Goal: Task Accomplishment & Management: Use online tool/utility

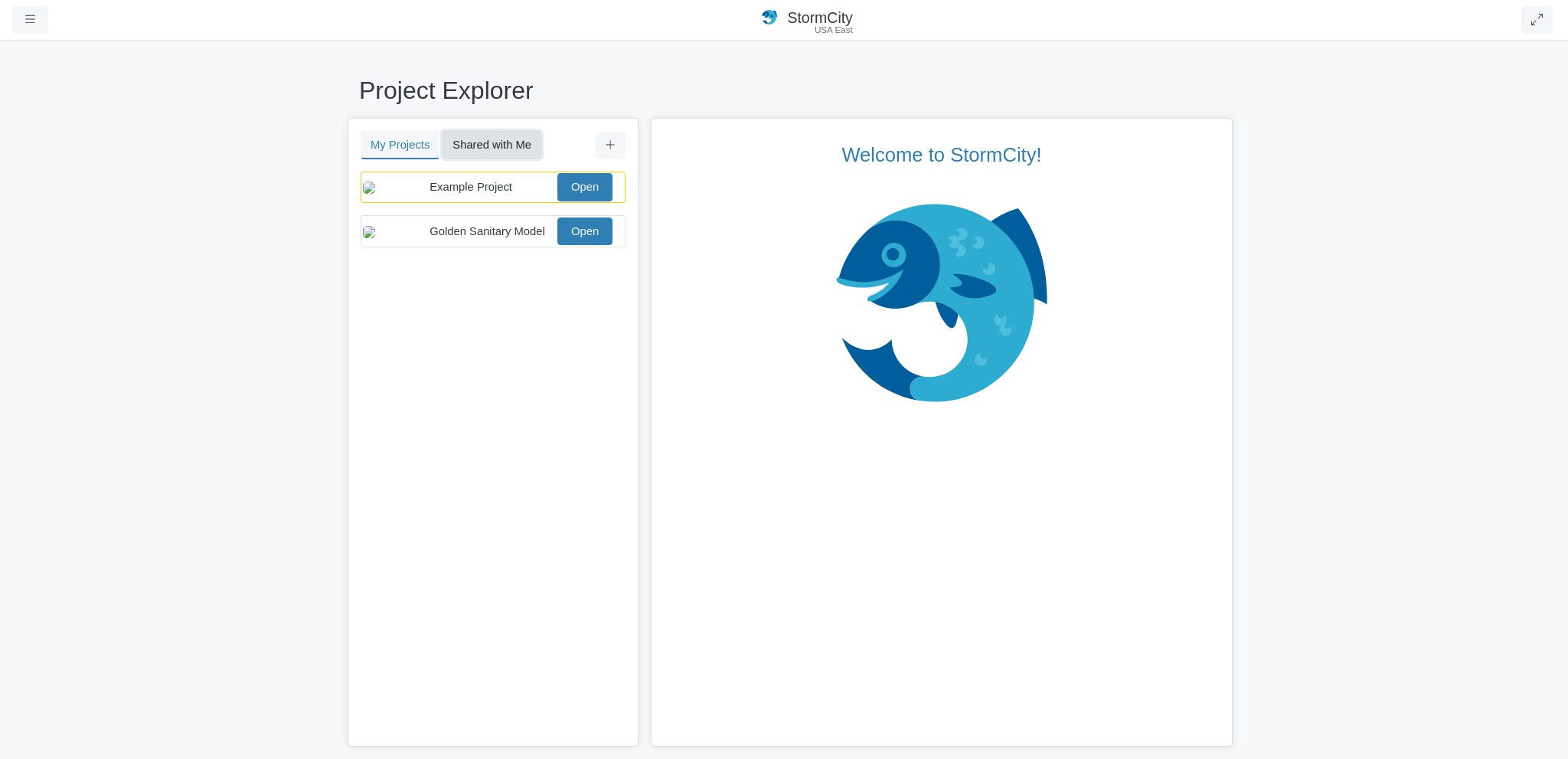
click at [476, 140] on button "Shared with Me" at bounding box center [492, 144] width 99 height 27
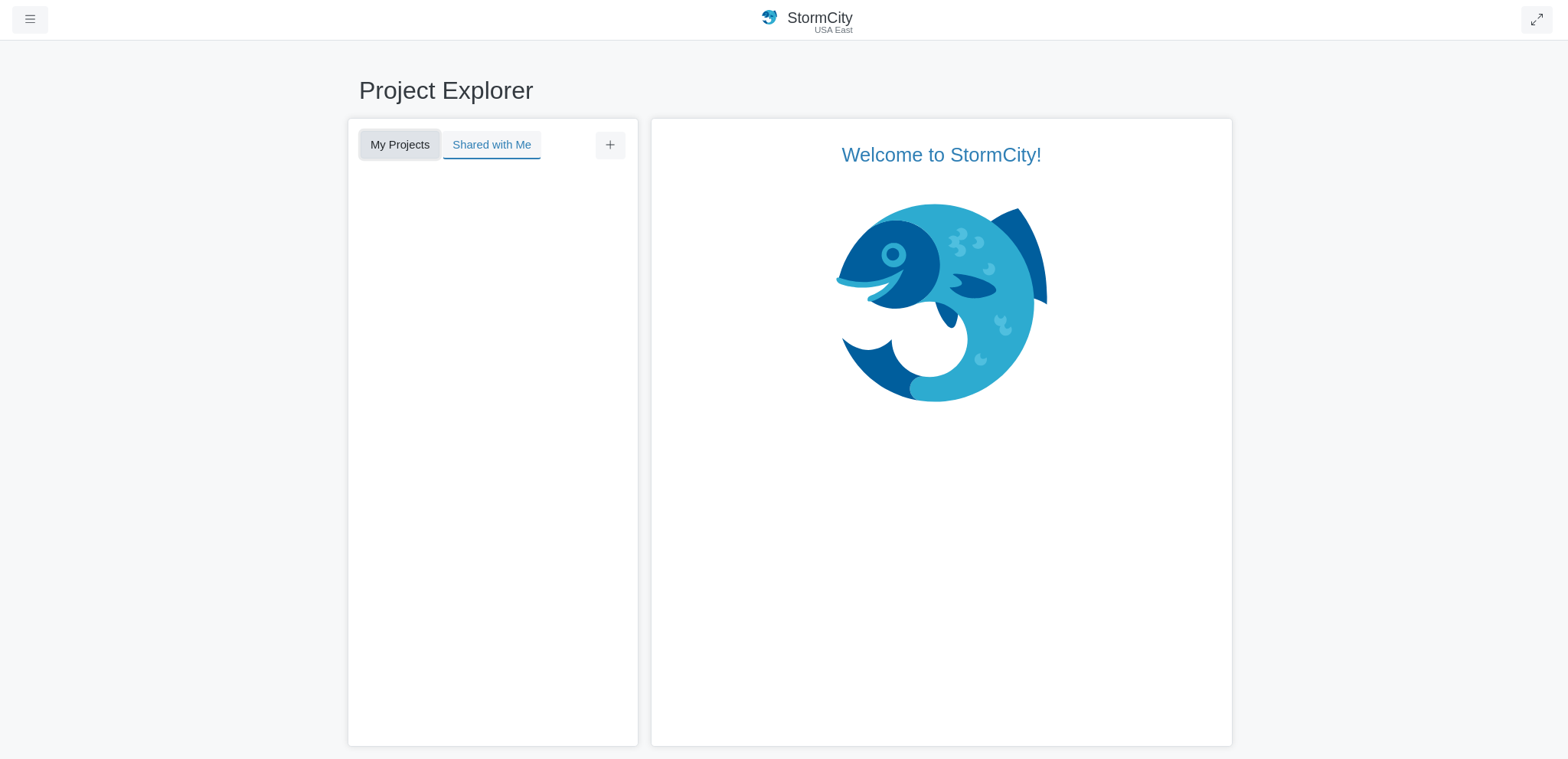
click at [390, 145] on button "My Projects" at bounding box center [400, 144] width 79 height 27
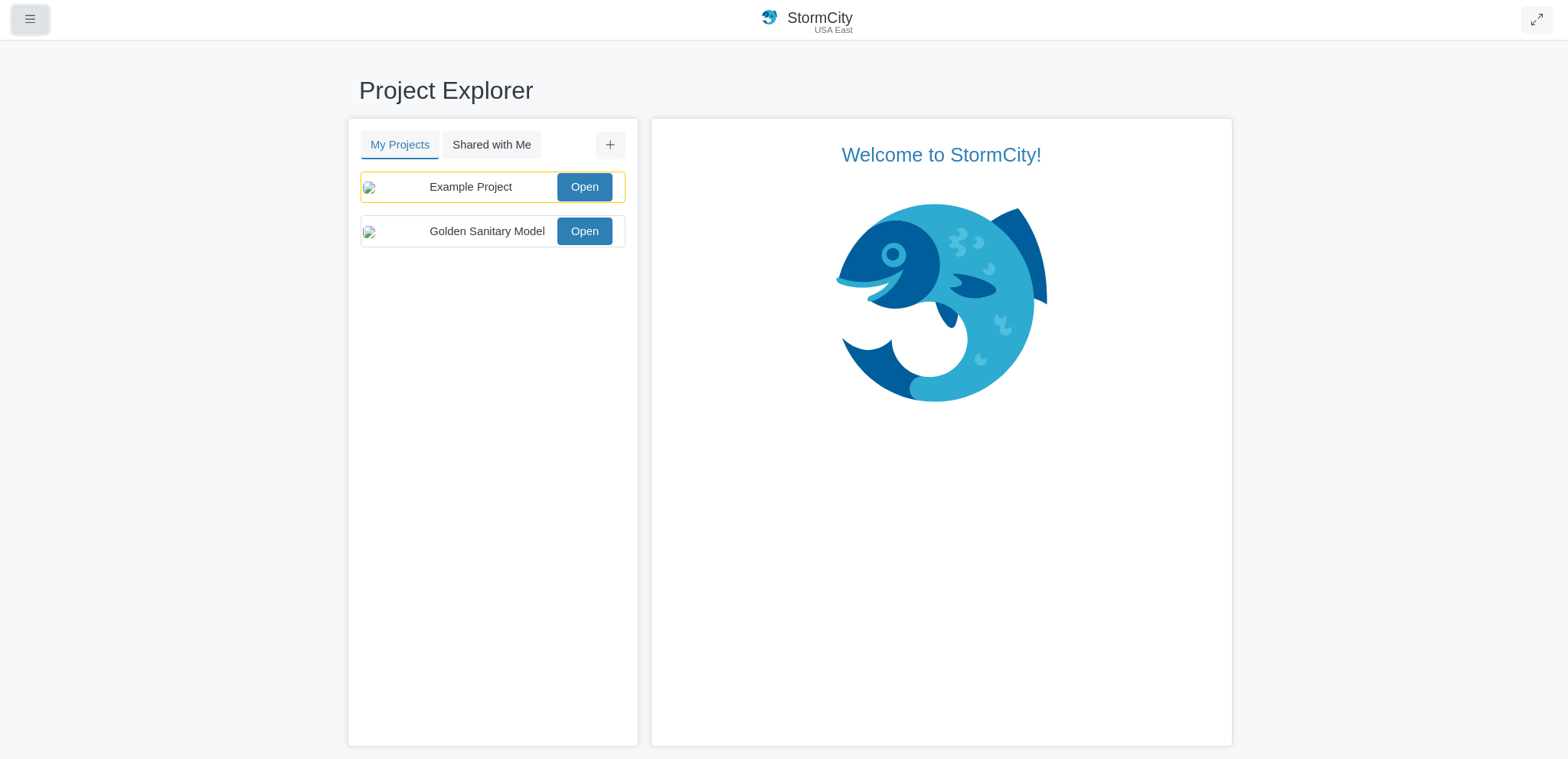
click at [39, 23] on button "button" at bounding box center [30, 20] width 36 height 27
click at [62, 178] on link "Accounts" at bounding box center [73, 180] width 121 height 23
click at [611, 143] on icon at bounding box center [611, 144] width 9 height 9
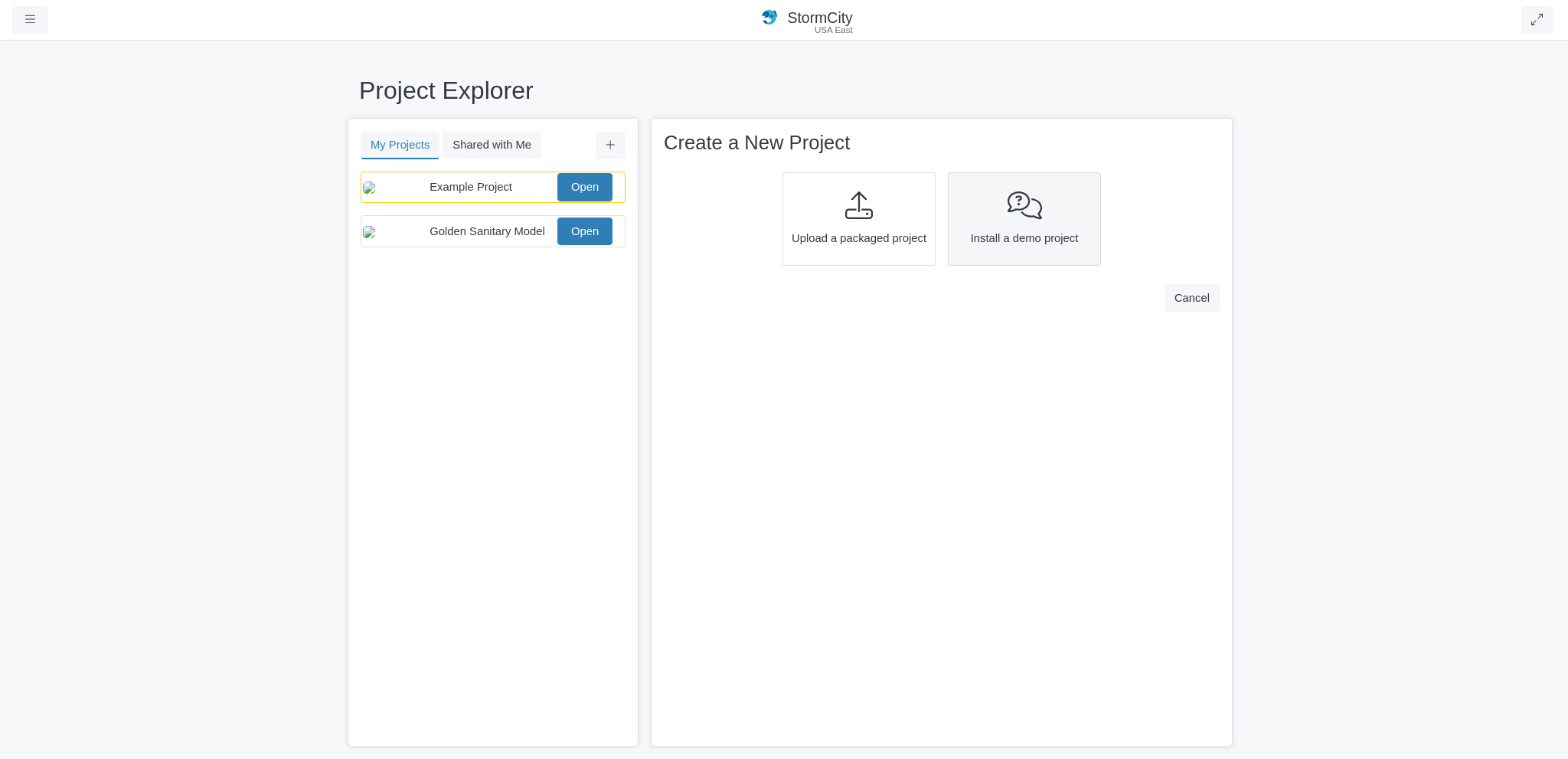
click at [989, 239] on span "Install a demo project" at bounding box center [1025, 237] width 142 height 17
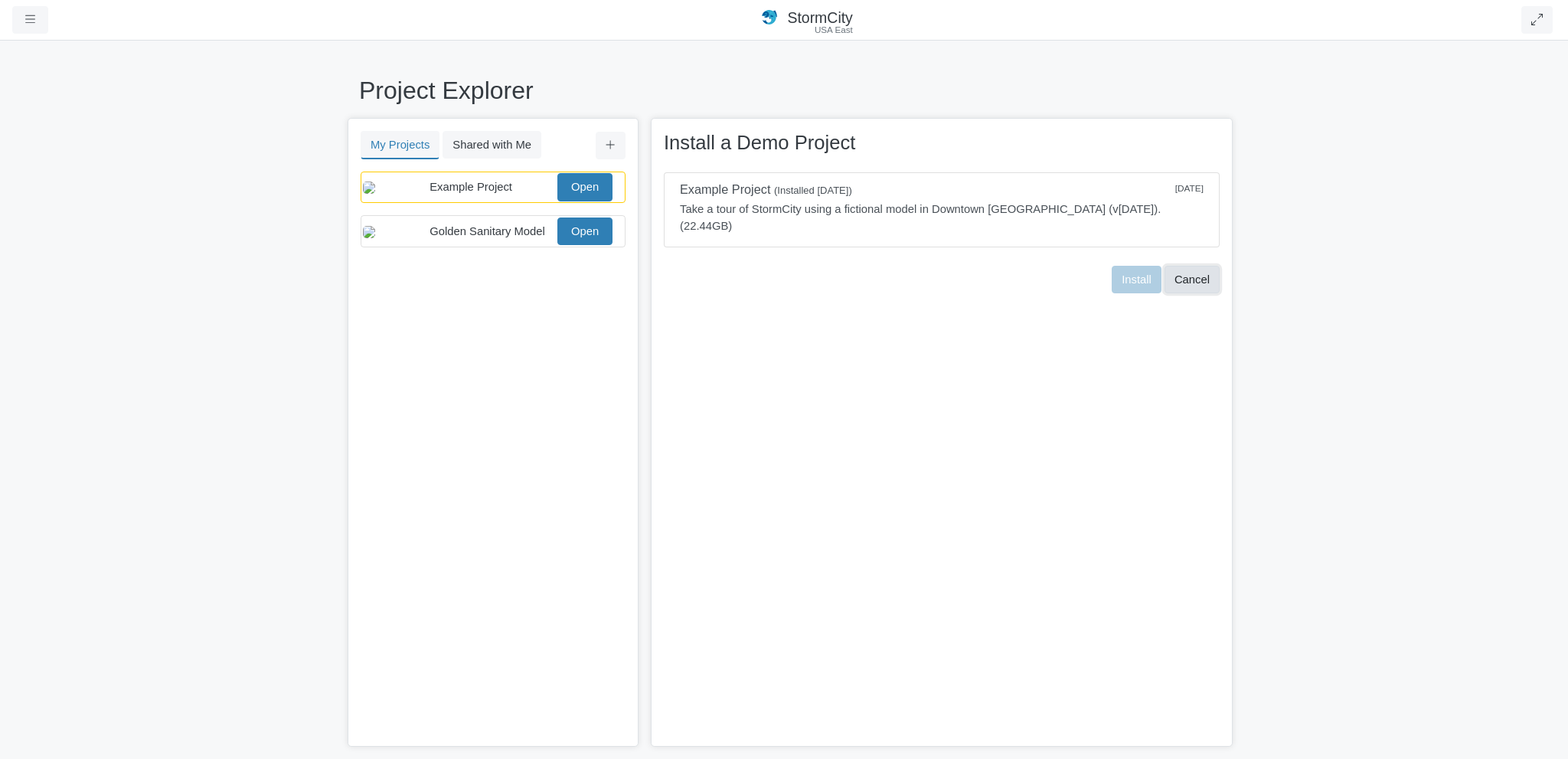
click at [1201, 267] on button "Cancel" at bounding box center [1192, 279] width 56 height 27
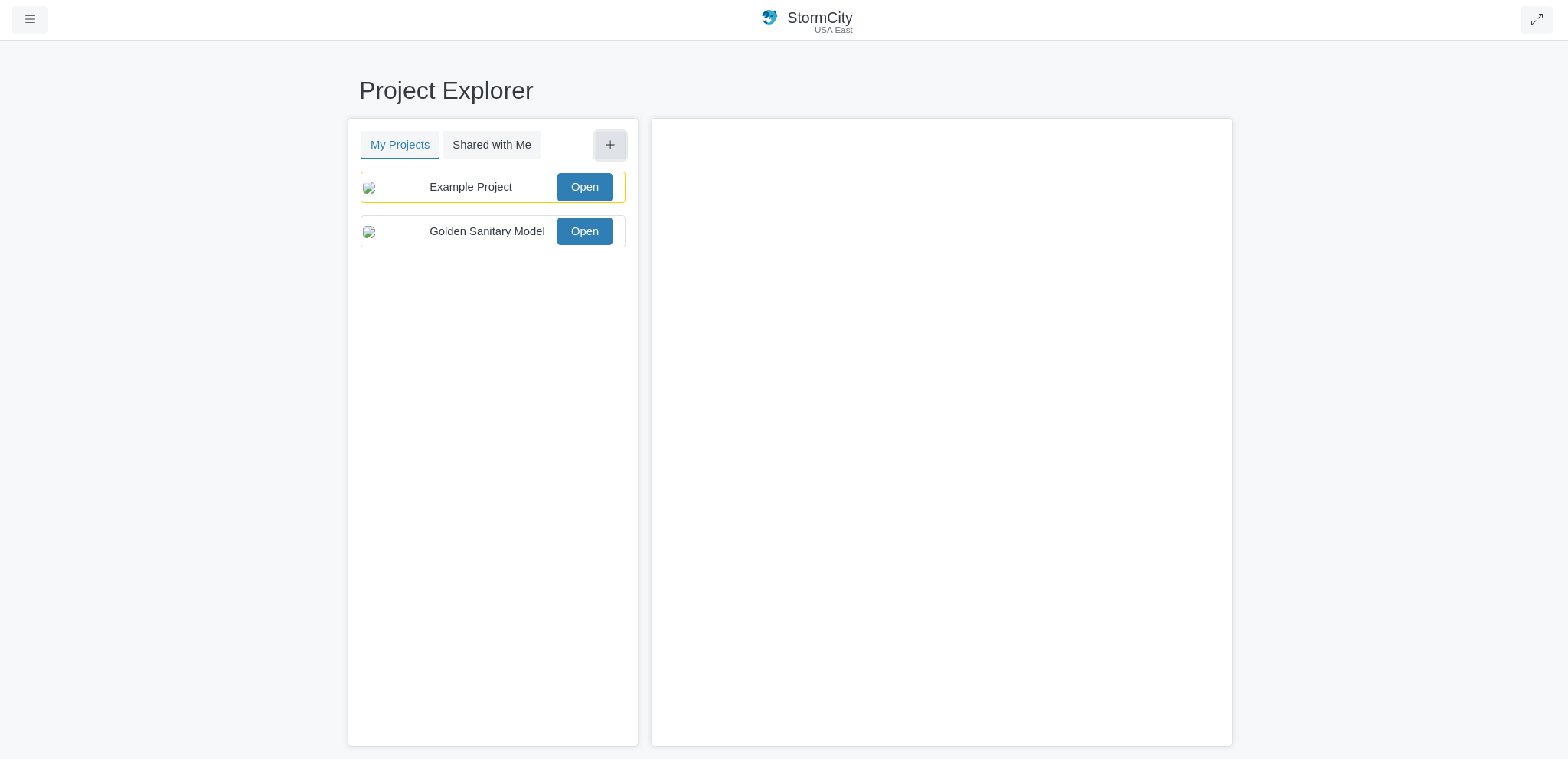
click at [614, 150] on icon at bounding box center [611, 145] width 10 height 12
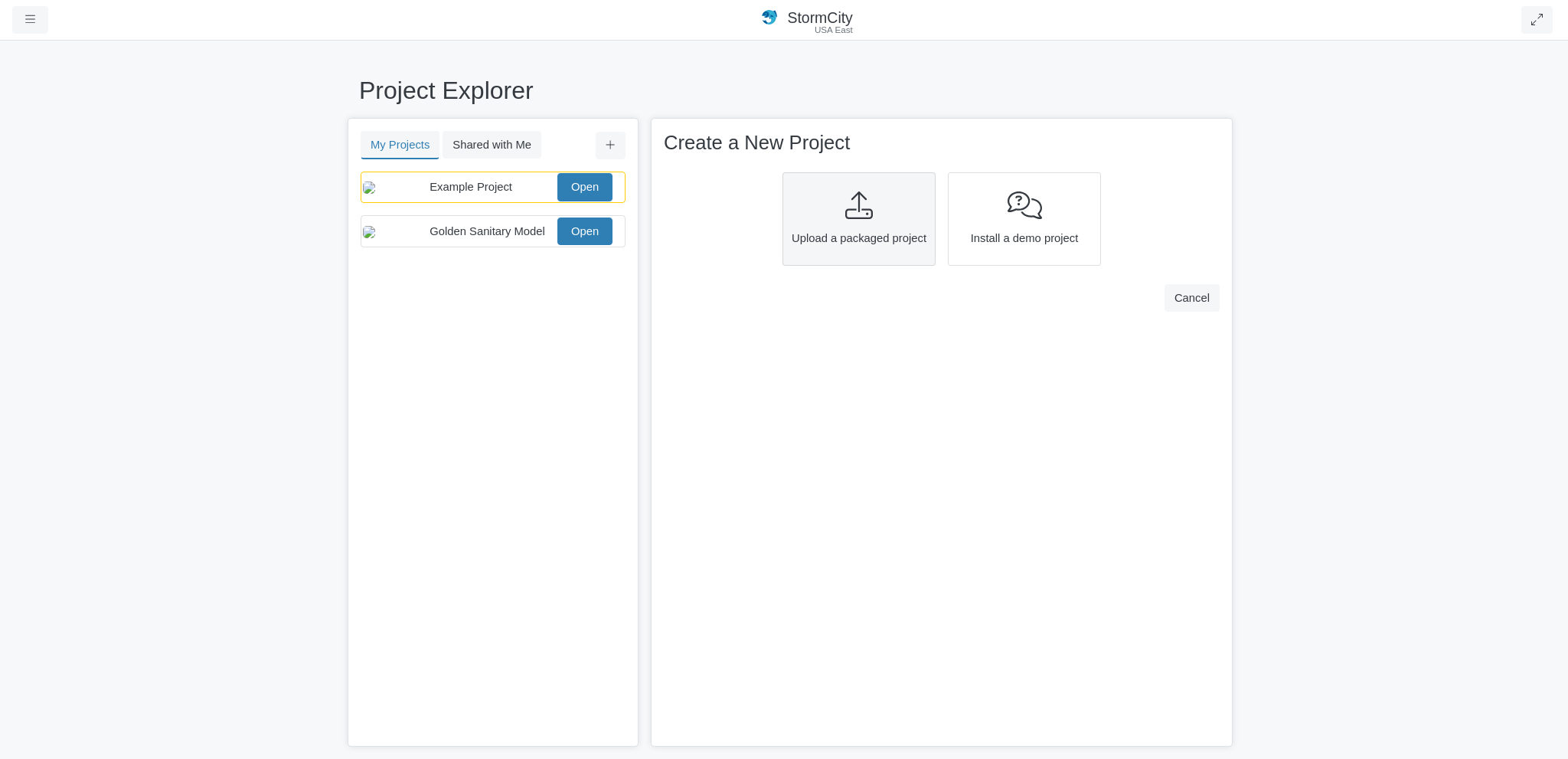
click at [830, 229] on span "Upload a packaged project" at bounding box center [860, 237] width 142 height 17
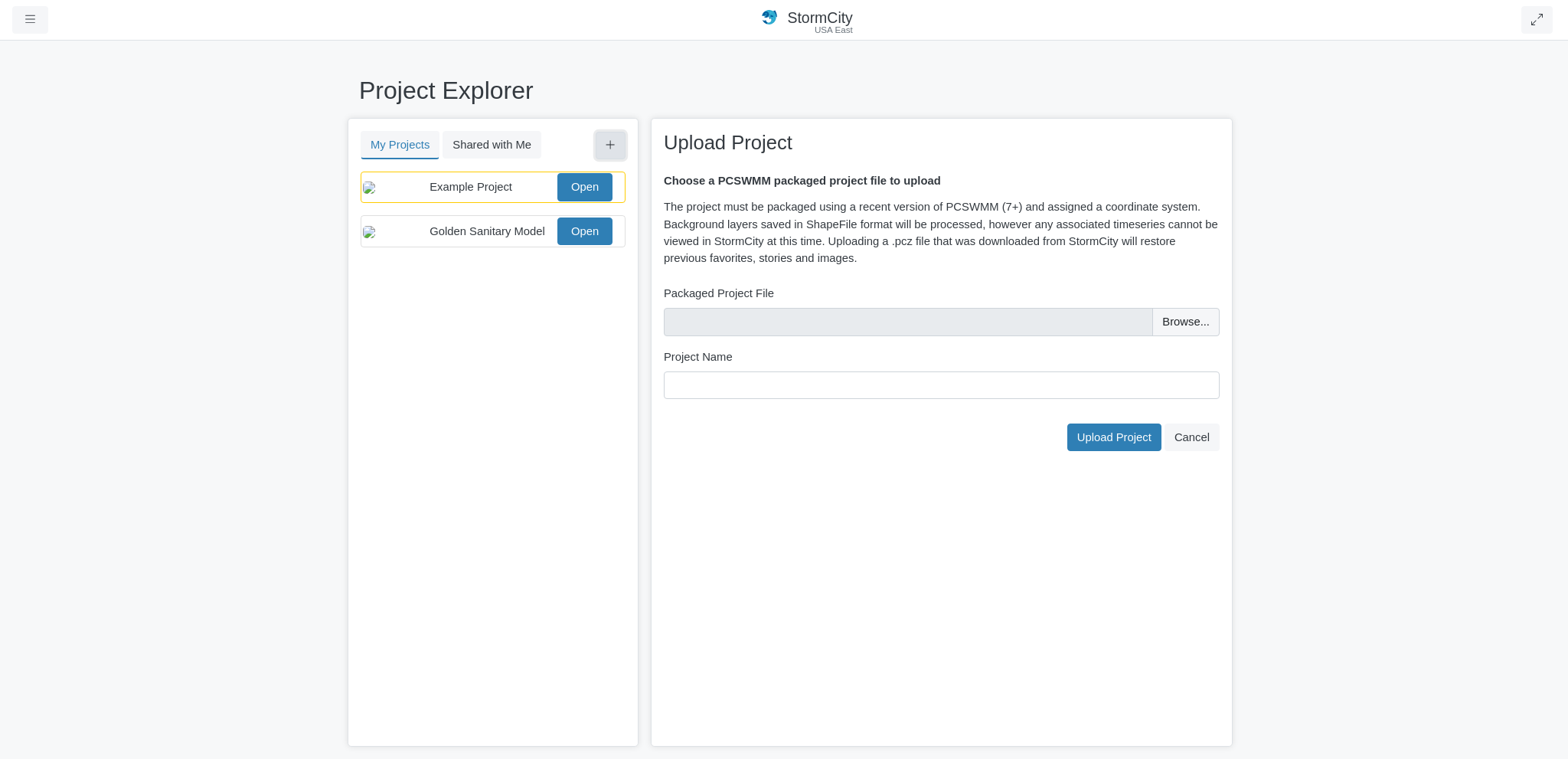
click at [603, 141] on button at bounding box center [611, 145] width 30 height 27
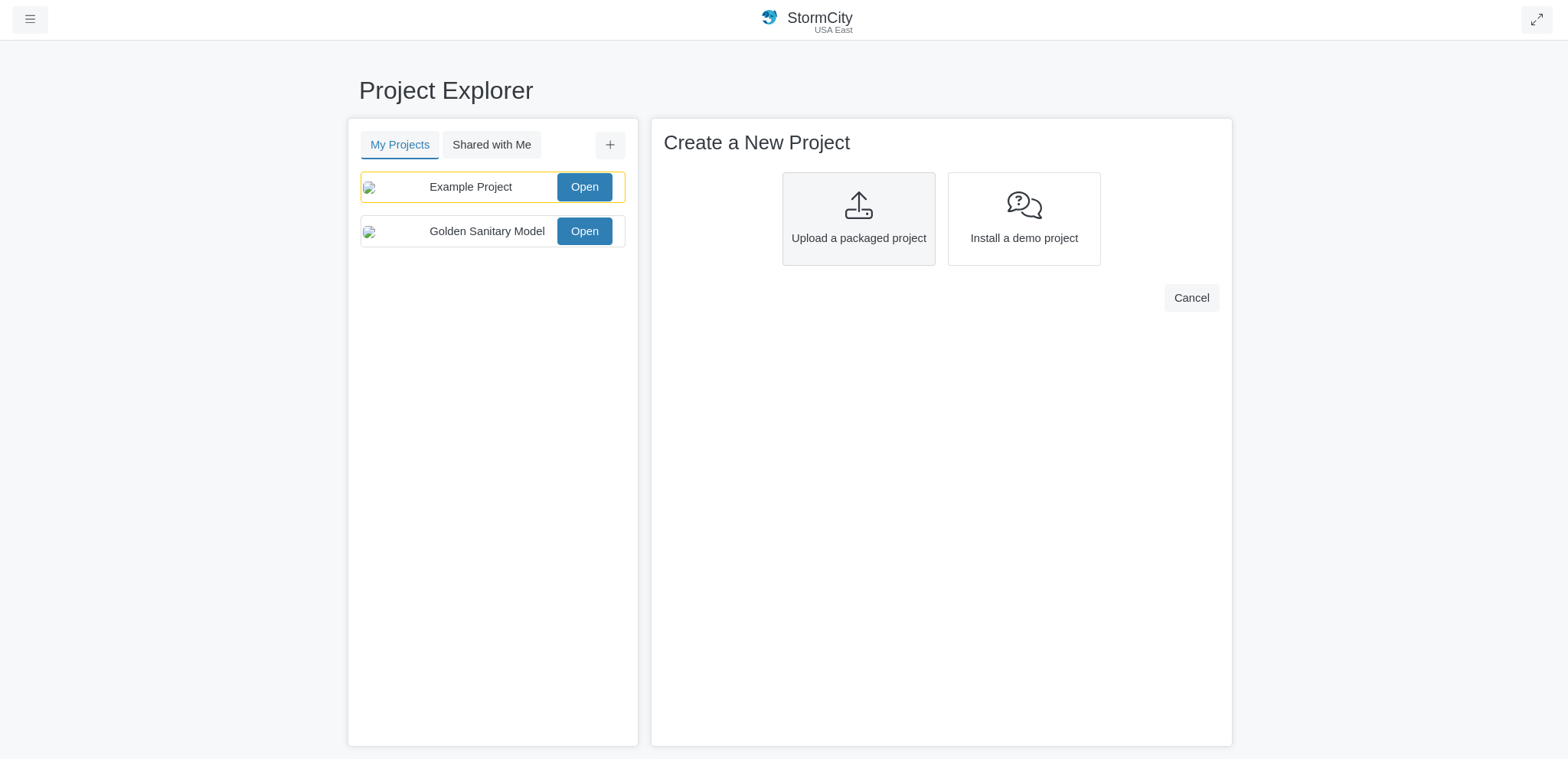
click at [871, 210] on icon at bounding box center [860, 205] width 27 height 27
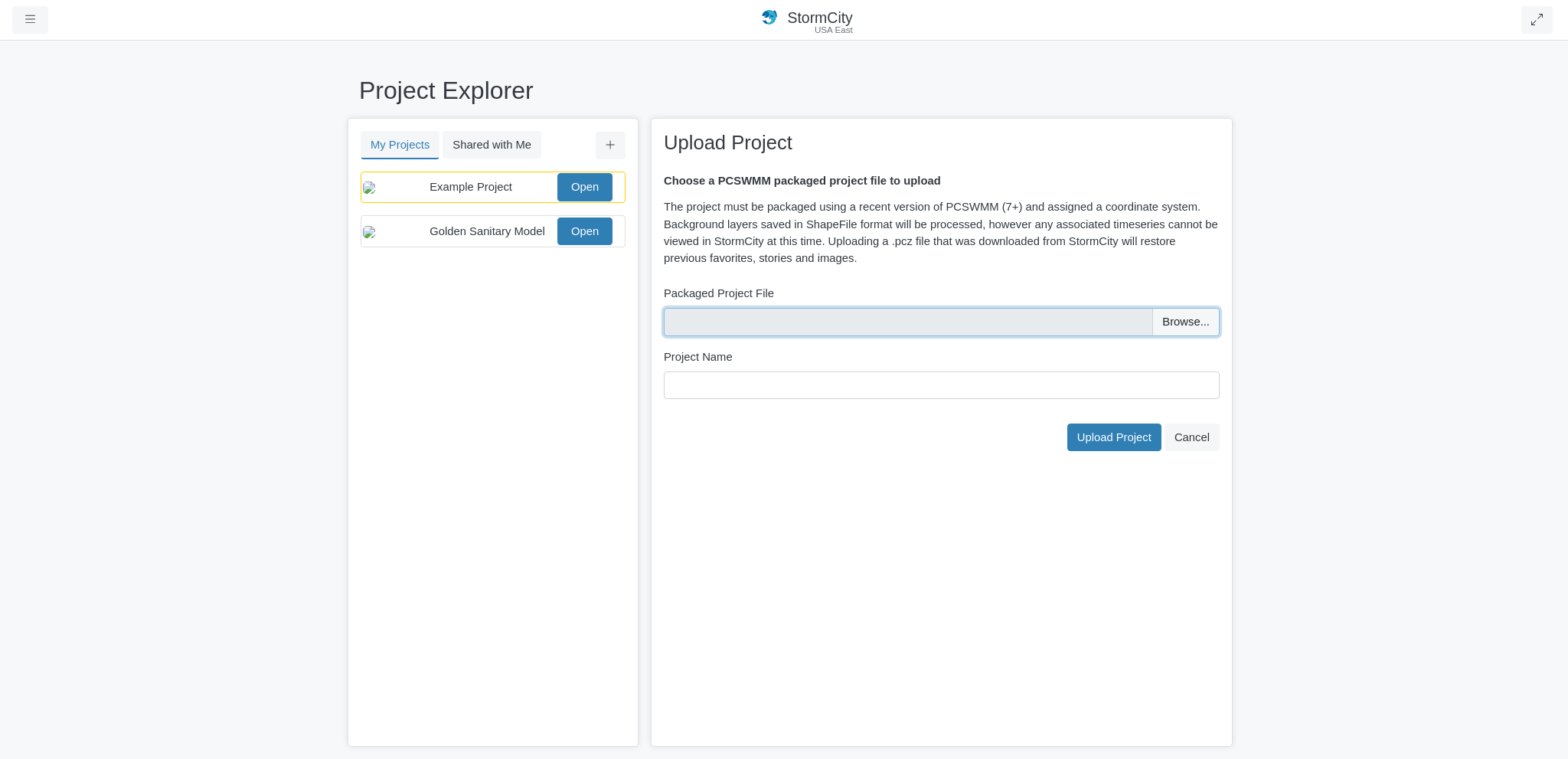
click at [1172, 316] on input "file" at bounding box center [942, 322] width 556 height 27
type input "C:\fakepath\27447_Airdrie_Stormwater_Model.pcz"
type input "27447_Airdrie_Stormwater_Model"
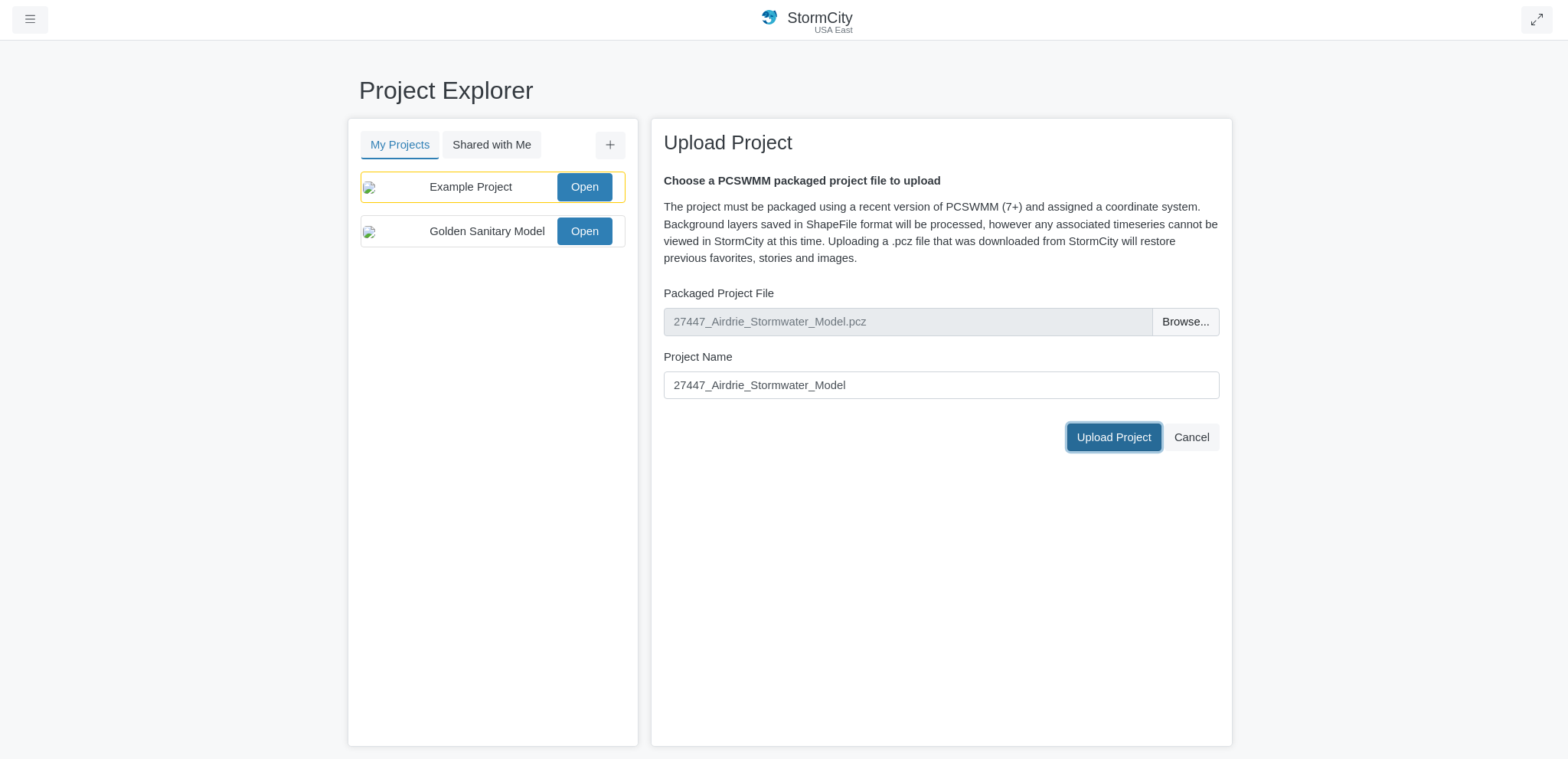
click at [1126, 438] on span "Upload Project" at bounding box center [1114, 437] width 74 height 13
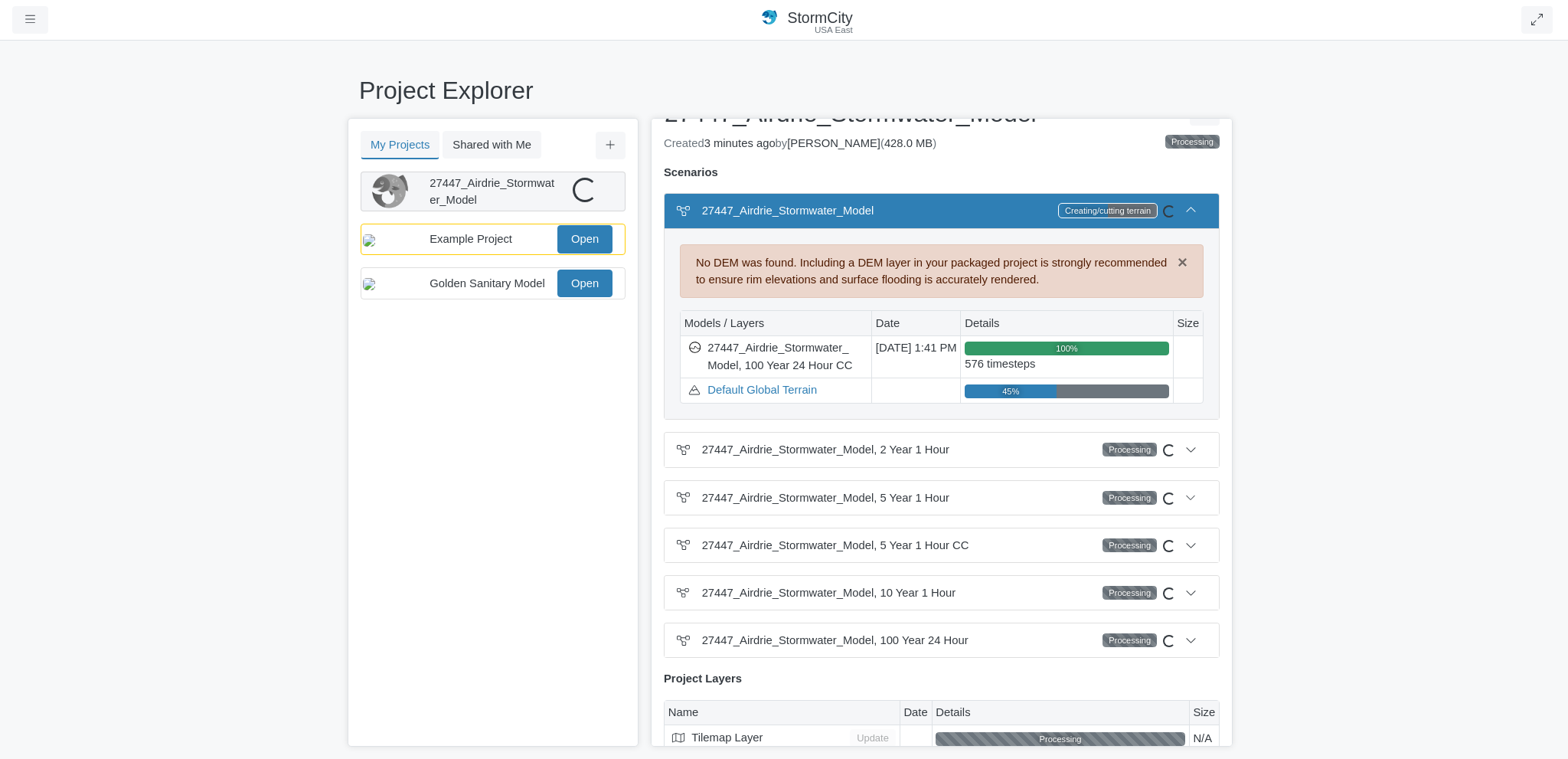
scroll to position [34, 0]
click at [1188, 454] on icon at bounding box center [1191, 449] width 12 height 12
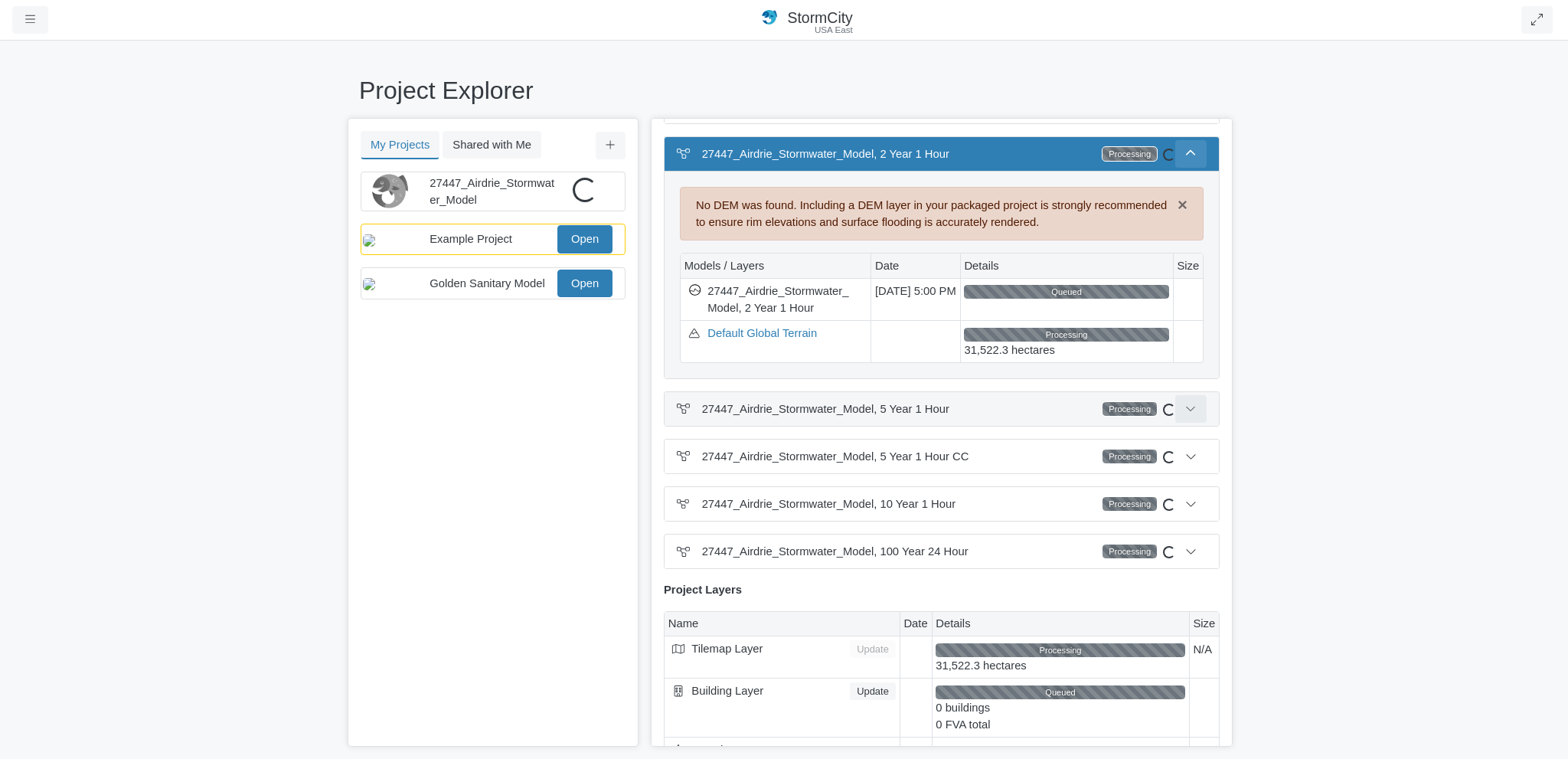
scroll to position [155, 0]
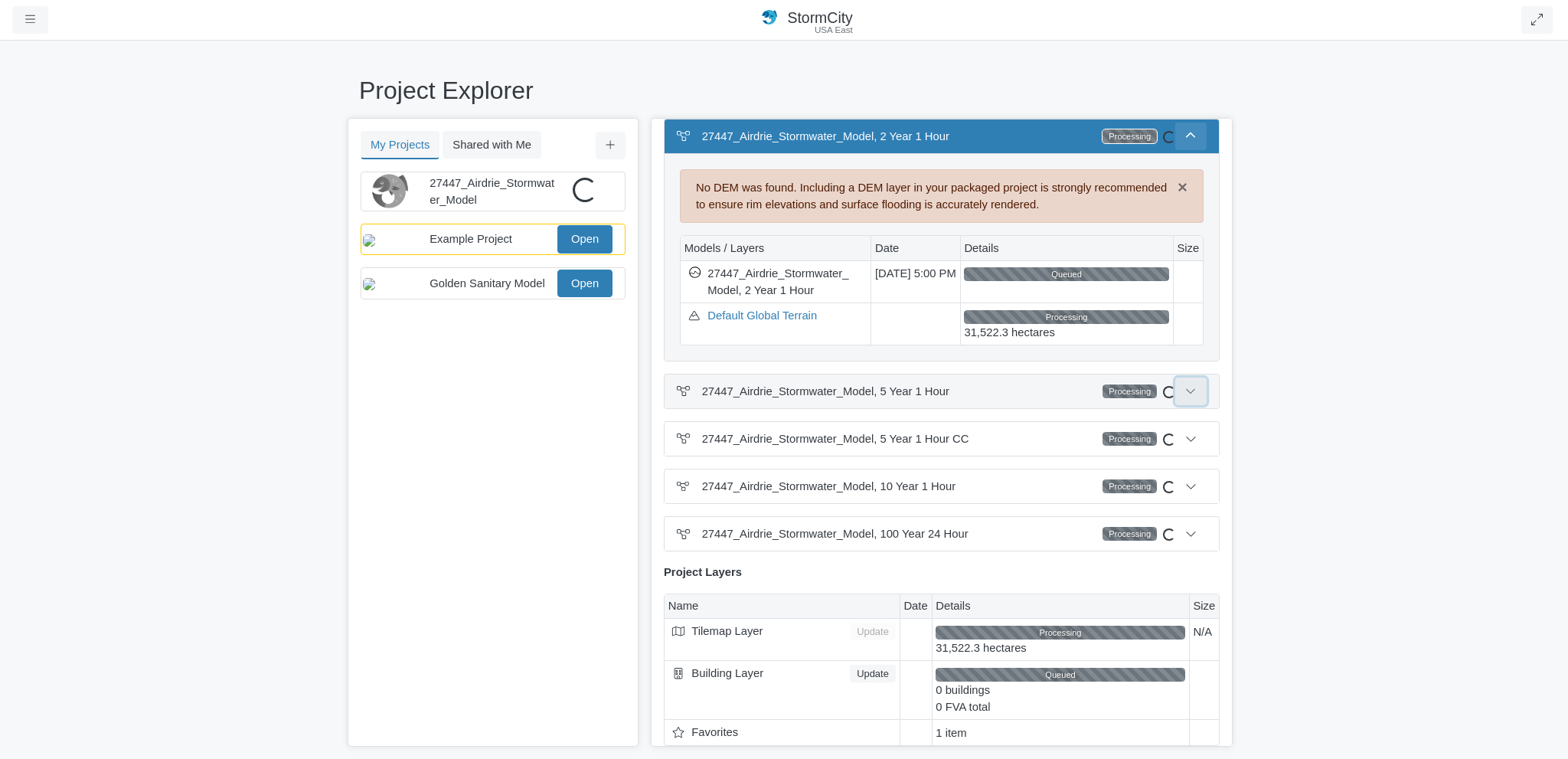
click at [1186, 392] on icon at bounding box center [1191, 391] width 12 height 12
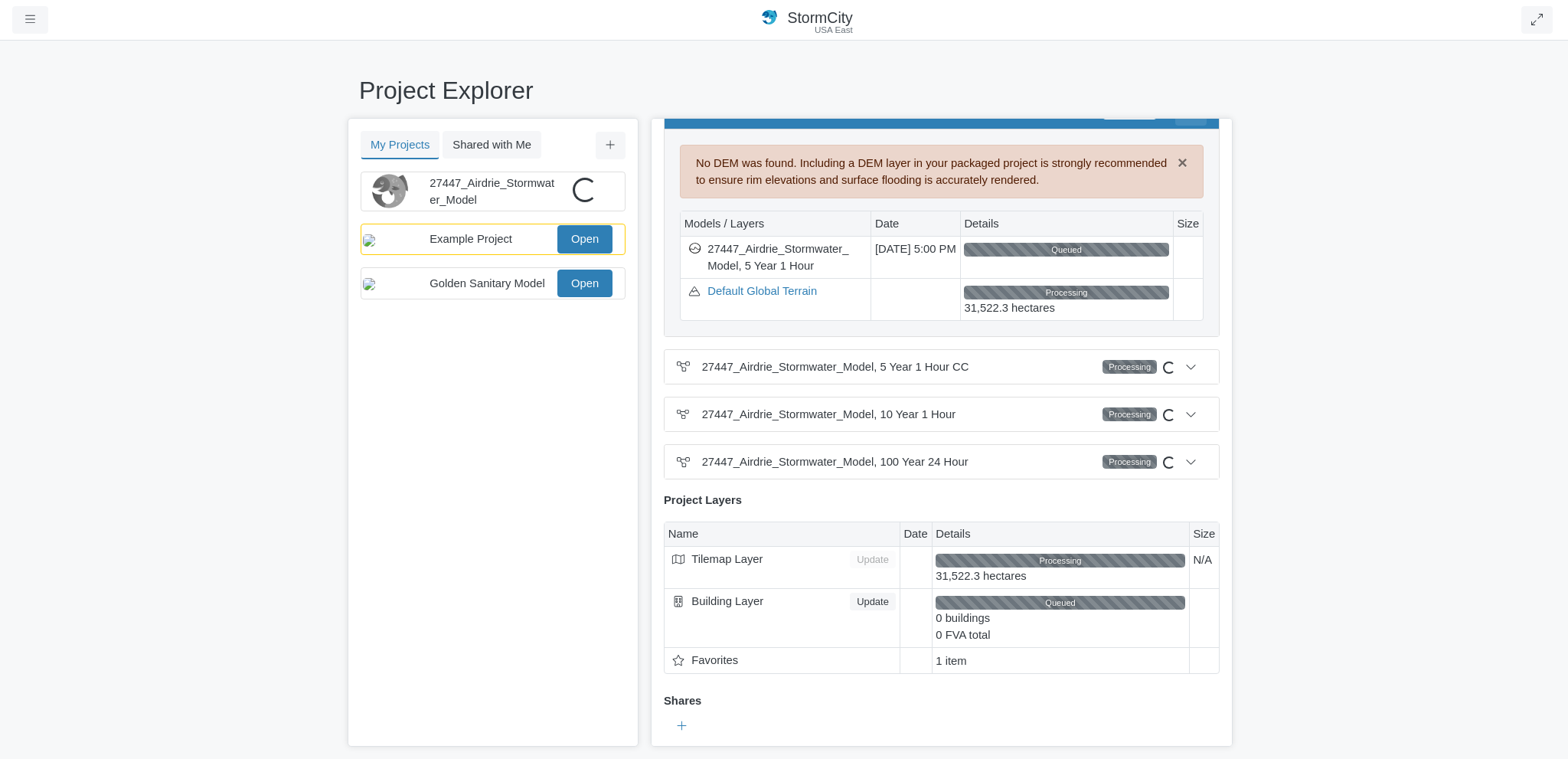
scroll to position [228, 0]
click at [1186, 360] on icon at bounding box center [1191, 366] width 12 height 12
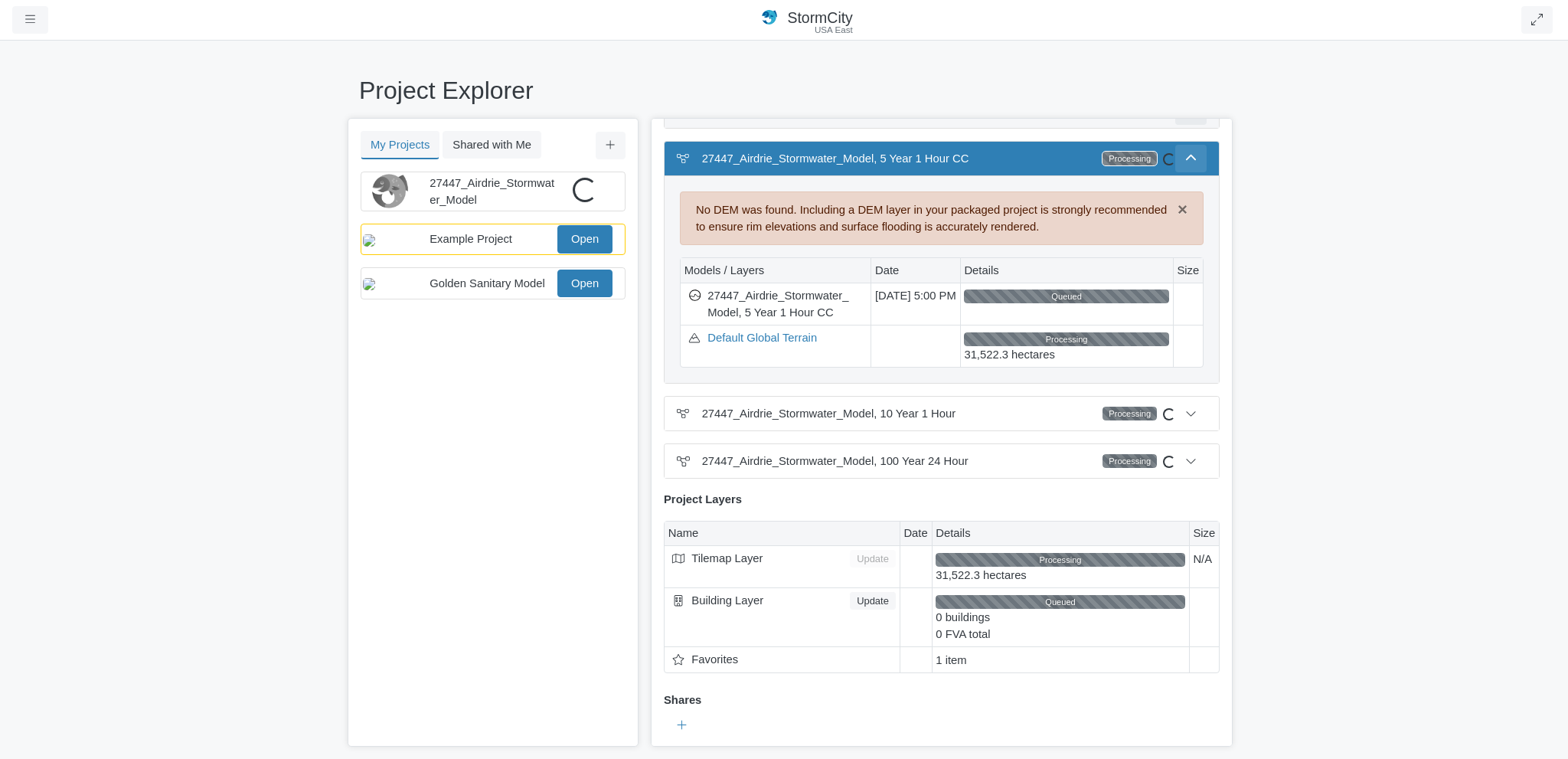
click at [1186, 155] on icon at bounding box center [1191, 157] width 10 height 5
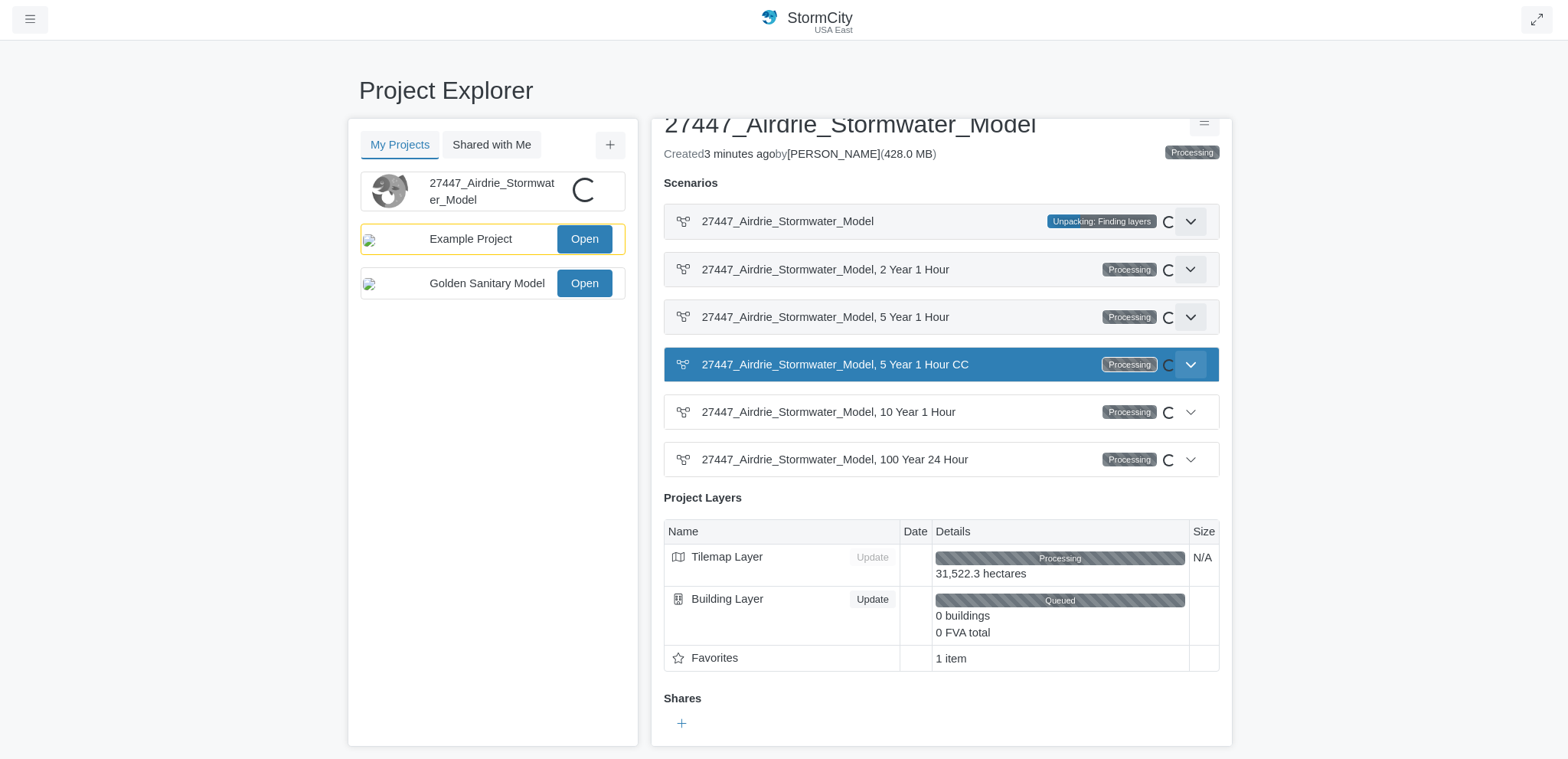
scroll to position [0, 0]
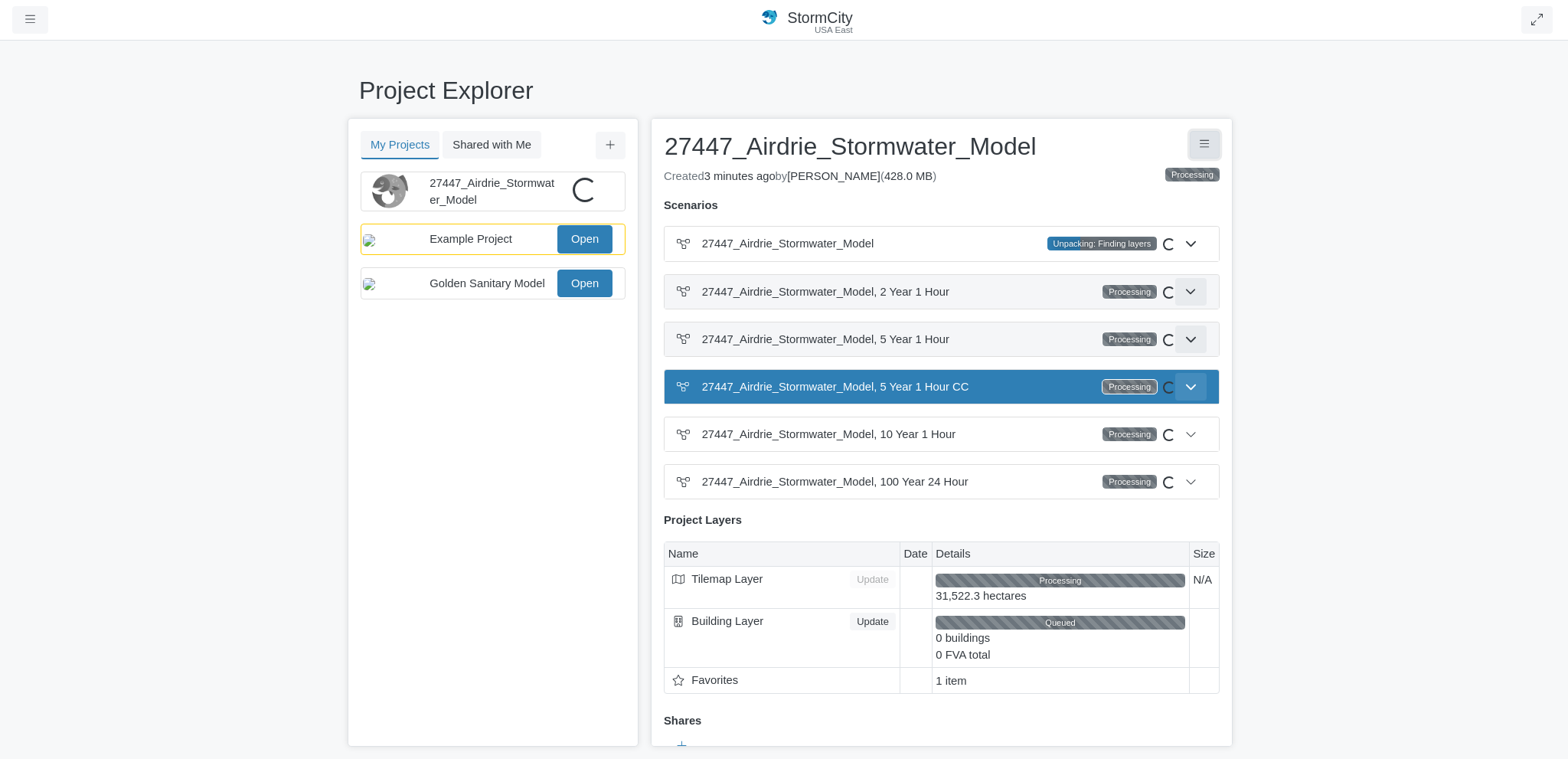
click at [1200, 146] on icon "Project Controls" at bounding box center [1205, 144] width 10 height 12
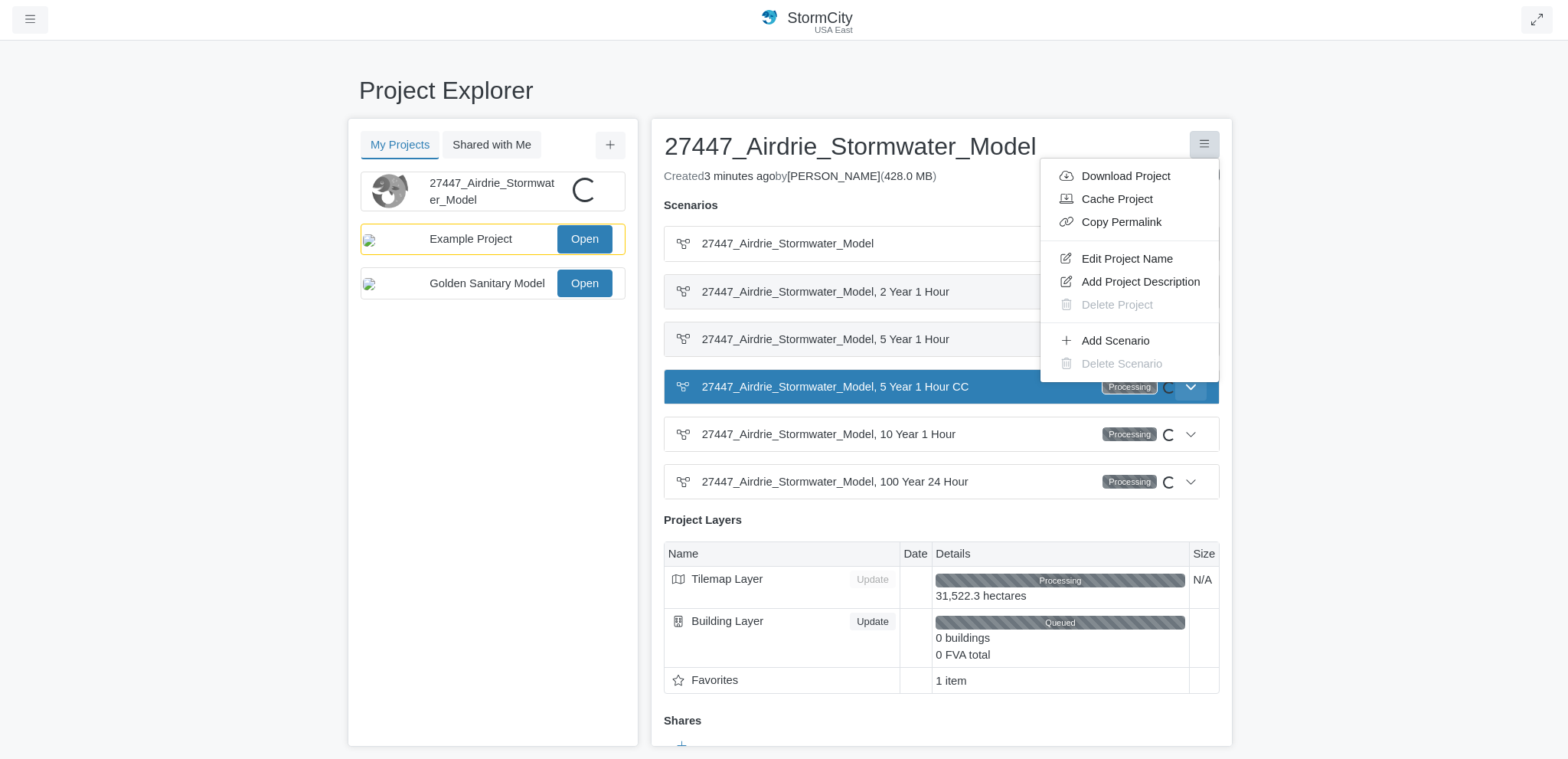
click at [1353, 97] on div "Project Explorer My Projects Shared with Me Filter You don't currently have any…" at bounding box center [784, 399] width 1568 height 720
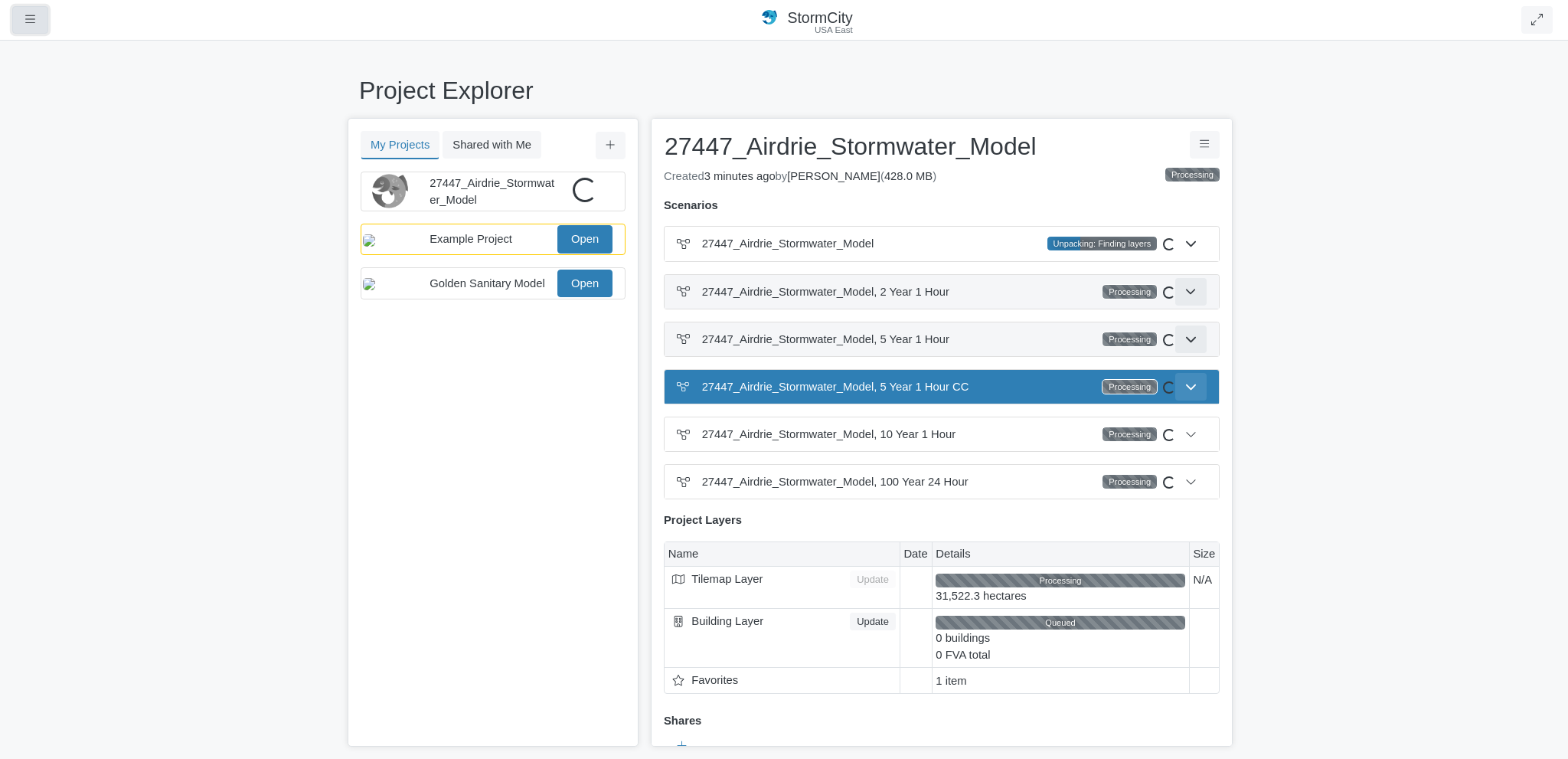
click at [38, 25] on button "button" at bounding box center [30, 20] width 36 height 27
click at [55, 188] on link "Accounts" at bounding box center [73, 180] width 121 height 23
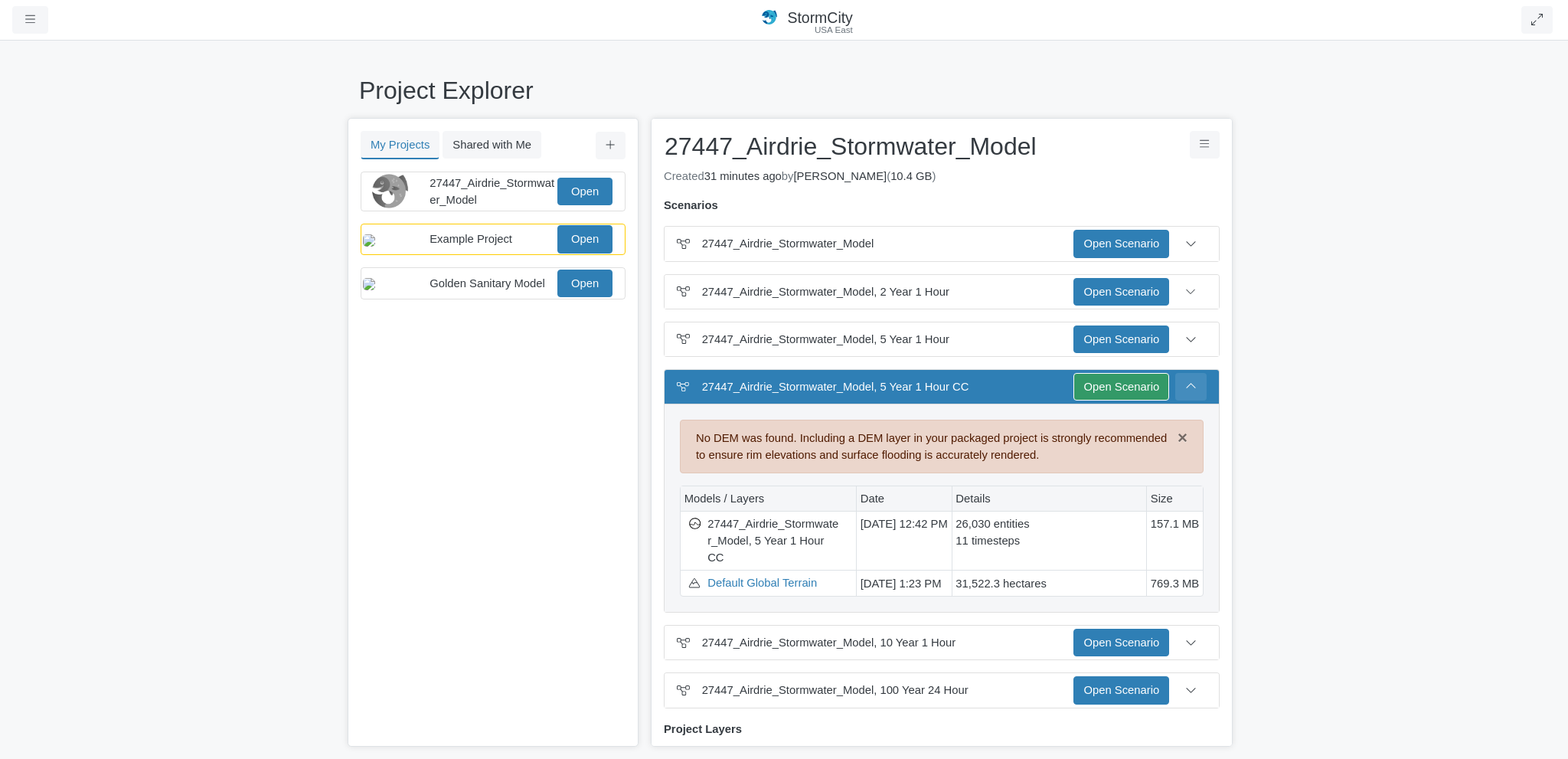
click at [1190, 376] on button at bounding box center [1191, 386] width 31 height 27
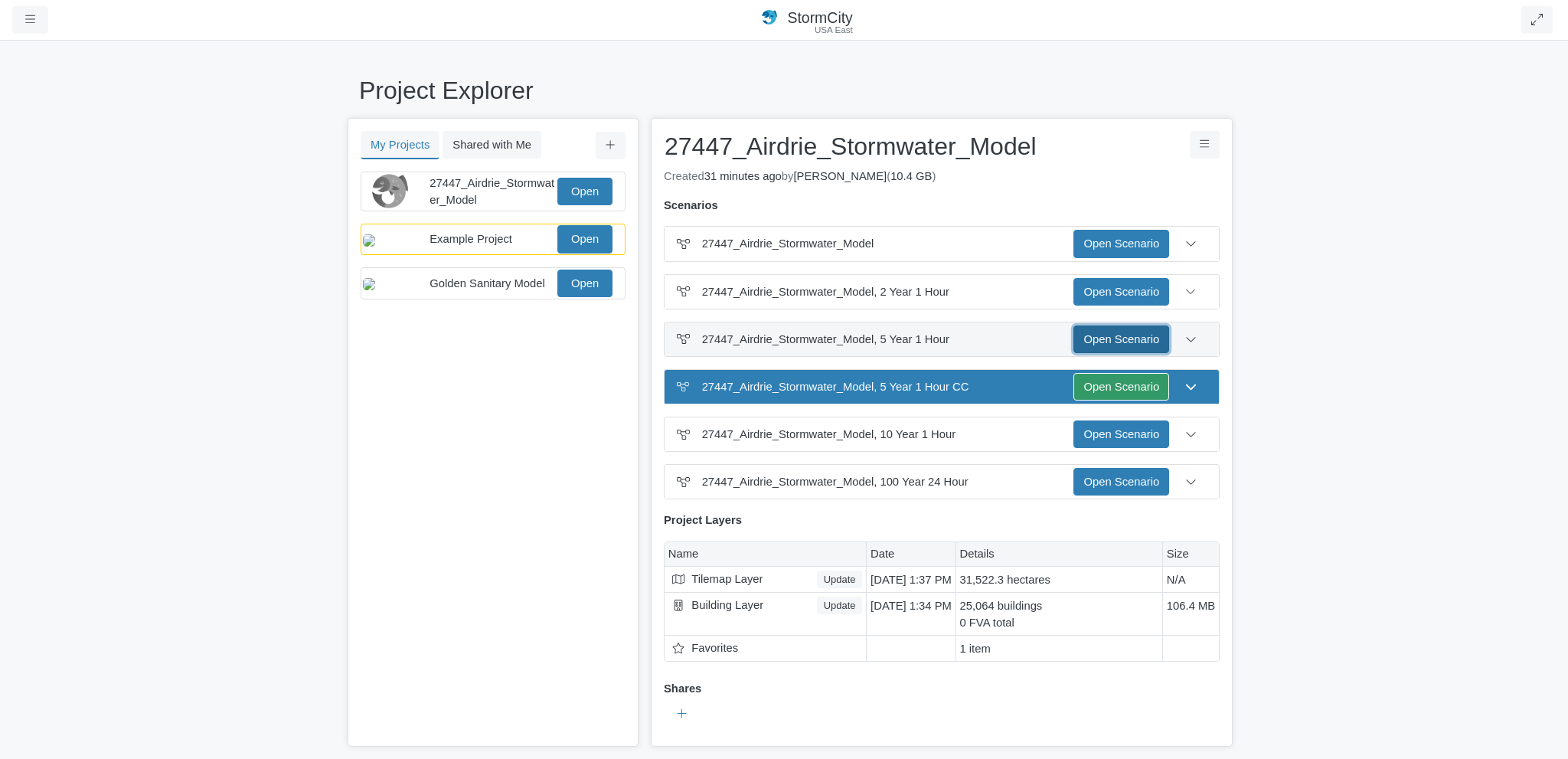
click at [1124, 336] on link "Open Scenario" at bounding box center [1121, 340] width 96 height 27
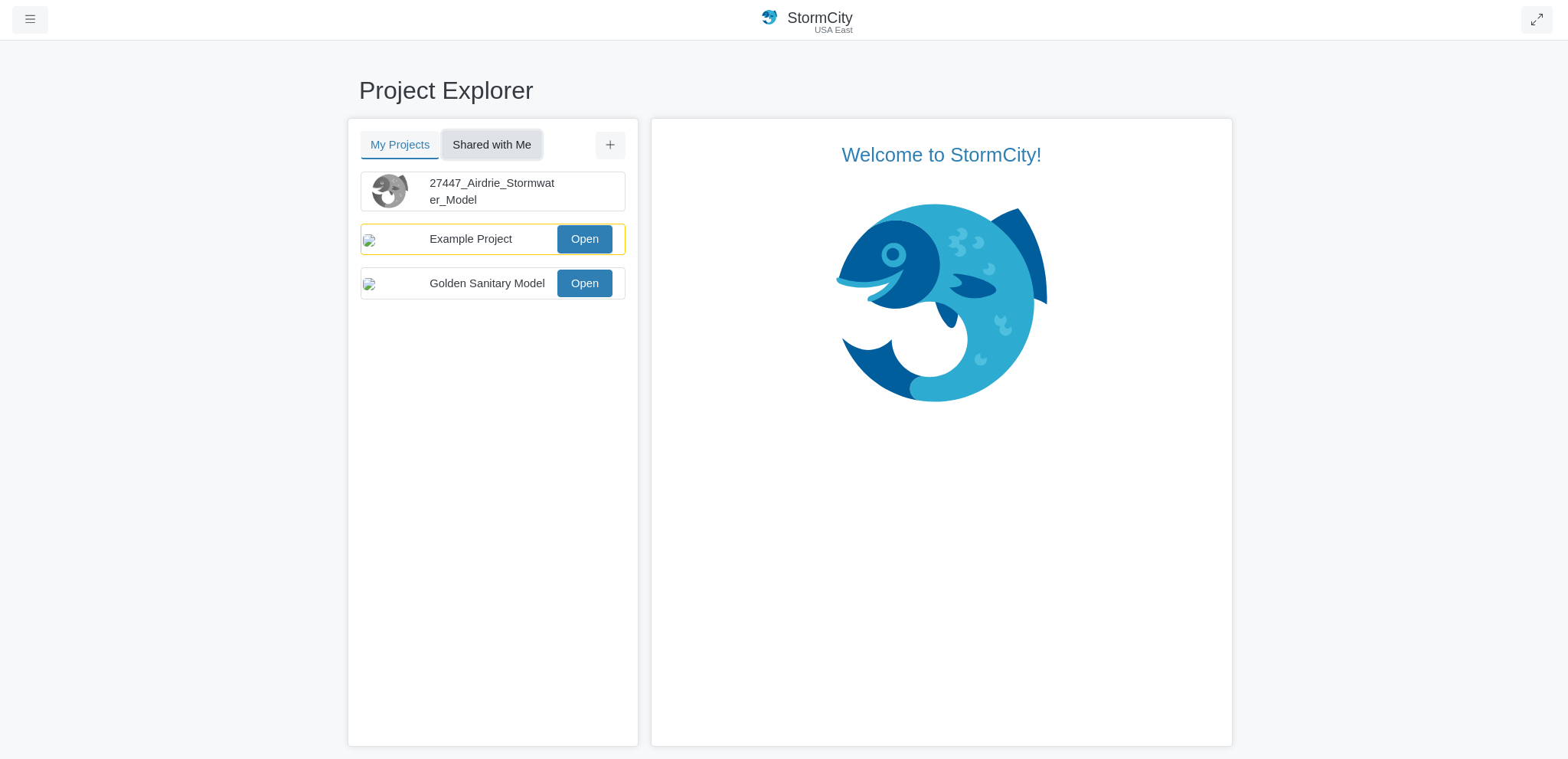
click at [491, 140] on button "Shared with Me" at bounding box center [492, 144] width 99 height 27
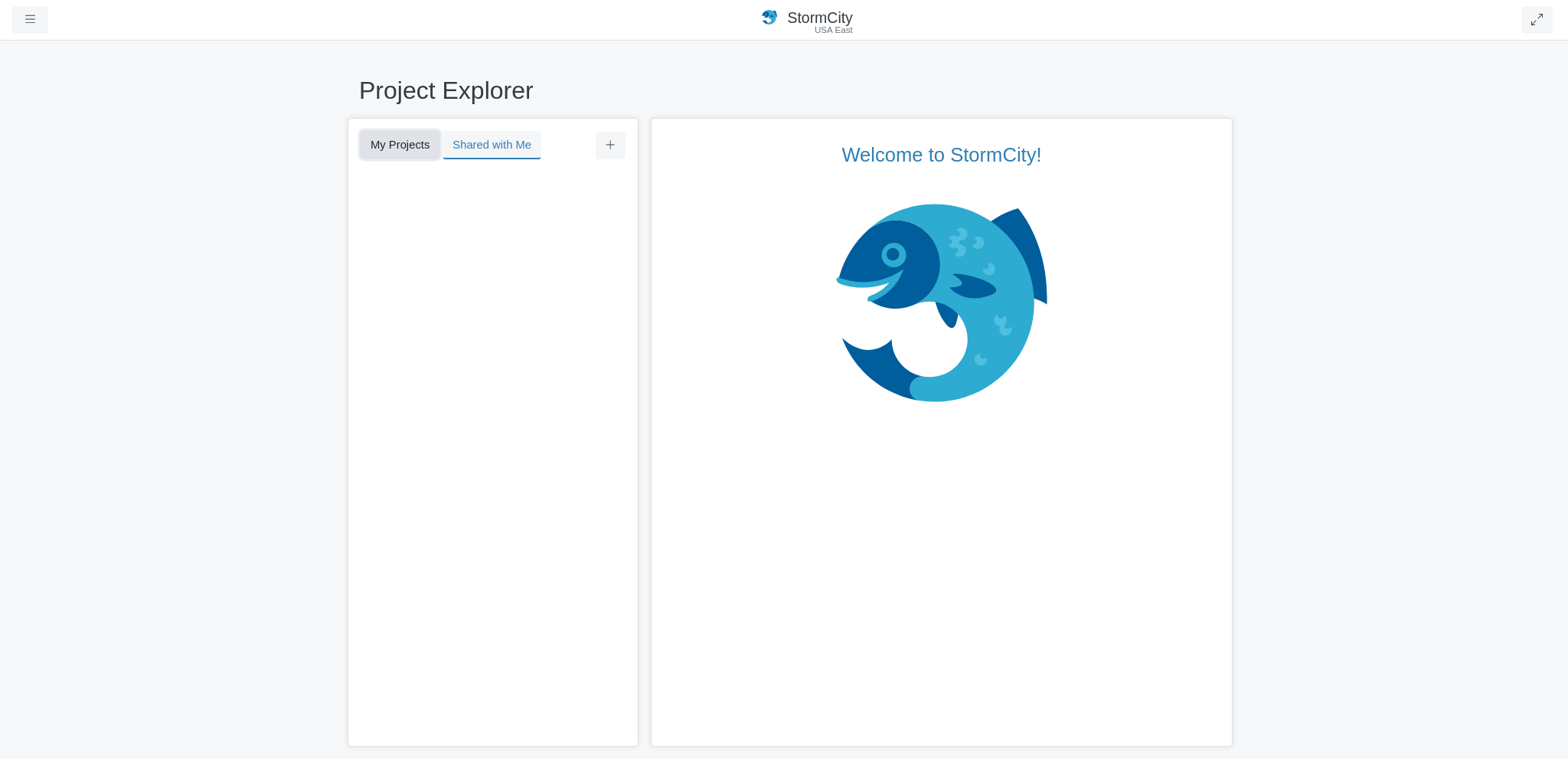
click at [404, 143] on button "My Projects" at bounding box center [400, 144] width 79 height 27
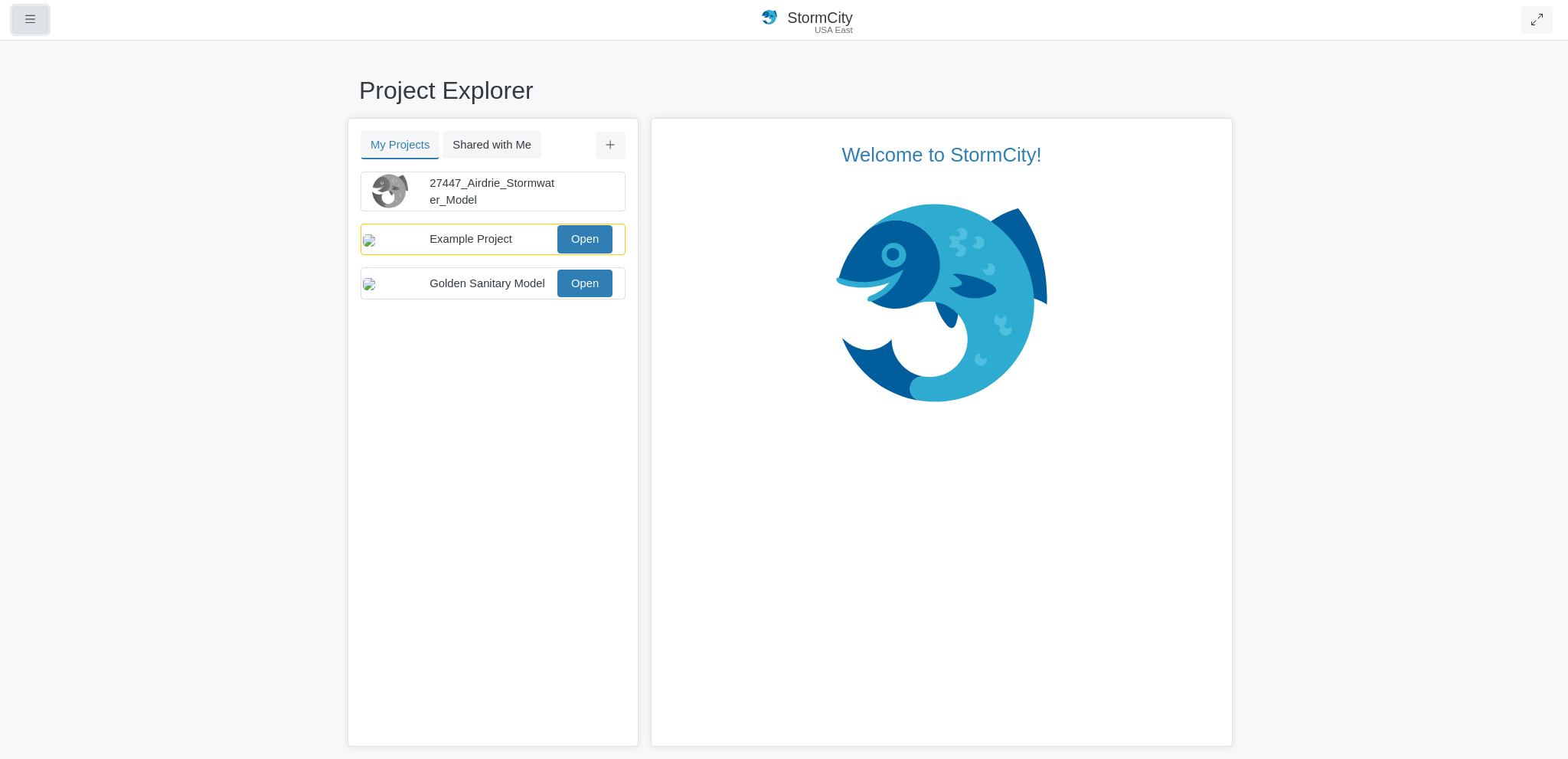
click at [23, 20] on button "button" at bounding box center [30, 20] width 36 height 27
click at [69, 134] on link "Profiles" at bounding box center [73, 135] width 121 height 23
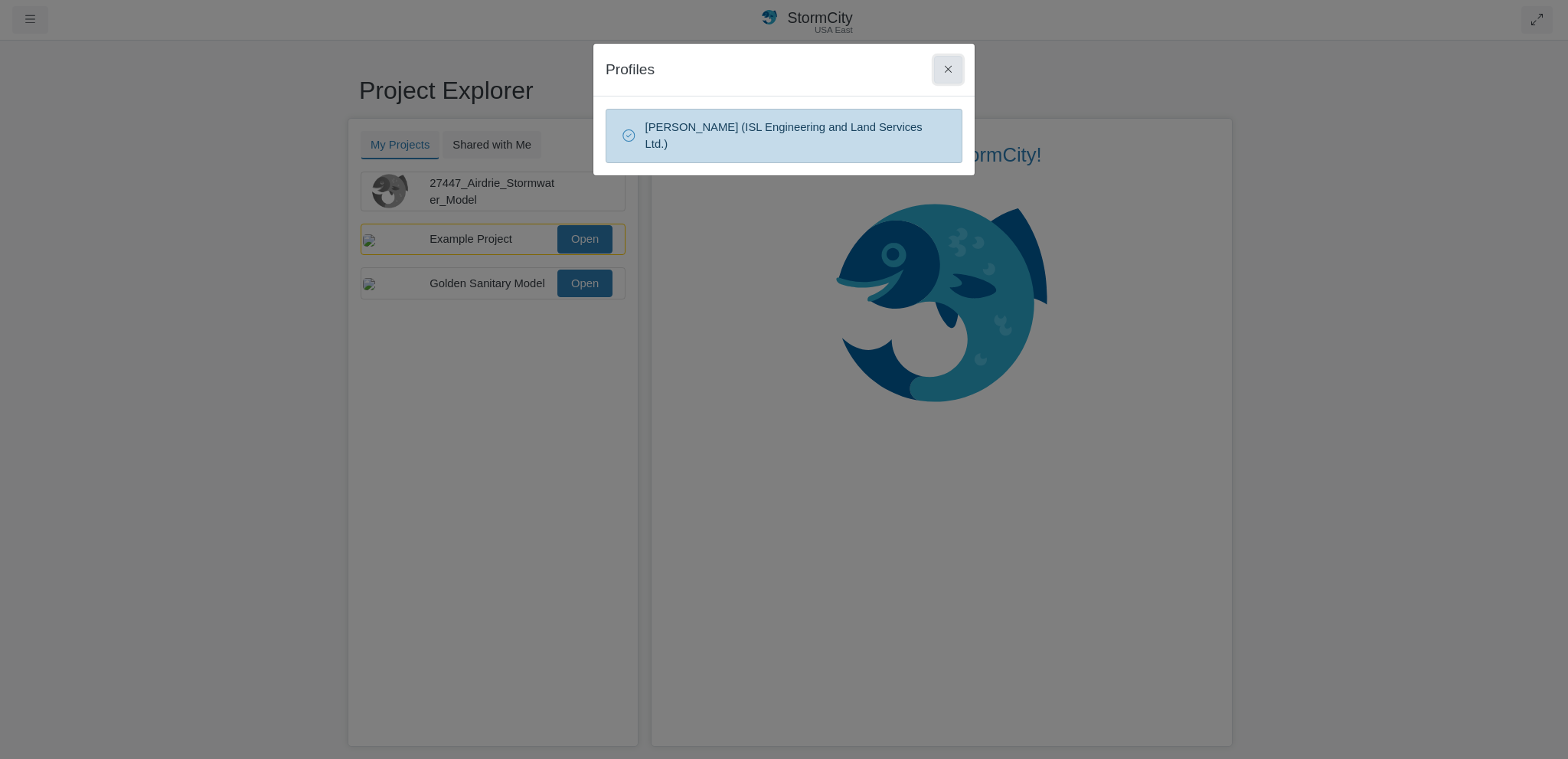
click at [952, 62] on button at bounding box center [948, 69] width 28 height 27
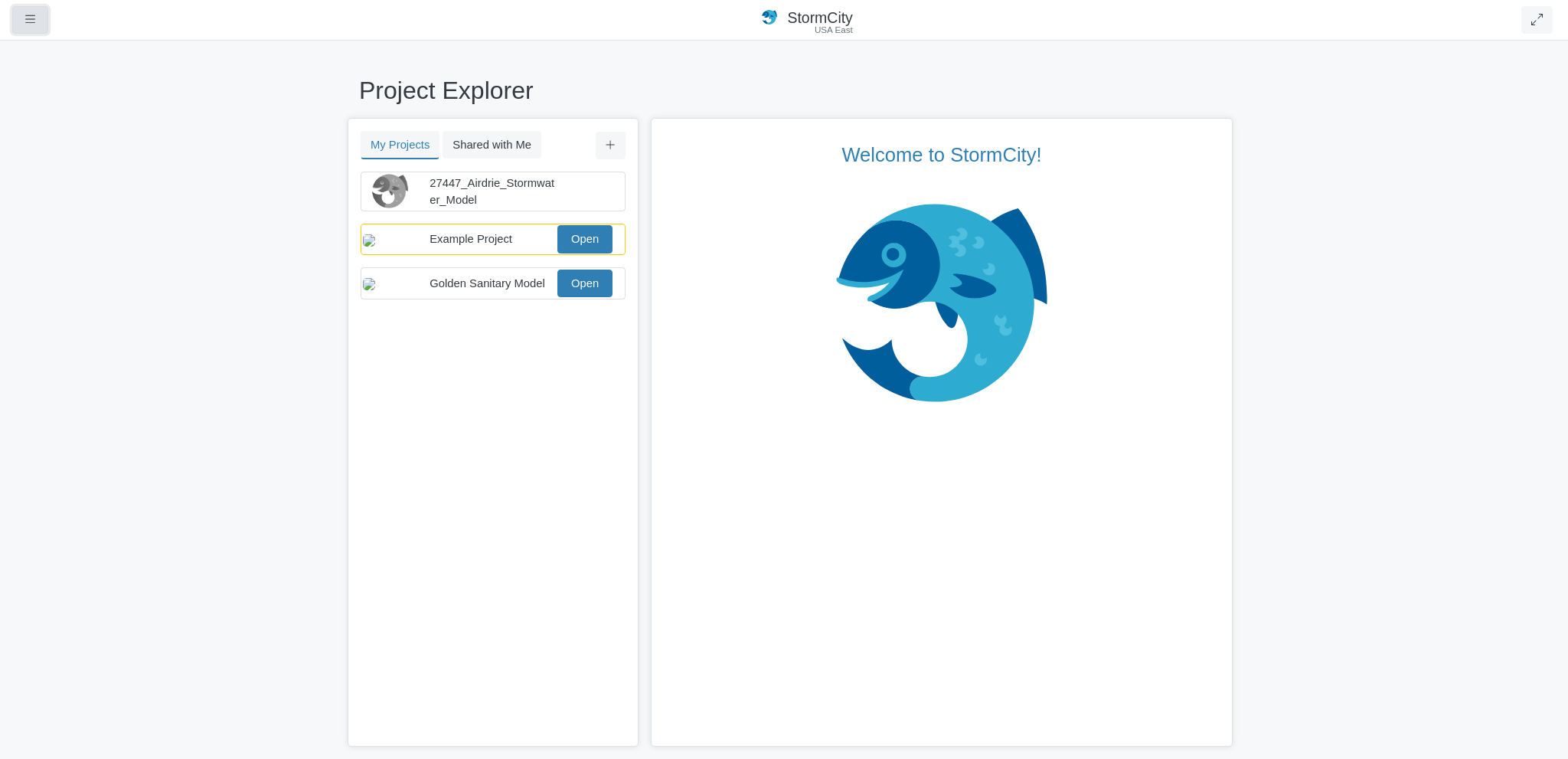
click at [27, 19] on icon "button" at bounding box center [30, 20] width 10 height 12
click at [79, 93] on link "Users" at bounding box center [73, 99] width 121 height 23
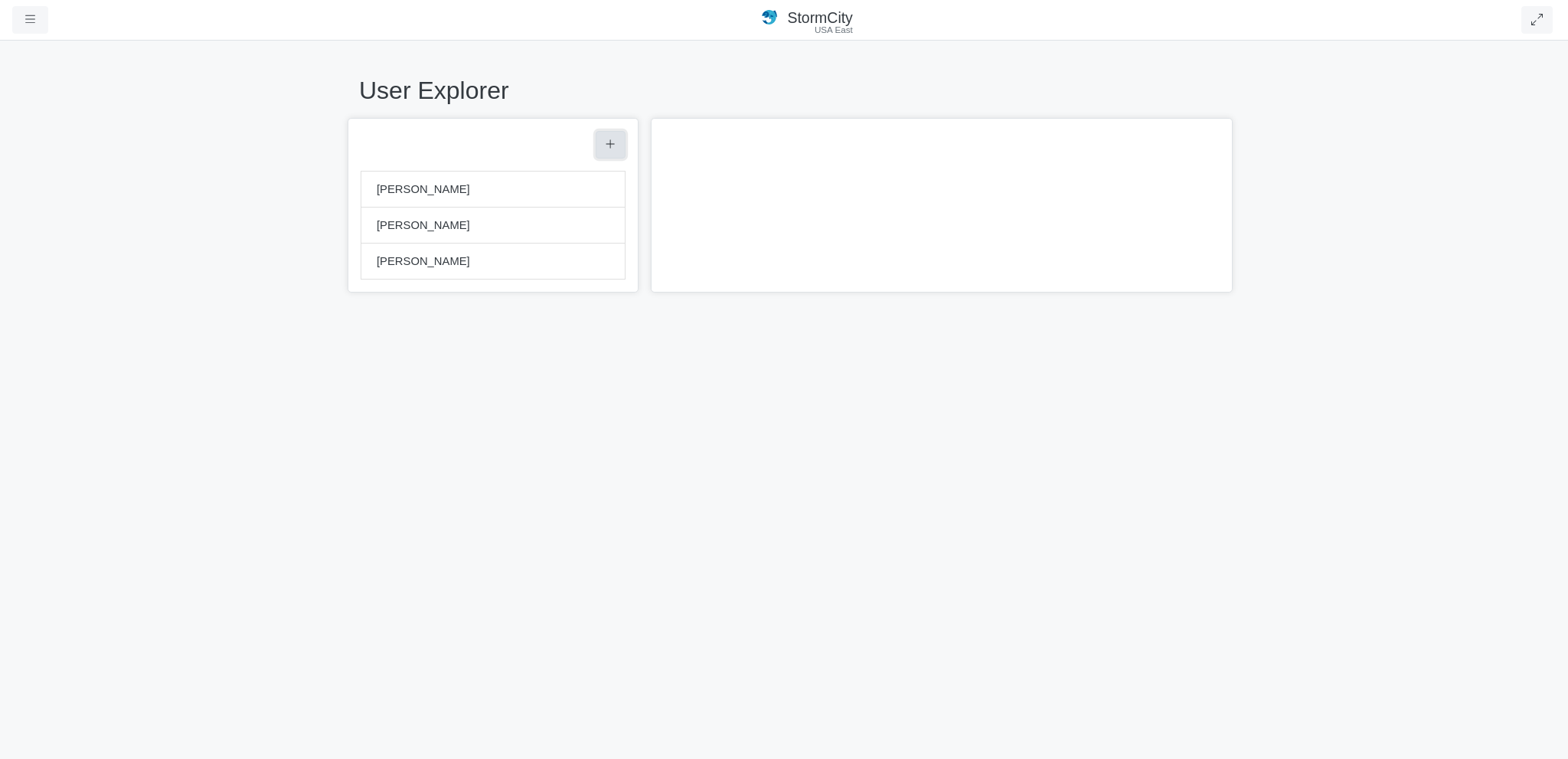
click at [609, 144] on icon "button" at bounding box center [611, 143] width 9 height 9
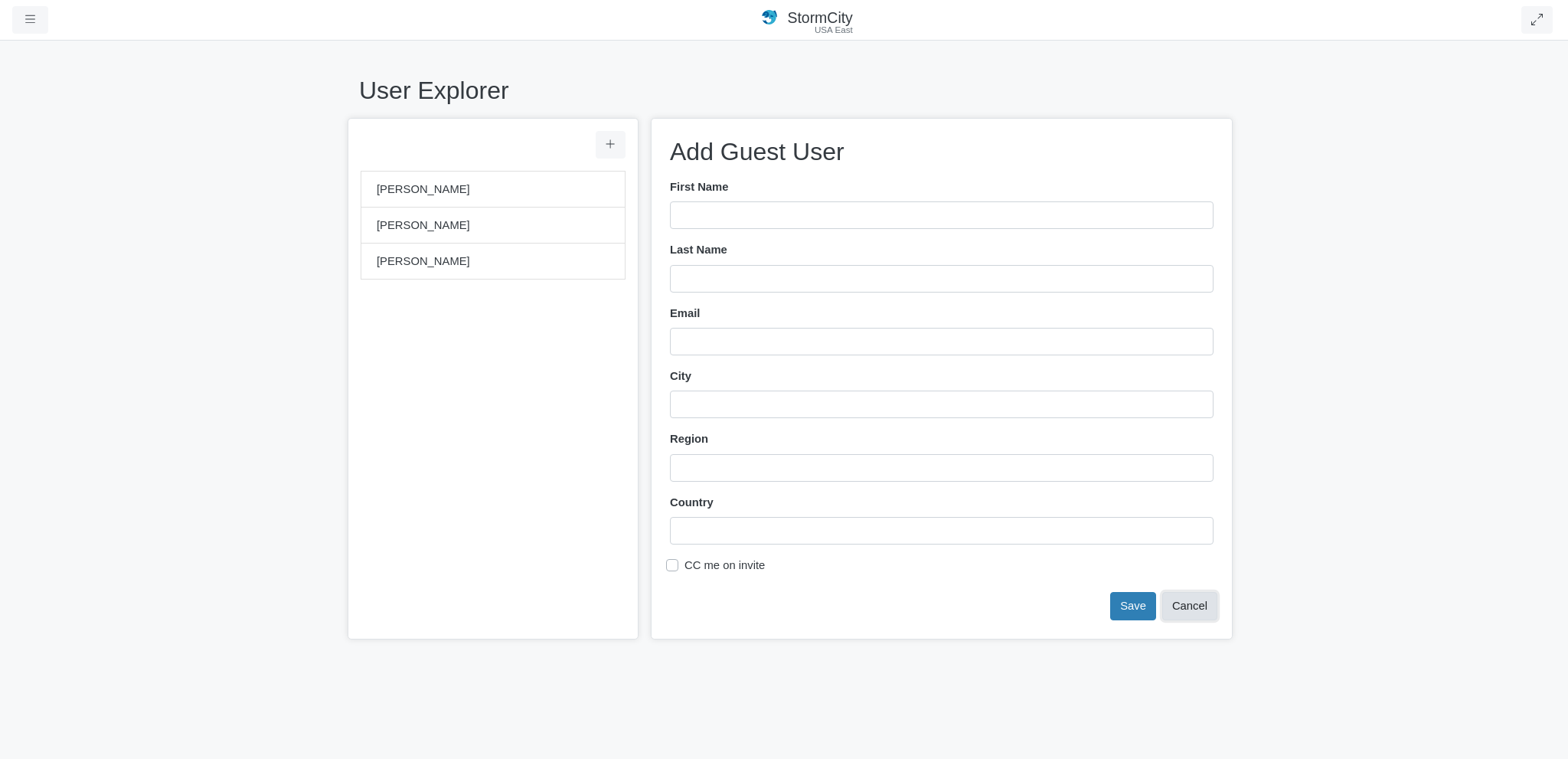
click at [1191, 609] on button "Cancel" at bounding box center [1189, 606] width 56 height 27
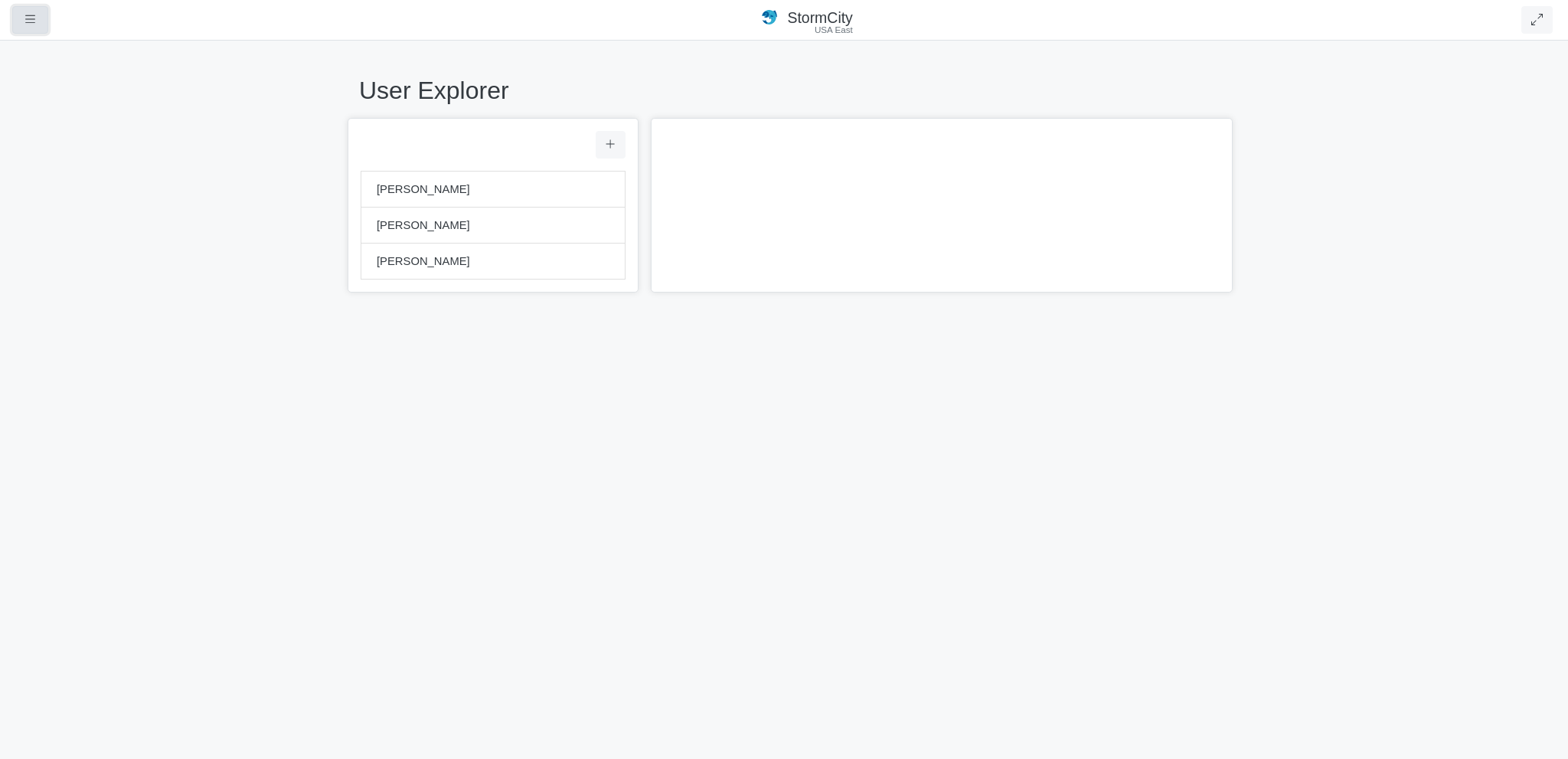
click at [23, 14] on button "button" at bounding box center [30, 20] width 36 height 27
click at [54, 131] on link "Profiles" at bounding box center [73, 135] width 121 height 23
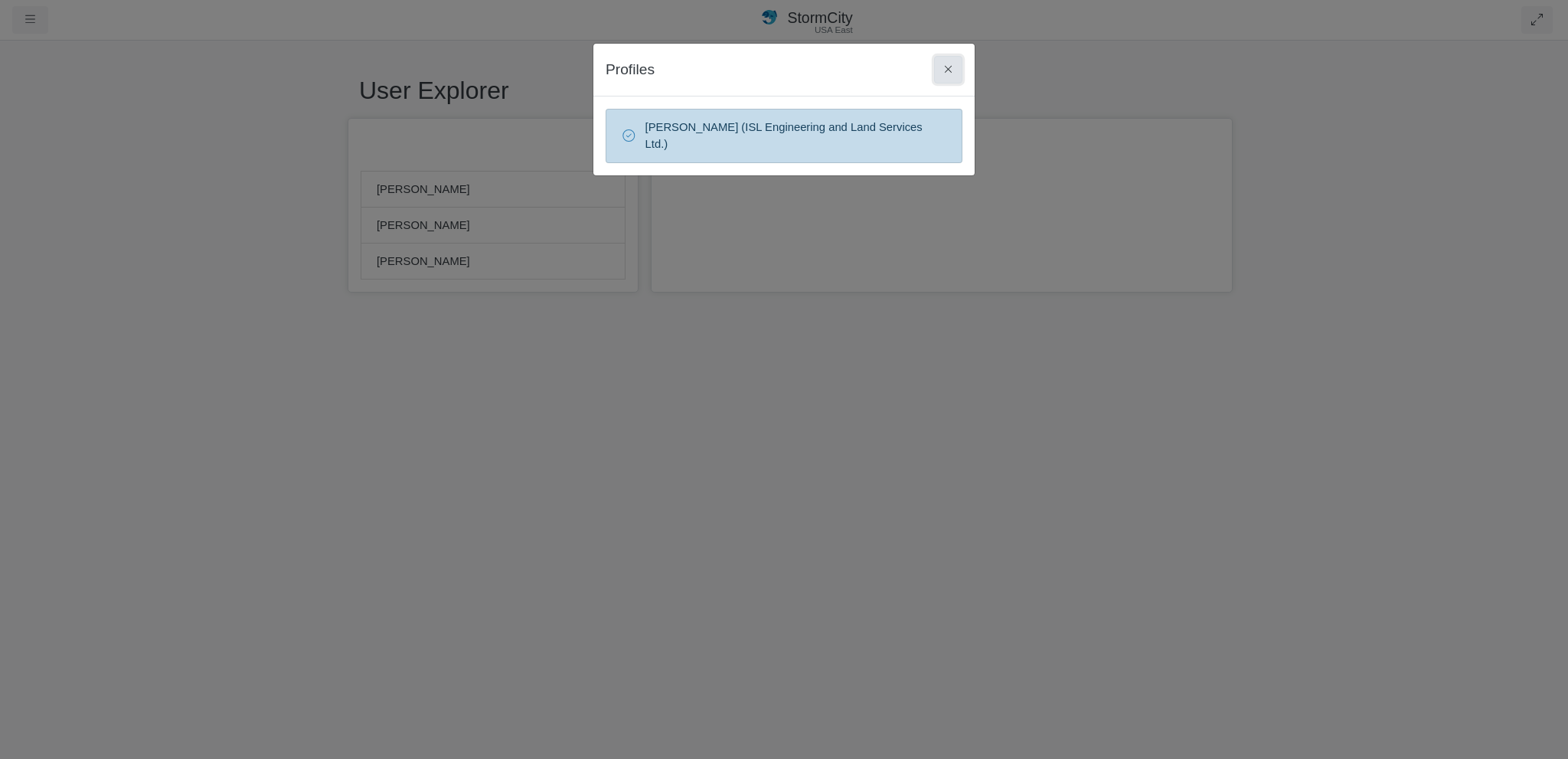
click at [946, 62] on button at bounding box center [948, 69] width 28 height 27
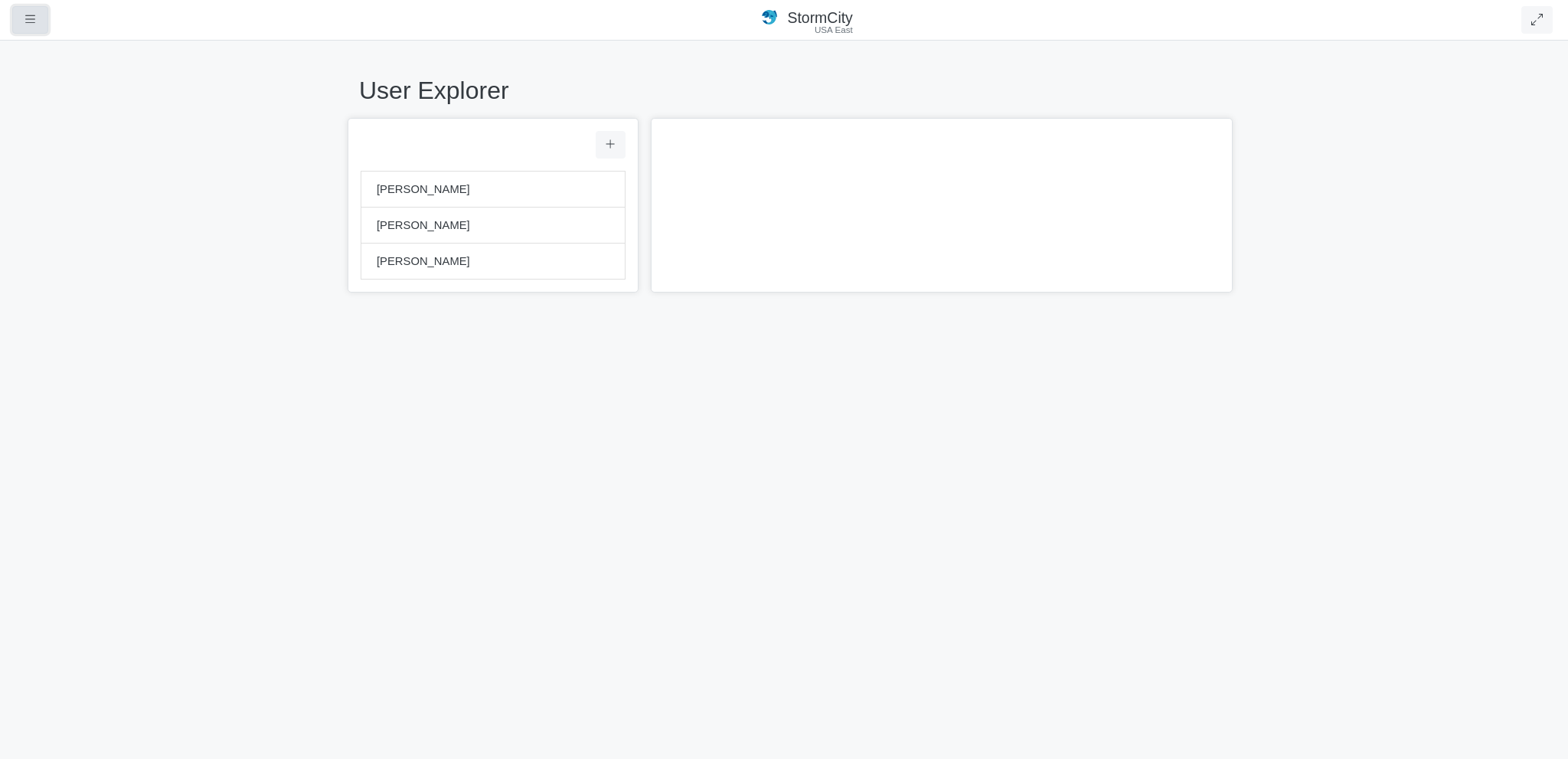
click at [30, 24] on icon "button" at bounding box center [30, 20] width 10 height 12
click at [42, 177] on link "Accounts" at bounding box center [73, 180] width 121 height 23
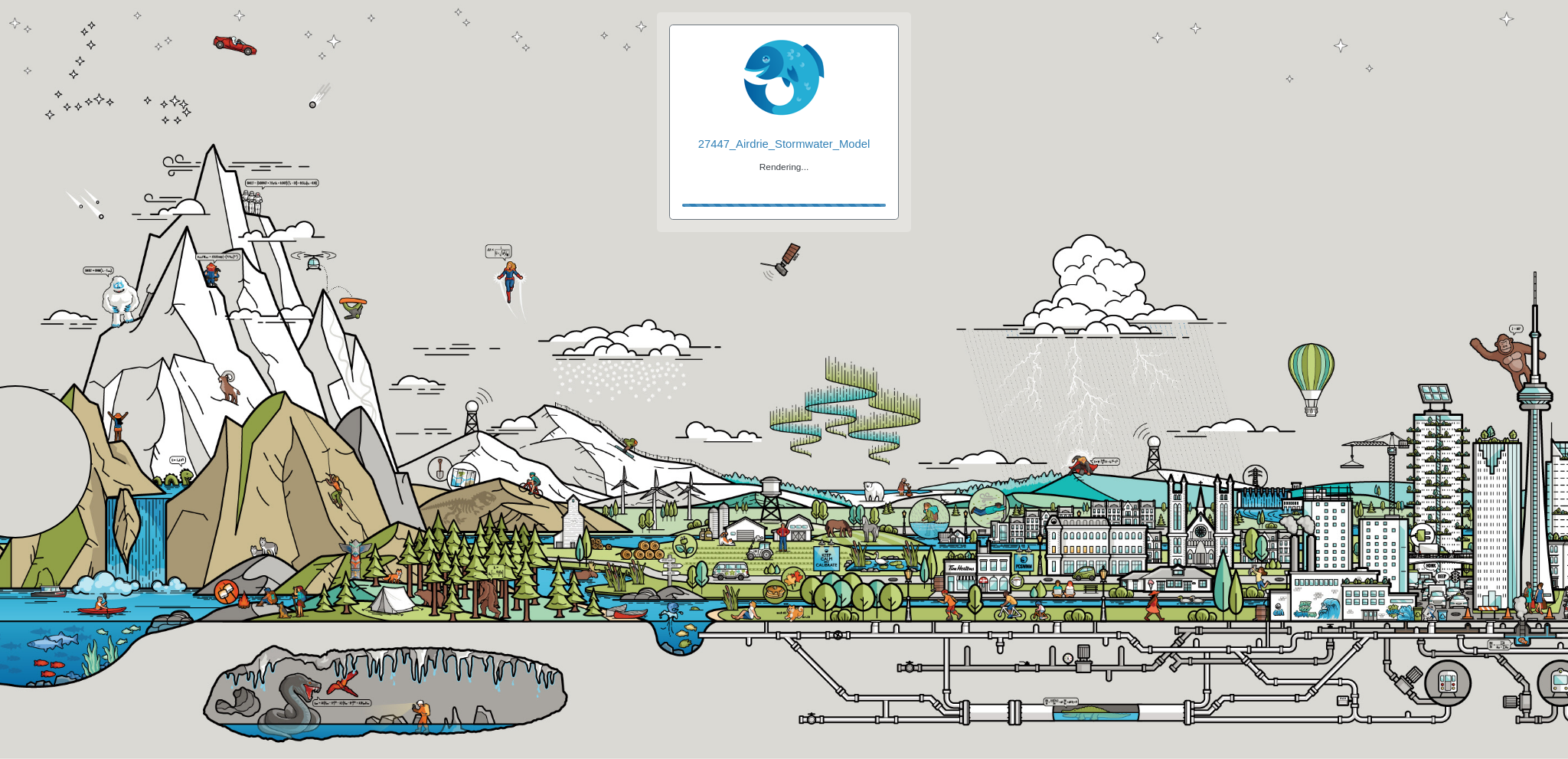
checkbox input "true"
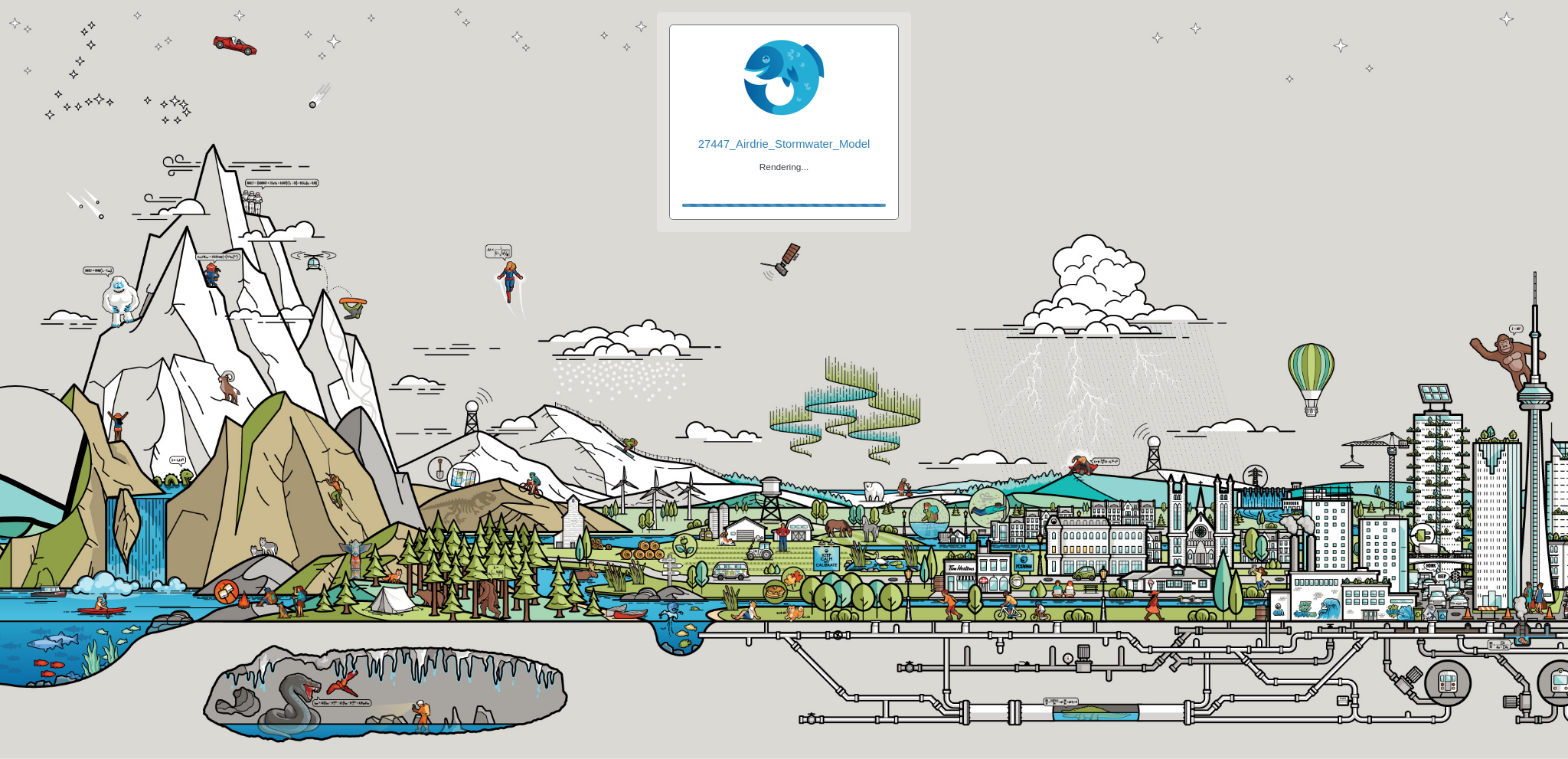
checkbox input "true"
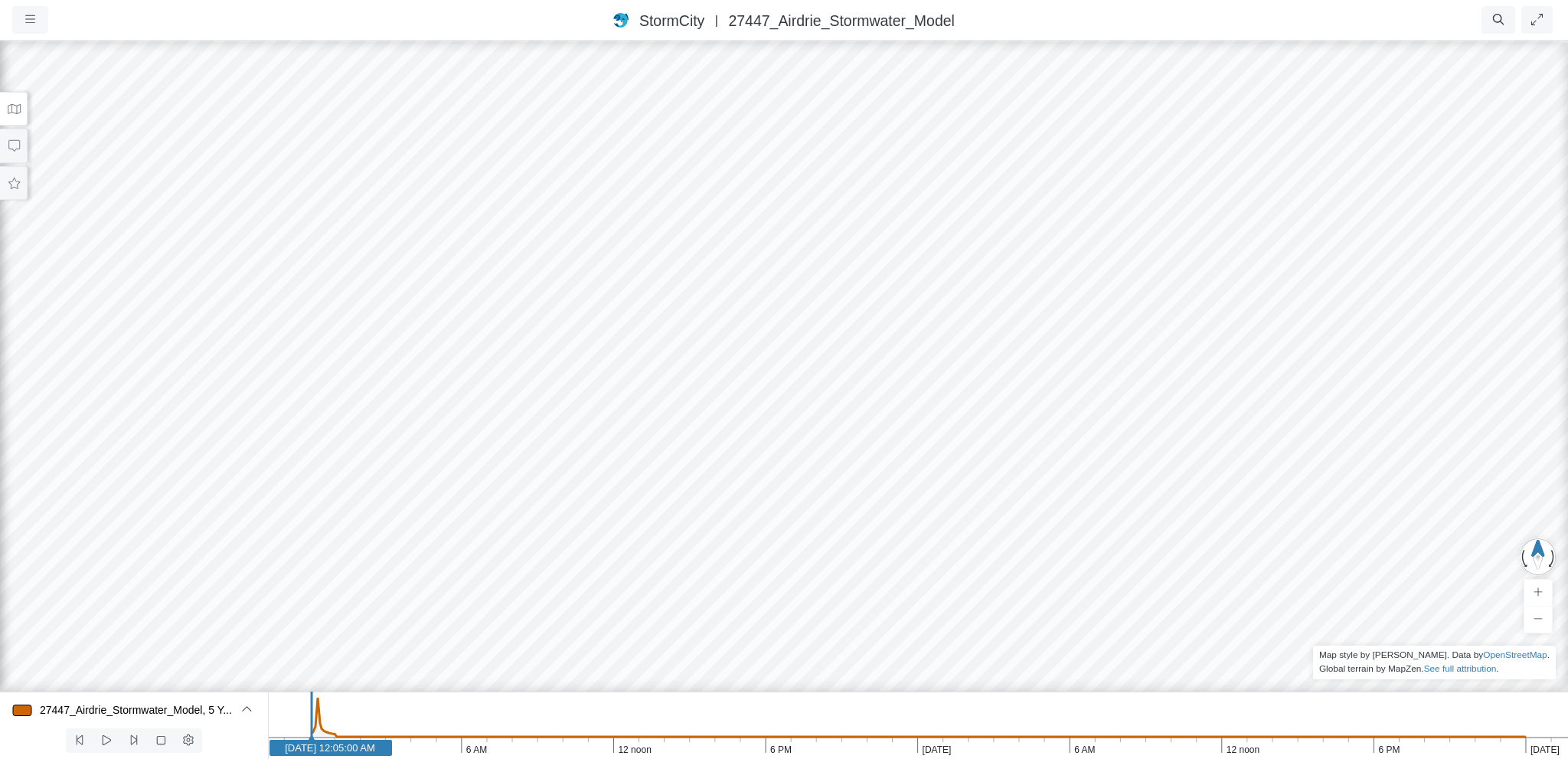
drag, startPoint x: 889, startPoint y: 456, endPoint x: 711, endPoint y: 430, distance: 179.9
click at [16, 108] on icon at bounding box center [14, 109] width 13 height 10
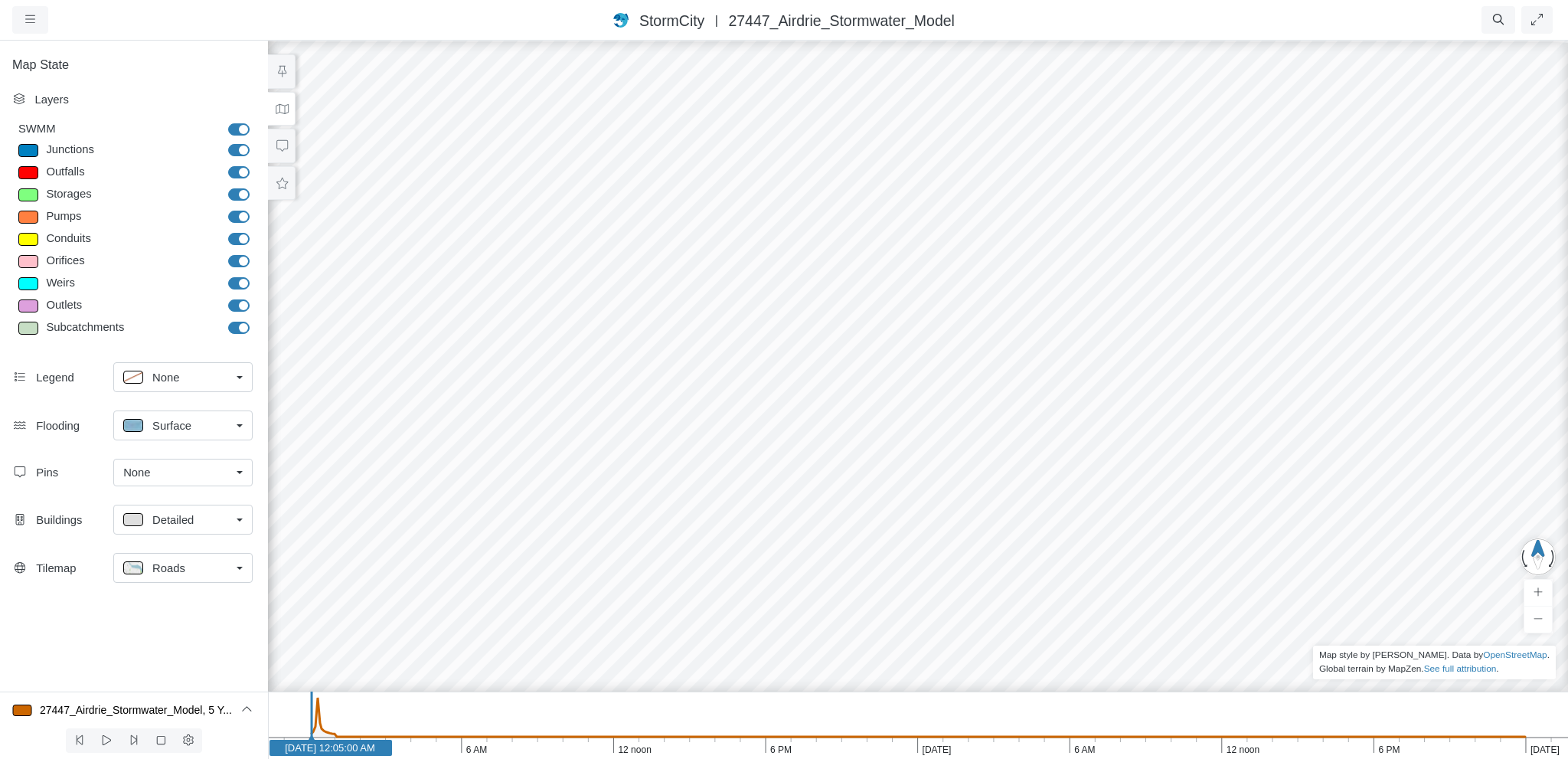
click at [187, 572] on div "Roads" at bounding box center [177, 568] width 107 height 20
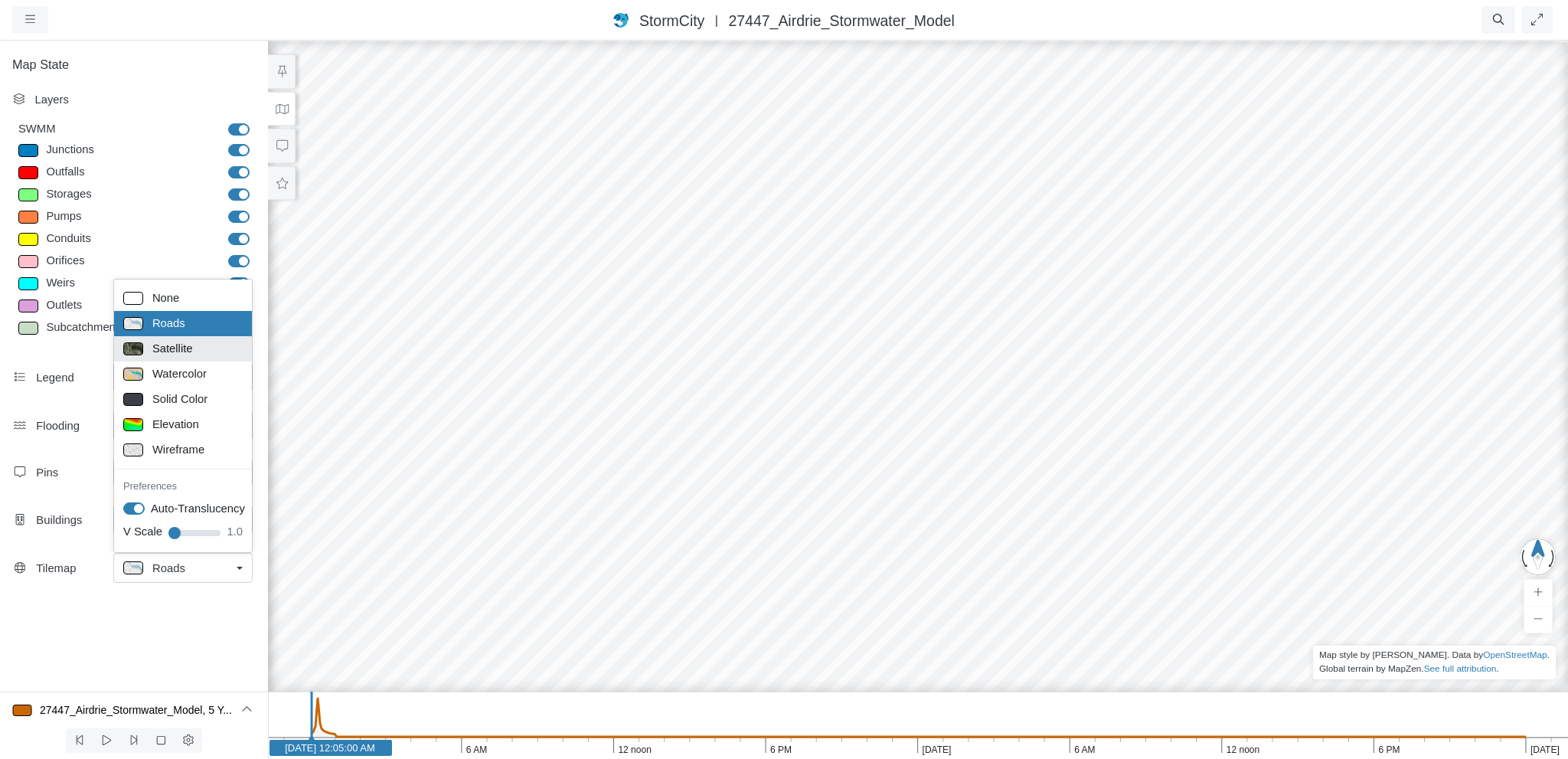
click at [180, 350] on span "Satellite" at bounding box center [173, 347] width 41 height 17
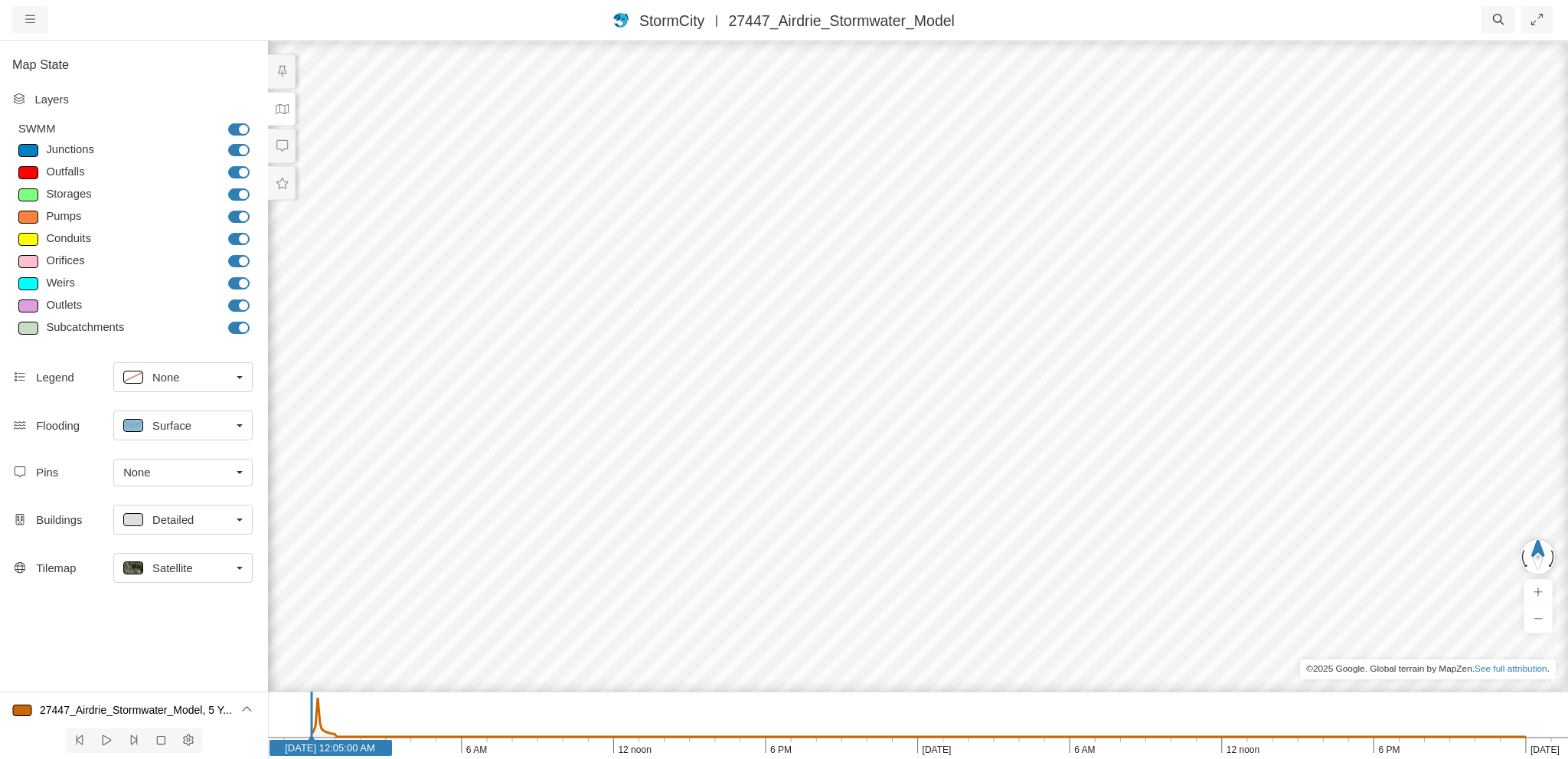
click at [683, 252] on div at bounding box center [784, 399] width 1568 height 720
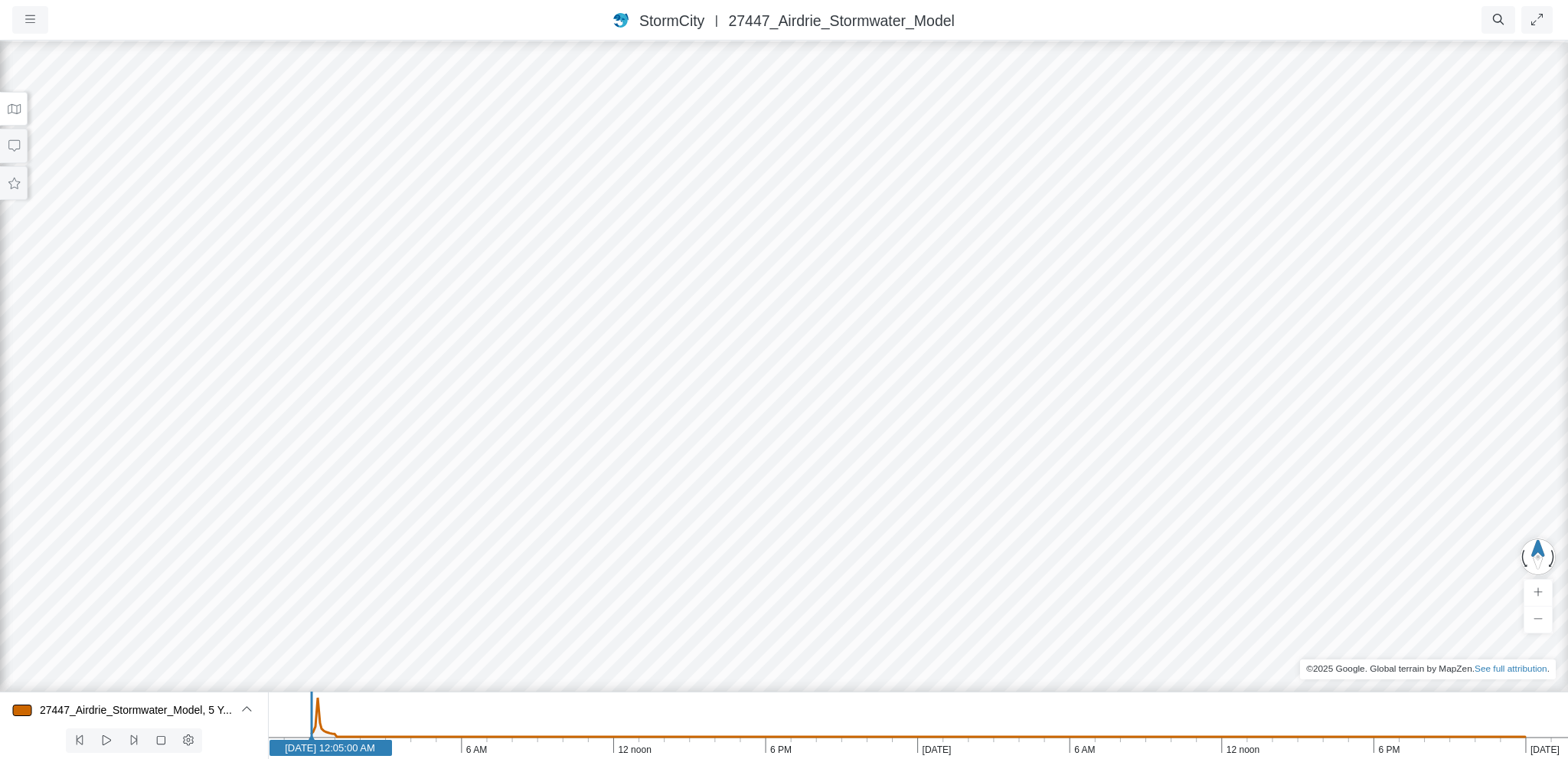
click at [632, 318] on div at bounding box center [784, 399] width 1568 height 720
click at [837, 119] on div at bounding box center [784, 399] width 1568 height 720
click at [514, 159] on div at bounding box center [784, 399] width 1568 height 720
click at [514, 569] on div at bounding box center [784, 399] width 1568 height 720
drag, startPoint x: 698, startPoint y: 425, endPoint x: 529, endPoint y: 372, distance: 177.1
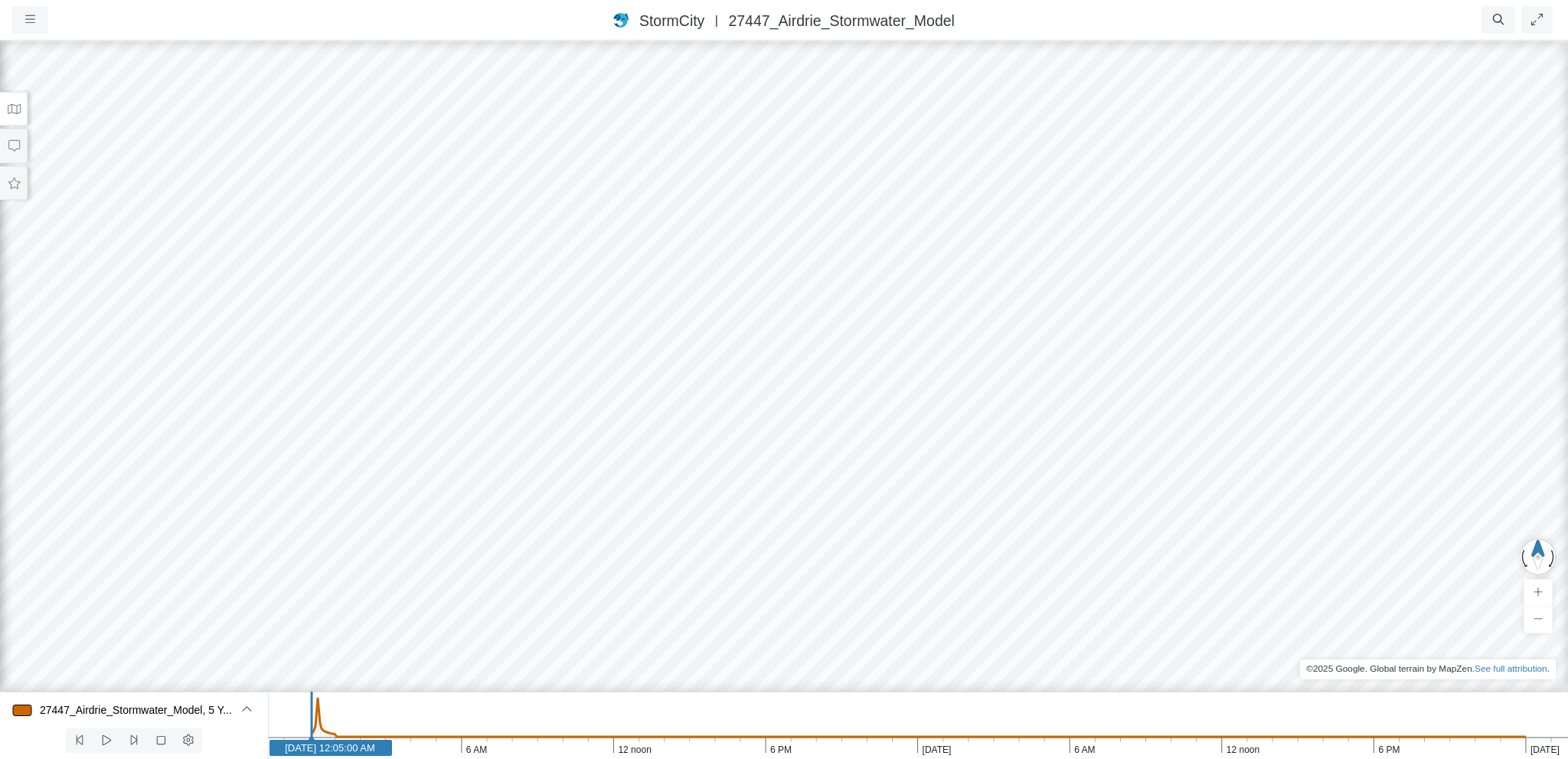
drag, startPoint x: 750, startPoint y: 376, endPoint x: 532, endPoint y: 359, distance: 218.7
click at [21, 108] on button at bounding box center [14, 108] width 27 height 34
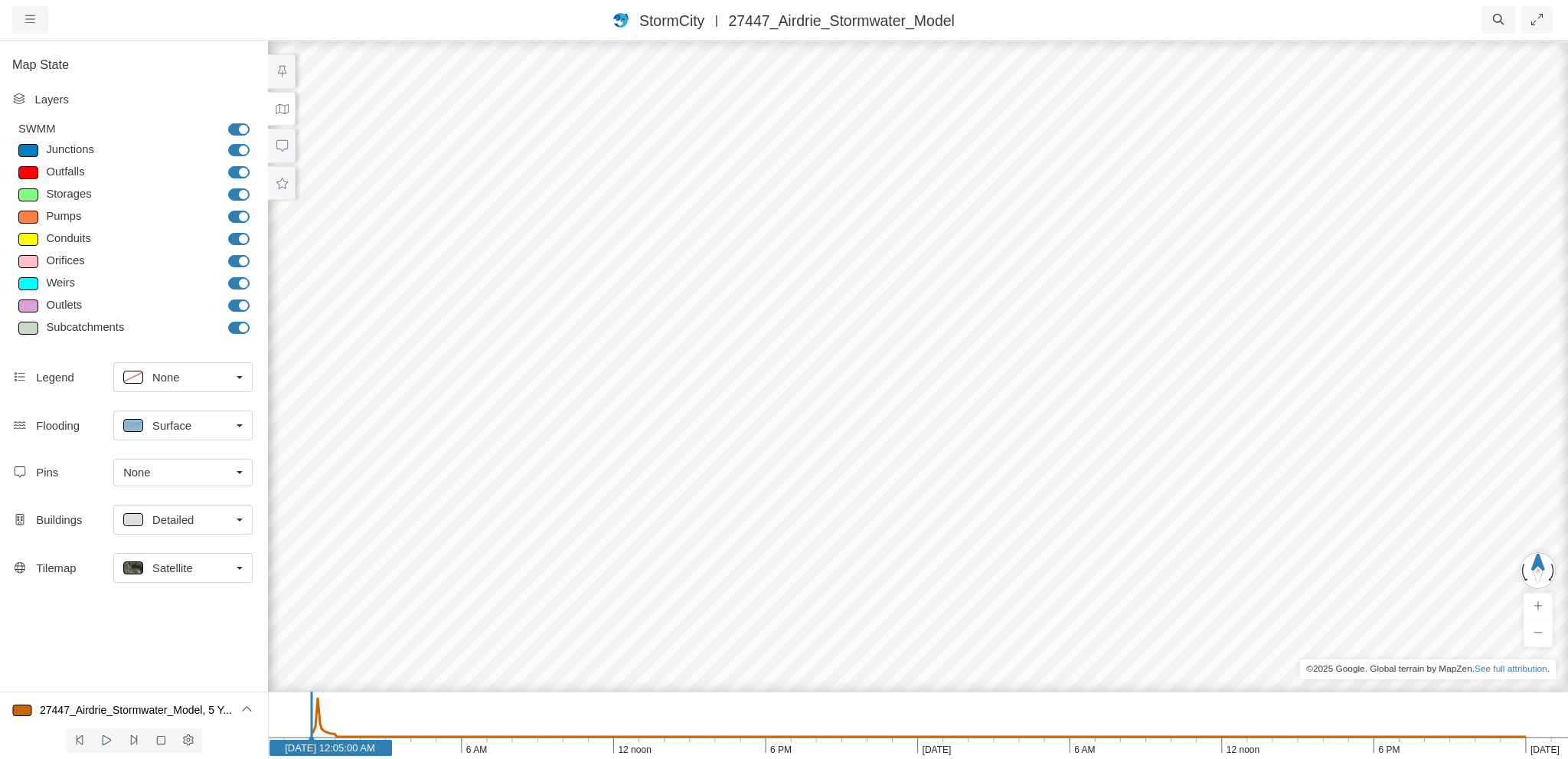
click at [13, 107] on div "Layers" at bounding box center [134, 102] width 268 height 35
click at [256, 319] on label "Subcatchments" at bounding box center [256, 319] width 0 height 0
click at [240, 326] on input "Subcatchments" at bounding box center [234, 326] width 13 height 15
checkbox input "false"
drag, startPoint x: 849, startPoint y: 453, endPoint x: 575, endPoint y: 235, distance: 350.1
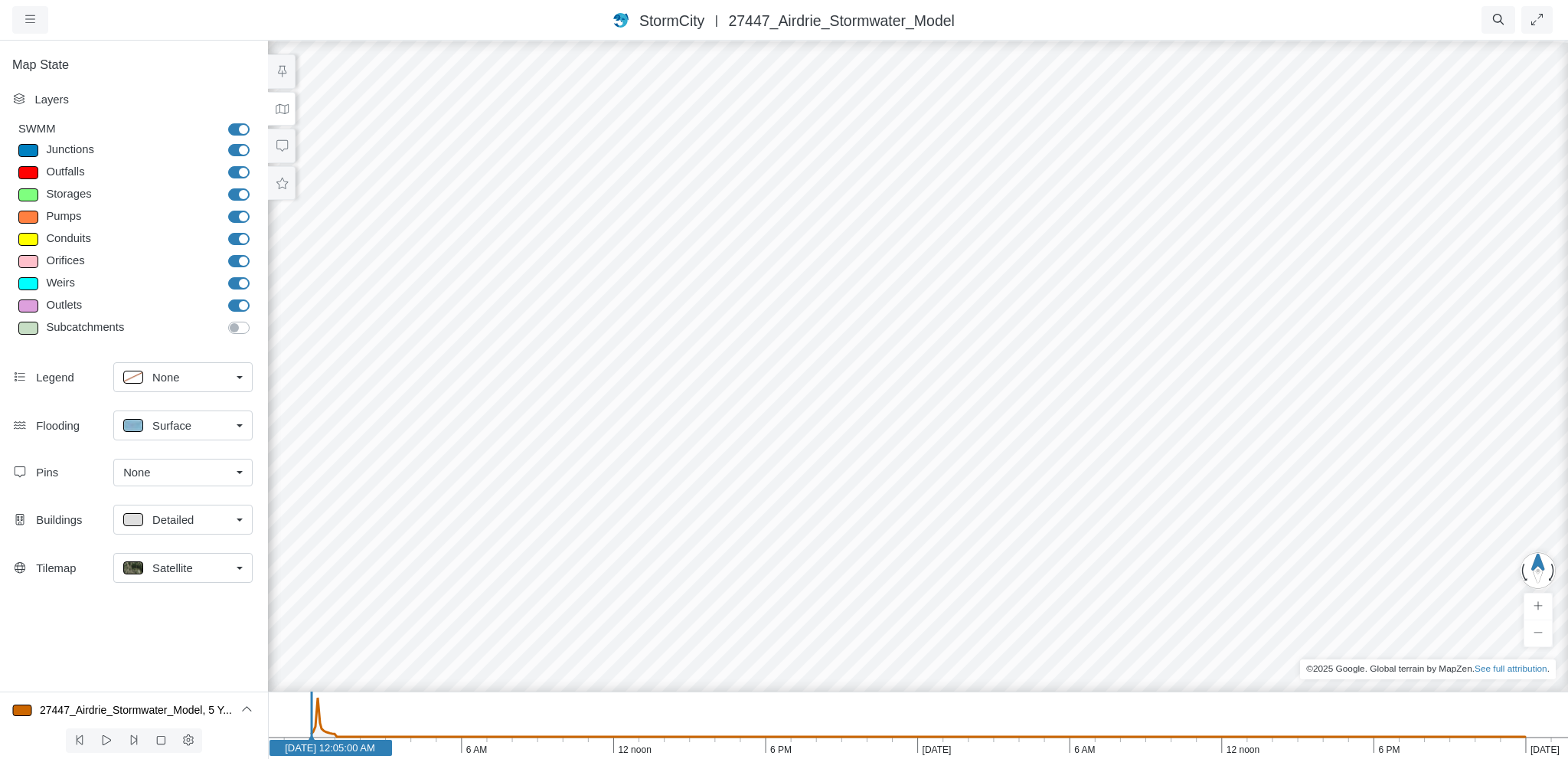
click at [575, 235] on div at bounding box center [784, 399] width 1568 height 720
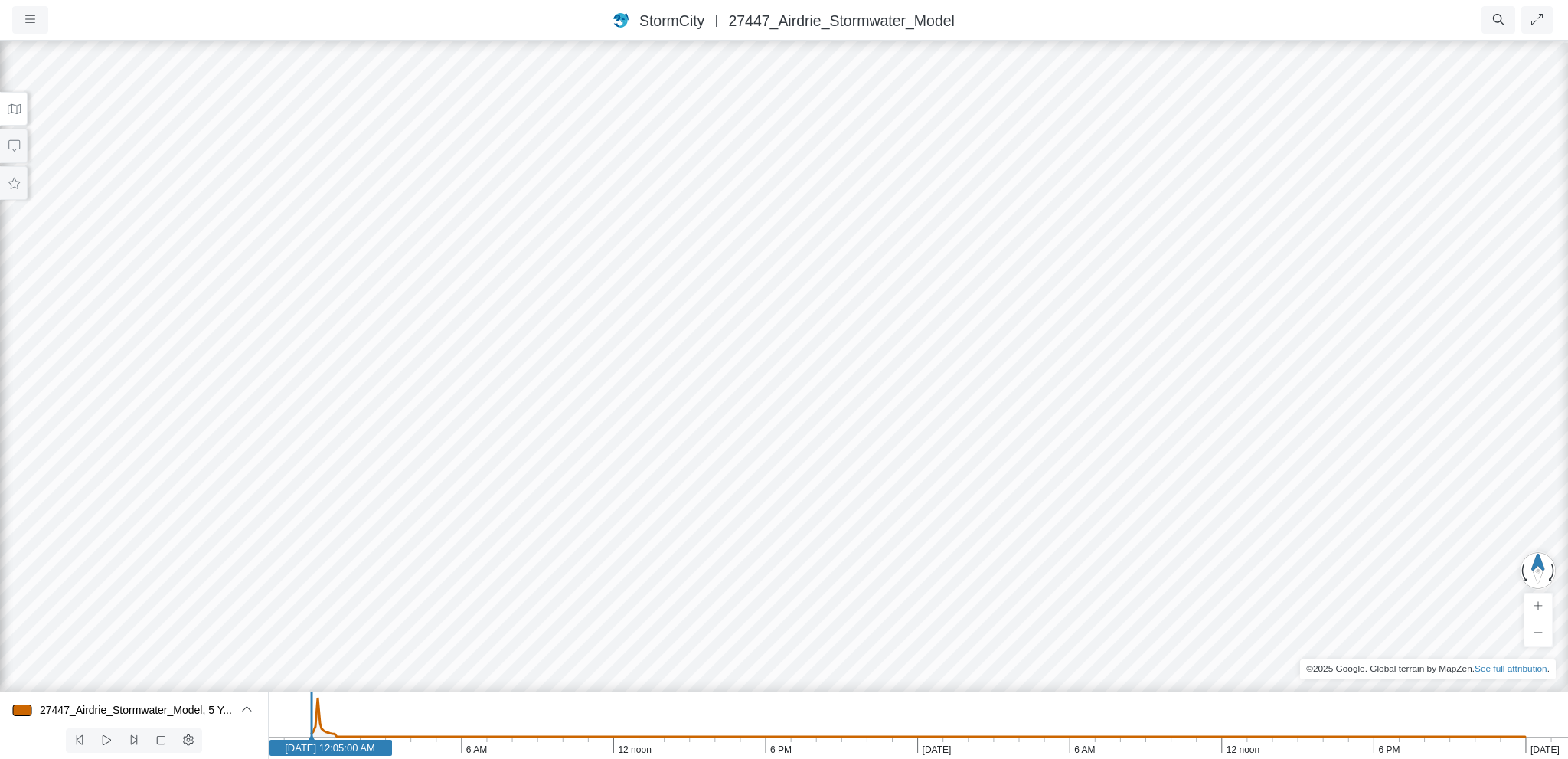
click at [782, 322] on div at bounding box center [784, 399] width 1568 height 720
drag, startPoint x: 631, startPoint y: 480, endPoint x: 689, endPoint y: 366, distance: 127.9
click at [689, 366] on div at bounding box center [784, 399] width 1568 height 720
drag, startPoint x: 685, startPoint y: 396, endPoint x: 955, endPoint y: 180, distance: 345.8
click at [955, 180] on div at bounding box center [784, 399] width 1568 height 720
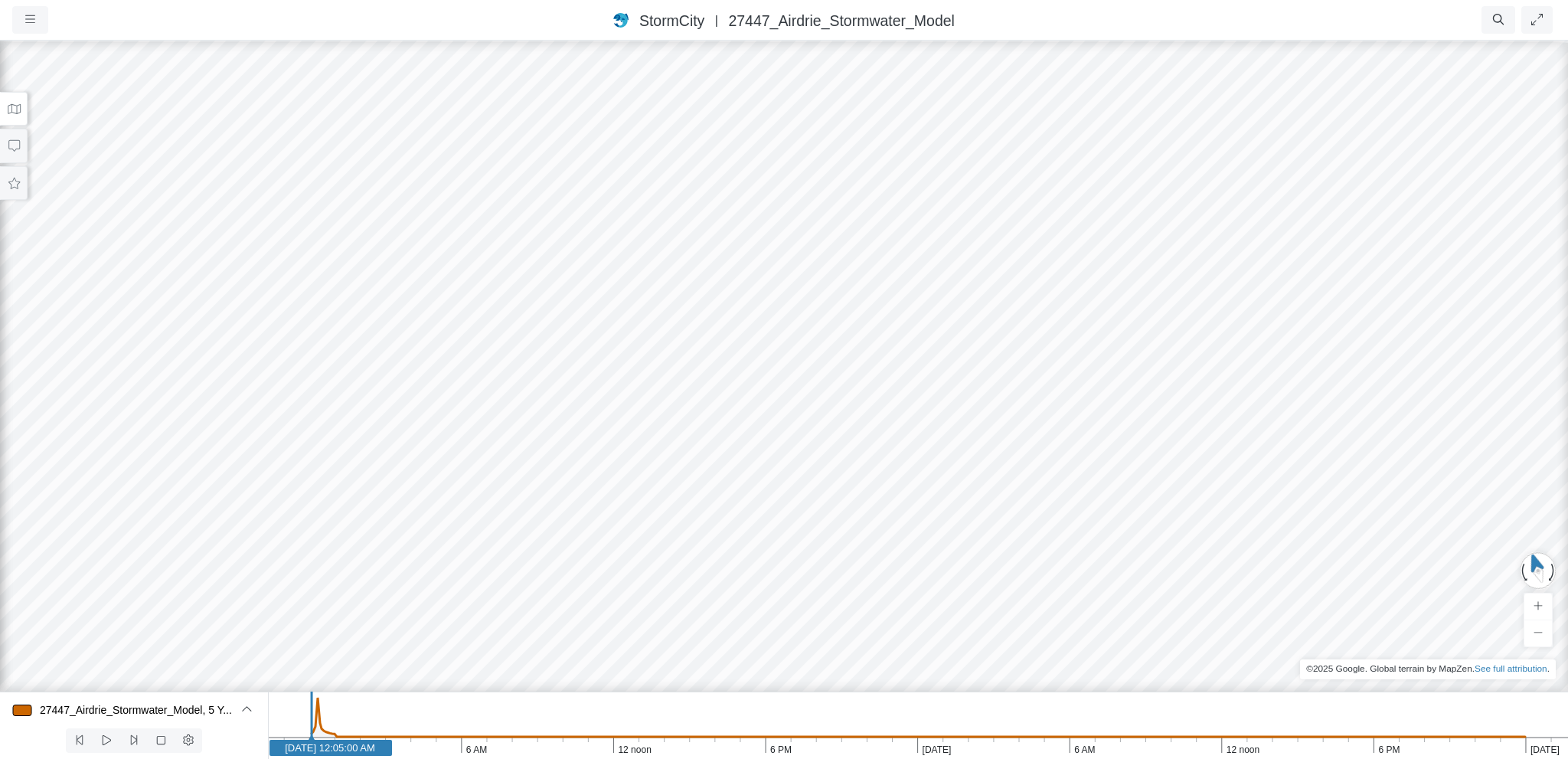
drag, startPoint x: 896, startPoint y: 323, endPoint x: 707, endPoint y: 514, distance: 268.7
click at [707, 514] on div at bounding box center [784, 399] width 1568 height 720
drag, startPoint x: 466, startPoint y: 367, endPoint x: 457, endPoint y: 311, distance: 56.7
click at [434, 285] on div at bounding box center [784, 399] width 1568 height 720
drag, startPoint x: 601, startPoint y: 435, endPoint x: 308, endPoint y: 418, distance: 293.5
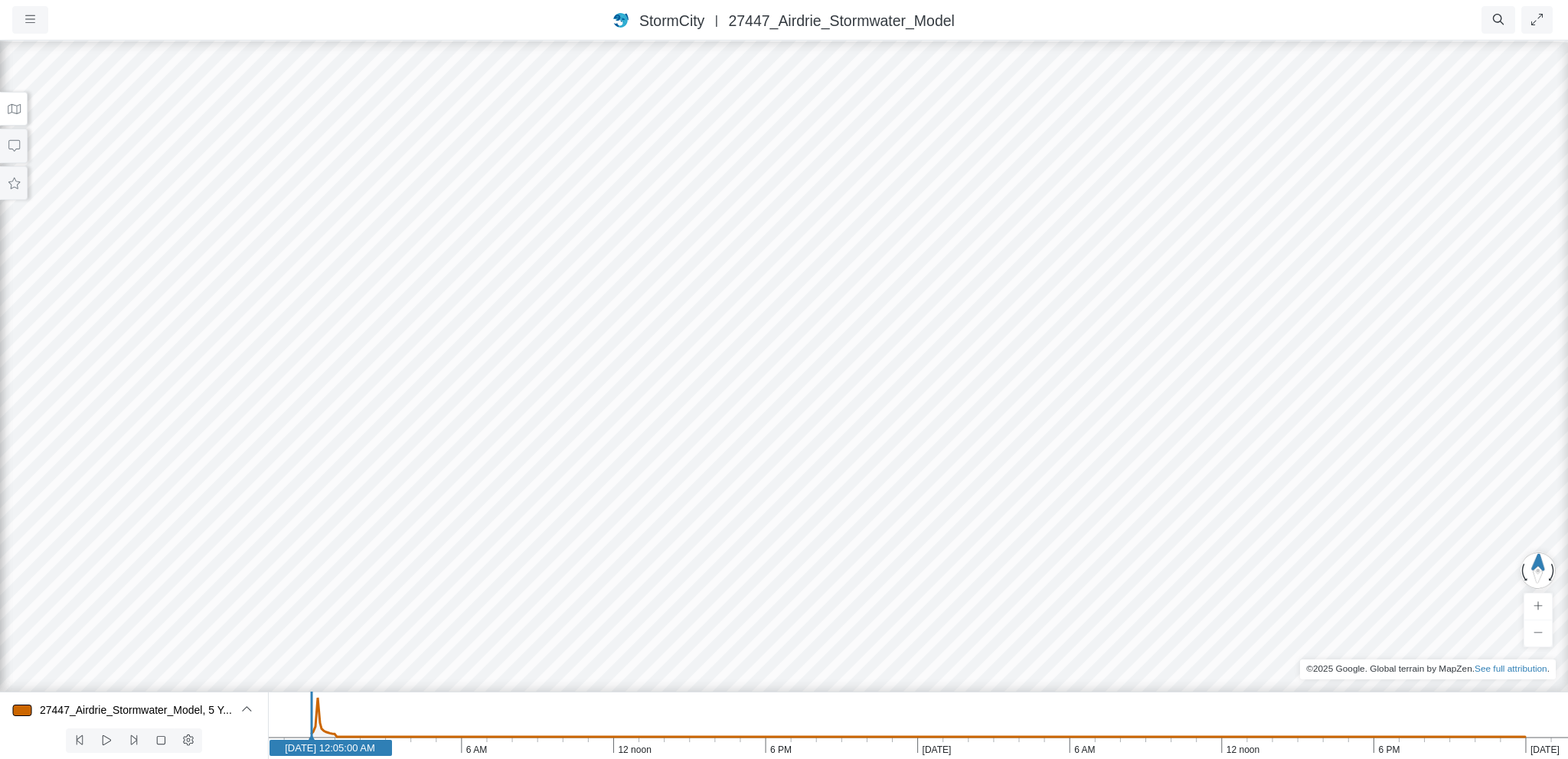
click at [308, 418] on div at bounding box center [784, 399] width 1568 height 720
click at [194, 739] on icon at bounding box center [188, 740] width 15 height 12
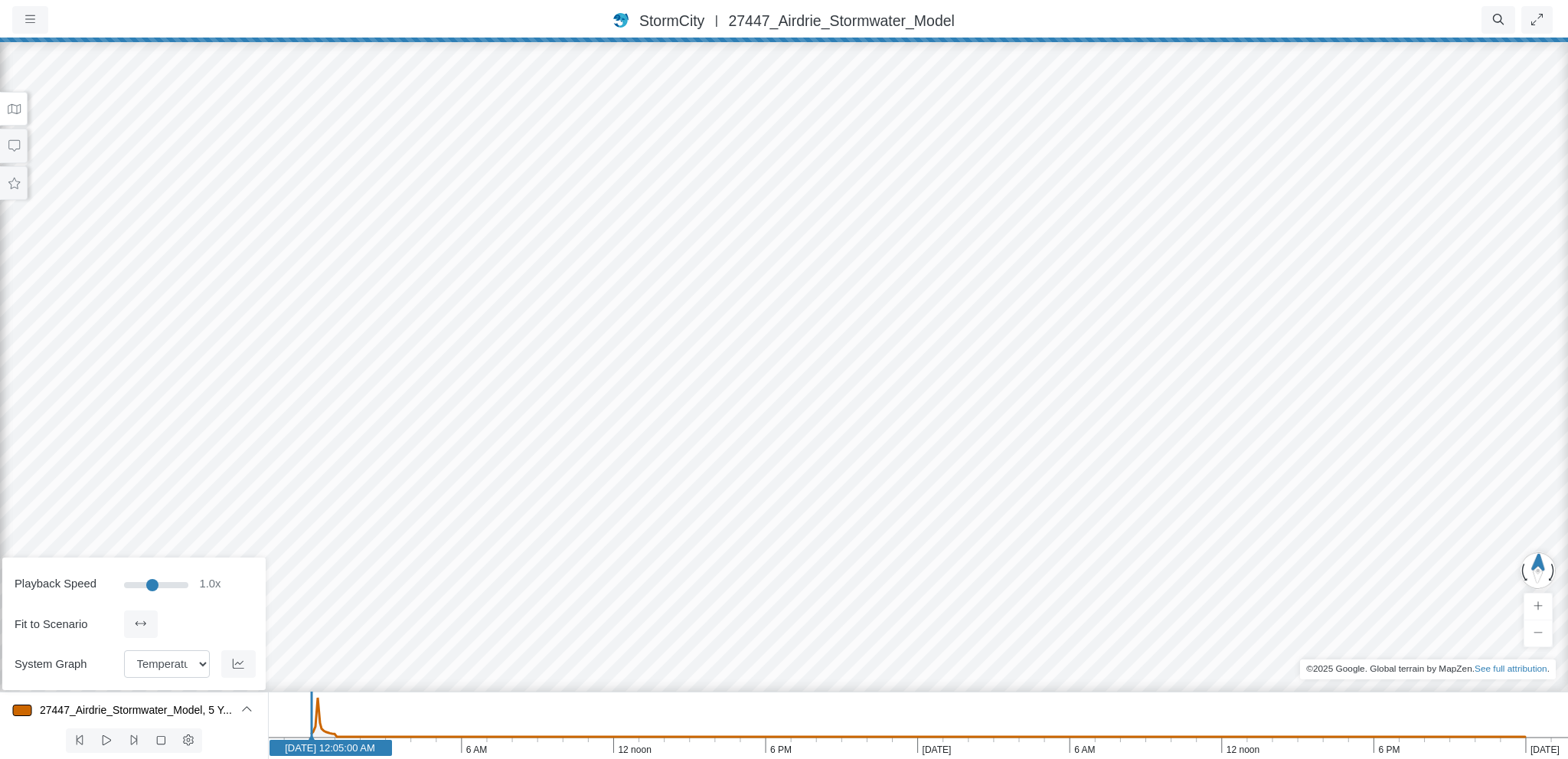
click at [699, 483] on div at bounding box center [784, 399] width 1568 height 720
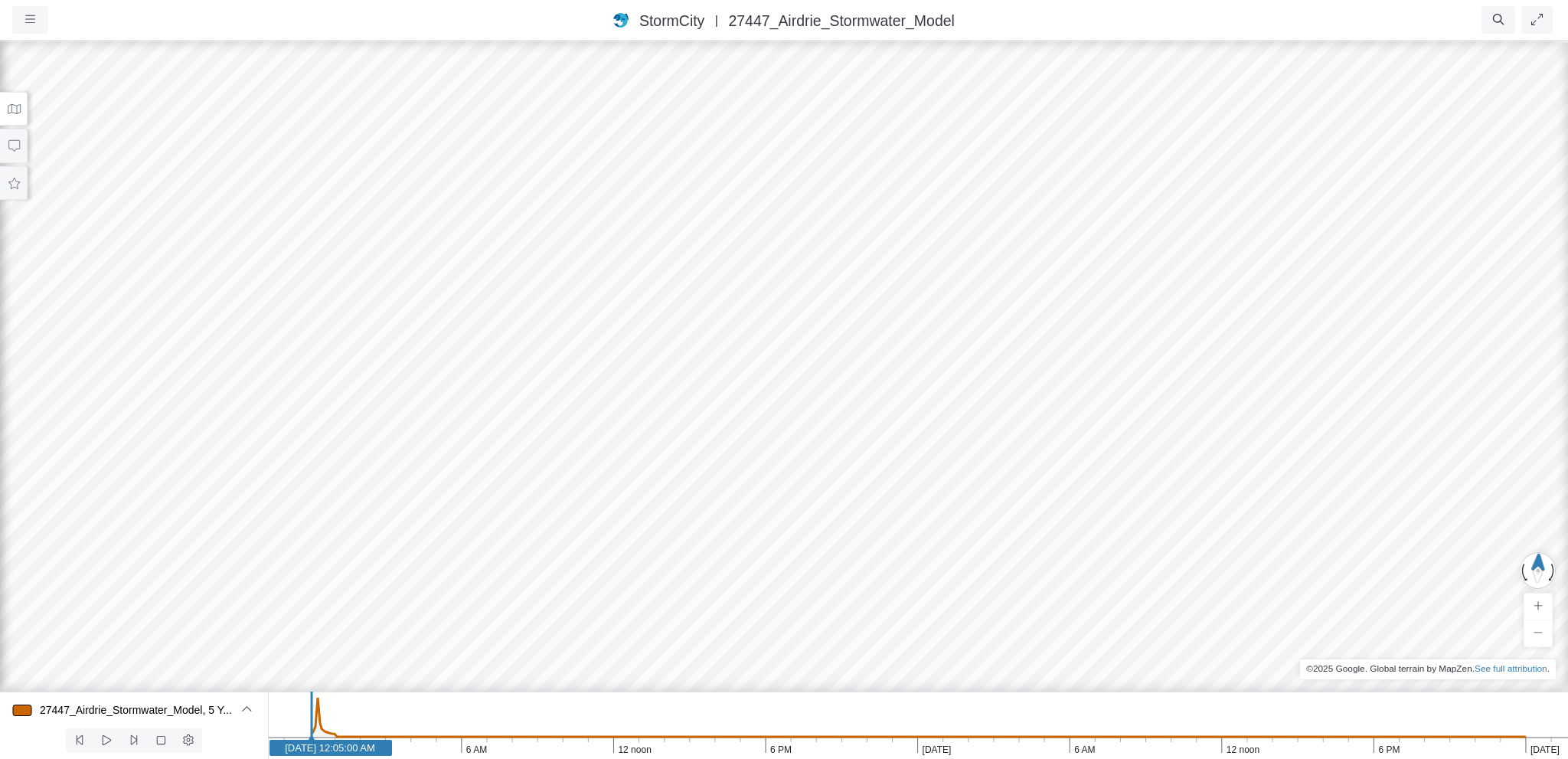
drag, startPoint x: 805, startPoint y: 188, endPoint x: 706, endPoint y: 525, distance: 351.2
click at [706, 524] on div at bounding box center [784, 399] width 1568 height 720
drag, startPoint x: 799, startPoint y: 155, endPoint x: 715, endPoint y: 460, distance: 316.4
click at [730, 431] on div at bounding box center [784, 399] width 1568 height 720
drag, startPoint x: 835, startPoint y: 143, endPoint x: 717, endPoint y: 535, distance: 409.4
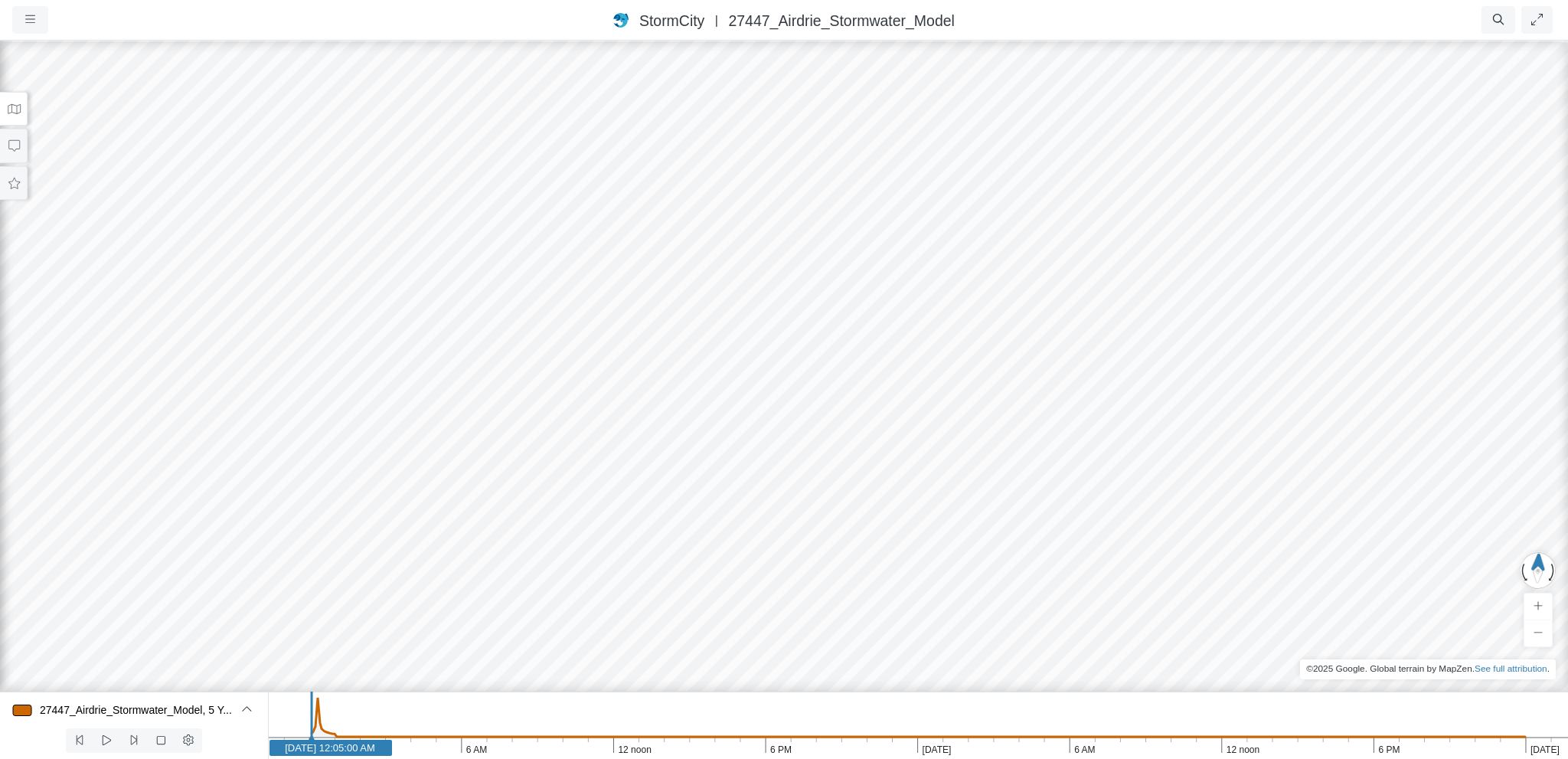
click at [717, 539] on div at bounding box center [784, 399] width 1568 height 720
drag, startPoint x: 863, startPoint y: 187, endPoint x: 784, endPoint y: 206, distance: 81.3
click at [726, 546] on div at bounding box center [784, 399] width 1568 height 720
drag, startPoint x: 785, startPoint y: 195, endPoint x: 801, endPoint y: 127, distance: 69.9
click at [801, 127] on div at bounding box center [784, 399] width 1568 height 720
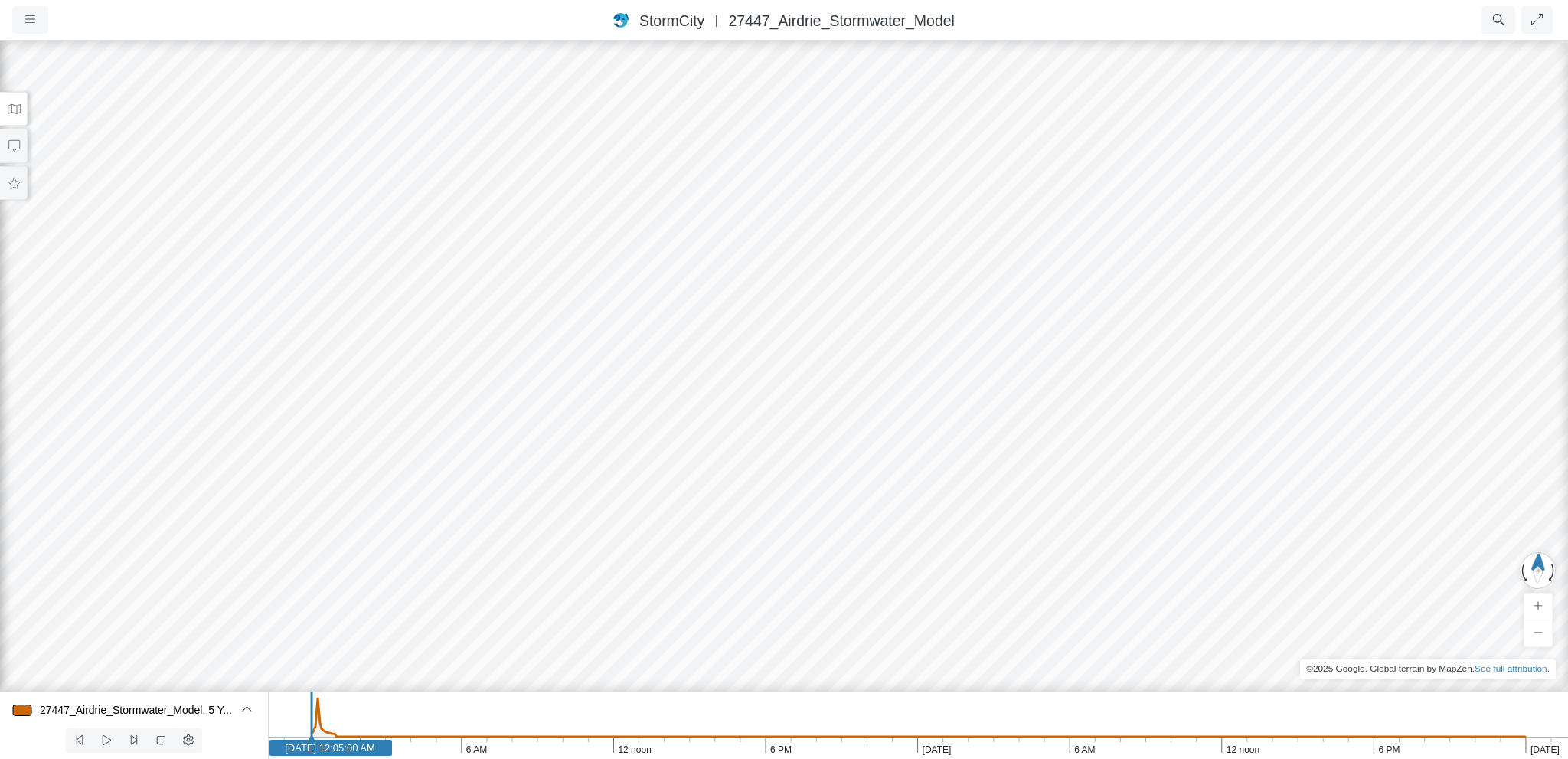
drag, startPoint x: 821, startPoint y: 177, endPoint x: 790, endPoint y: 324, distance: 150.2
click at [790, 324] on div at bounding box center [784, 399] width 1568 height 720
drag, startPoint x: 783, startPoint y: 315, endPoint x: 765, endPoint y: 268, distance: 50.3
click at [799, 419] on div at bounding box center [784, 399] width 1568 height 720
drag, startPoint x: 756, startPoint y: 365, endPoint x: 763, endPoint y: 369, distance: 8.1
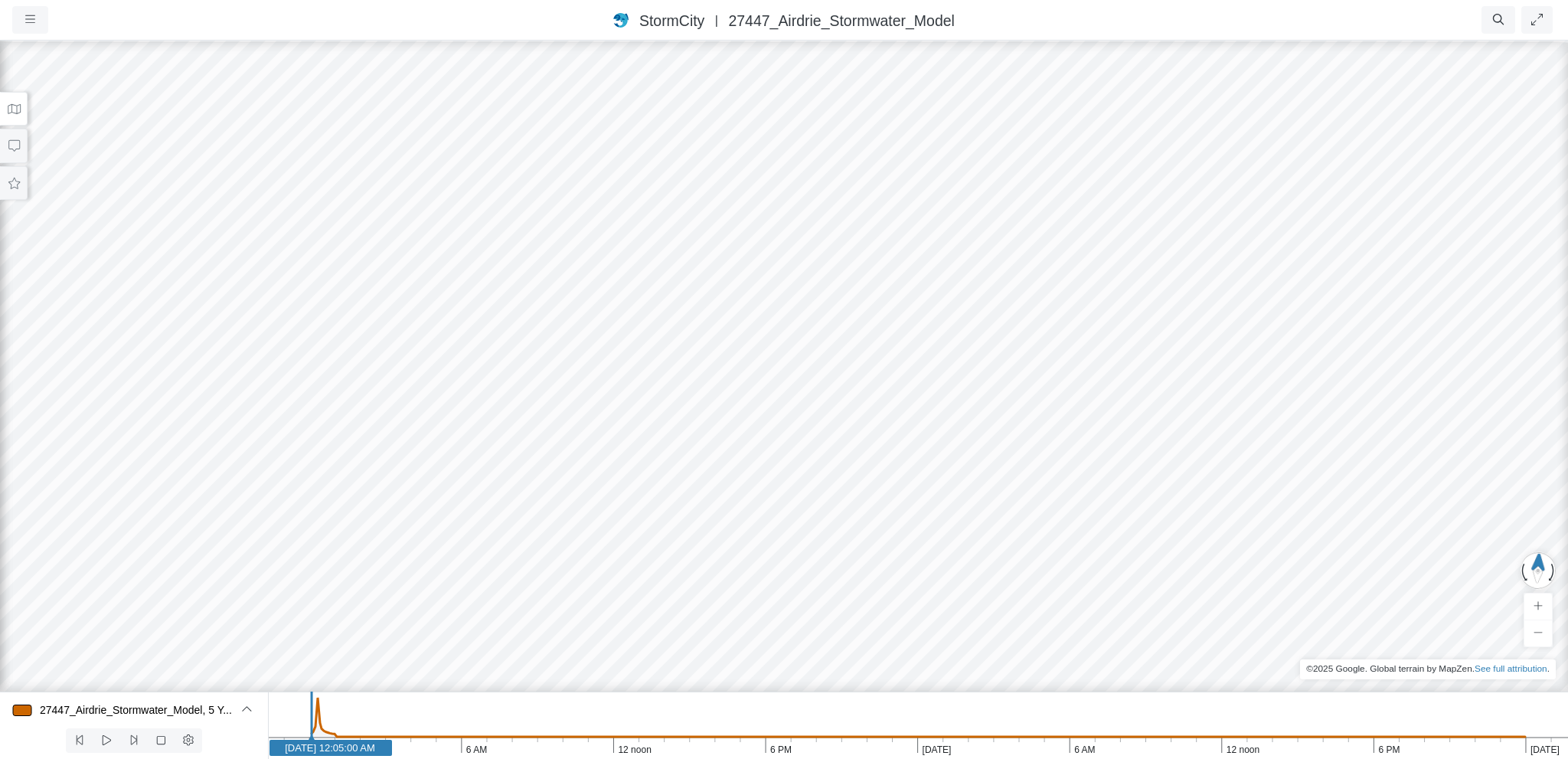
click at [762, 386] on div at bounding box center [784, 399] width 1568 height 720
drag, startPoint x: 772, startPoint y: 296, endPoint x: 756, endPoint y: 309, distance: 20.6
click at [756, 309] on div at bounding box center [784, 399] width 1568 height 720
drag, startPoint x: 760, startPoint y: 398, endPoint x: 767, endPoint y: 160, distance: 238.1
click at [767, 160] on div at bounding box center [784, 399] width 1568 height 720
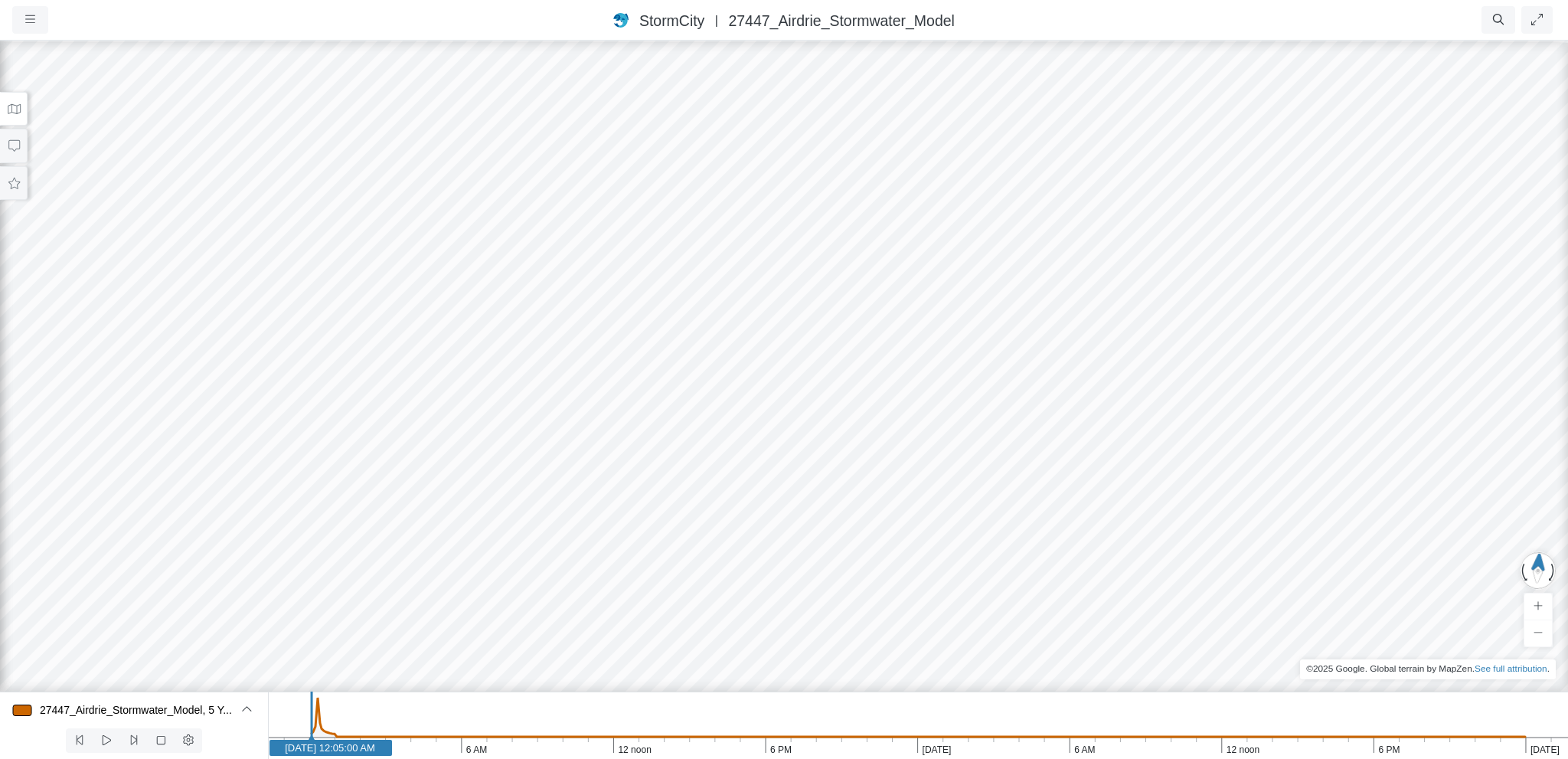
drag, startPoint x: 787, startPoint y: 394, endPoint x: 796, endPoint y: 180, distance: 214.2
click at [796, 180] on div at bounding box center [784, 399] width 1568 height 720
drag, startPoint x: 803, startPoint y: 370, endPoint x: 853, endPoint y: 485, distance: 125.4
click at [955, 168] on div at bounding box center [784, 399] width 1568 height 720
drag, startPoint x: 853, startPoint y: 485, endPoint x: 1412, endPoint y: 221, distance: 618.2
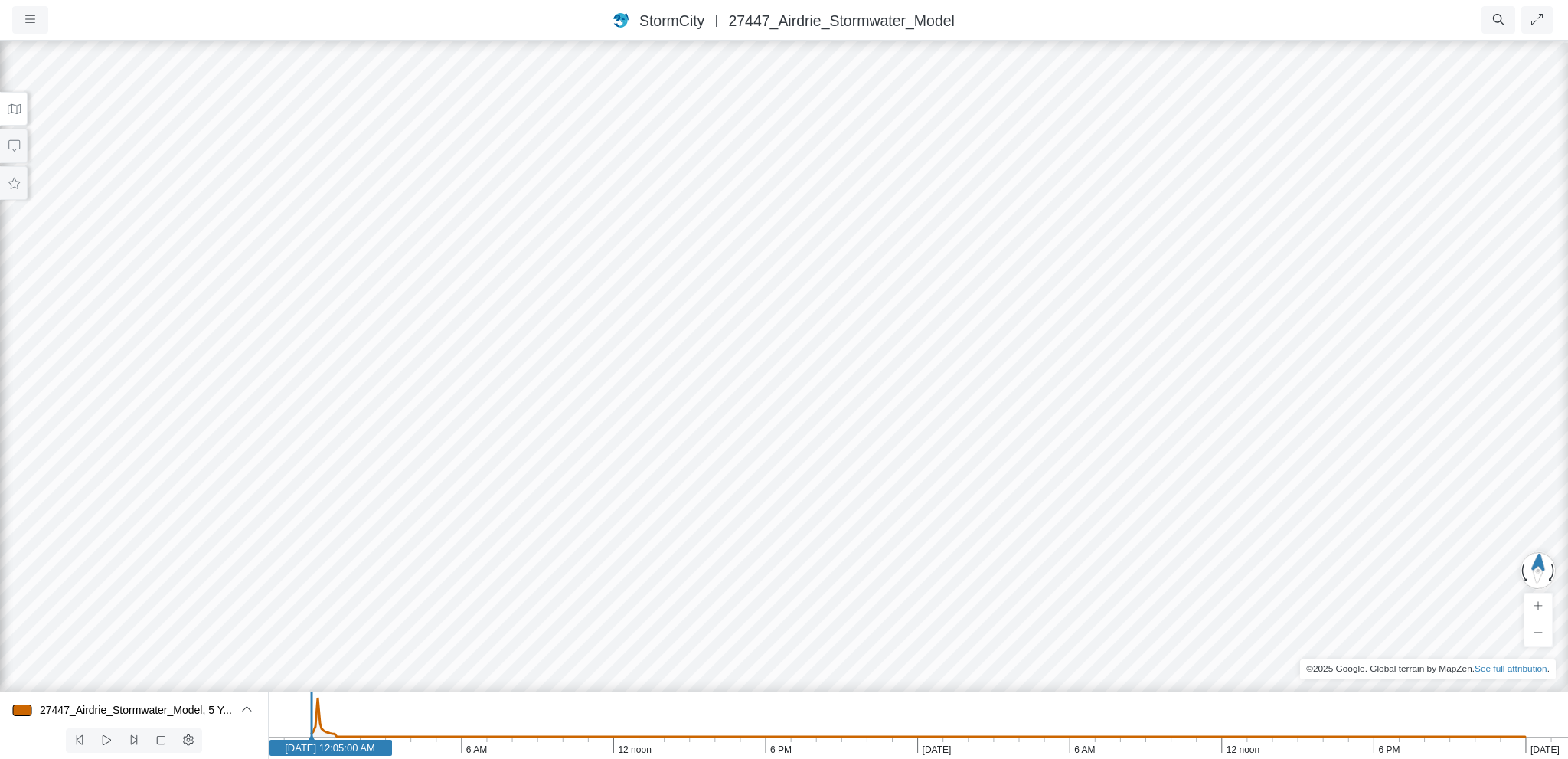
click at [1412, 221] on div at bounding box center [784, 399] width 1568 height 720
drag, startPoint x: 706, startPoint y: 382, endPoint x: 475, endPoint y: 498, distance: 258.5
click at [476, 498] on div at bounding box center [784, 399] width 1568 height 720
drag, startPoint x: 916, startPoint y: 275, endPoint x: 522, endPoint y: 373, distance: 406.0
click at [326, 501] on div at bounding box center [784, 399] width 1568 height 720
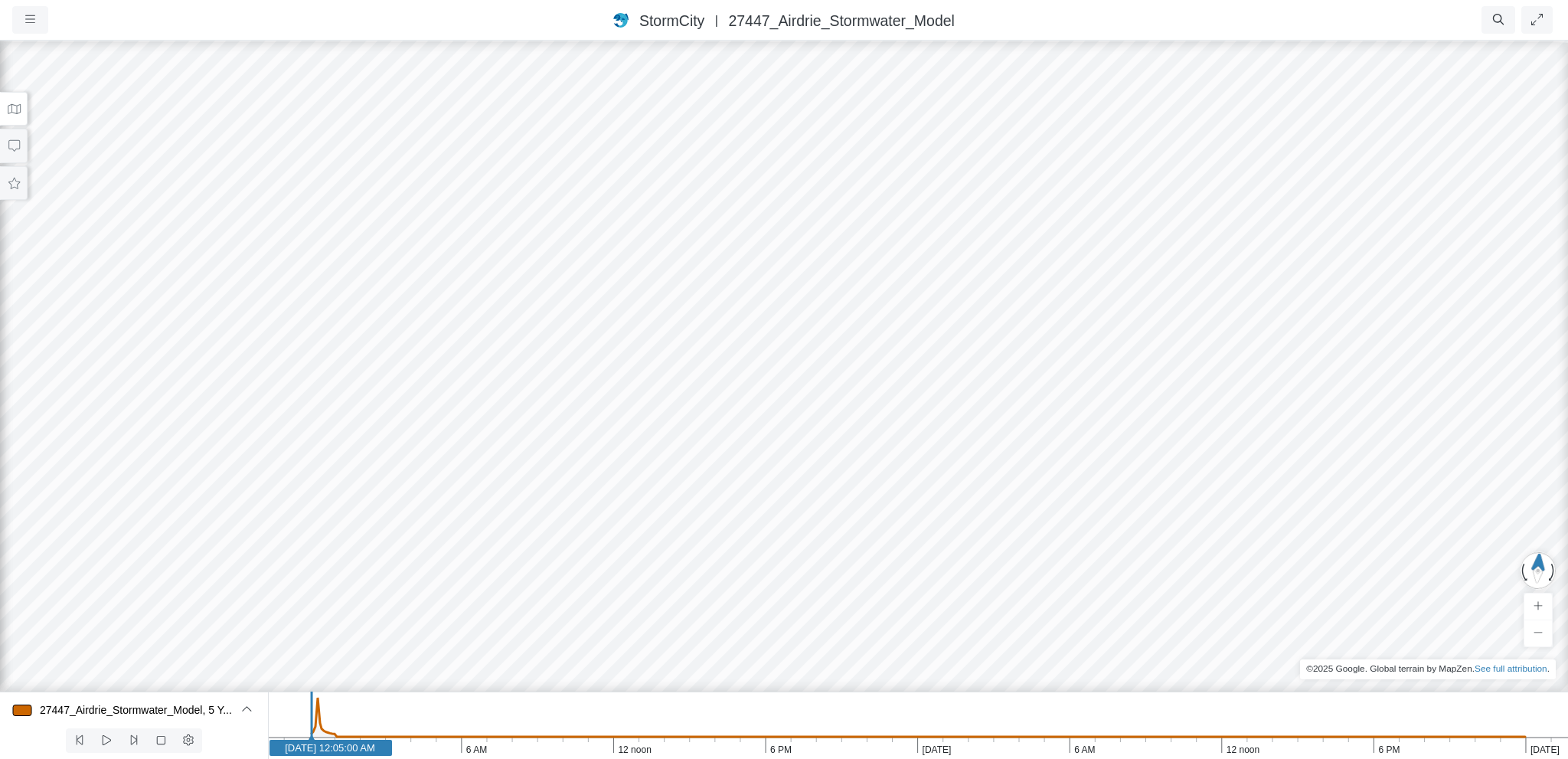
drag, startPoint x: 588, startPoint y: 448, endPoint x: 532, endPoint y: 510, distance: 83.5
click at [532, 510] on div at bounding box center [784, 399] width 1568 height 720
drag, startPoint x: 598, startPoint y: 434, endPoint x: 567, endPoint y: 436, distance: 31.1
click at [567, 436] on div at bounding box center [784, 399] width 1568 height 720
drag, startPoint x: 977, startPoint y: 376, endPoint x: 1058, endPoint y: 514, distance: 160.0
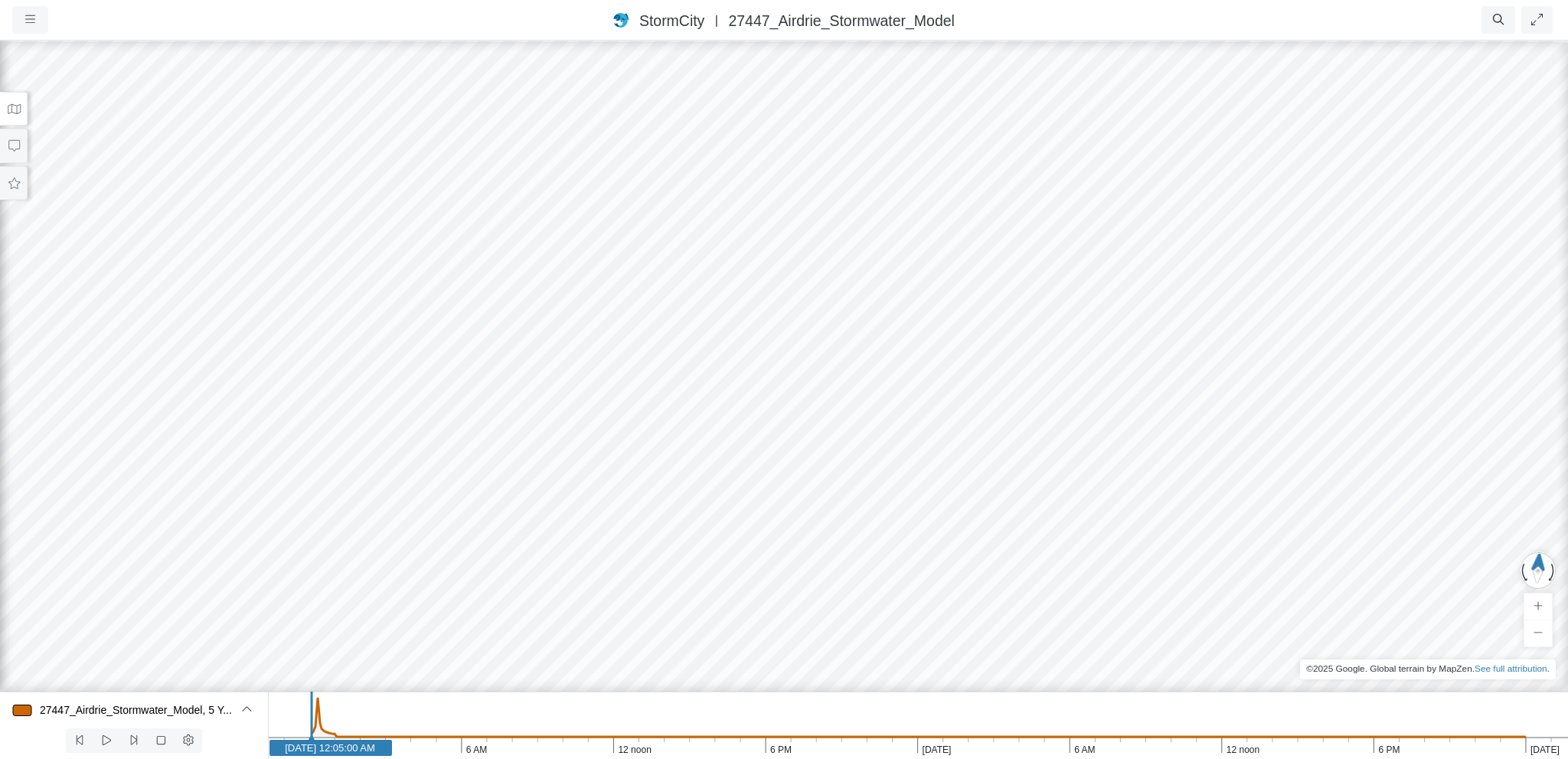
click at [1058, 514] on div at bounding box center [784, 399] width 1568 height 720
click at [945, 290] on div at bounding box center [784, 399] width 1568 height 720
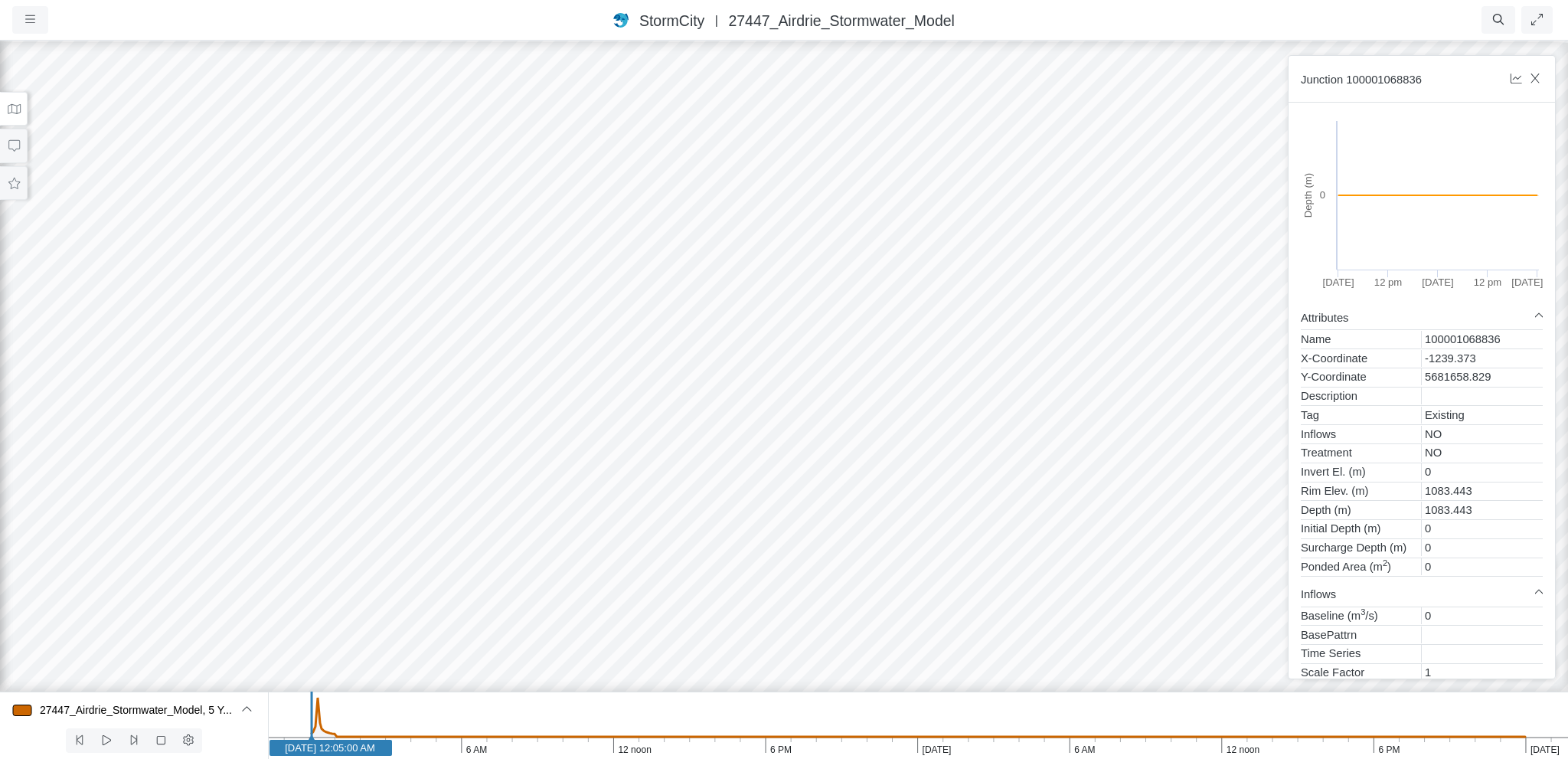
click at [724, 353] on div at bounding box center [784, 399] width 1568 height 720
drag, startPoint x: 747, startPoint y: 383, endPoint x: 789, endPoint y: 391, distance: 42.8
click at [789, 391] on div at bounding box center [784, 399] width 1568 height 720
drag, startPoint x: 806, startPoint y: 395, endPoint x: 784, endPoint y: 458, distance: 66.7
click at [784, 458] on div at bounding box center [784, 399] width 1568 height 720
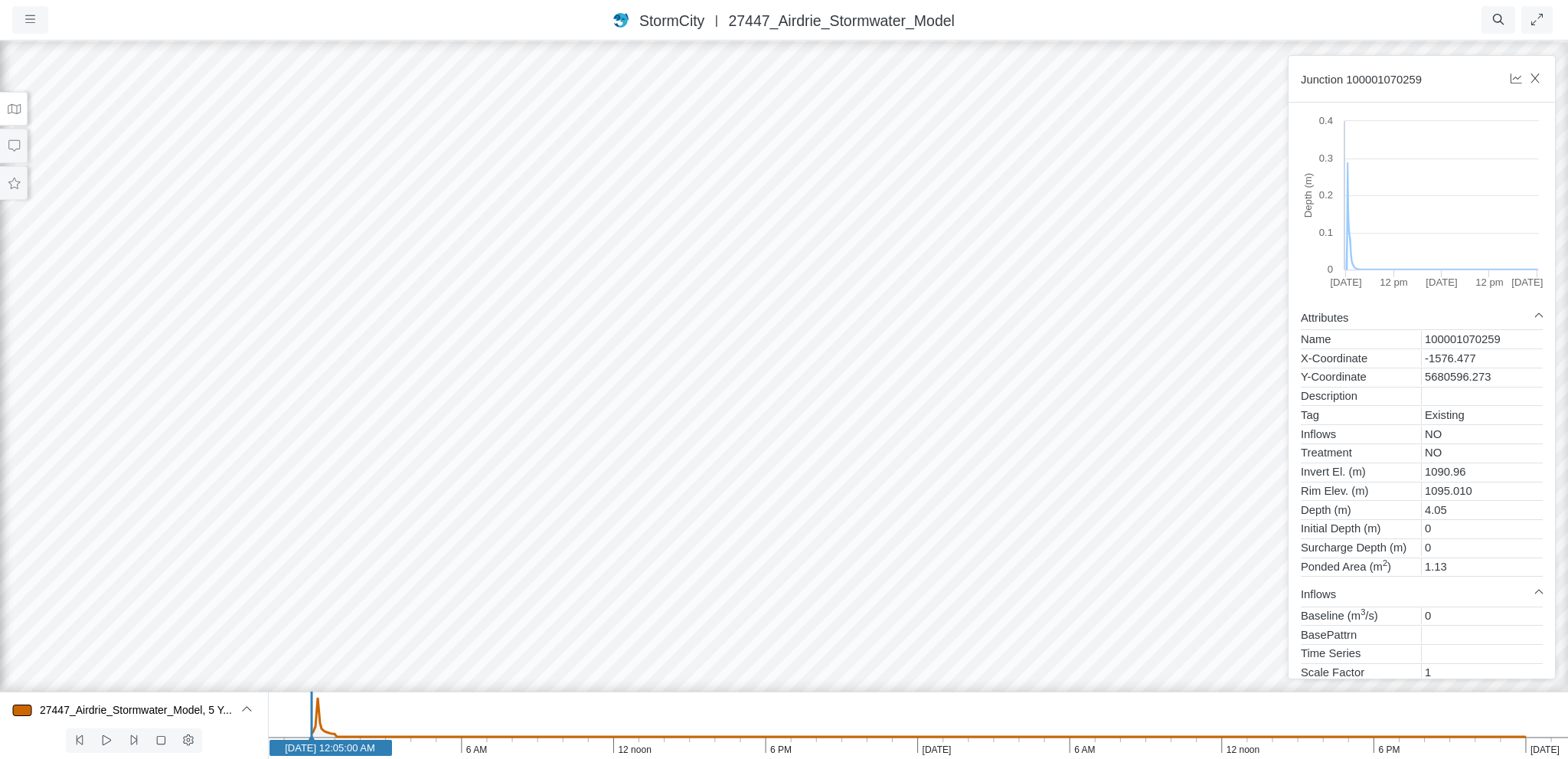
drag, startPoint x: 820, startPoint y: 290, endPoint x: 789, endPoint y: 388, distance: 102.8
click at [788, 462] on div at bounding box center [784, 399] width 1568 height 720
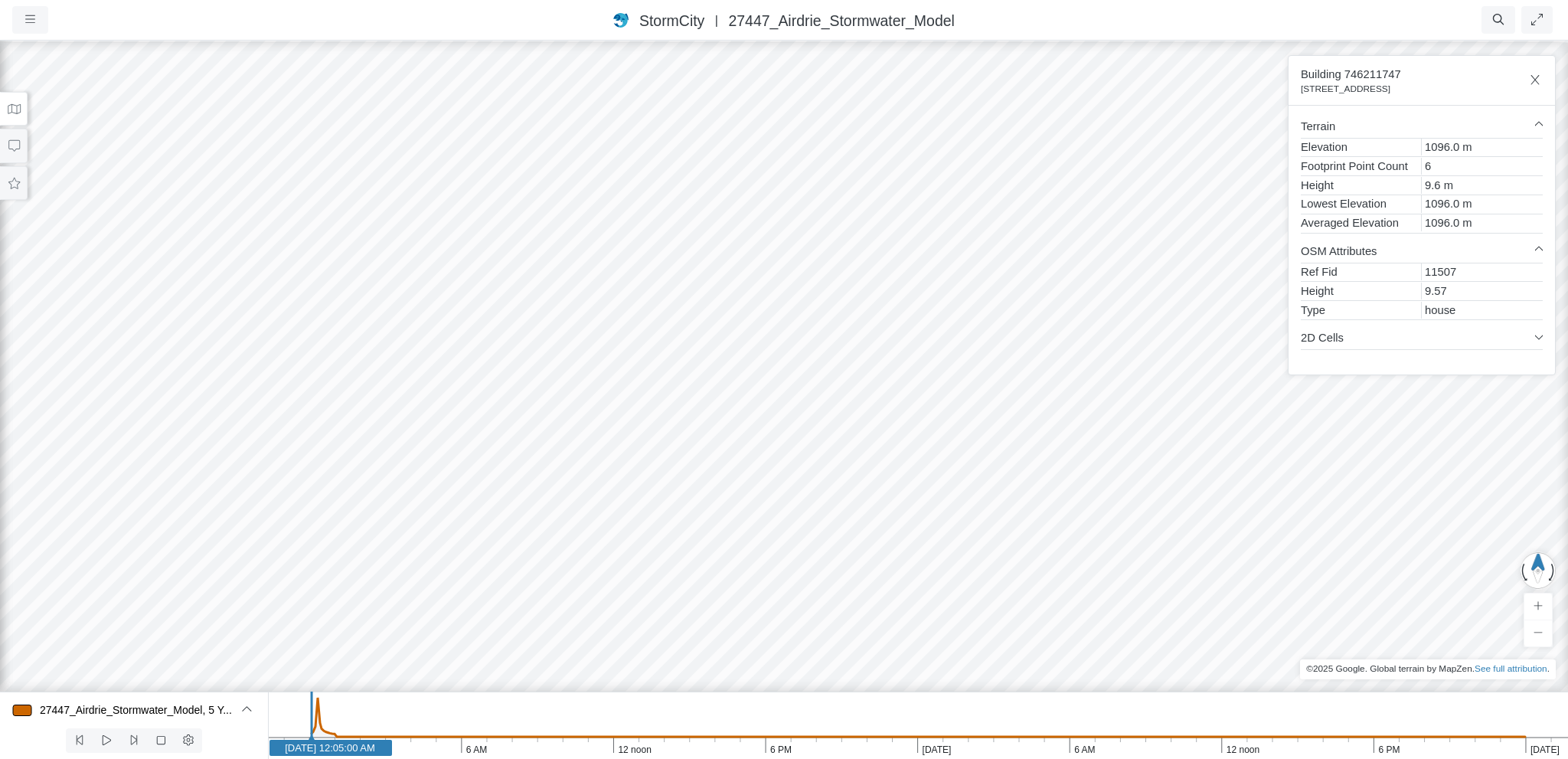
click at [728, 480] on div at bounding box center [784, 399] width 1568 height 720
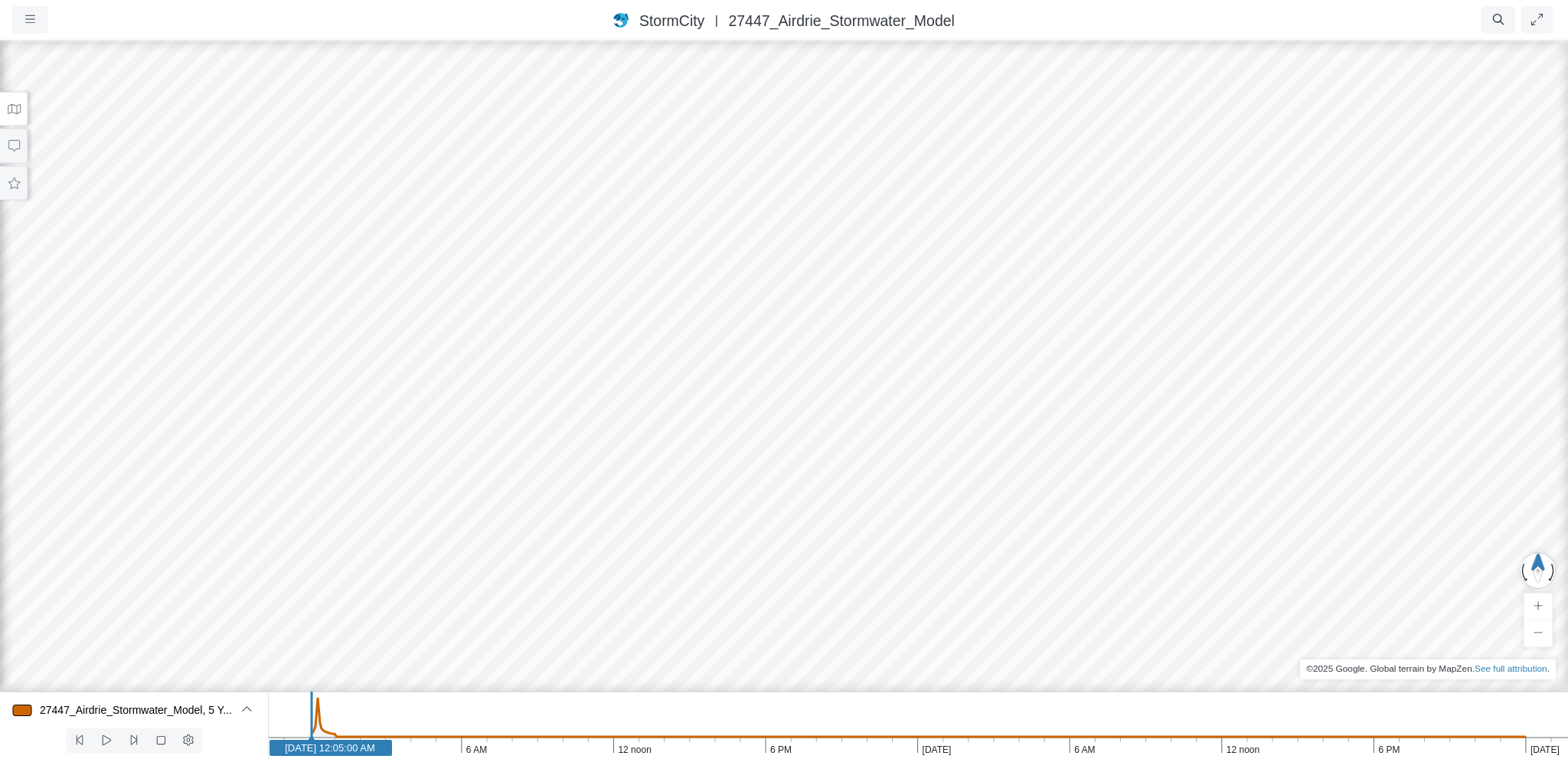
drag, startPoint x: 712, startPoint y: 566, endPoint x: 720, endPoint y: 390, distance: 176.2
click at [720, 390] on div at bounding box center [784, 399] width 1568 height 720
click at [108, 738] on icon at bounding box center [106, 740] width 15 height 12
drag, startPoint x: 516, startPoint y: 541, endPoint x: 788, endPoint y: 328, distance: 345.5
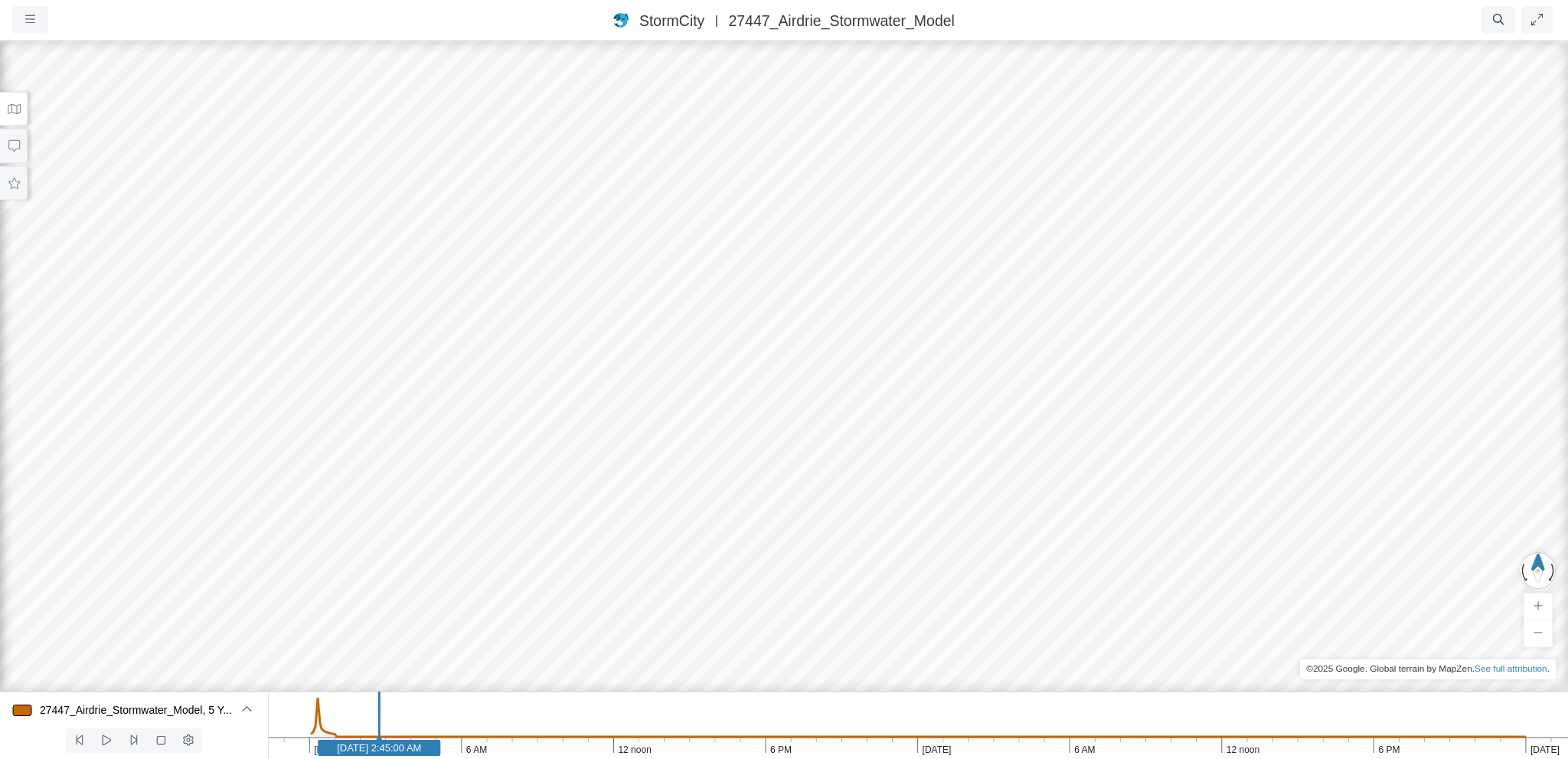
click at [788, 328] on div at bounding box center [784, 399] width 1568 height 720
drag, startPoint x: 768, startPoint y: 445, endPoint x: 350, endPoint y: 503, distance: 422.0
click at [350, 503] on div at bounding box center [784, 399] width 1568 height 720
drag, startPoint x: 1038, startPoint y: 438, endPoint x: 1413, endPoint y: 523, distance: 384.5
click at [1413, 523] on div at bounding box center [784, 399] width 1568 height 720
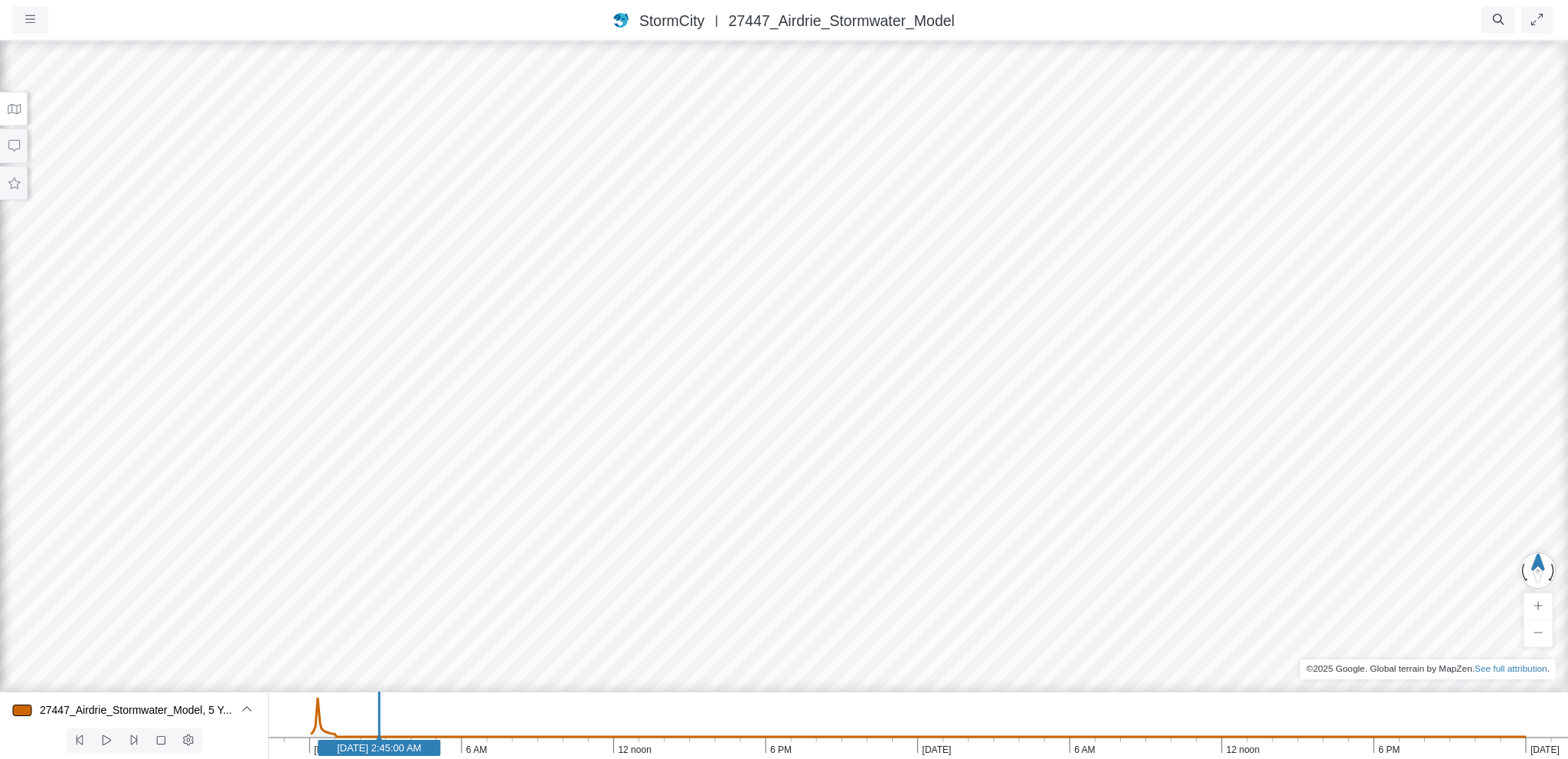
drag, startPoint x: 558, startPoint y: 400, endPoint x: 927, endPoint y: 103, distance: 473.7
click at [927, 103] on div at bounding box center [784, 399] width 1568 height 720
drag, startPoint x: 760, startPoint y: 482, endPoint x: 807, endPoint y: 176, distance: 309.6
click at [807, 176] on div at bounding box center [784, 399] width 1568 height 720
drag, startPoint x: 773, startPoint y: 552, endPoint x: 764, endPoint y: 567, distance: 17.5
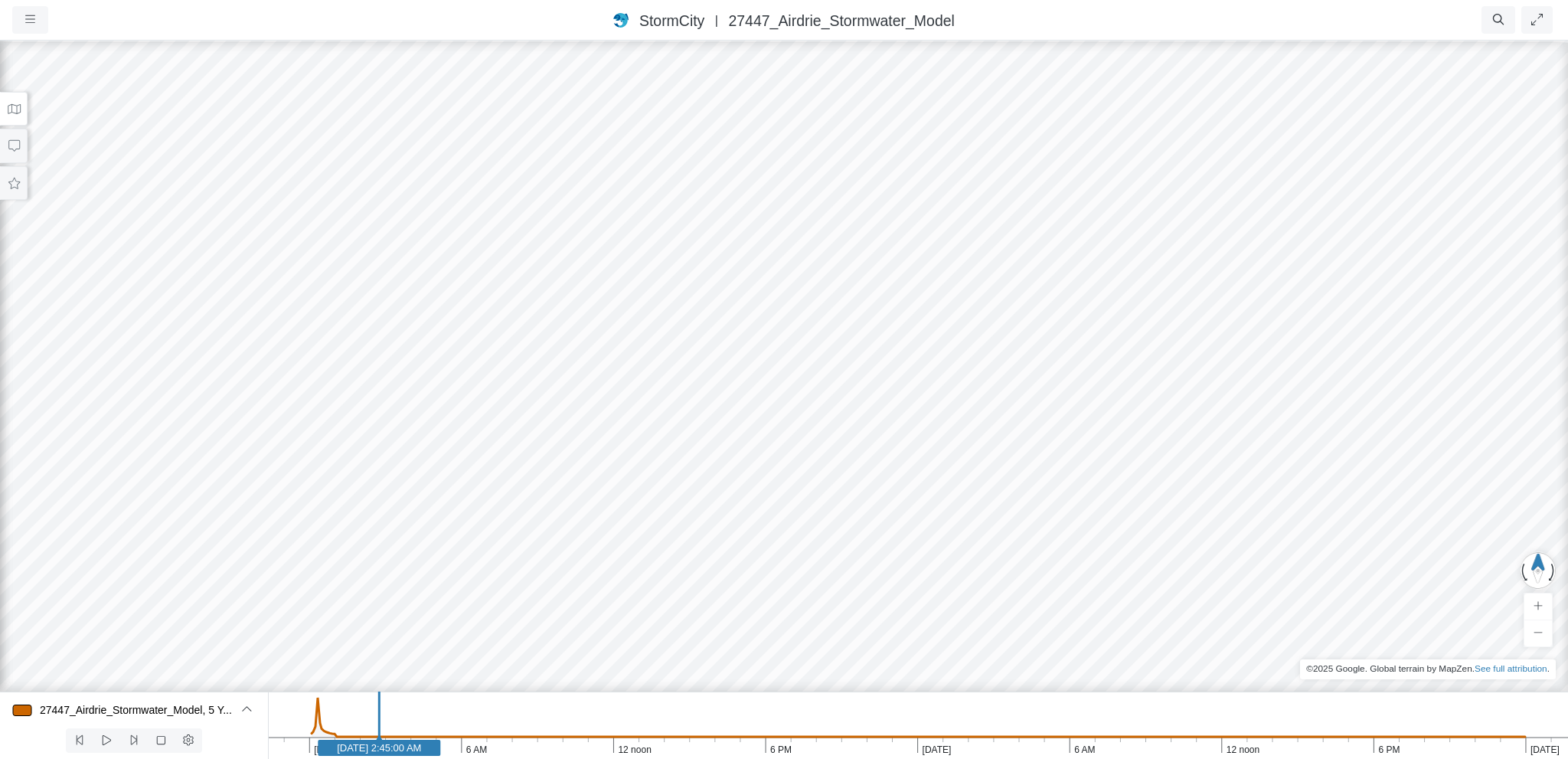
click at [764, 566] on div at bounding box center [784, 399] width 1568 height 720
drag, startPoint x: 766, startPoint y: 635, endPoint x: 743, endPoint y: 599, distance: 42.7
click at [764, 645] on div at bounding box center [784, 399] width 1568 height 720
drag, startPoint x: 1081, startPoint y: 378, endPoint x: 756, endPoint y: 347, distance: 326.5
click at [741, 334] on div at bounding box center [784, 399] width 1568 height 720
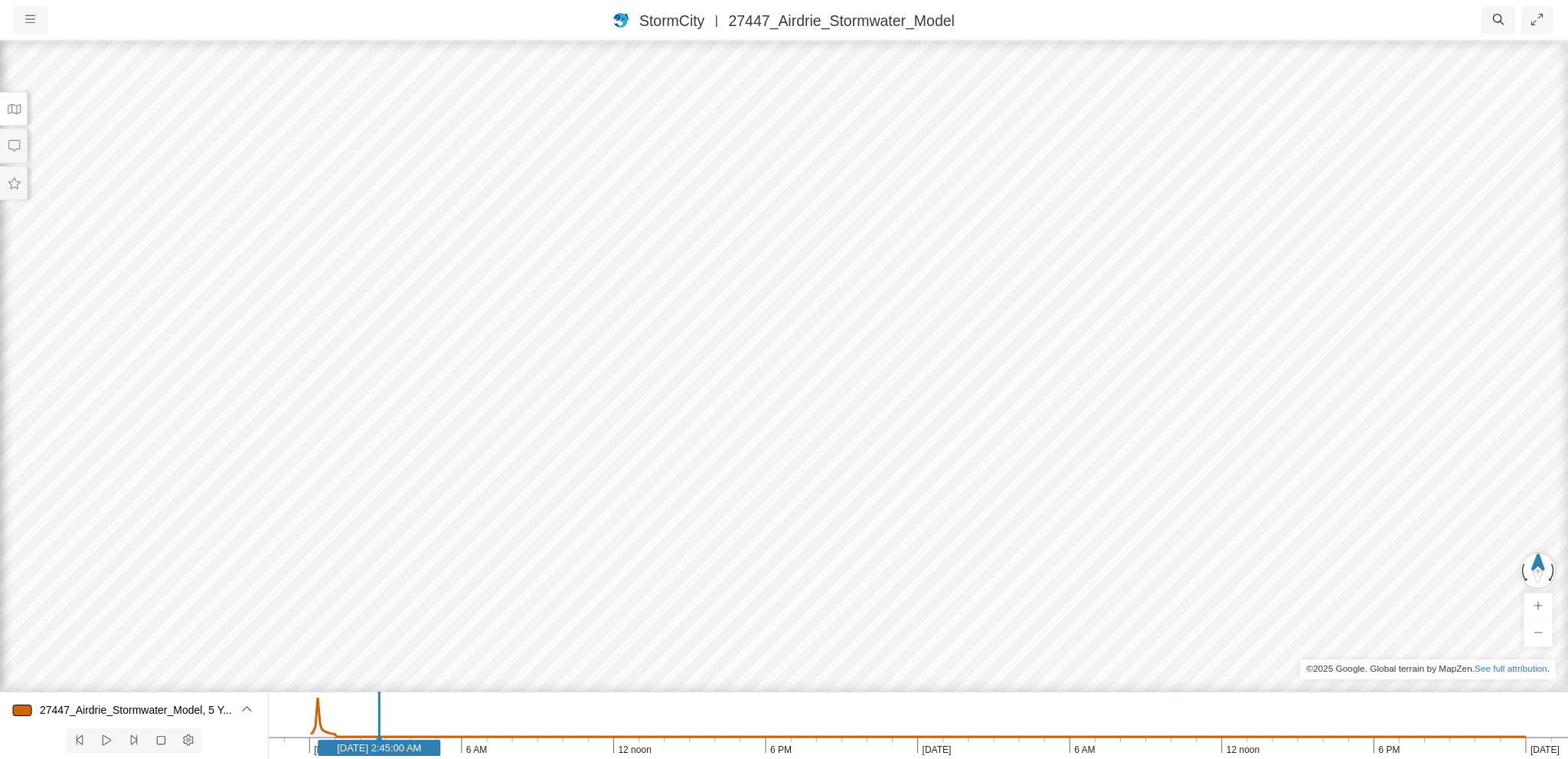
drag, startPoint x: 677, startPoint y: 428, endPoint x: 651, endPoint y: 265, distance: 165.1
click at [651, 265] on div at bounding box center [784, 399] width 1568 height 720
drag, startPoint x: 674, startPoint y: 250, endPoint x: 546, endPoint y: 245, distance: 128.1
click at [659, 275] on div at bounding box center [784, 399] width 1568 height 720
drag, startPoint x: 660, startPoint y: 283, endPoint x: 906, endPoint y: 507, distance: 332.7
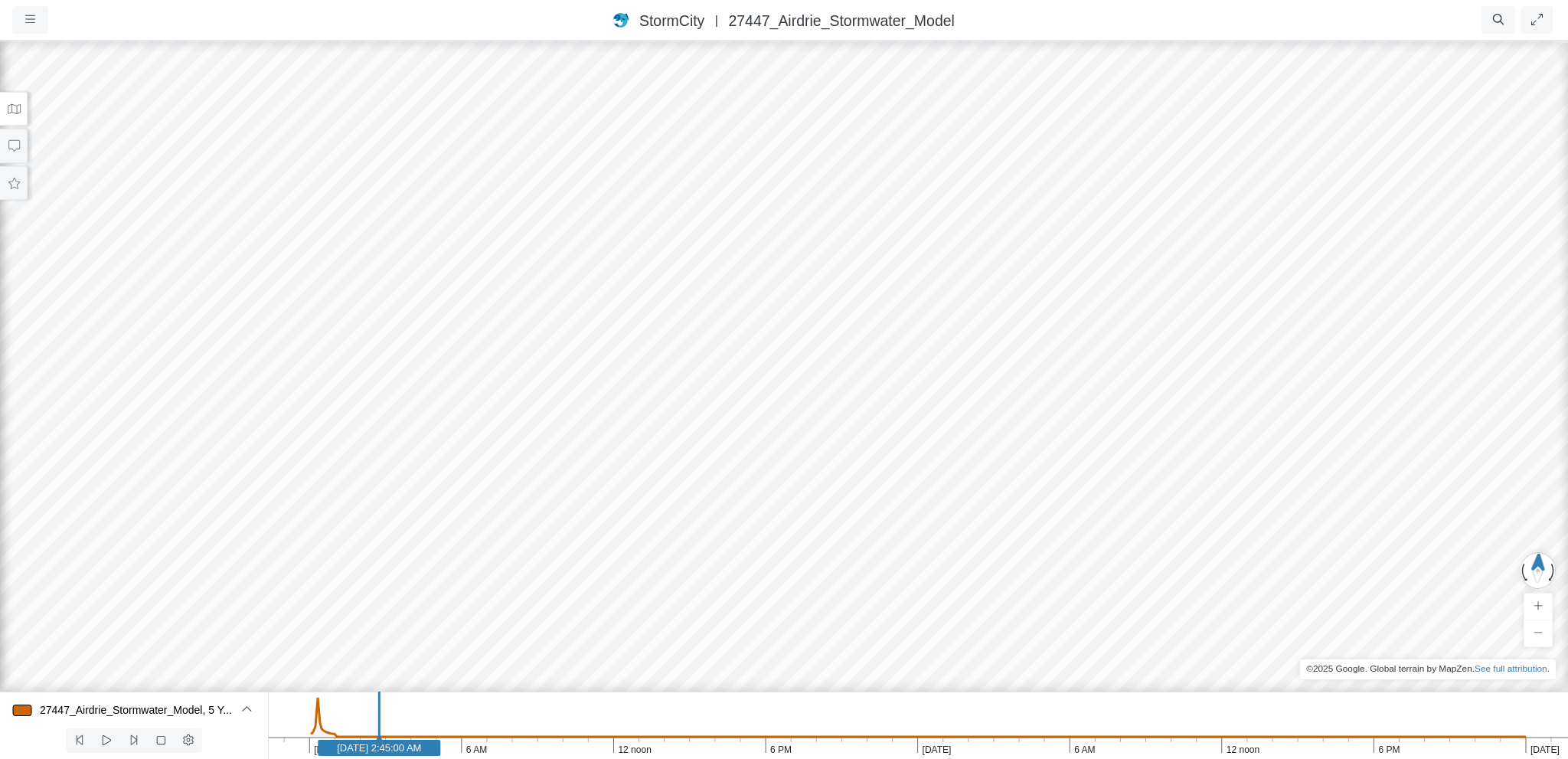
click at [906, 507] on div at bounding box center [784, 399] width 1568 height 720
drag, startPoint x: 814, startPoint y: 550, endPoint x: 831, endPoint y: 593, distance: 46.2
click at [831, 593] on div at bounding box center [784, 399] width 1568 height 720
drag, startPoint x: 927, startPoint y: 596, endPoint x: 1011, endPoint y: 667, distance: 110.0
click at [1011, 667] on div at bounding box center [784, 399] width 1568 height 720
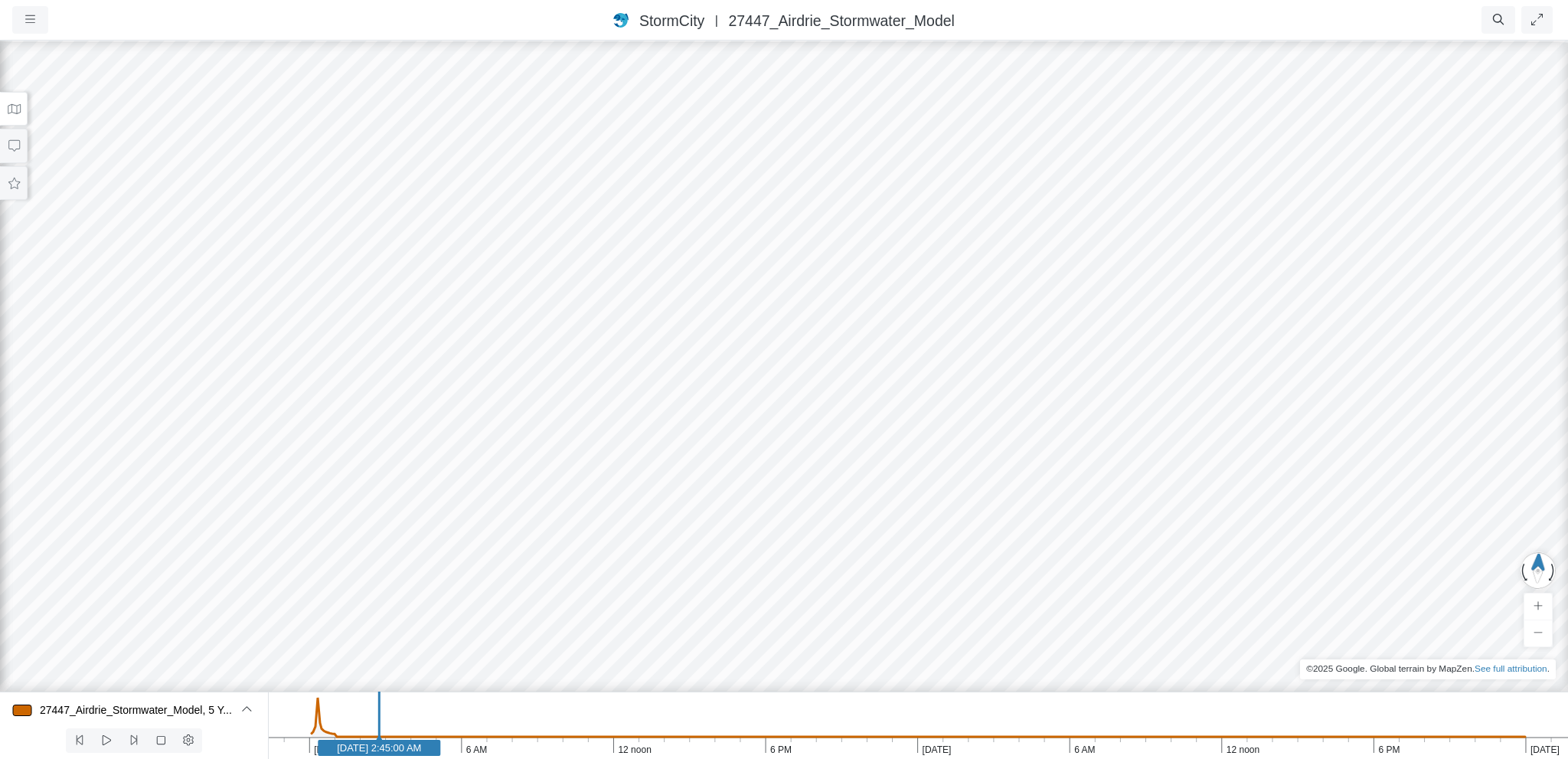
drag, startPoint x: 803, startPoint y: 646, endPoint x: 838, endPoint y: 712, distance: 74.7
click at [838, 712] on div "Projects Groups Users Preferences Profiles Data Centers Accounts Support About …" at bounding box center [784, 380] width 1568 height 759
drag, startPoint x: 628, startPoint y: 379, endPoint x: 646, endPoint y: 506, distance: 128.3
click at [646, 506] on div at bounding box center [784, 399] width 1568 height 720
drag, startPoint x: 650, startPoint y: 451, endPoint x: 651, endPoint y: 486, distance: 35.0
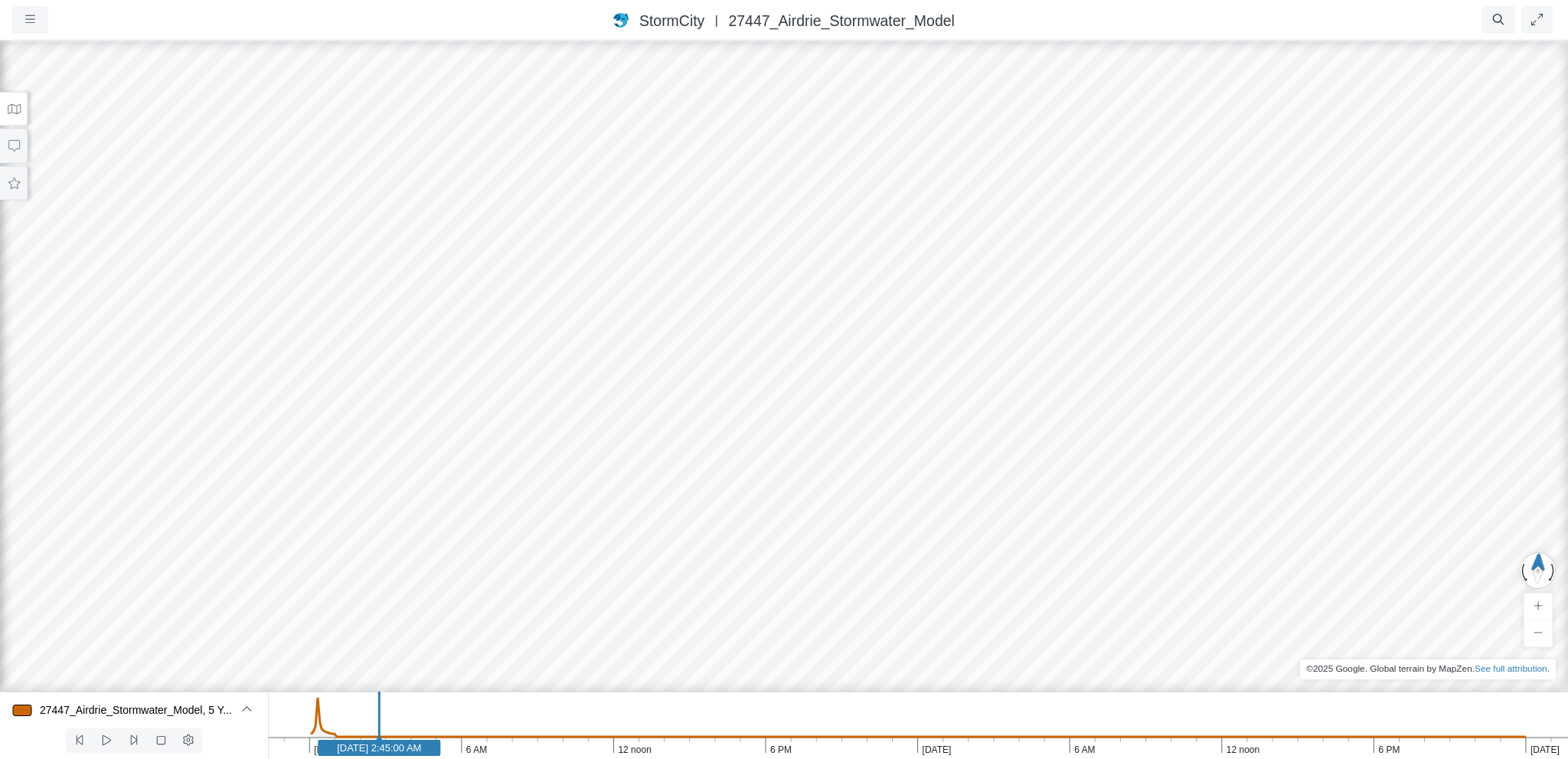
click at [651, 486] on div at bounding box center [784, 399] width 1568 height 720
drag, startPoint x: 653, startPoint y: 490, endPoint x: 661, endPoint y: 294, distance: 196.2
click at [661, 294] on div at bounding box center [784, 399] width 1568 height 720
drag, startPoint x: 681, startPoint y: 423, endPoint x: 670, endPoint y: 294, distance: 129.5
click at [685, 262] on div at bounding box center [784, 399] width 1568 height 720
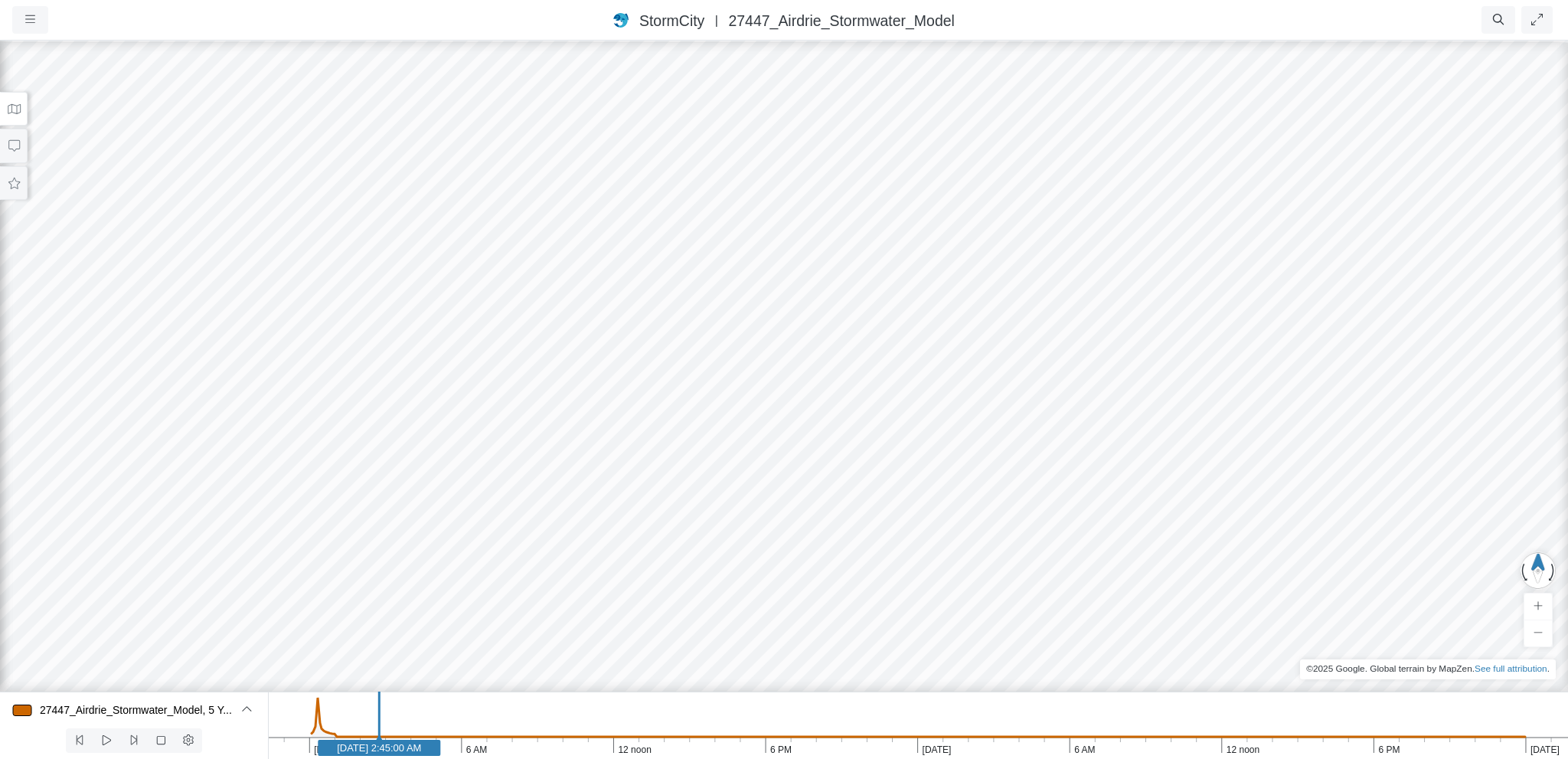
drag, startPoint x: 624, startPoint y: 376, endPoint x: 640, endPoint y: 515, distance: 139.9
click at [640, 515] on div at bounding box center [784, 399] width 1568 height 720
drag, startPoint x: 650, startPoint y: 425, endPoint x: 661, endPoint y: 636, distance: 211.3
click at [661, 636] on div at bounding box center [784, 399] width 1568 height 720
drag, startPoint x: 615, startPoint y: 432, endPoint x: 624, endPoint y: 358, distance: 74.5
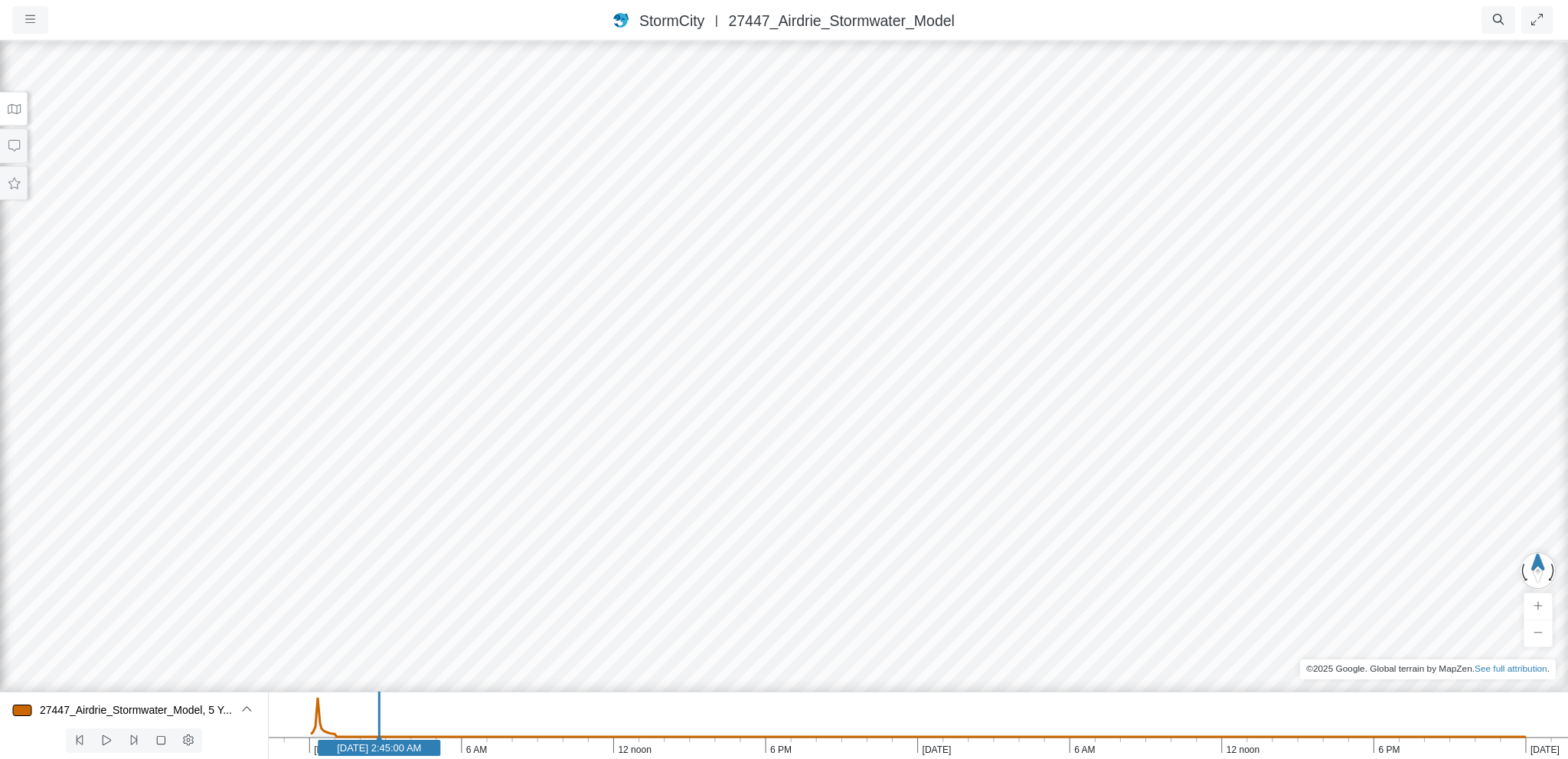
click at [624, 354] on div at bounding box center [784, 399] width 1568 height 720
drag, startPoint x: 625, startPoint y: 388, endPoint x: 572, endPoint y: 372, distance: 55.4
click at [572, 372] on div at bounding box center [784, 399] width 1568 height 720
drag, startPoint x: 514, startPoint y: 289, endPoint x: 1150, endPoint y: 716, distance: 766.0
click at [1150, 716] on div "Projects Groups Users Preferences Profiles Data Centers Accounts Support About …" at bounding box center [784, 380] width 1568 height 759
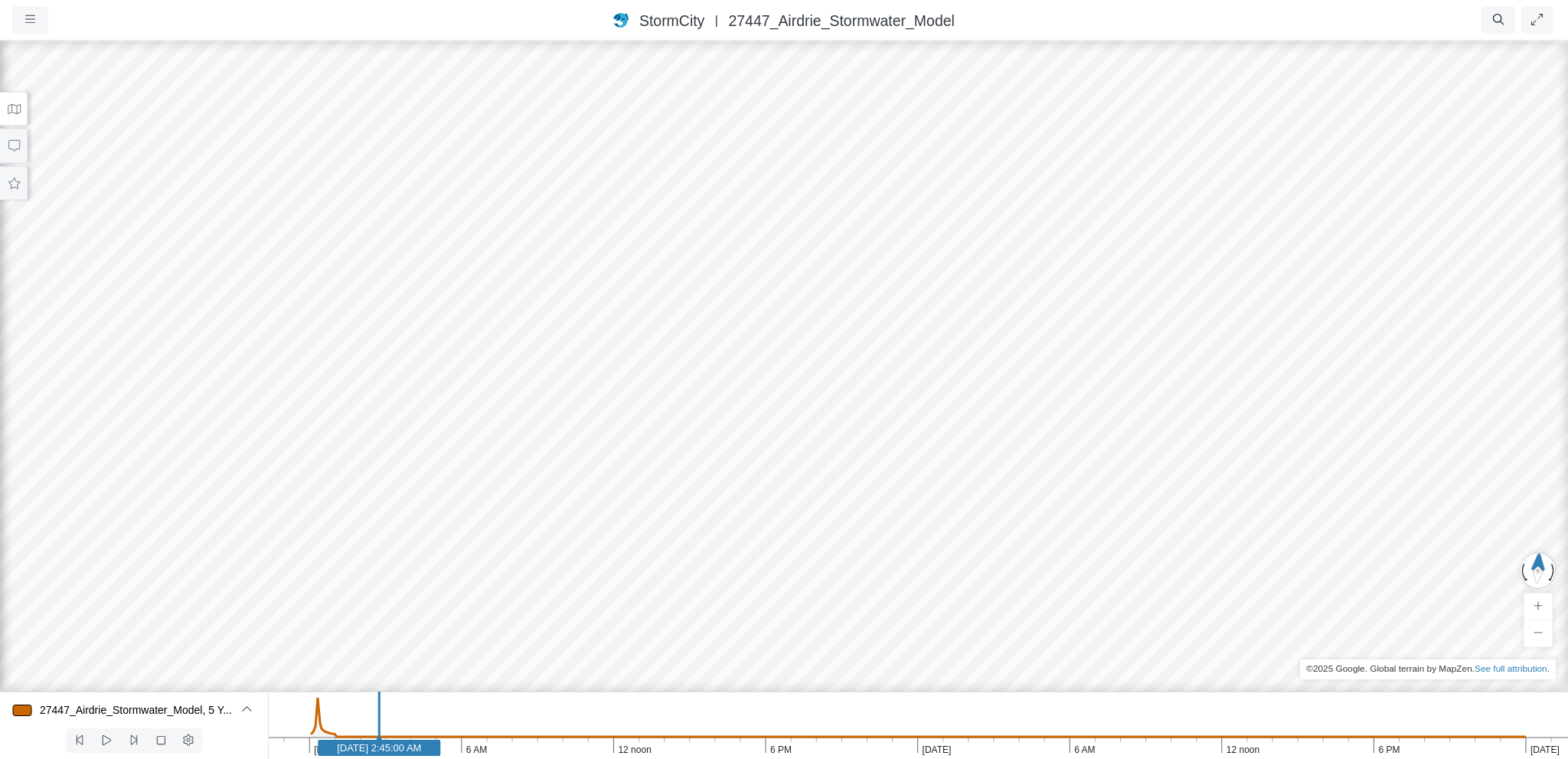
drag, startPoint x: 686, startPoint y: 203, endPoint x: 718, endPoint y: 513, distance: 311.6
click at [718, 513] on div at bounding box center [784, 399] width 1568 height 720
drag, startPoint x: 651, startPoint y: 560, endPoint x: 1140, endPoint y: 116, distance: 660.5
click at [1140, 116] on div at bounding box center [784, 399] width 1568 height 720
drag, startPoint x: 631, startPoint y: 395, endPoint x: 432, endPoint y: 300, distance: 220.5
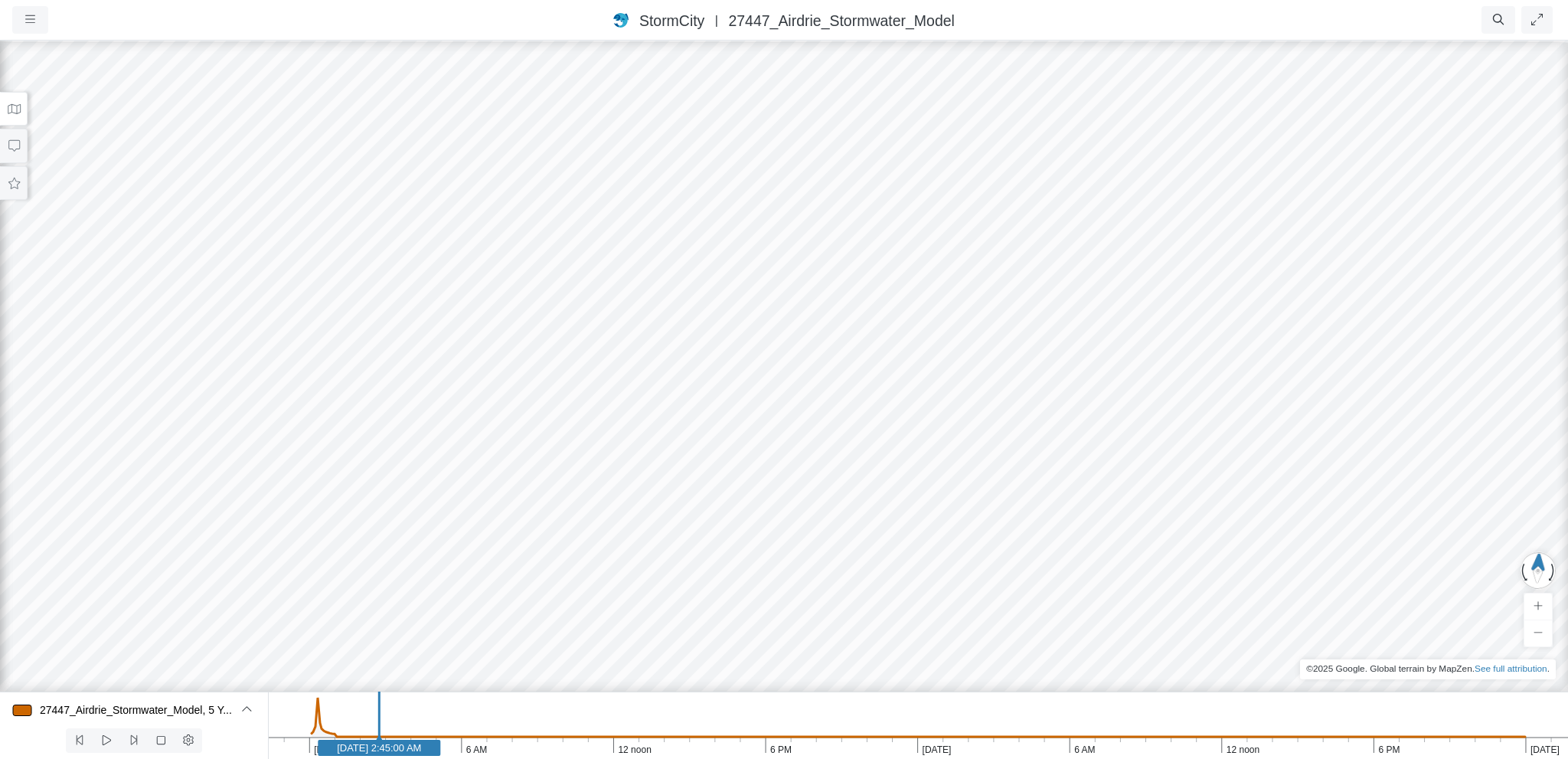
click at [352, 268] on div at bounding box center [784, 399] width 1568 height 720
drag, startPoint x: 478, startPoint y: 383, endPoint x: 174, endPoint y: 394, distance: 304.2
click at [174, 394] on div at bounding box center [784, 399] width 1568 height 720
drag, startPoint x: 815, startPoint y: 350, endPoint x: 708, endPoint y: 492, distance: 177.8
click at [708, 492] on div at bounding box center [784, 399] width 1568 height 720
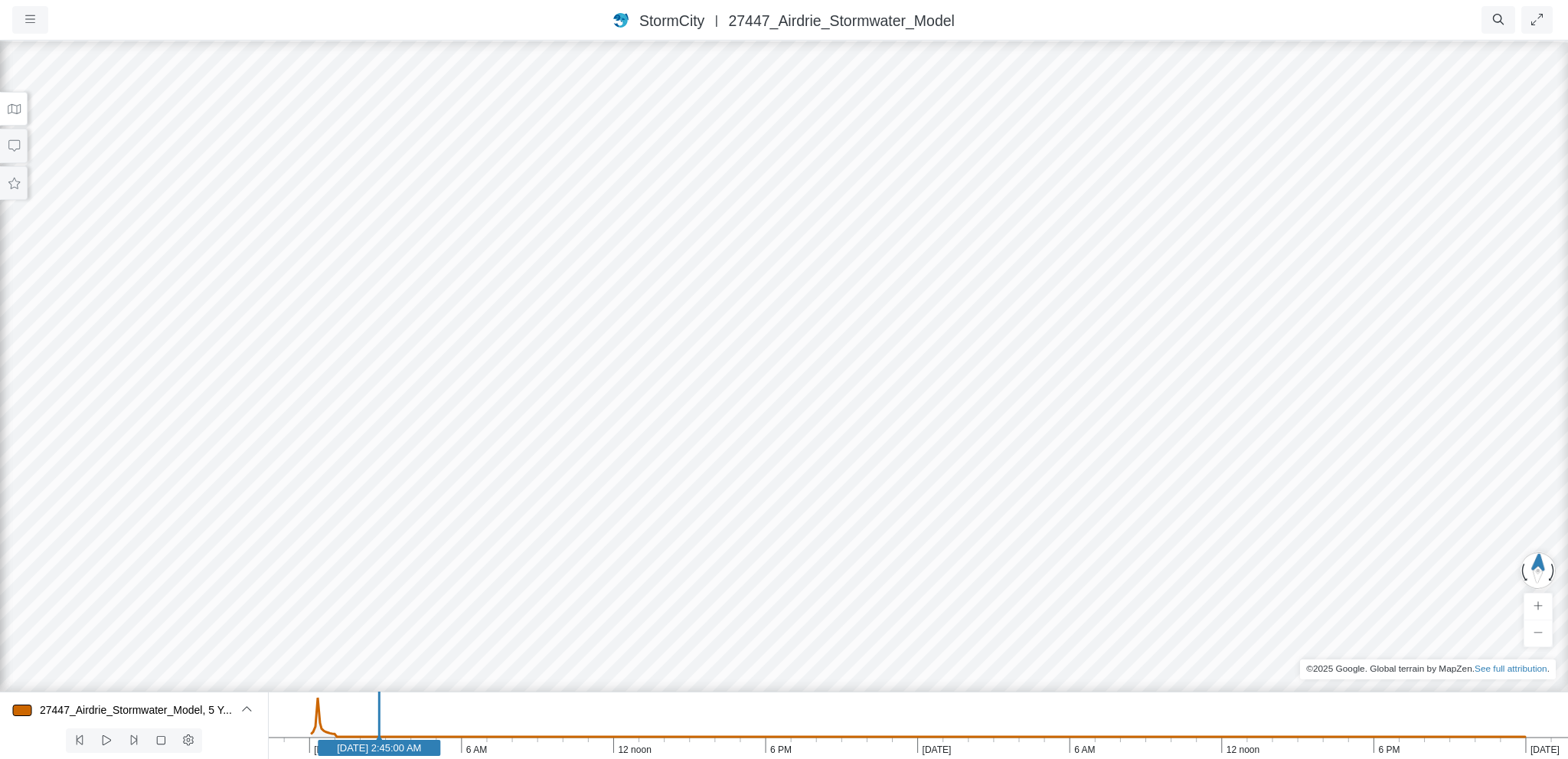
drag, startPoint x: 640, startPoint y: 436, endPoint x: 622, endPoint y: 518, distance: 84.0
click at [622, 518] on div at bounding box center [784, 399] width 1568 height 720
click at [649, 470] on div at bounding box center [784, 399] width 1568 height 720
drag, startPoint x: 640, startPoint y: 482, endPoint x: 566, endPoint y: 499, distance: 75.9
click at [566, 499] on div at bounding box center [784, 399] width 1568 height 720
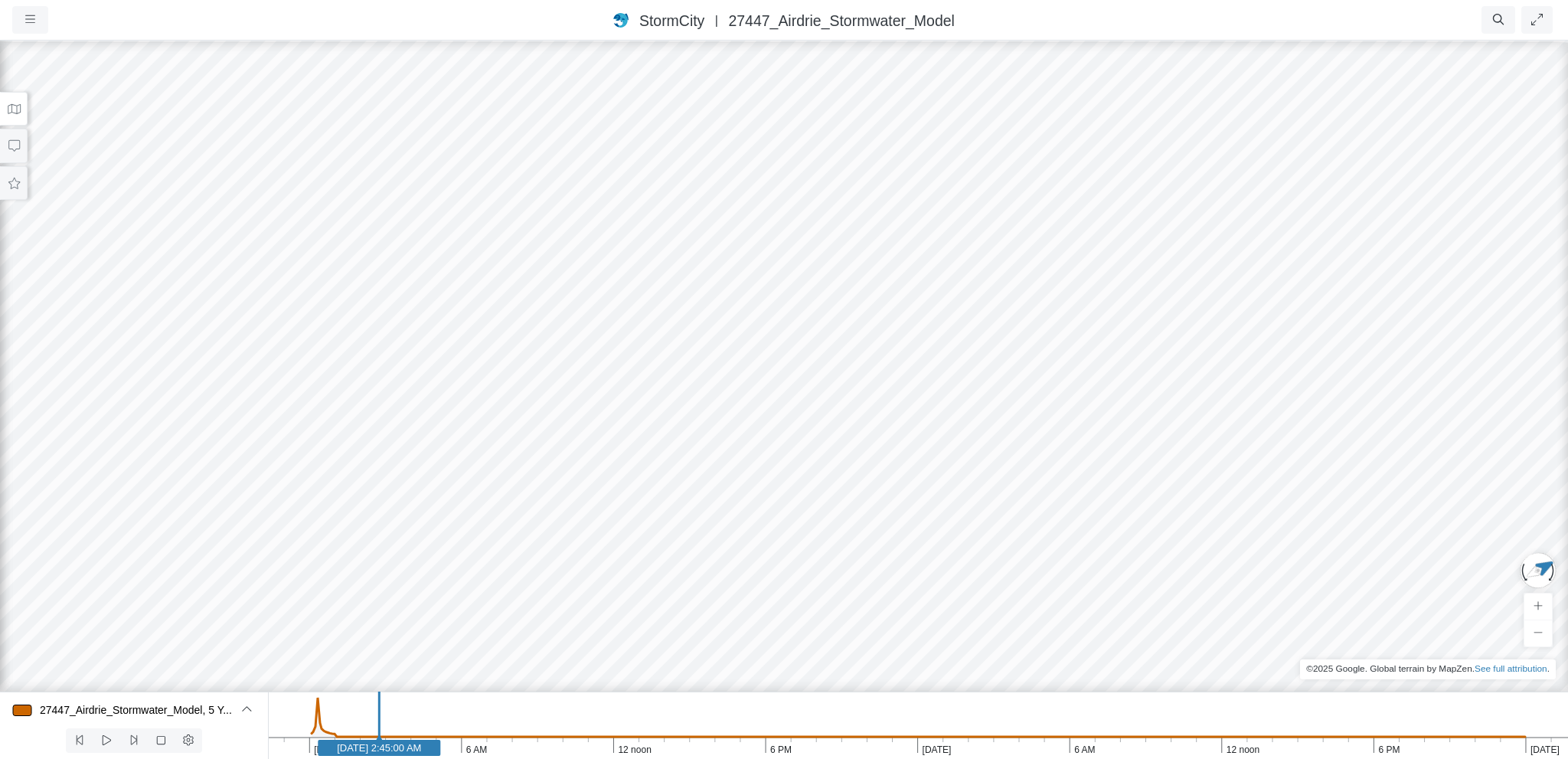
drag, startPoint x: 920, startPoint y: 547, endPoint x: 702, endPoint y: 479, distance: 228.4
click at [273, 473] on div at bounding box center [784, 399] width 1568 height 720
drag, startPoint x: 672, startPoint y: 508, endPoint x: 629, endPoint y: 508, distance: 43.0
click at [629, 508] on div at bounding box center [784, 399] width 1568 height 720
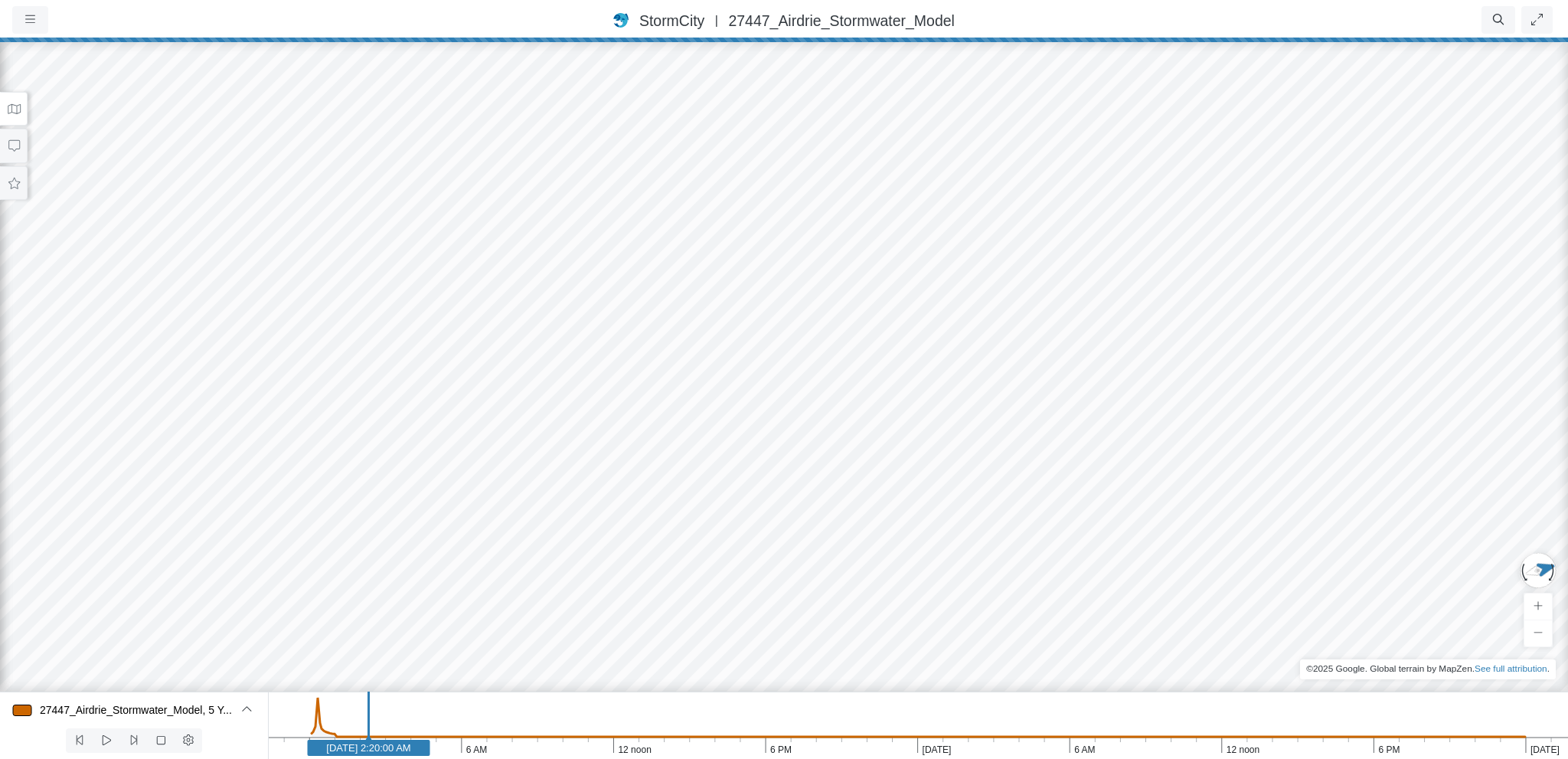
drag, startPoint x: 379, startPoint y: 748, endPoint x: 357, endPoint y: 750, distance: 22.1
click at [358, 749] on text "Jan 1, 2021 2:20:00 AM" at bounding box center [368, 748] width 84 height 12
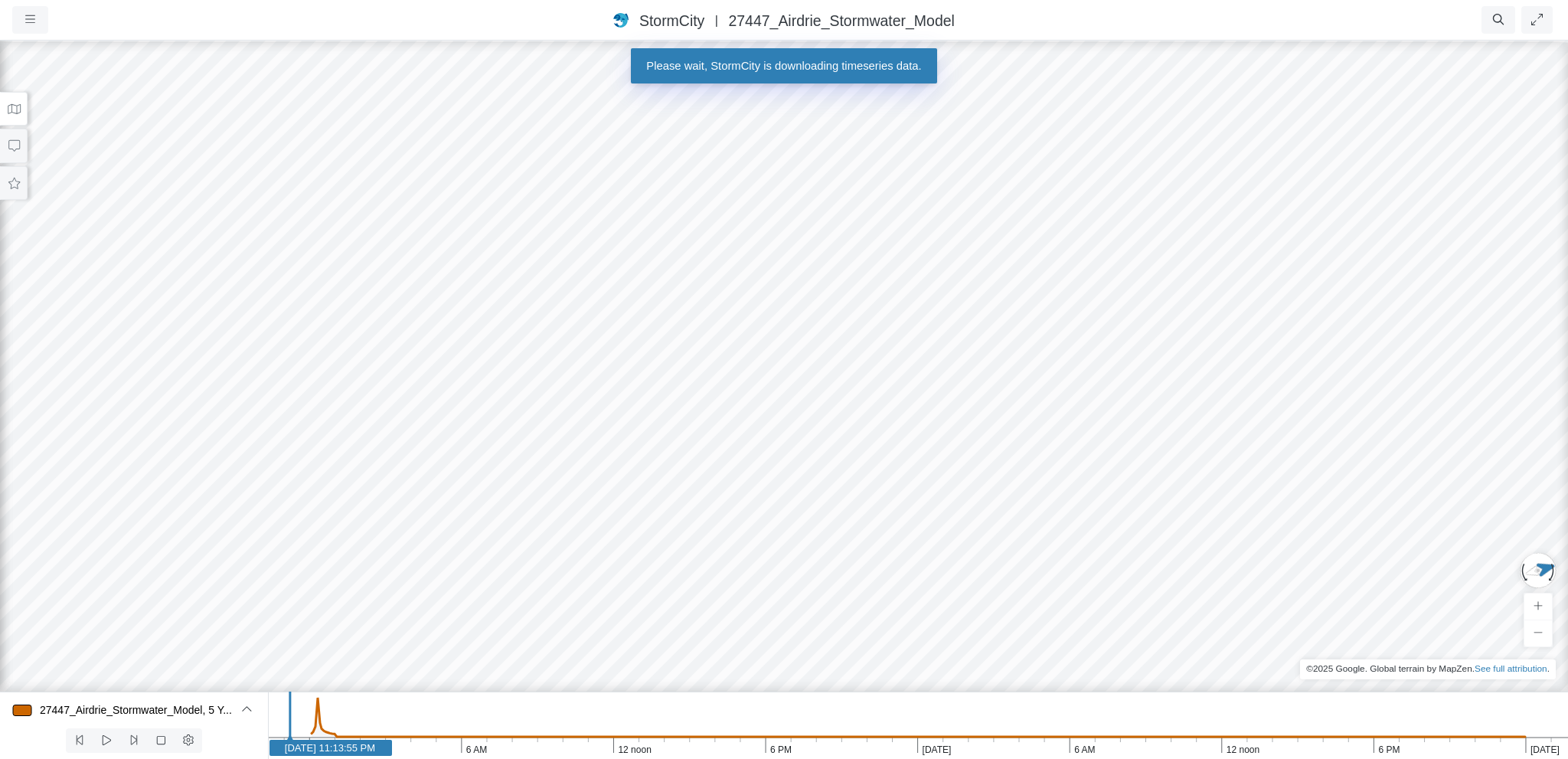
drag, startPoint x: 361, startPoint y: 747, endPoint x: 285, endPoint y: 746, distance: 76.0
click at [285, 746] on text "Dec 31, 2020 11:13:55 PM" at bounding box center [330, 748] width 91 height 12
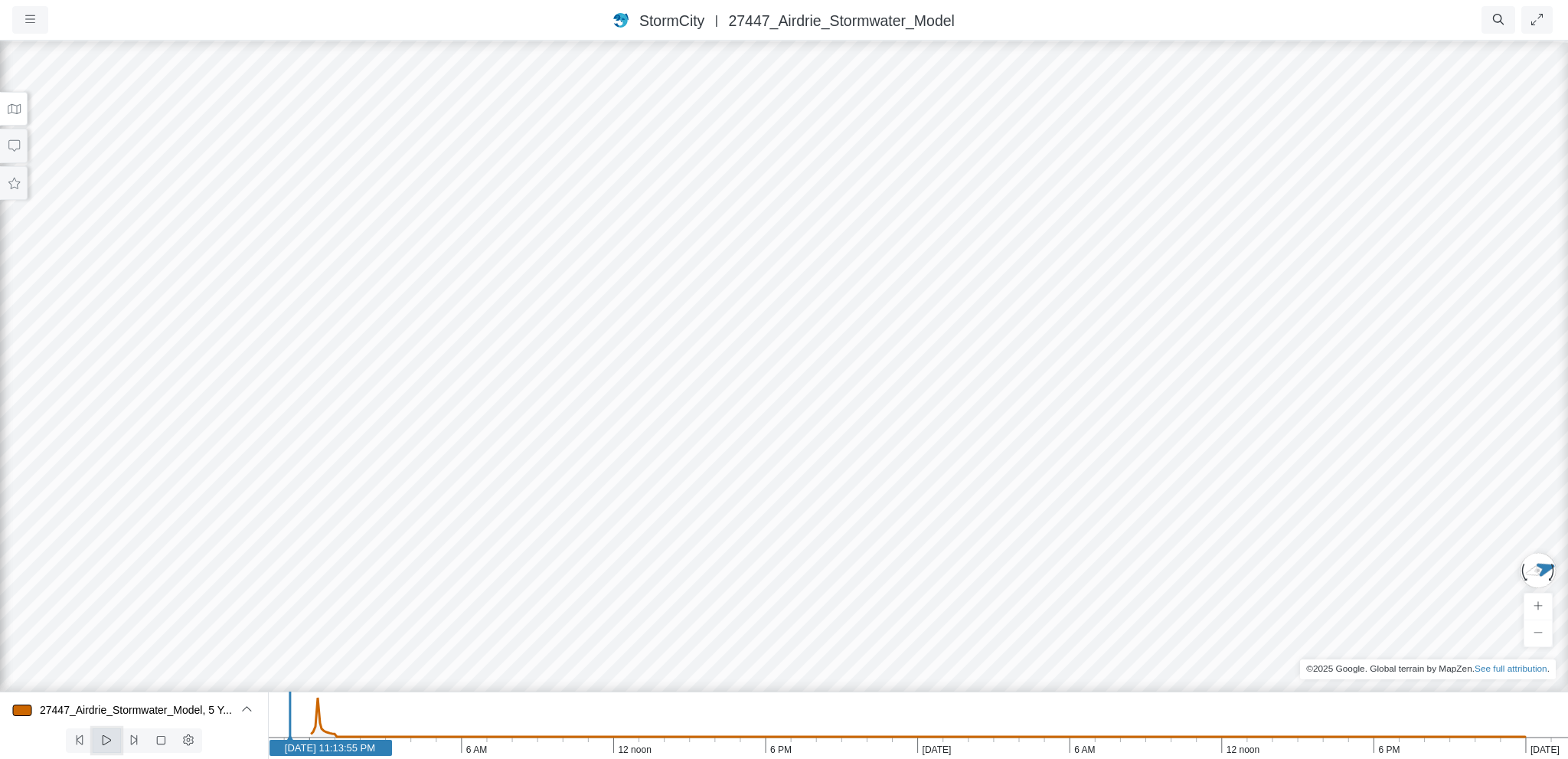
click at [104, 740] on icon at bounding box center [106, 740] width 15 height 12
drag, startPoint x: 609, startPoint y: 362, endPoint x: 627, endPoint y: 426, distance: 66.5
click at [627, 426] on div at bounding box center [784, 399] width 1568 height 720
drag, startPoint x: 586, startPoint y: 362, endPoint x: 624, endPoint y: 453, distance: 98.6
click at [624, 453] on div at bounding box center [784, 399] width 1568 height 720
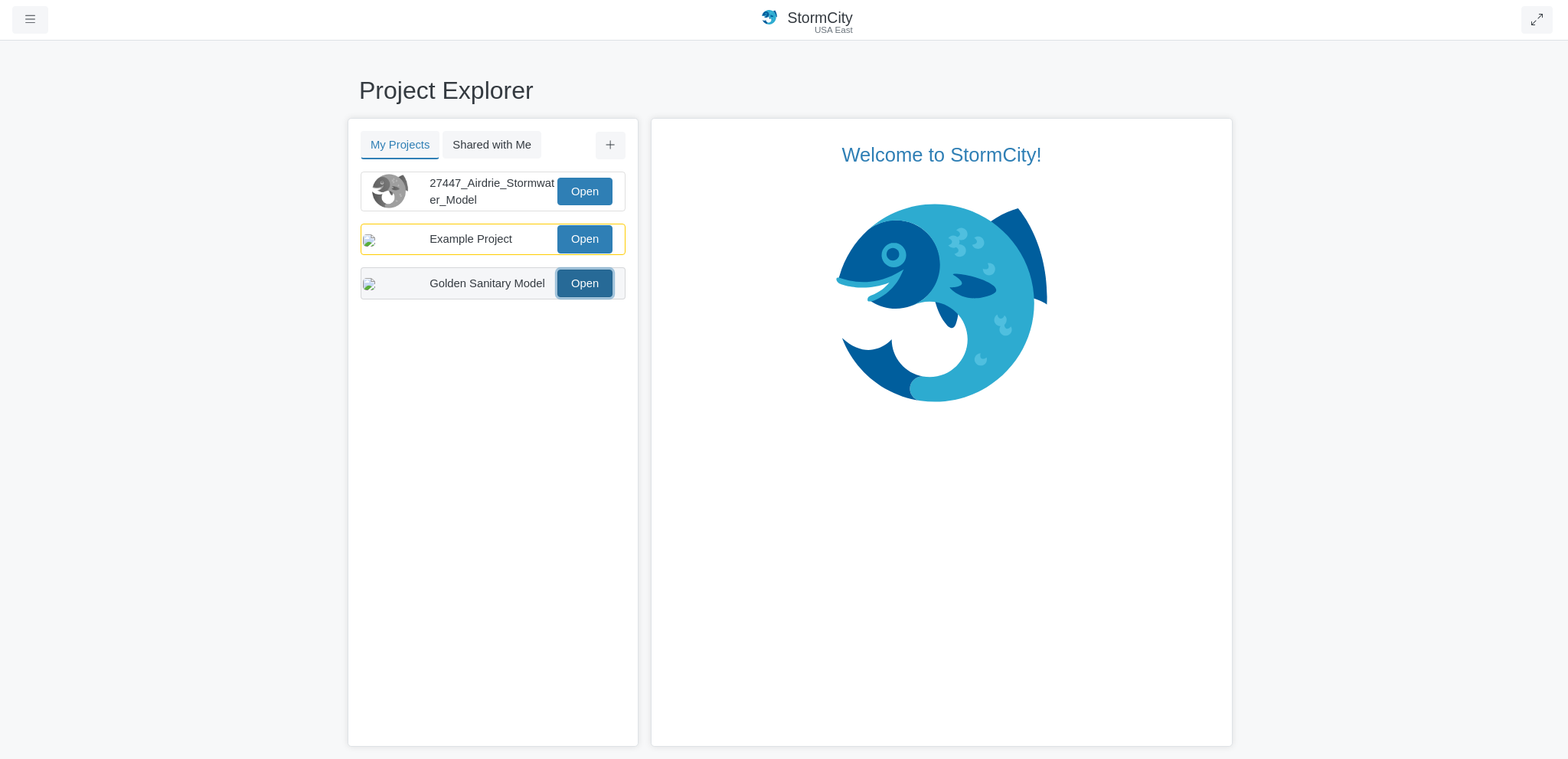
click at [585, 298] on link "Open" at bounding box center [584, 283] width 56 height 27
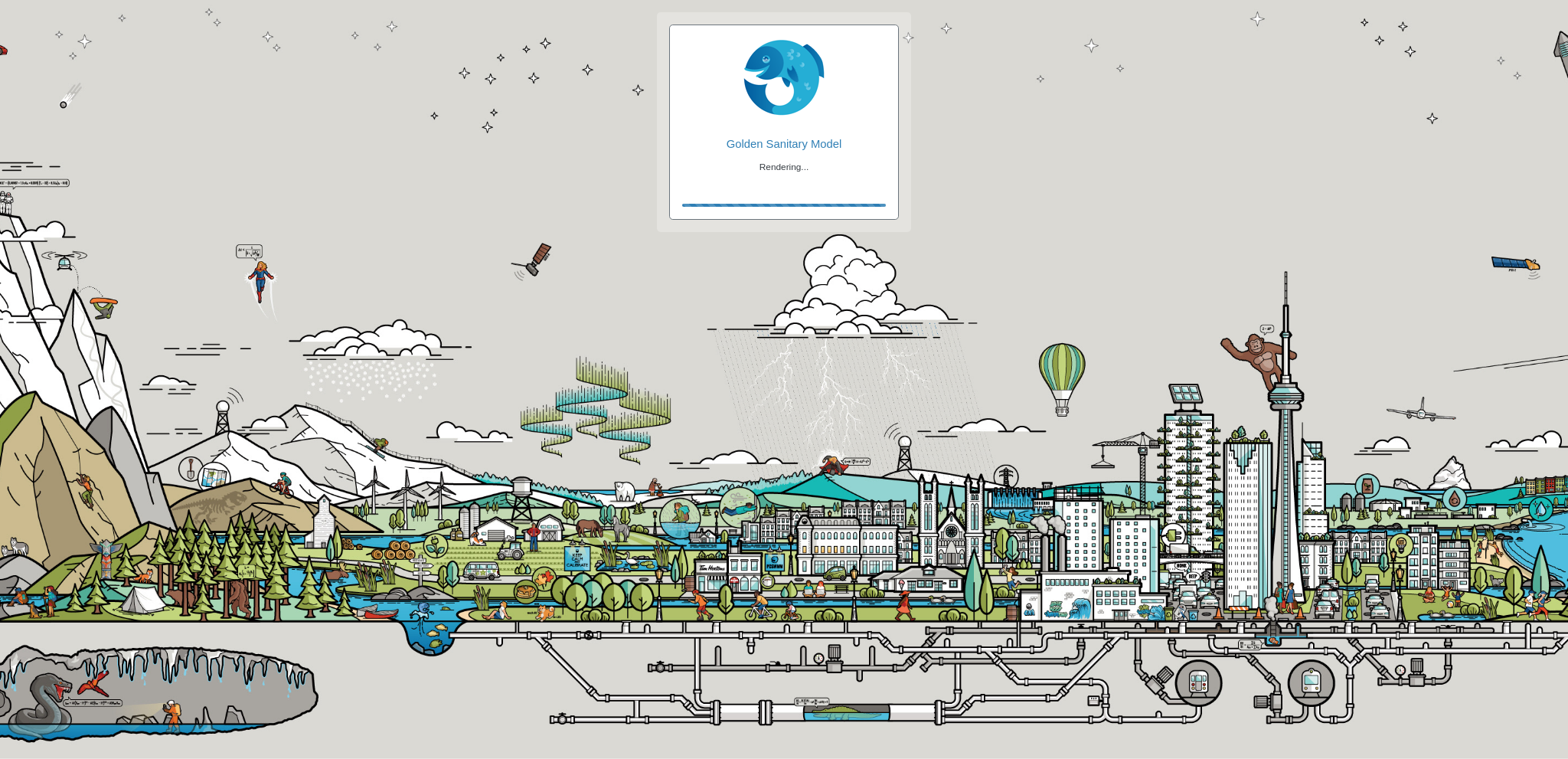
checkbox input "true"
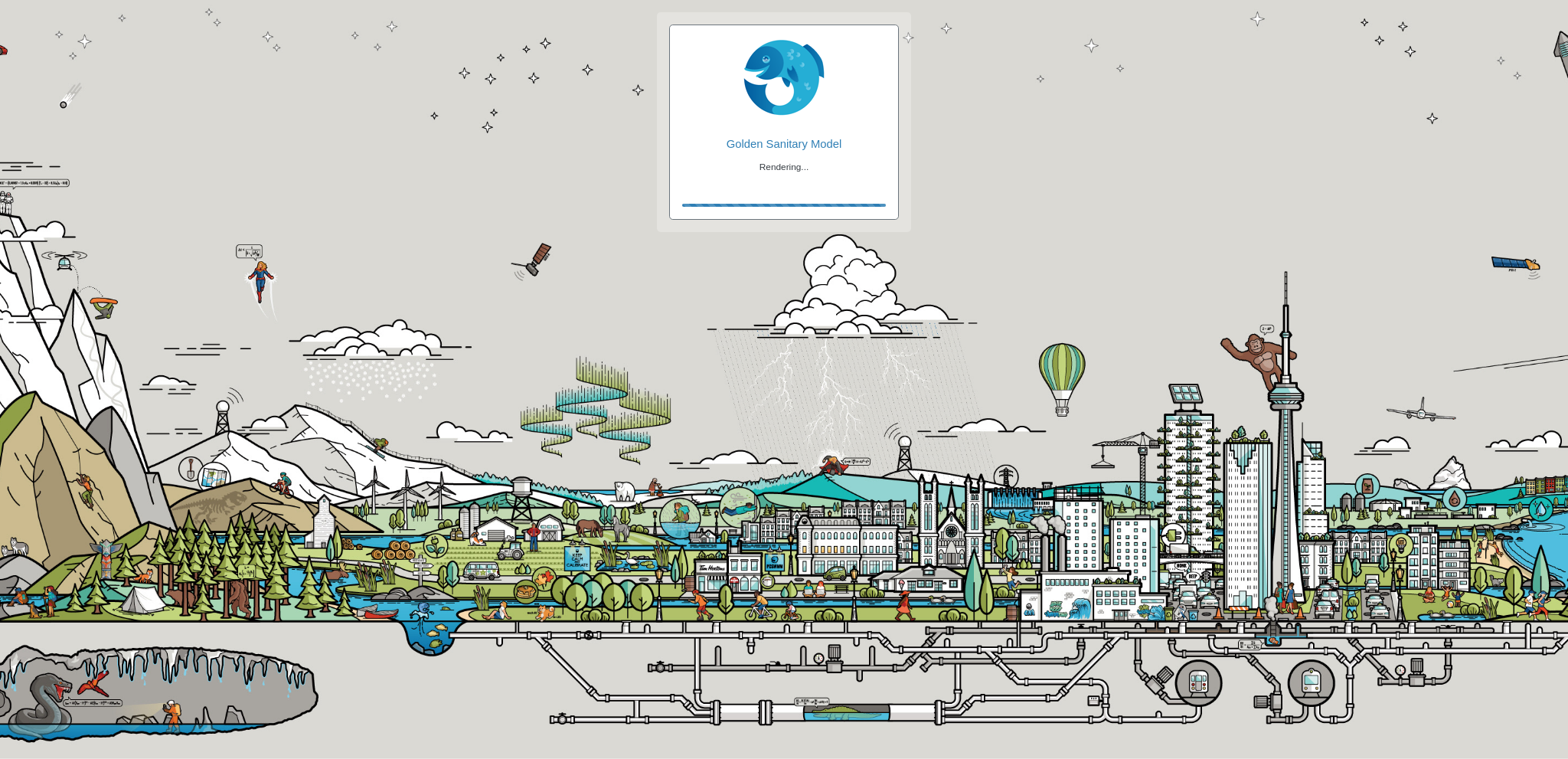
checkbox input "true"
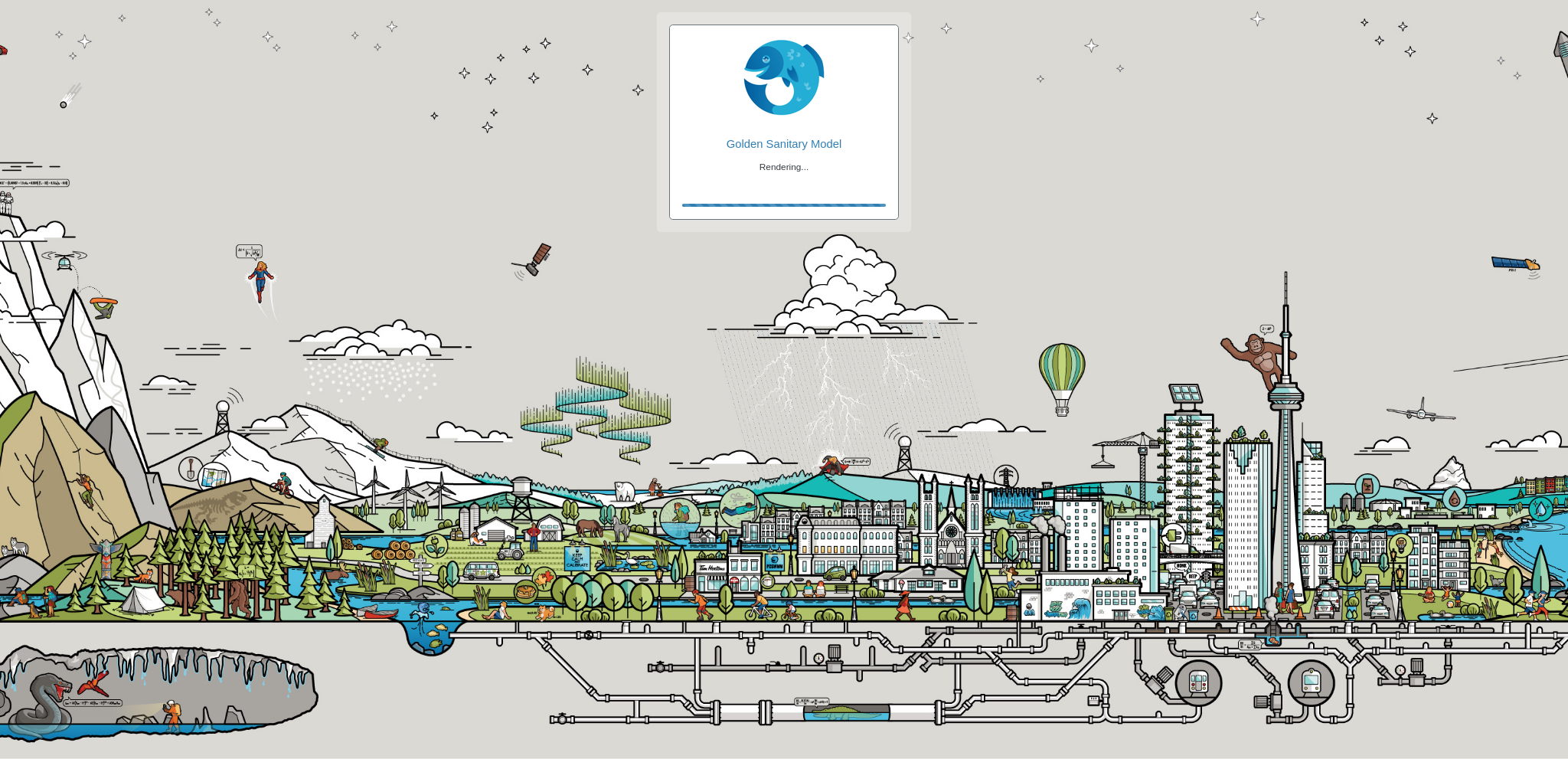
checkbox input "true"
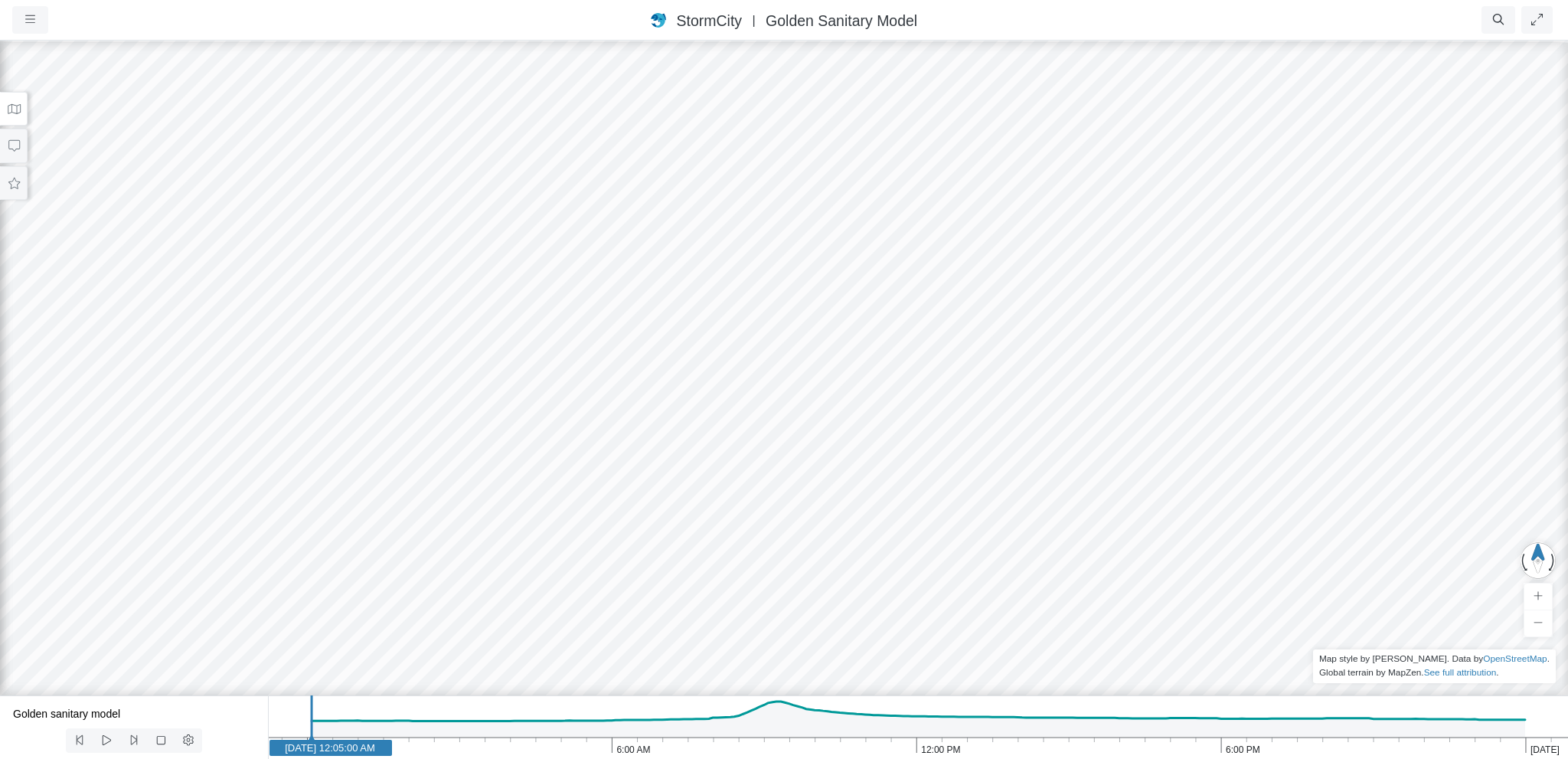
drag, startPoint x: 721, startPoint y: 496, endPoint x: 717, endPoint y: 408, distance: 88.1
drag, startPoint x: 660, startPoint y: 501, endPoint x: 667, endPoint y: 400, distance: 101.2
click at [667, 400] on div at bounding box center [784, 399] width 1568 height 720
drag, startPoint x: 546, startPoint y: 427, endPoint x: 592, endPoint y: 502, distance: 88.0
click at [592, 502] on div at bounding box center [784, 399] width 1568 height 720
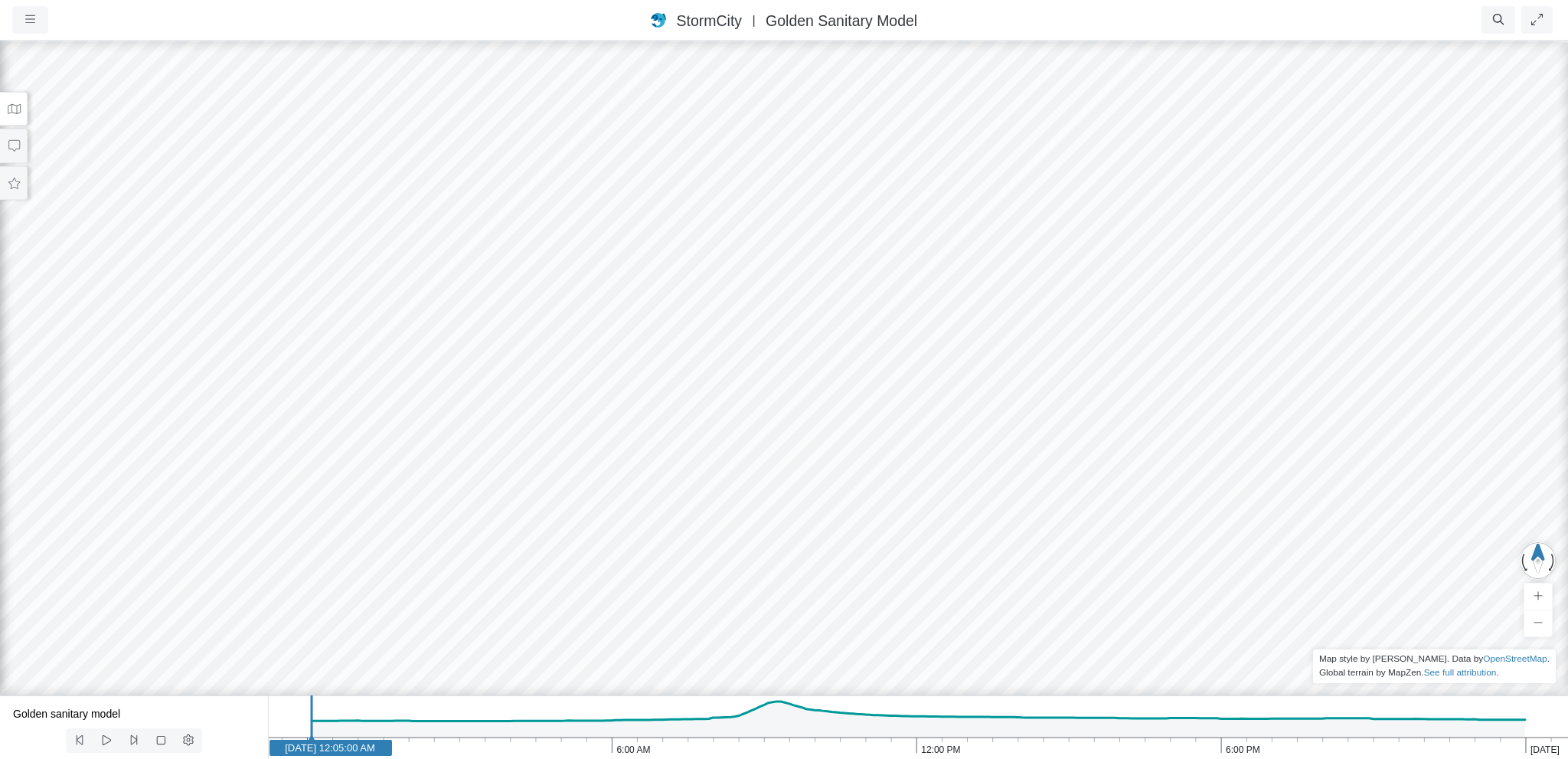
drag, startPoint x: 368, startPoint y: 484, endPoint x: 386, endPoint y: 466, distance: 25.5
click at [393, 456] on div at bounding box center [784, 399] width 1568 height 720
drag, startPoint x: 382, startPoint y: 482, endPoint x: 597, endPoint y: 301, distance: 281.0
click at [597, 301] on div at bounding box center [784, 399] width 1568 height 720
drag, startPoint x: 583, startPoint y: 532, endPoint x: 724, endPoint y: 646, distance: 181.3
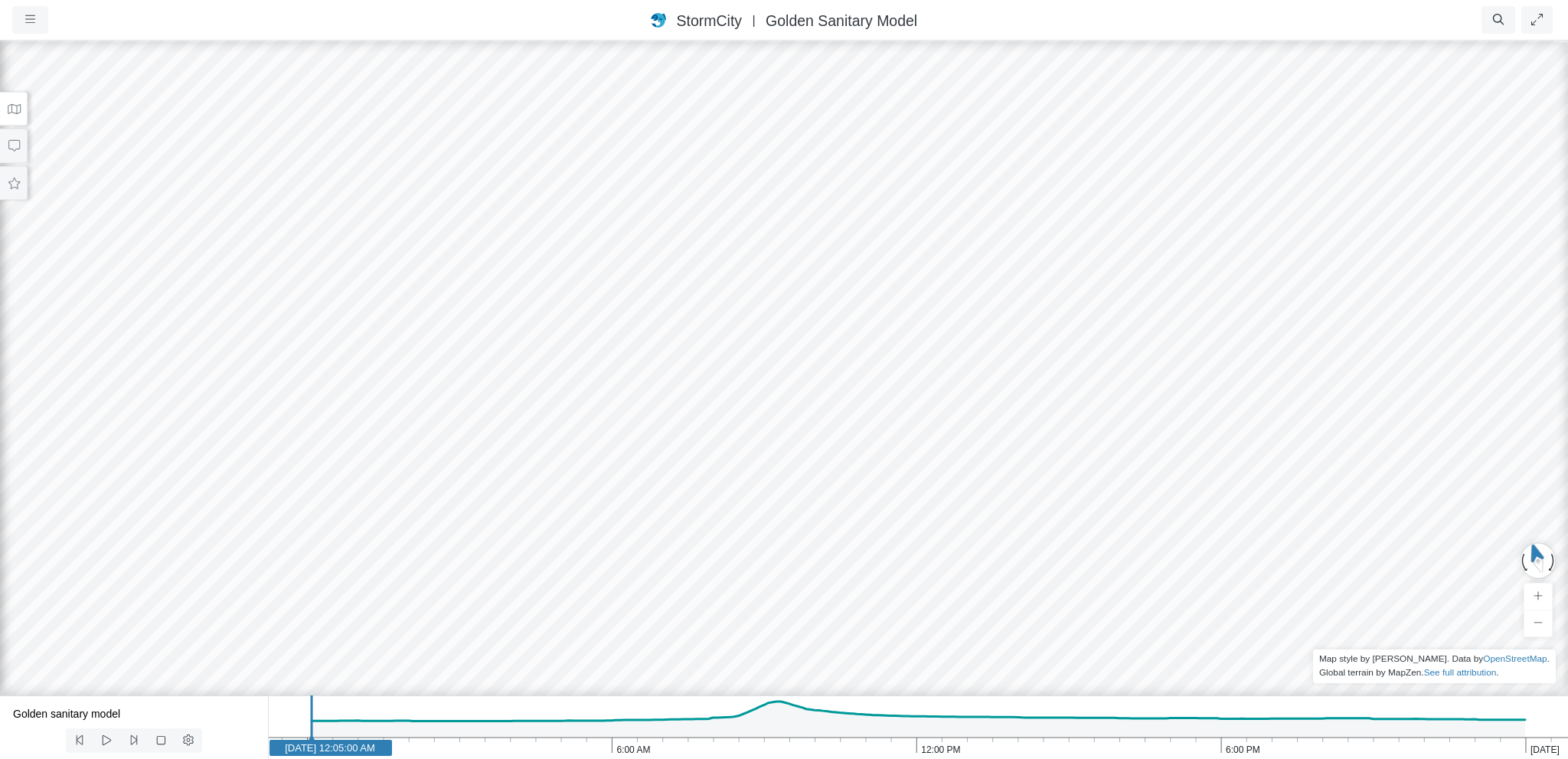
click at [724, 646] on div at bounding box center [784, 399] width 1568 height 720
drag, startPoint x: 746, startPoint y: 542, endPoint x: 739, endPoint y: 539, distance: 7.6
click at [739, 539] on div at bounding box center [784, 399] width 1568 height 720
click at [108, 736] on icon at bounding box center [106, 740] width 15 height 12
drag, startPoint x: 507, startPoint y: 543, endPoint x: 655, endPoint y: 182, distance: 390.2
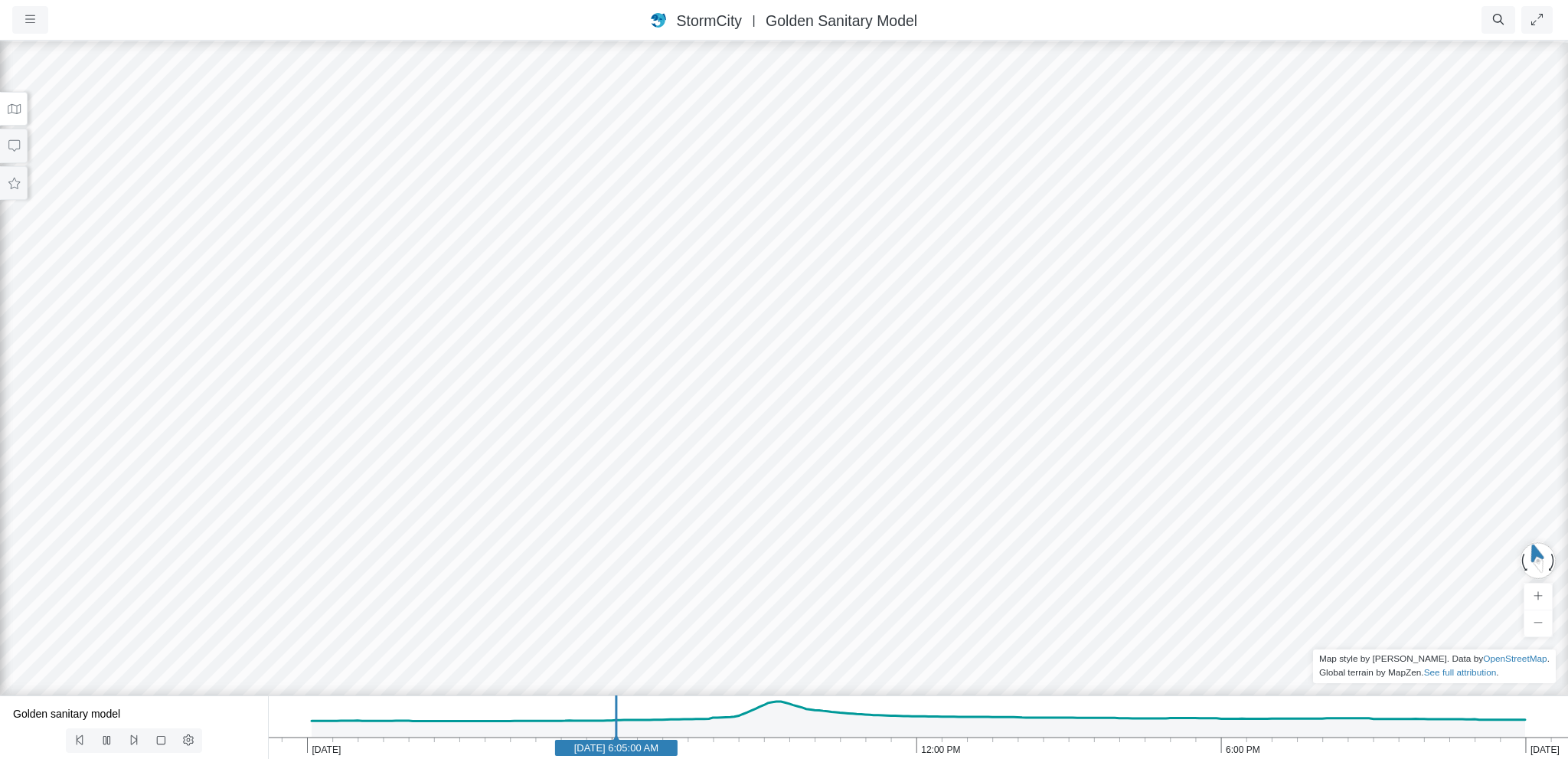
click at [655, 182] on div at bounding box center [784, 399] width 1568 height 720
drag, startPoint x: 672, startPoint y: 459, endPoint x: 659, endPoint y: 180, distance: 279.3
click at [659, 180] on div at bounding box center [784, 399] width 1568 height 720
click at [101, 740] on icon at bounding box center [106, 740] width 15 height 12
drag, startPoint x: 703, startPoint y: 216, endPoint x: 626, endPoint y: 400, distance: 199.5
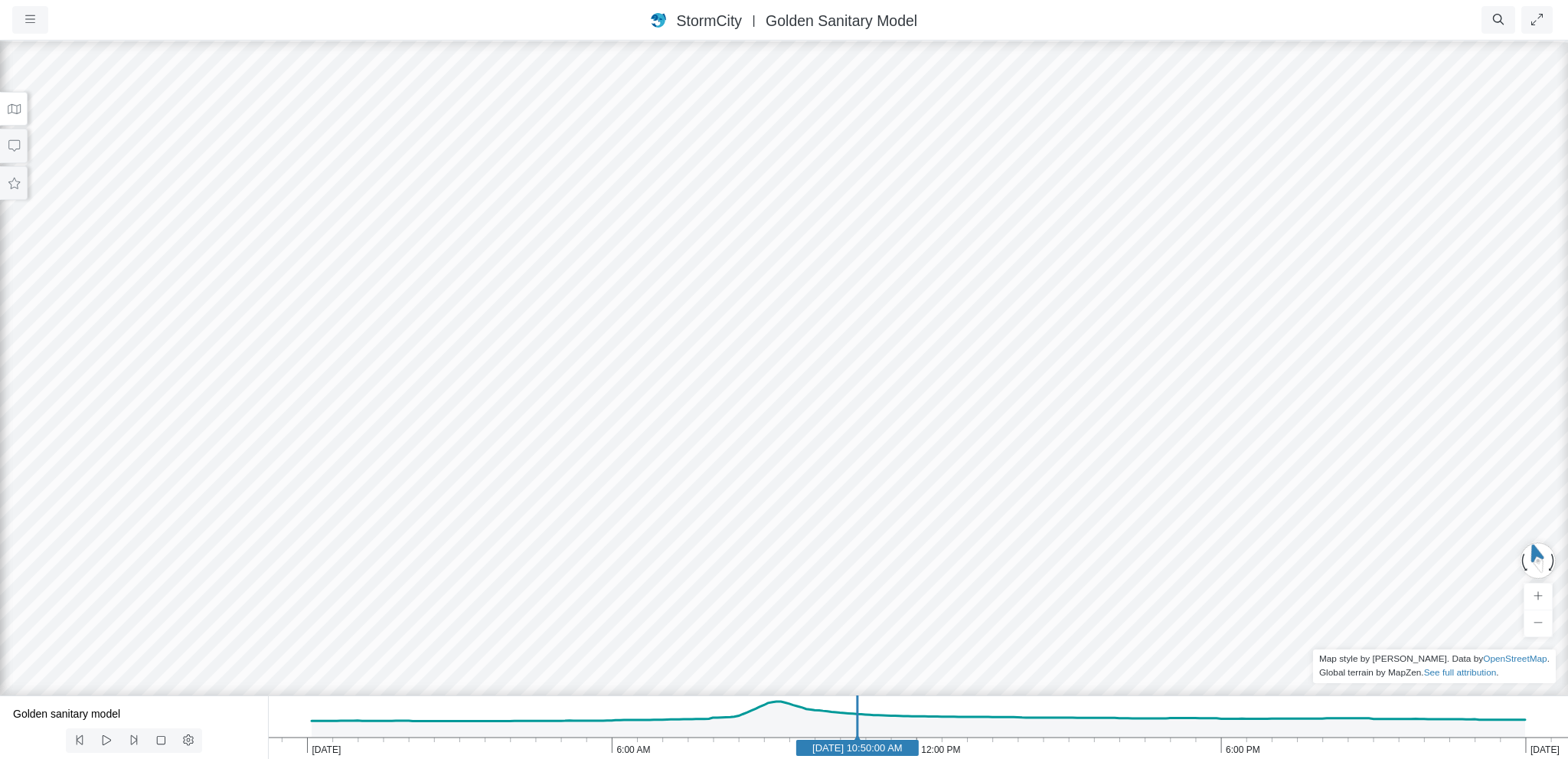
click at [640, 390] on div at bounding box center [784, 399] width 1568 height 720
drag, startPoint x: 939, startPoint y: 240, endPoint x: 733, endPoint y: 283, distance: 210.4
click at [733, 283] on div at bounding box center [784, 399] width 1568 height 720
drag, startPoint x: 782, startPoint y: 233, endPoint x: 550, endPoint y: 361, distance: 265.0
click at [548, 358] on div at bounding box center [784, 399] width 1568 height 720
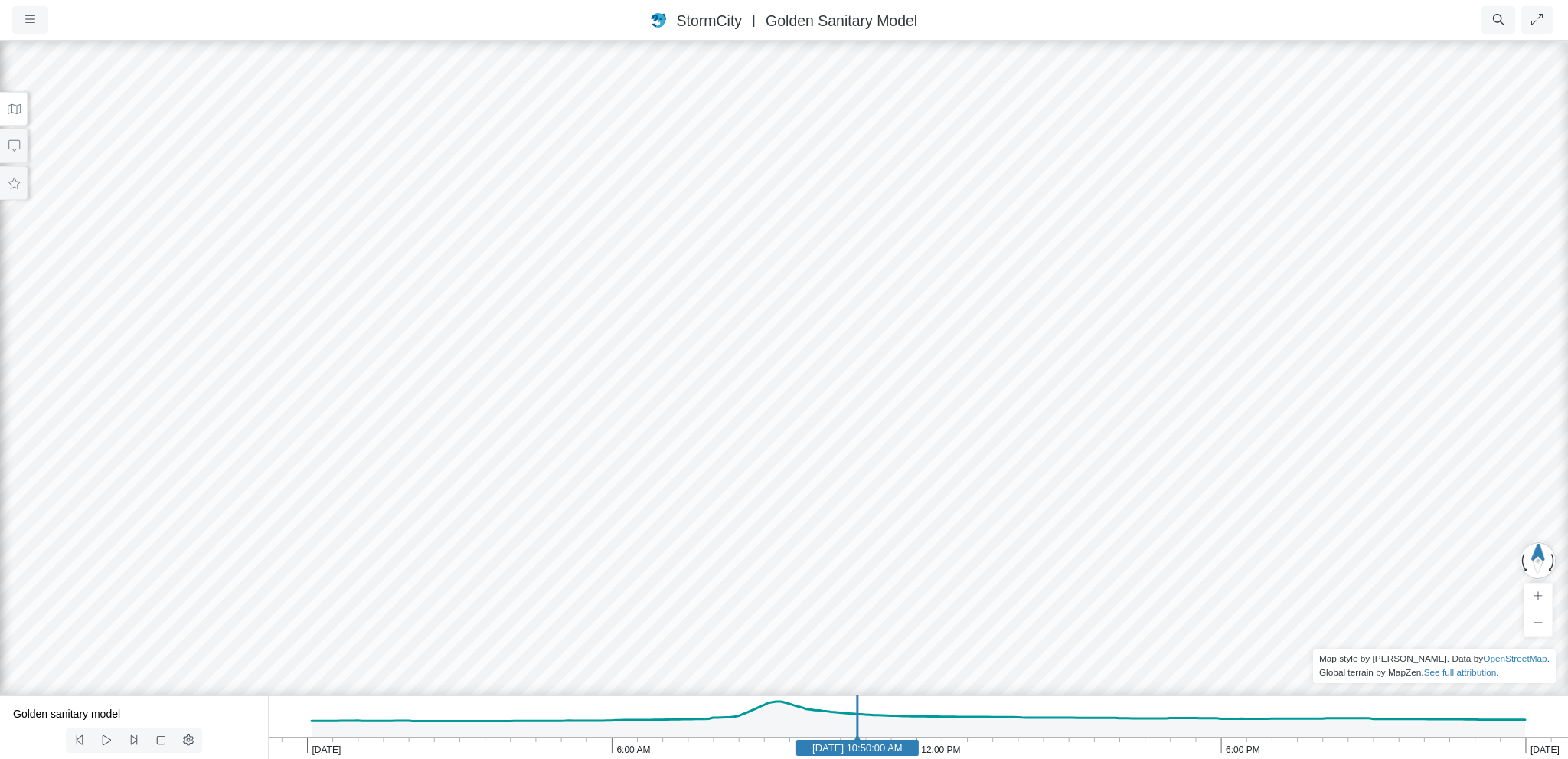
click at [561, 386] on div at bounding box center [784, 399] width 1568 height 720
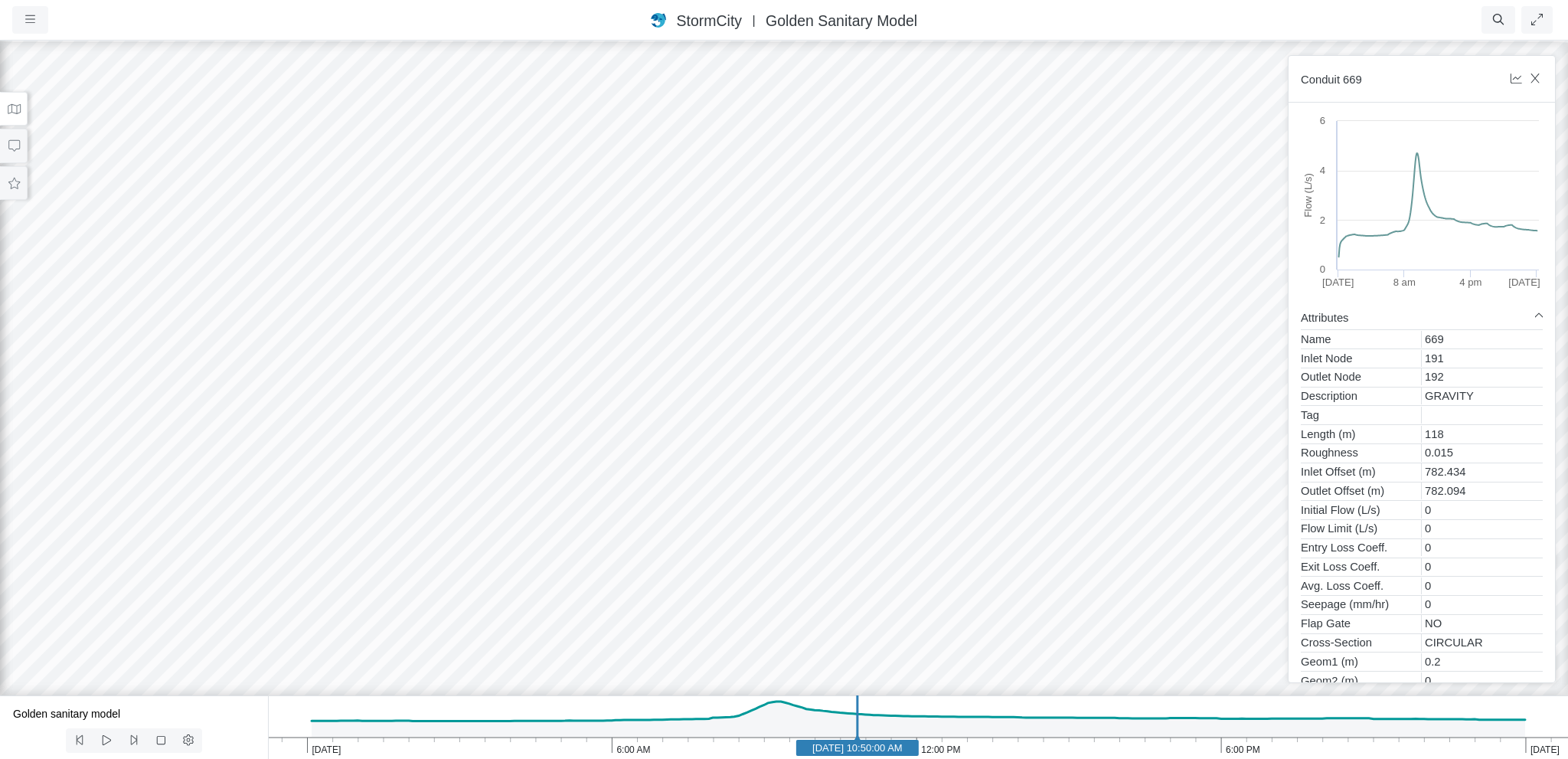
click at [708, 390] on div at bounding box center [784, 399] width 1568 height 720
click at [866, 393] on div at bounding box center [784, 399] width 1568 height 720
click at [525, 725] on icon "Jun 30, 2020 6:00 PM 12:00 PM 6:00 AM Jun 29, 2020 Jun 29, 2020 10:50:00 AM" at bounding box center [918, 727] width 1301 height 63
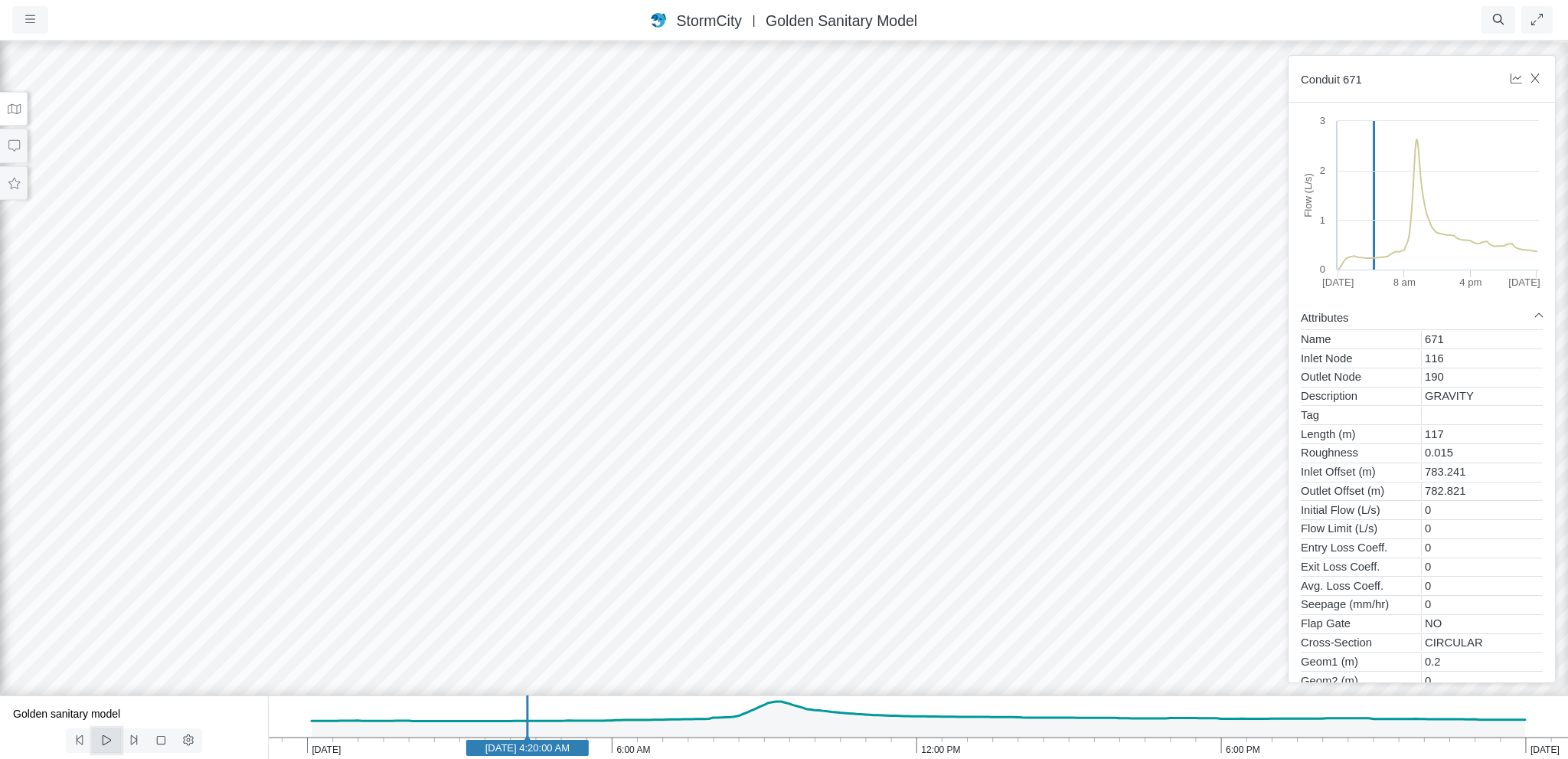
click at [102, 735] on span at bounding box center [106, 740] width 15 height 13
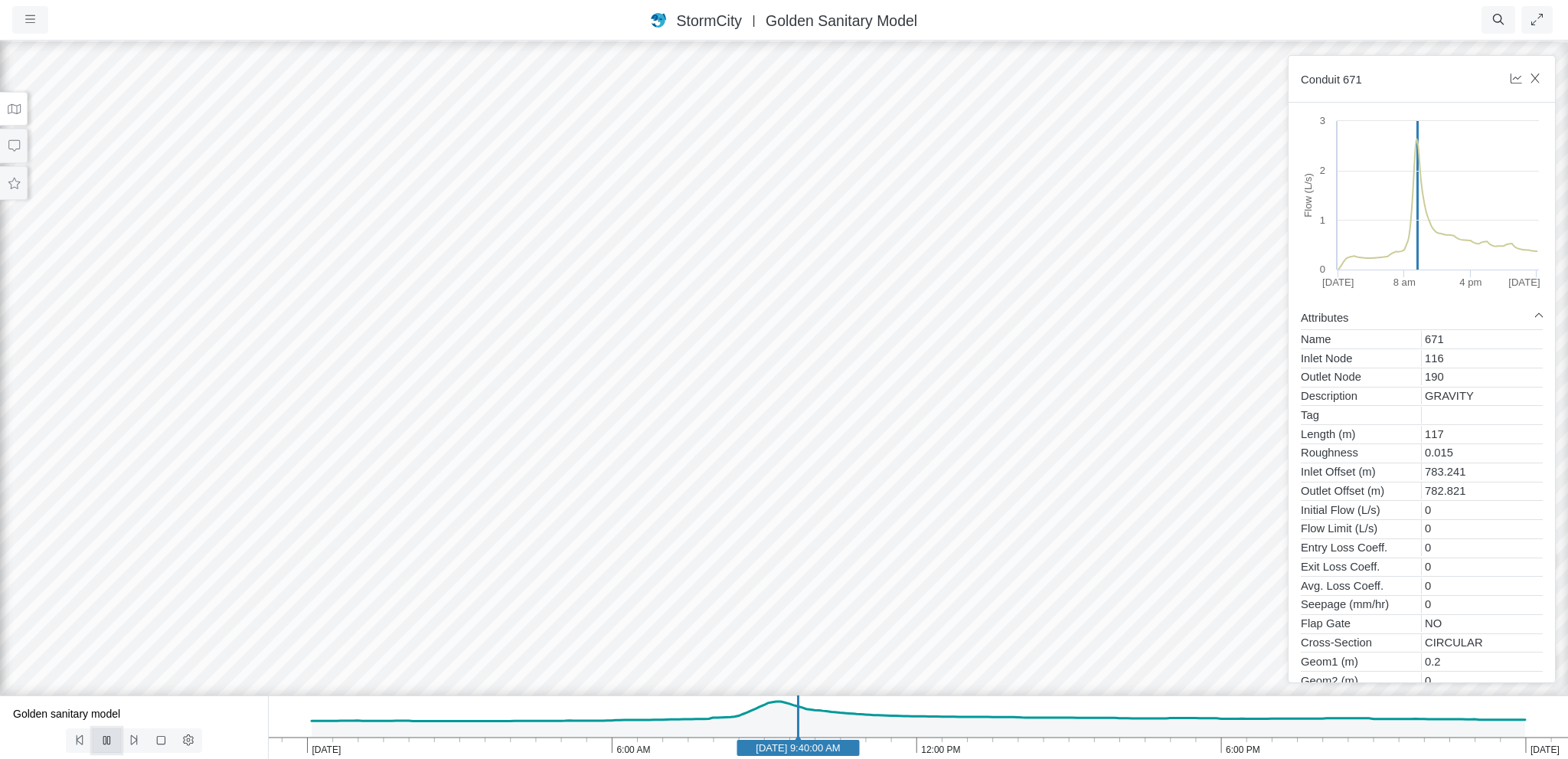
click at [107, 740] on icon at bounding box center [106, 740] width 15 height 12
drag, startPoint x: 530, startPoint y: 276, endPoint x: 532, endPoint y: 494, distance: 218.0
click at [532, 494] on div at bounding box center [784, 399] width 1568 height 720
drag, startPoint x: 621, startPoint y: 529, endPoint x: 689, endPoint y: 395, distance: 150.3
click at [693, 380] on div at bounding box center [784, 399] width 1568 height 720
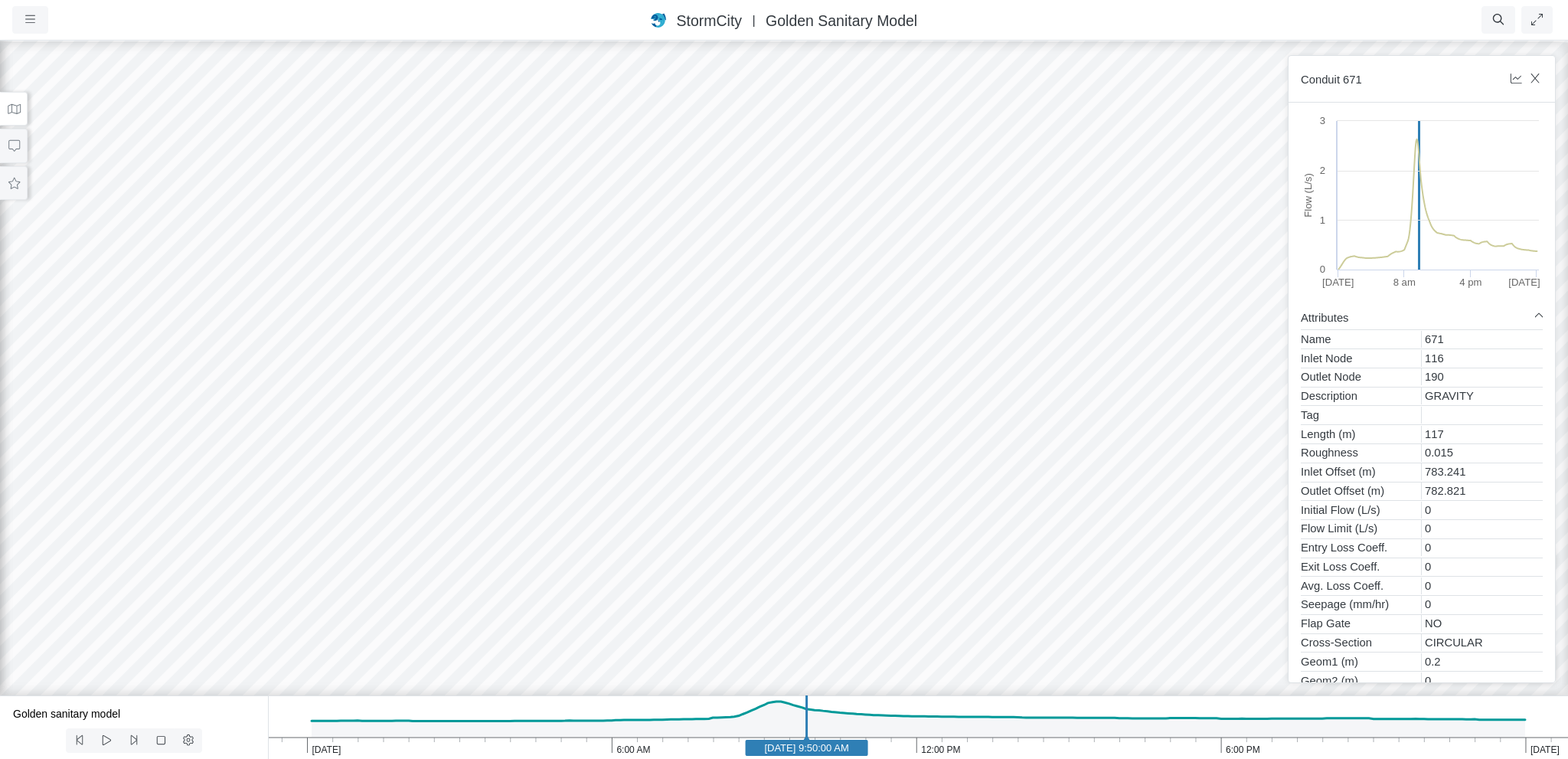
drag, startPoint x: 661, startPoint y: 473, endPoint x: 1205, endPoint y: 282, distance: 576.6
click at [1205, 282] on div at bounding box center [784, 399] width 1568 height 720
drag, startPoint x: 782, startPoint y: 532, endPoint x: 844, endPoint y: 532, distance: 62.0
click at [844, 532] on div at bounding box center [784, 399] width 1568 height 720
drag, startPoint x: 461, startPoint y: 507, endPoint x: 607, endPoint y: 575, distance: 161.1
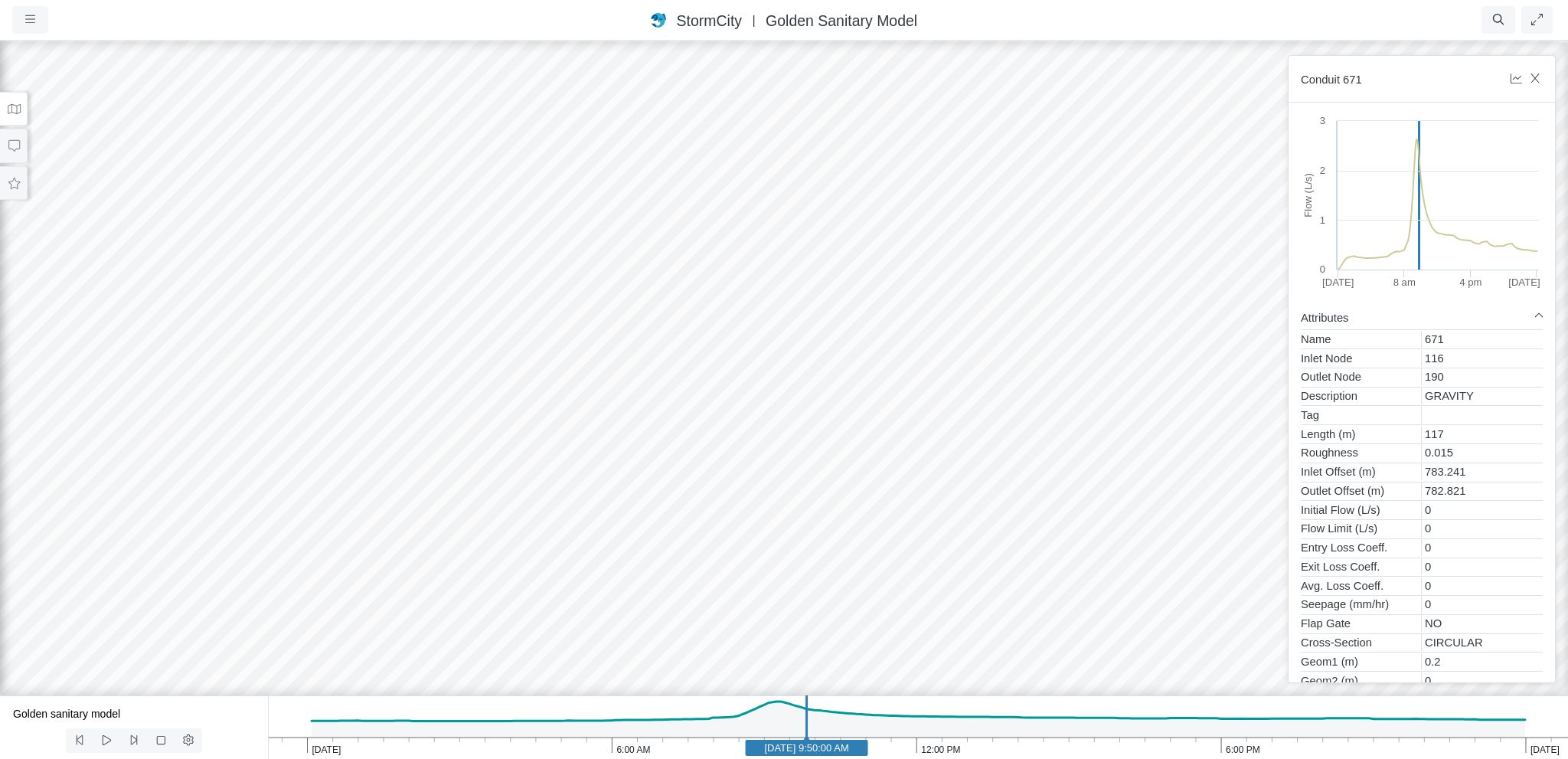
click at [607, 575] on div at bounding box center [784, 399] width 1568 height 720
drag, startPoint x: 601, startPoint y: 431, endPoint x: 567, endPoint y: 537, distance: 111.3
click at [567, 537] on div at bounding box center [784, 399] width 1568 height 720
drag, startPoint x: 529, startPoint y: 407, endPoint x: 514, endPoint y: 493, distance: 87.3
click at [514, 493] on div at bounding box center [784, 399] width 1568 height 720
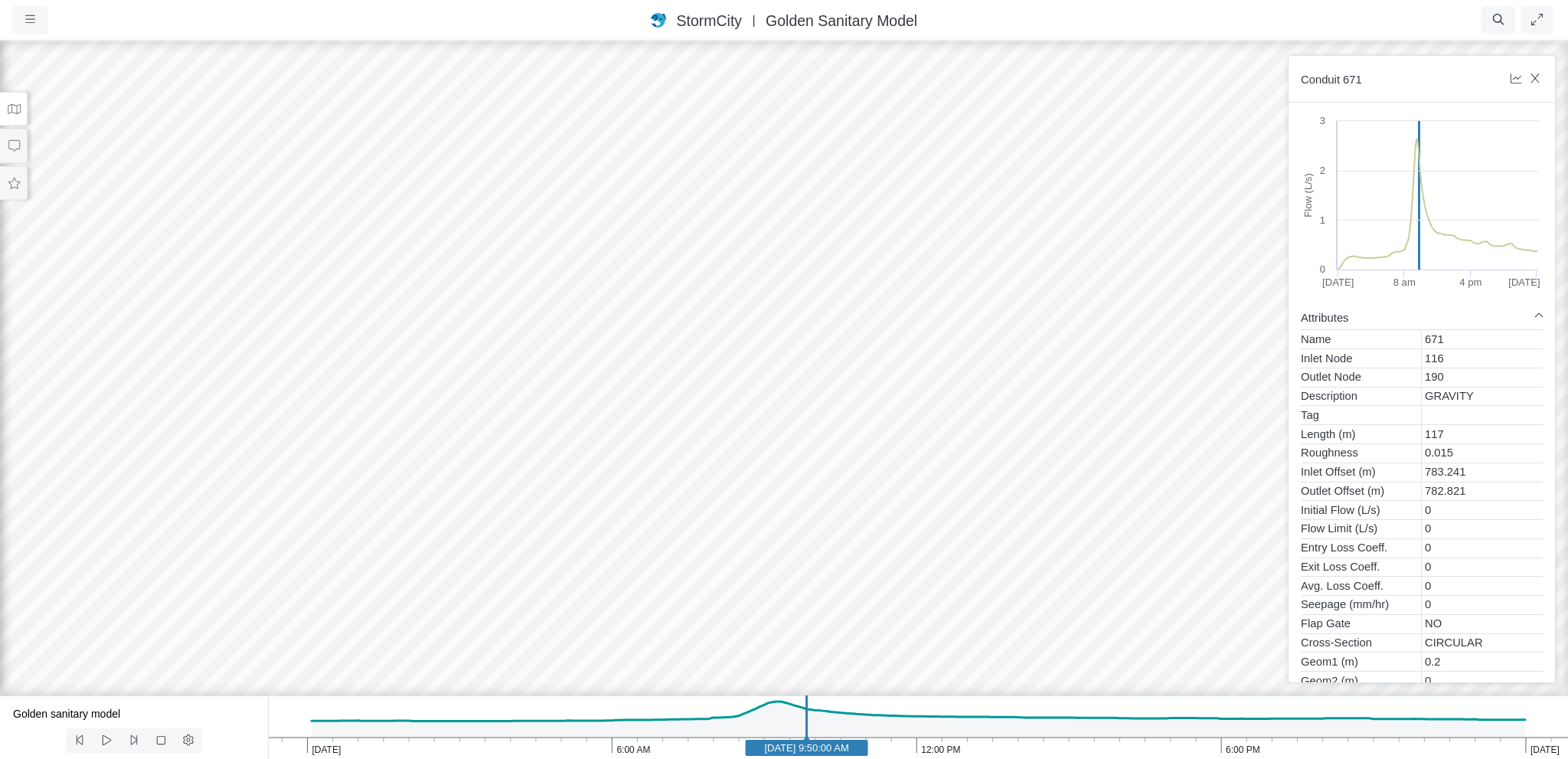
drag, startPoint x: 429, startPoint y: 531, endPoint x: 604, endPoint y: 517, distance: 175.6
click at [604, 517] on div at bounding box center [784, 399] width 1568 height 720
click at [519, 718] on icon "Jun 30, 2020 6:00 PM 12:00 PM 6:00 AM Jun 29, 2020 Jun 29, 2020 9:50:00 AM" at bounding box center [918, 727] width 1301 height 63
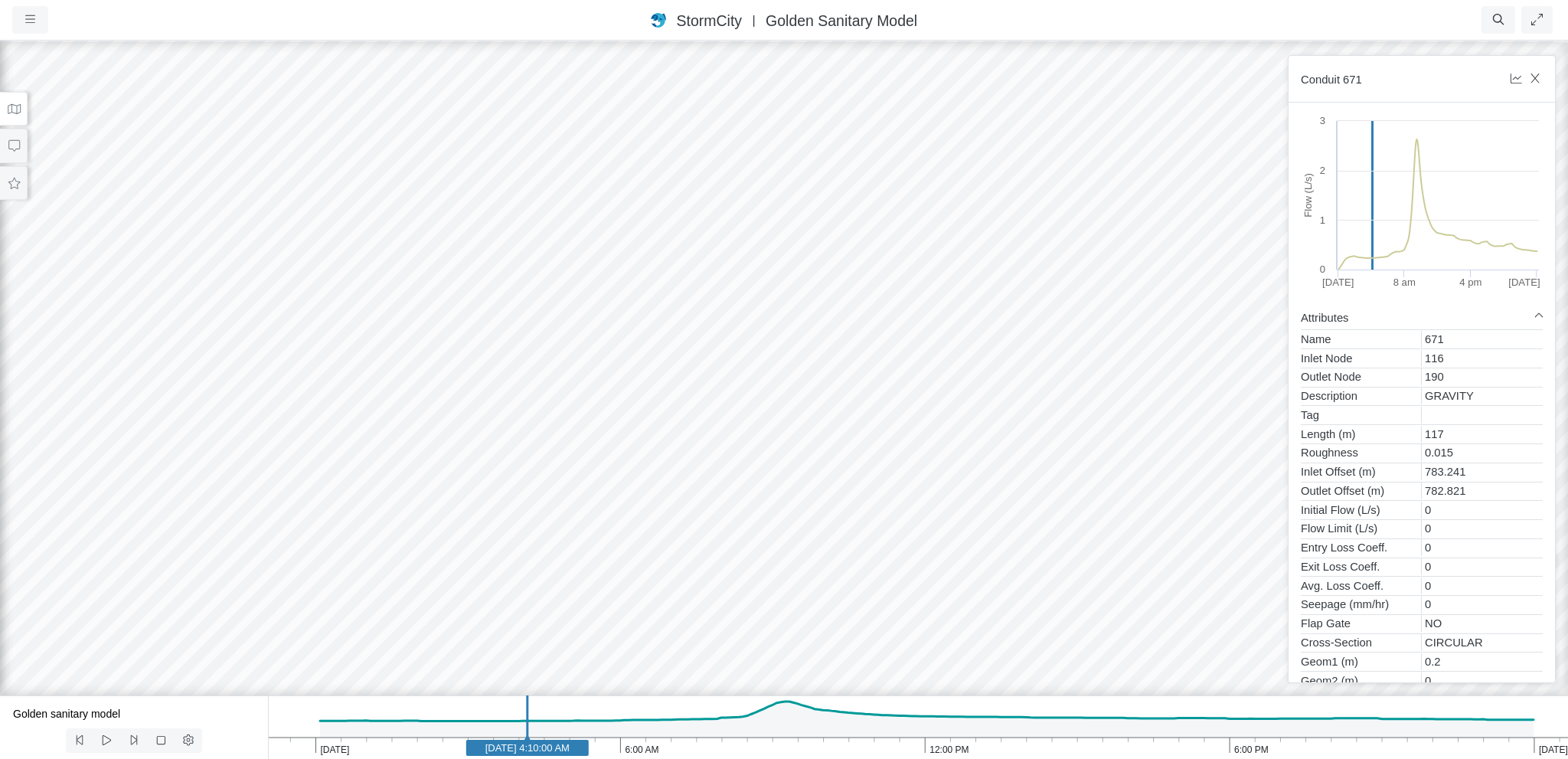
drag, startPoint x: 443, startPoint y: 728, endPoint x: 492, endPoint y: 722, distance: 49.4
click at [491, 722] on icon "Jun 30, 2020 6:00 PM 12:00 PM 6:00 AM Jun 29, 2020 Jun 29, 2020 4:10:00 AM" at bounding box center [918, 727] width 1301 height 63
click at [494, 722] on icon "Jun 30, 2020 6:00 PM 12:00 PM 6:00 AM Jun 29, 2020 Jun 29, 2020 4:10:00 AM" at bounding box center [918, 727] width 1301 height 63
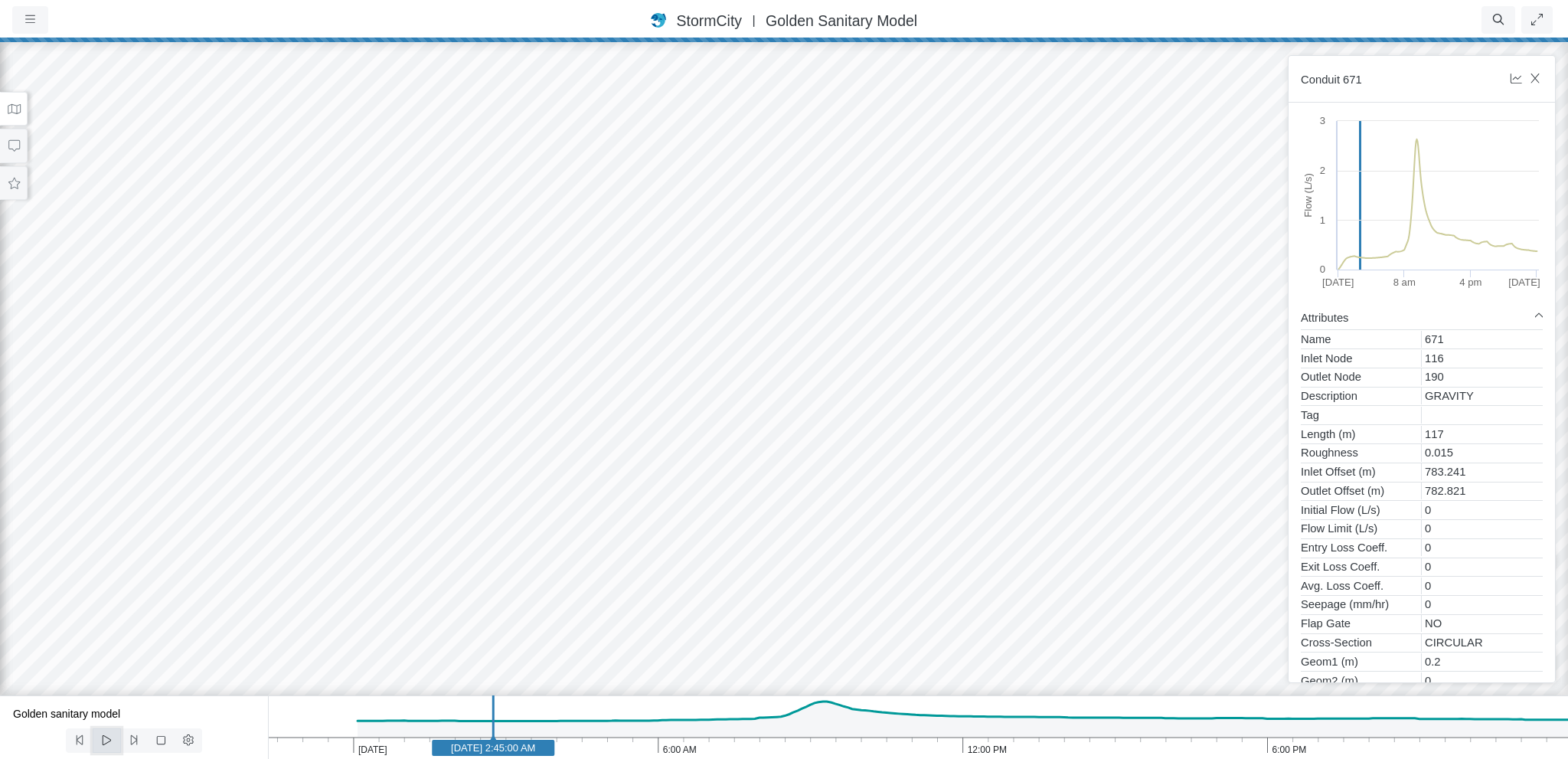
click at [101, 743] on icon at bounding box center [106, 740] width 15 height 12
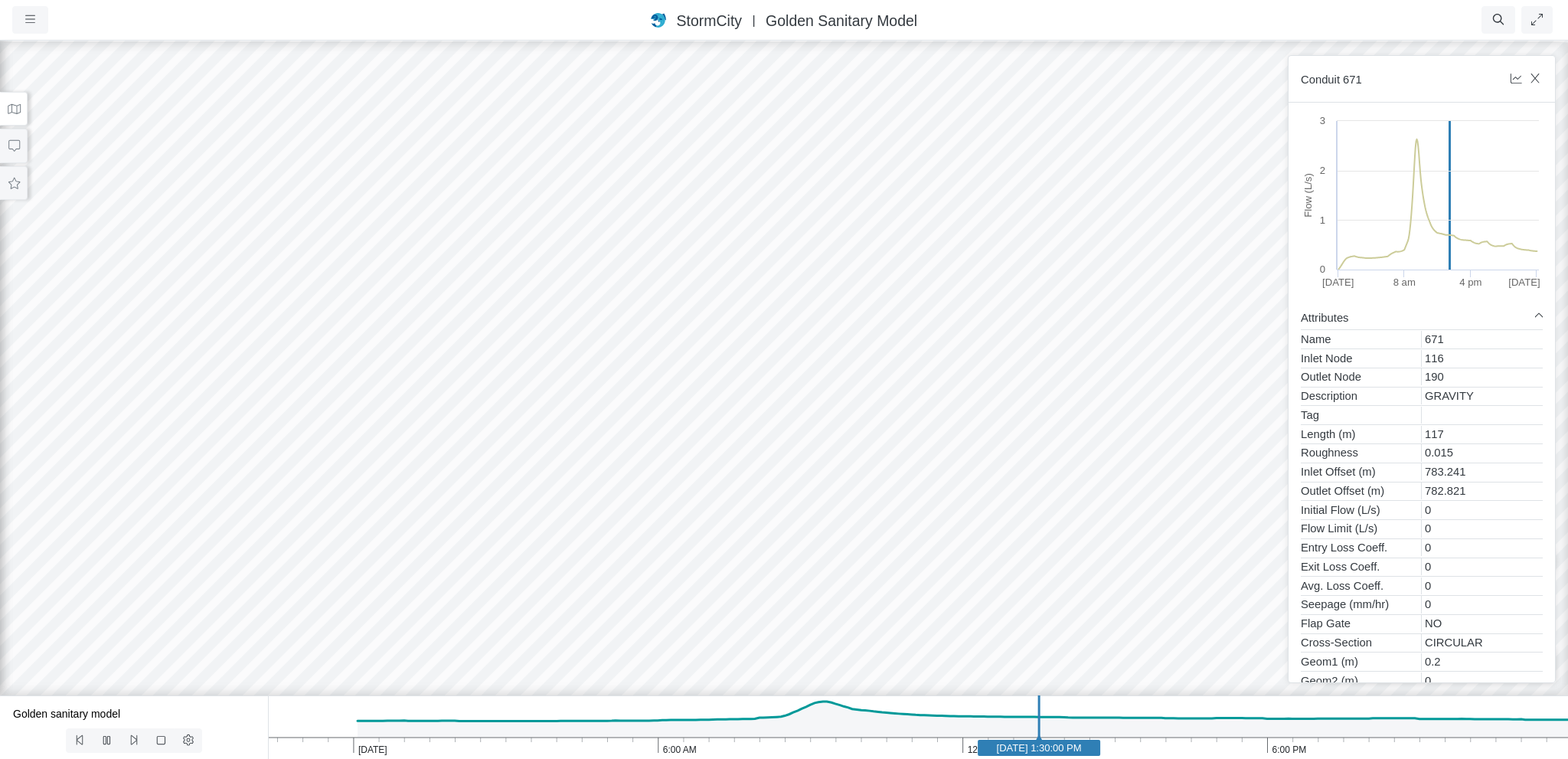
drag, startPoint x: 917, startPoint y: 394, endPoint x: 460, endPoint y: 515, distance: 472.7
click at [460, 515] on div at bounding box center [784, 399] width 1568 height 720
drag, startPoint x: 1104, startPoint y: 206, endPoint x: 660, endPoint y: 464, distance: 513.5
click at [660, 464] on div at bounding box center [784, 399] width 1568 height 720
drag, startPoint x: 714, startPoint y: 248, endPoint x: 763, endPoint y: 581, distance: 336.6
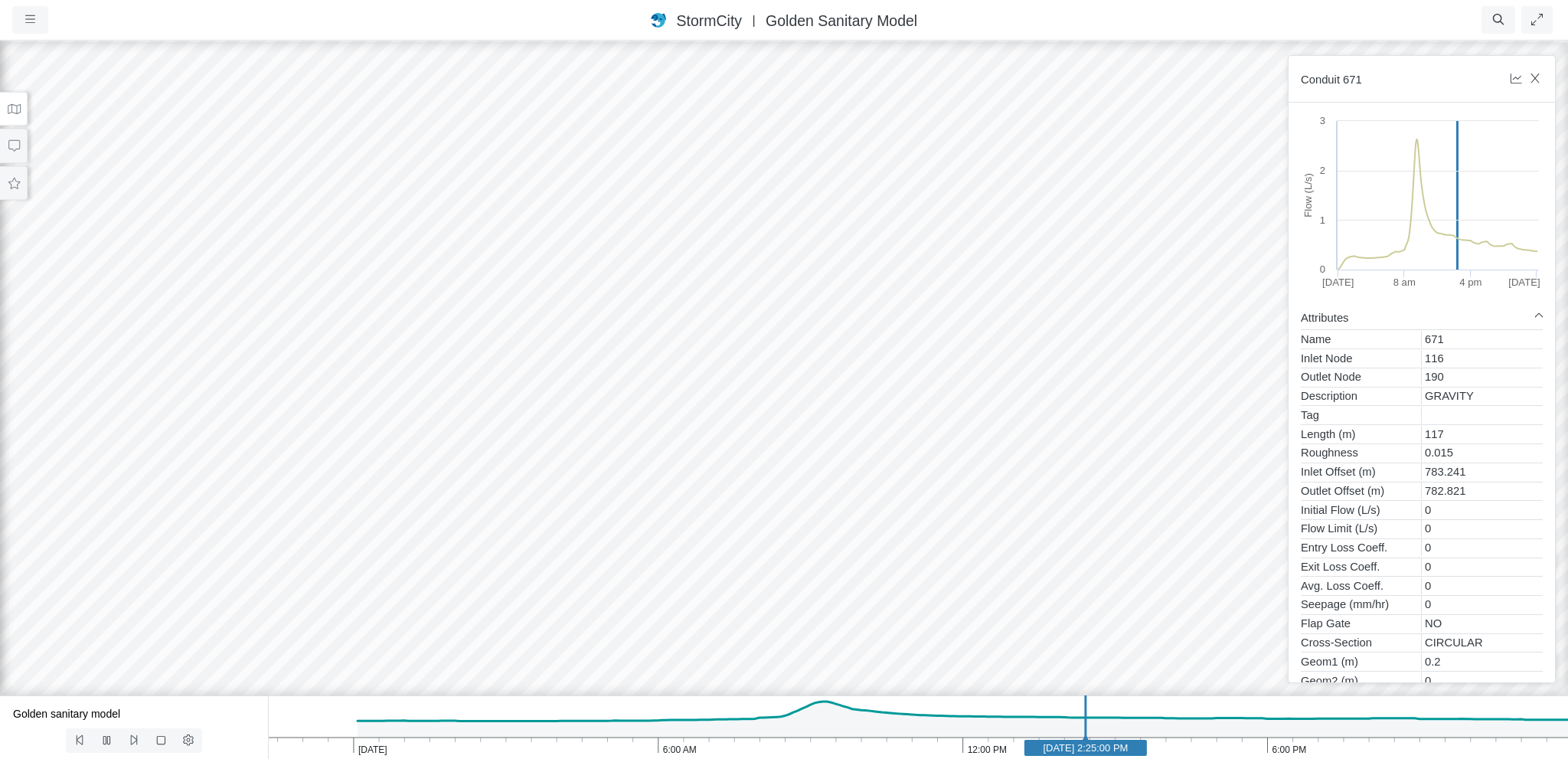
click at [741, 694] on div "Projects Groups Users Preferences Profiles Data Centers Accounts Support About …" at bounding box center [784, 380] width 1568 height 759
drag, startPoint x: 755, startPoint y: 452, endPoint x: 589, endPoint y: 542, distance: 188.8
click at [589, 542] on div at bounding box center [784, 399] width 1568 height 720
drag, startPoint x: 458, startPoint y: 493, endPoint x: 310, endPoint y: 581, distance: 172.2
click at [289, 587] on div at bounding box center [784, 399] width 1568 height 720
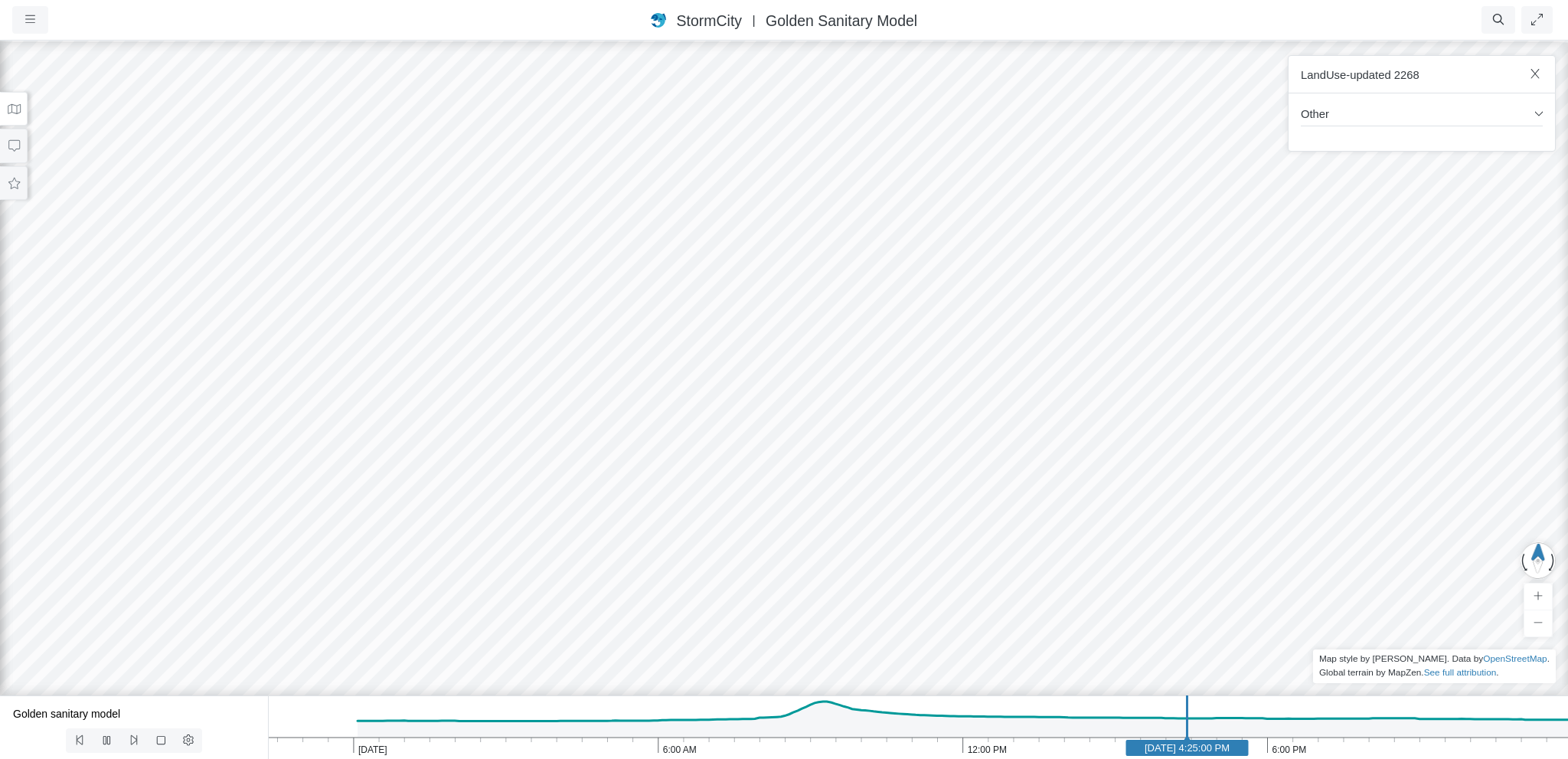
drag, startPoint x: 665, startPoint y: 553, endPoint x: 319, endPoint y: 621, distance: 352.6
click at [319, 621] on div at bounding box center [784, 399] width 1568 height 720
drag, startPoint x: 263, startPoint y: 378, endPoint x: 824, endPoint y: 122, distance: 616.6
click at [824, 122] on div at bounding box center [784, 399] width 1568 height 720
drag, startPoint x: 425, startPoint y: 368, endPoint x: 962, endPoint y: 333, distance: 538.1
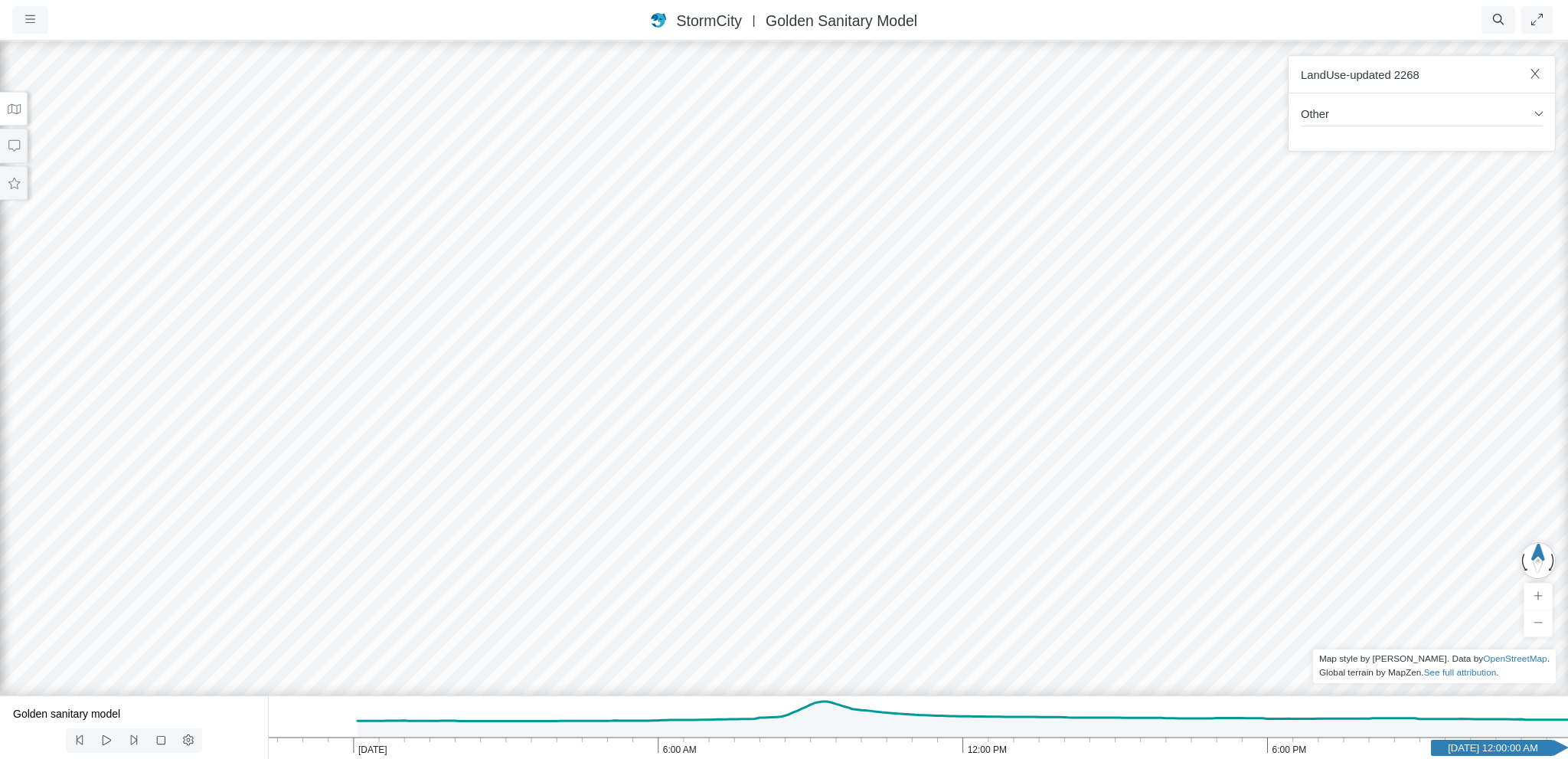
click at [962, 333] on div at bounding box center [784, 399] width 1568 height 720
drag, startPoint x: 423, startPoint y: 362, endPoint x: 809, endPoint y: 446, distance: 395.0
click at [909, 461] on div at bounding box center [784, 399] width 1568 height 720
drag, startPoint x: 757, startPoint y: 443, endPoint x: 755, endPoint y: 304, distance: 139.0
click at [755, 304] on div at bounding box center [784, 399] width 1568 height 720
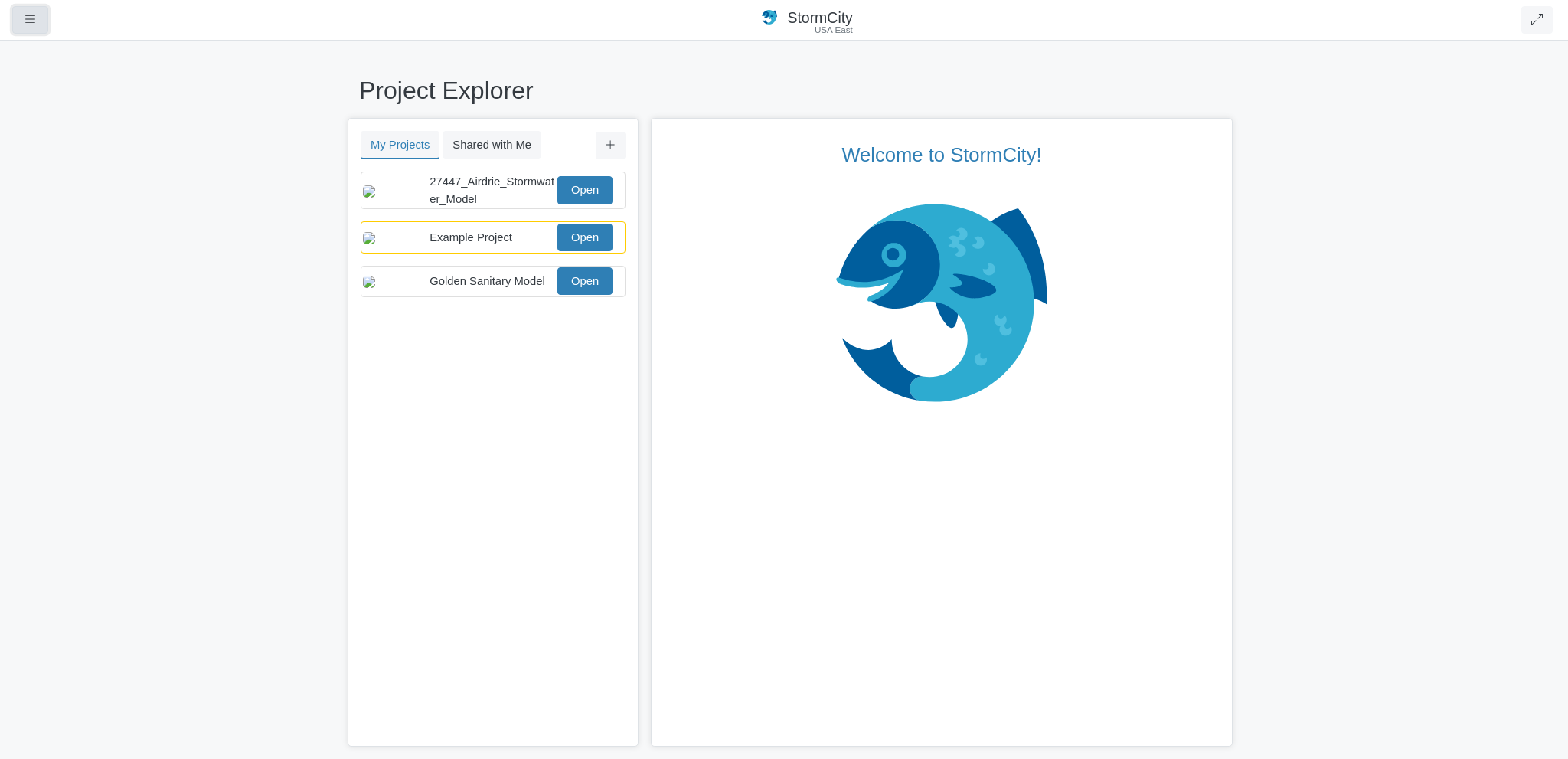
click at [29, 26] on button "button" at bounding box center [30, 20] width 36 height 27
click at [587, 240] on link "Open" at bounding box center [584, 237] width 56 height 27
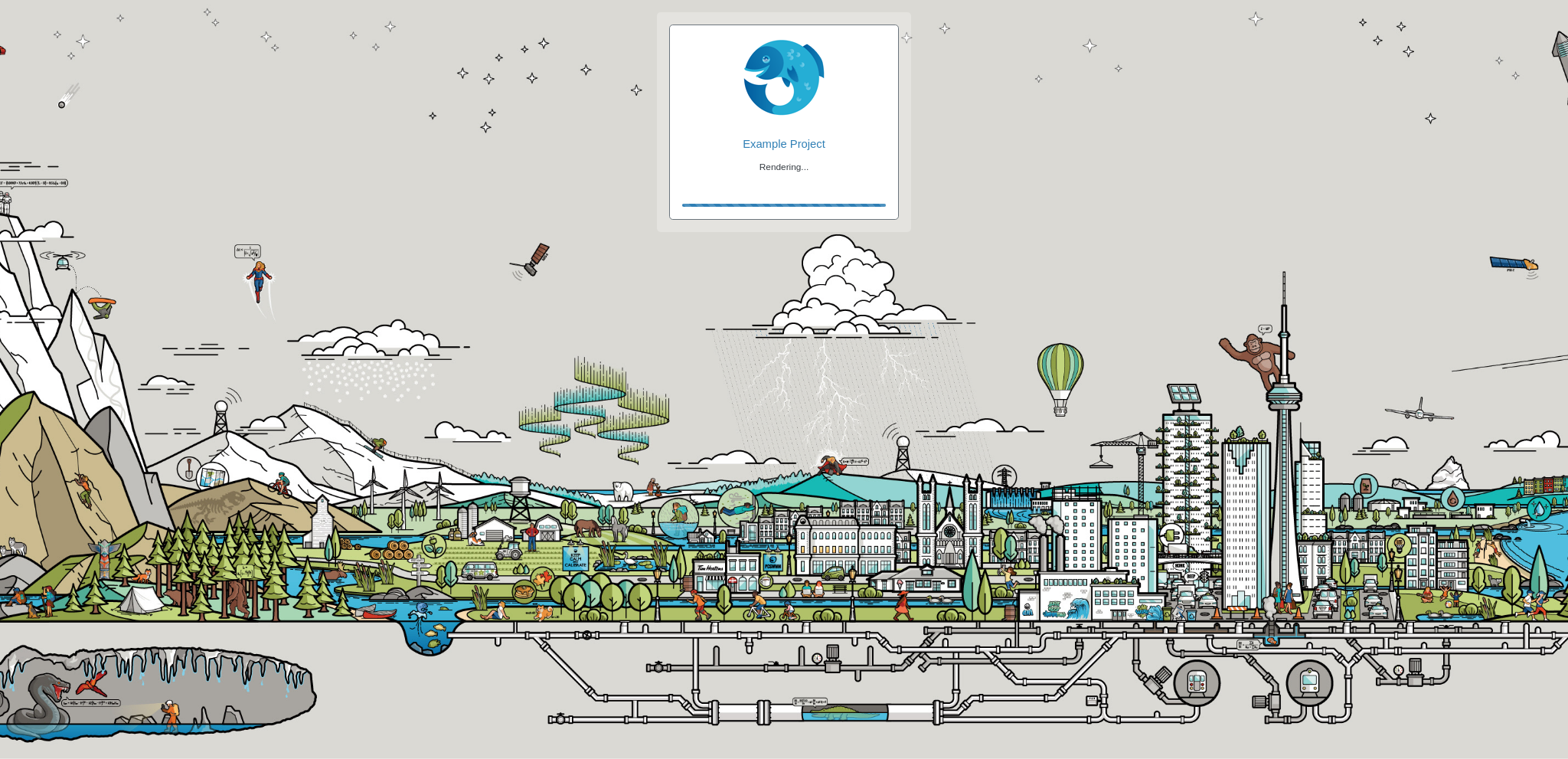
checkbox input "true"
checkbox input "false"
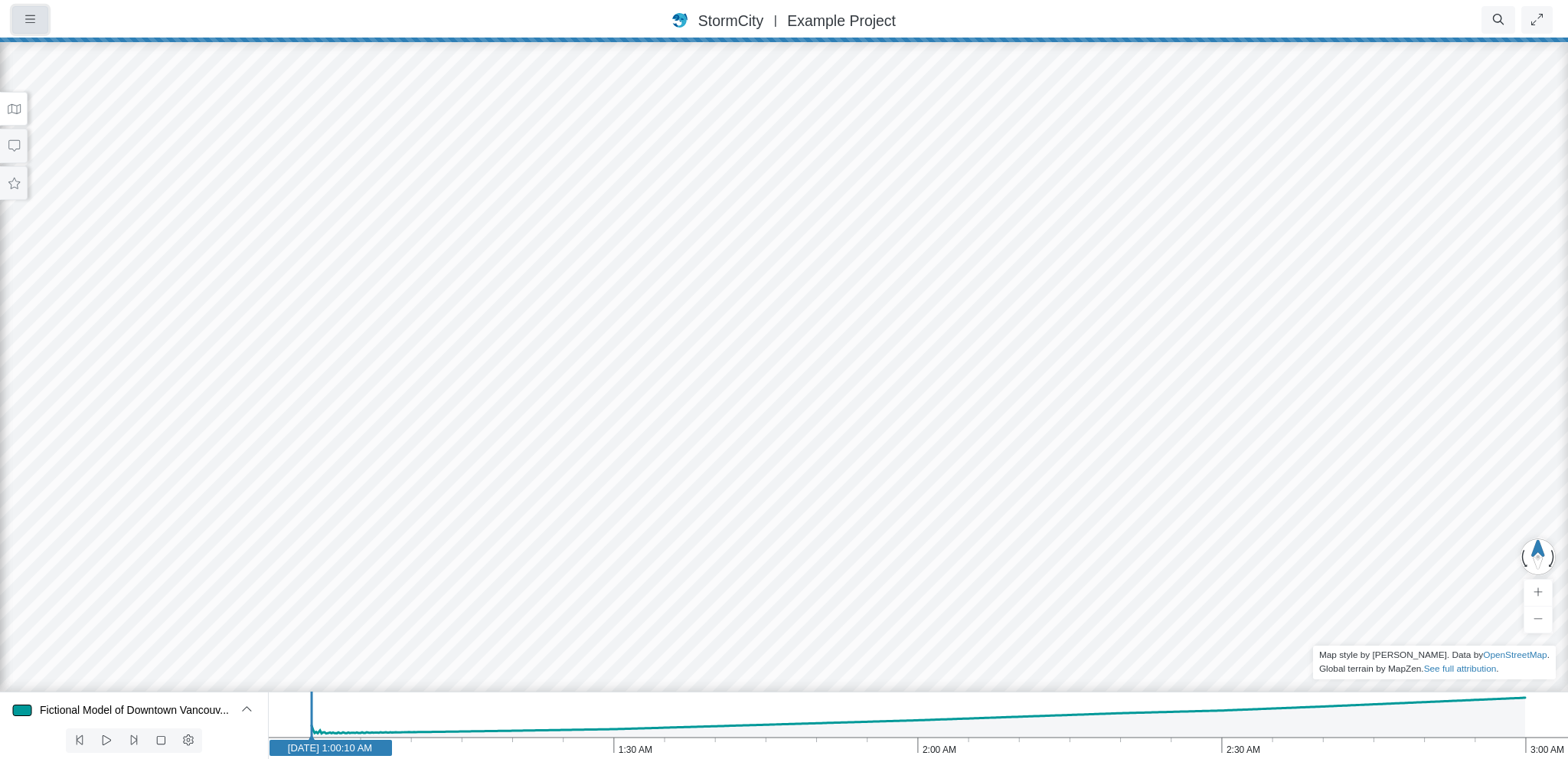
click at [27, 24] on icon "button" at bounding box center [30, 20] width 10 height 12
click at [337, 135] on div at bounding box center [784, 399] width 1568 height 720
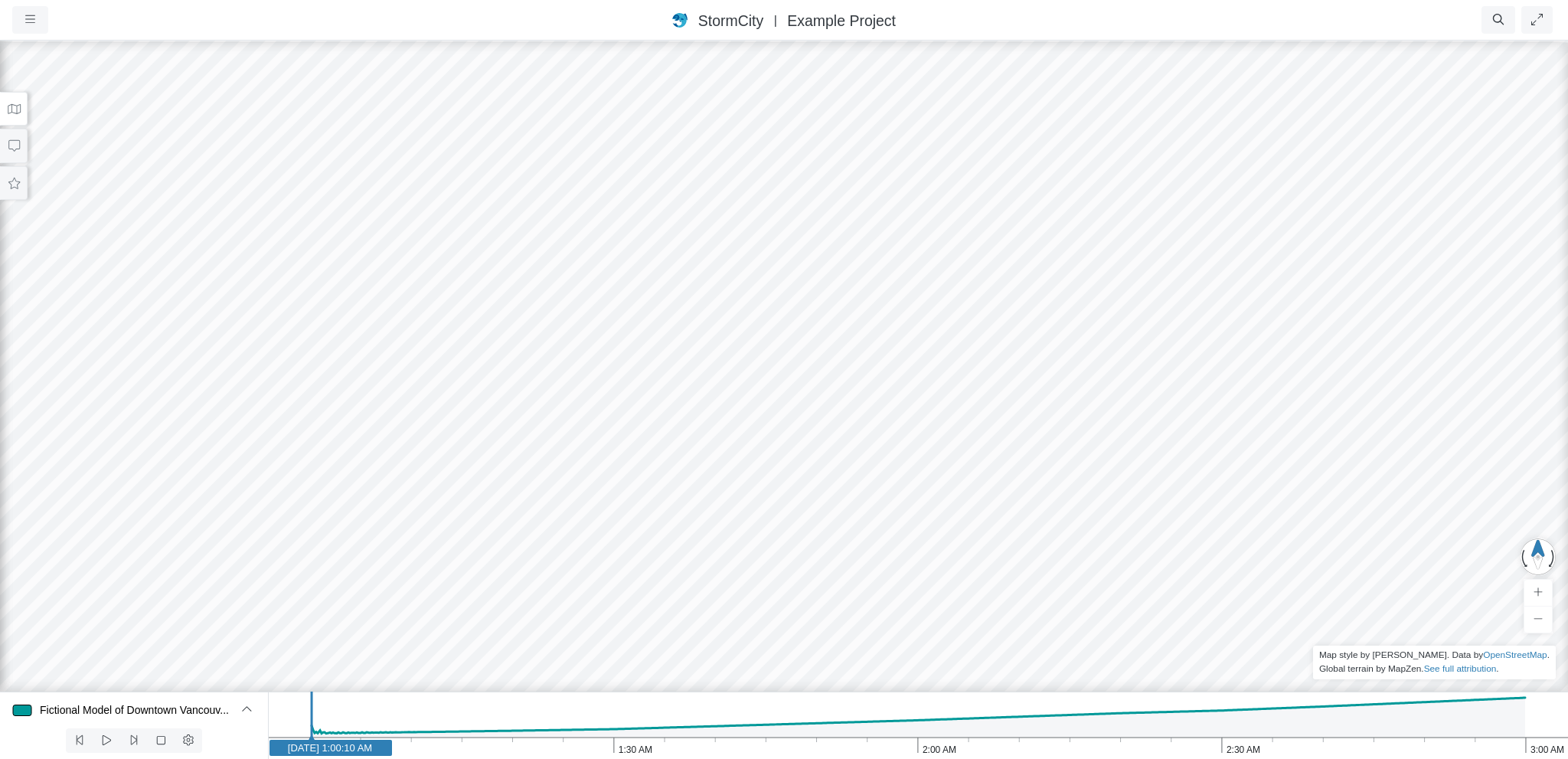
click at [16, 105] on icon at bounding box center [14, 109] width 15 height 12
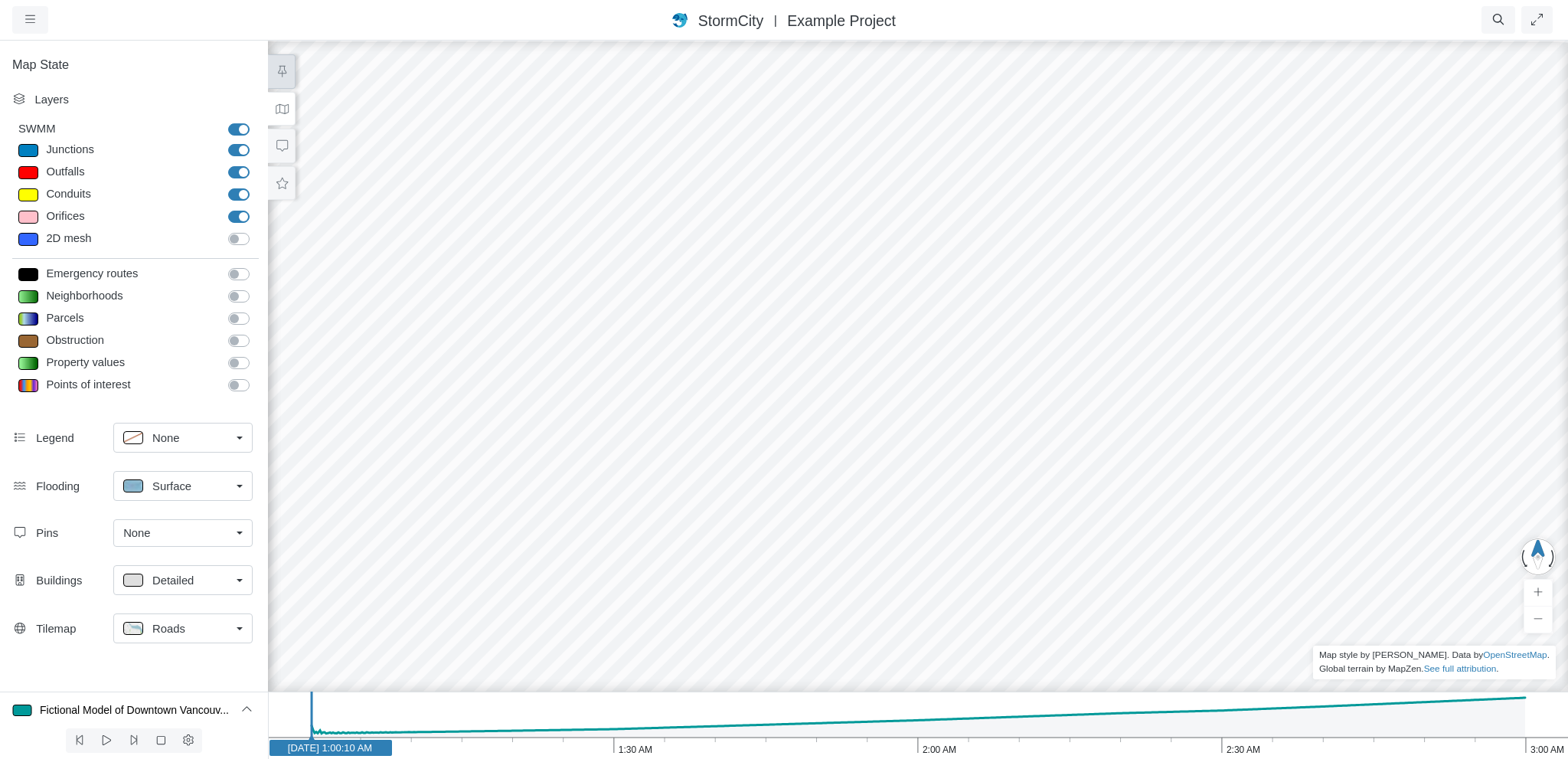
click at [287, 68] on icon at bounding box center [282, 71] width 15 height 12
click at [287, 114] on button at bounding box center [282, 108] width 27 height 34
click at [284, 108] on icon at bounding box center [282, 109] width 15 height 12
click at [280, 107] on icon at bounding box center [282, 109] width 15 height 12
click at [285, 182] on icon at bounding box center [282, 183] width 15 height 12
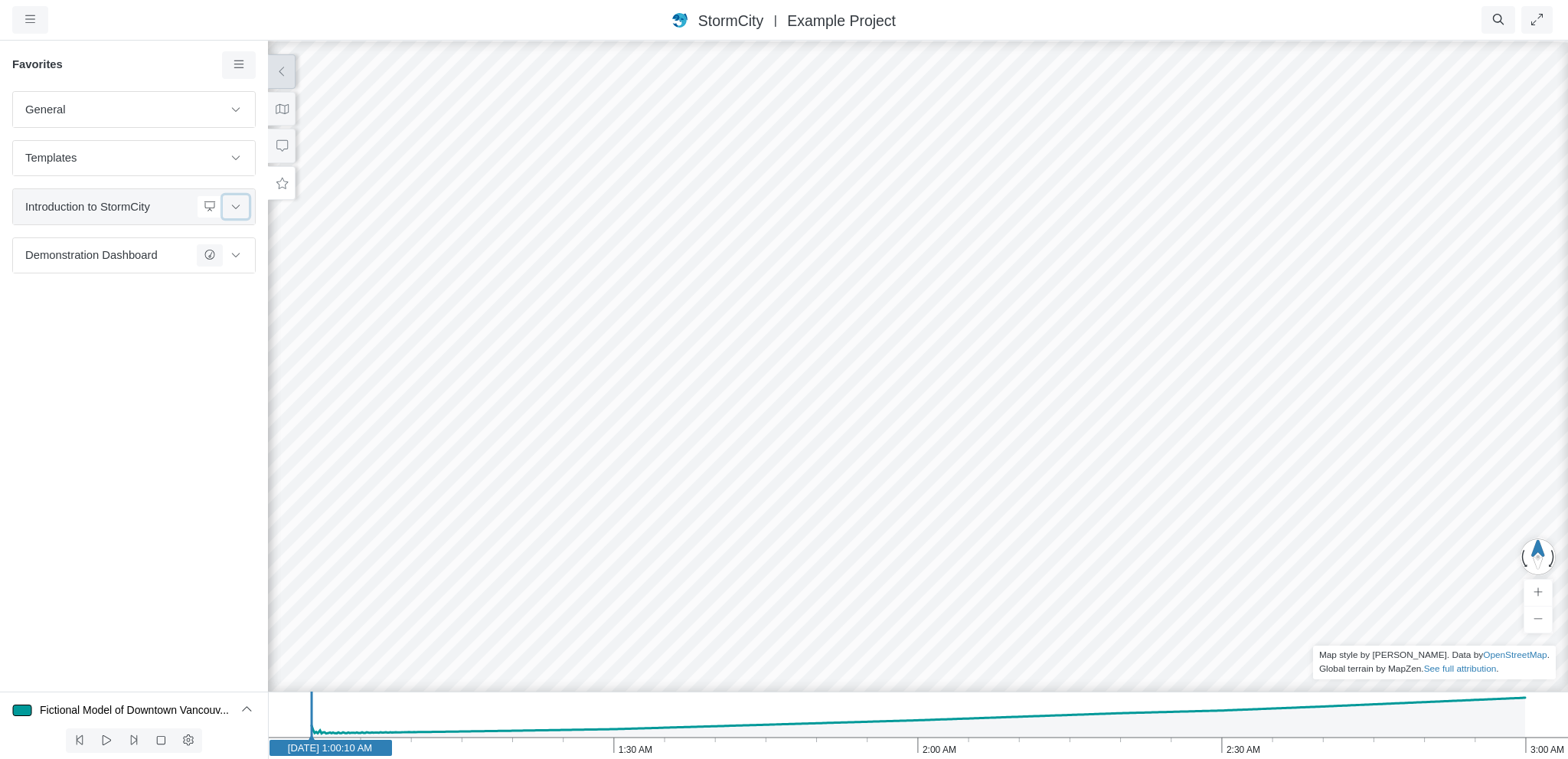
click at [240, 207] on icon at bounding box center [235, 206] width 13 height 10
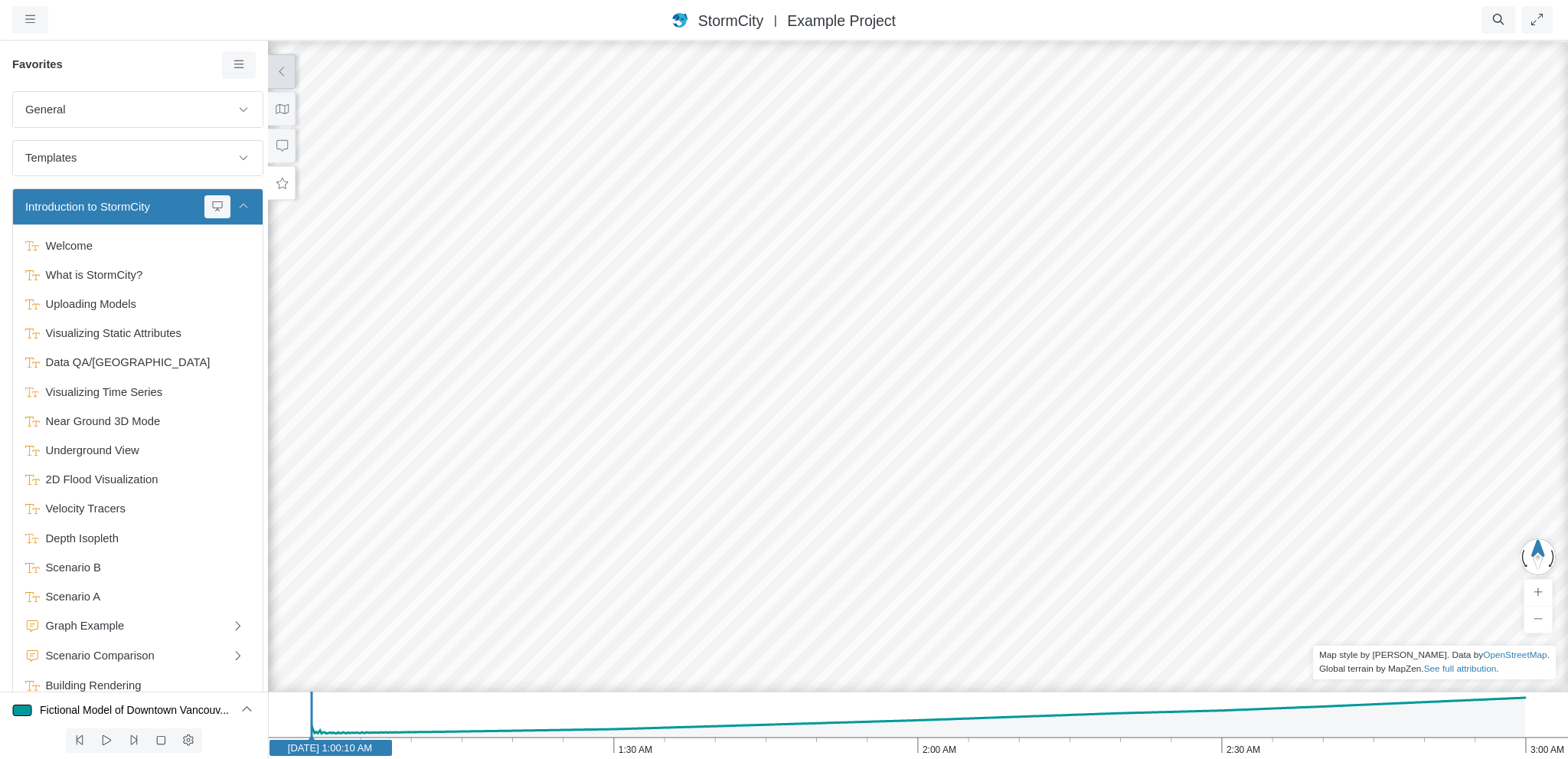
drag, startPoint x: 650, startPoint y: 459, endPoint x: 639, endPoint y: 340, distance: 119.5
click at [639, 340] on div at bounding box center [784, 399] width 1568 height 720
click at [89, 248] on span "Welcome" at bounding box center [140, 245] width 199 height 17
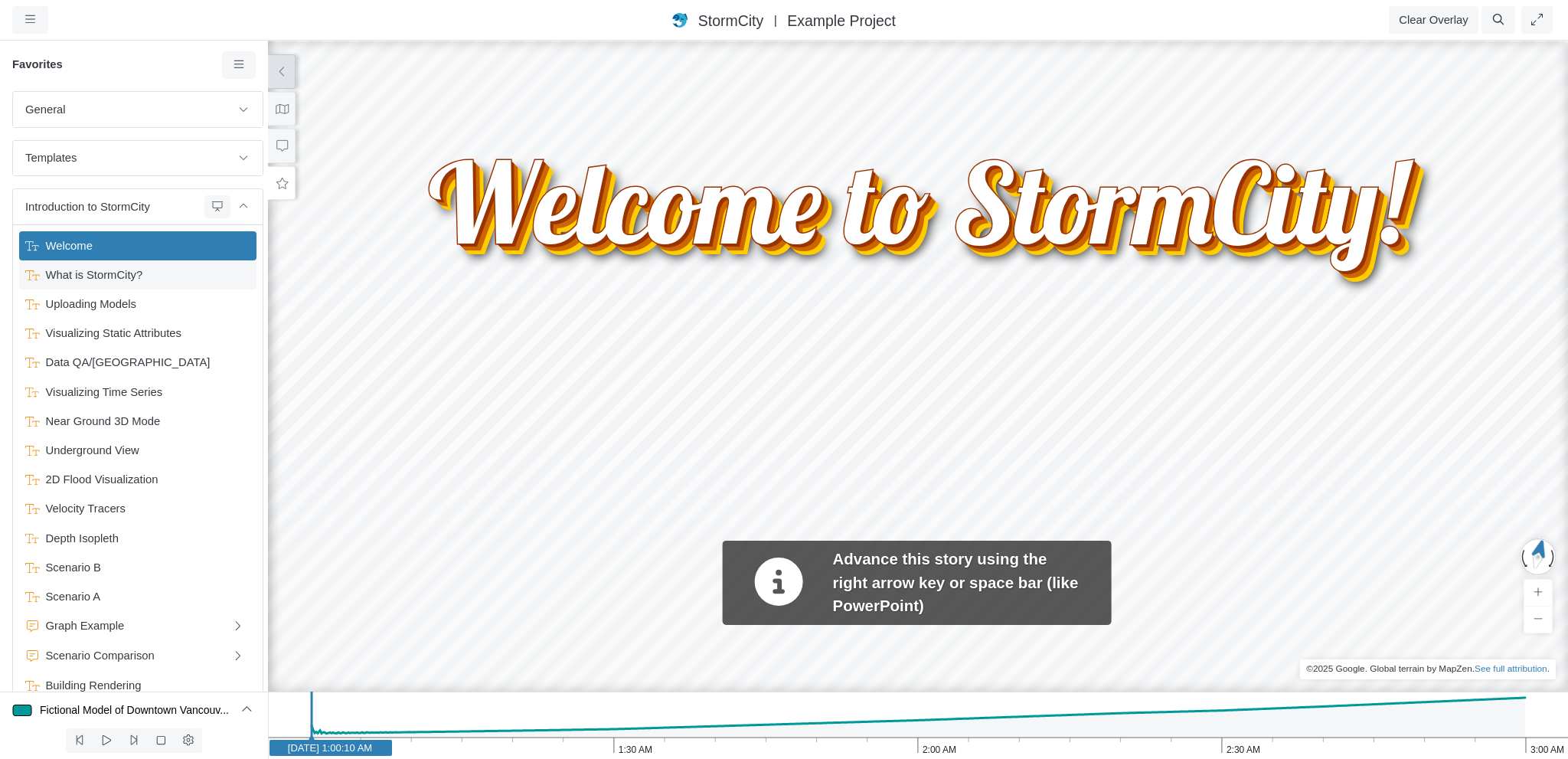
click at [95, 276] on span "What is StormCity?" at bounding box center [140, 274] width 199 height 17
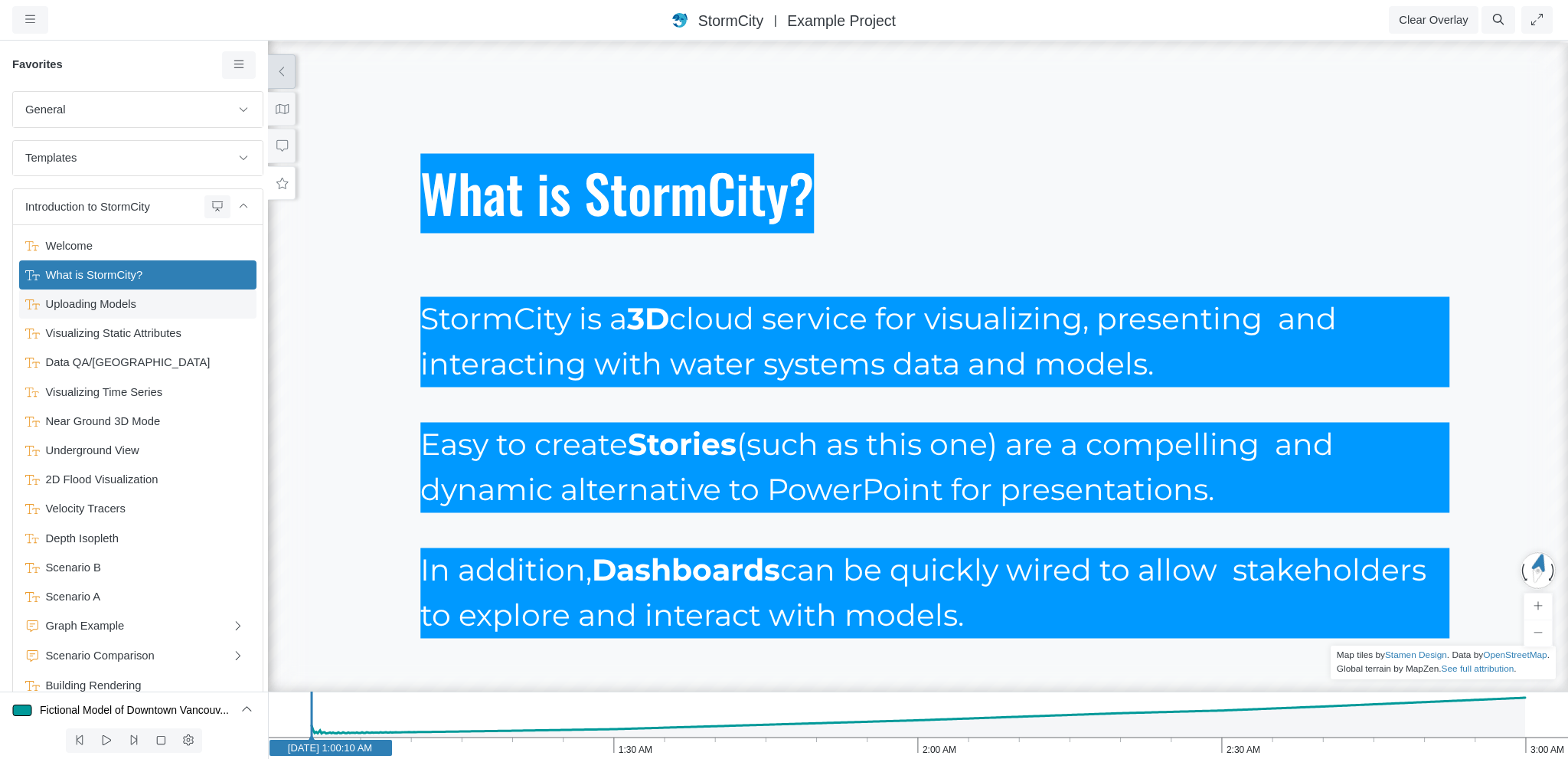
click at [144, 305] on span "Uploading Models" at bounding box center [140, 303] width 199 height 17
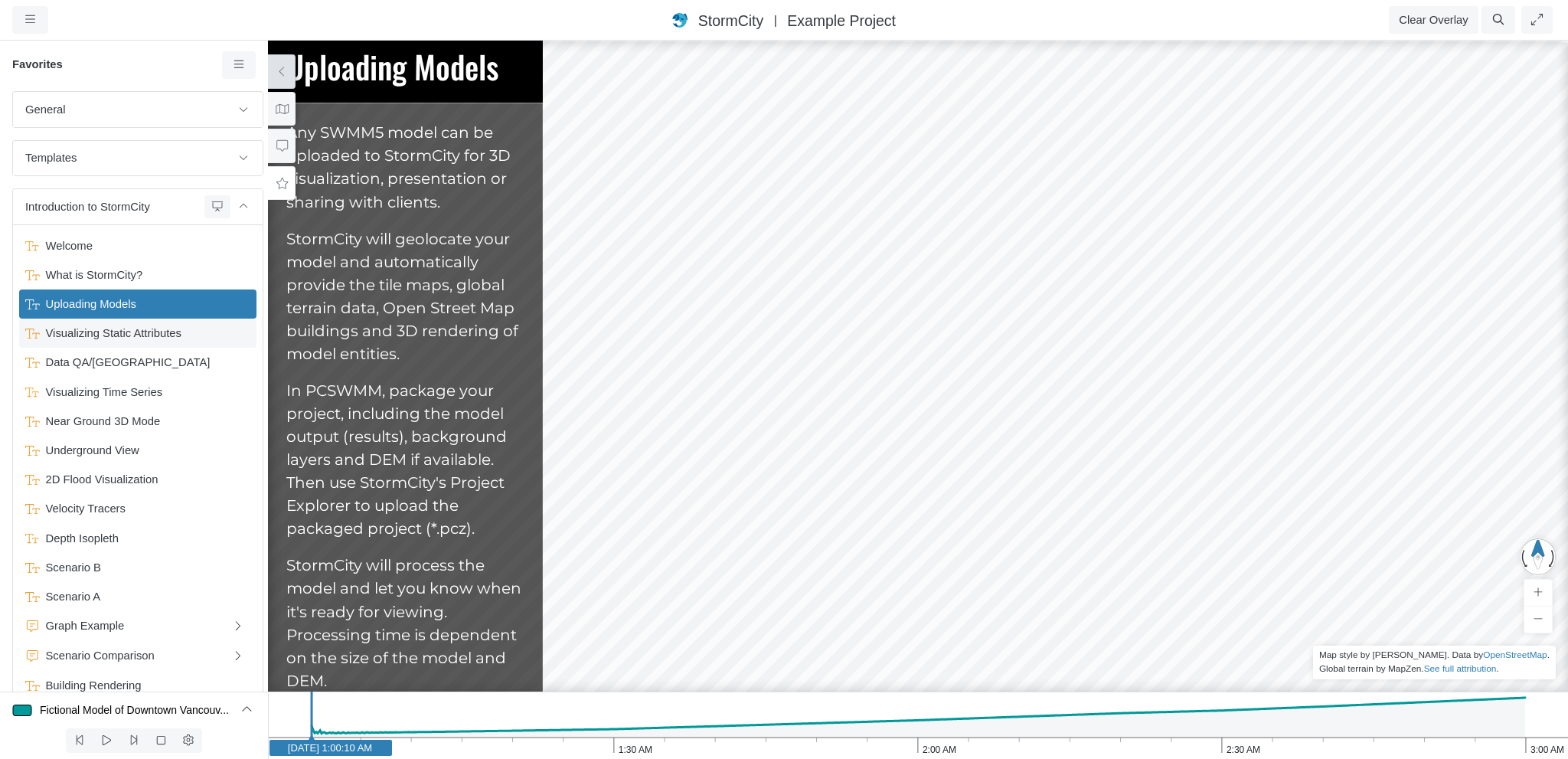
click at [135, 332] on span "Visualizing Static Attributes" at bounding box center [140, 333] width 199 height 17
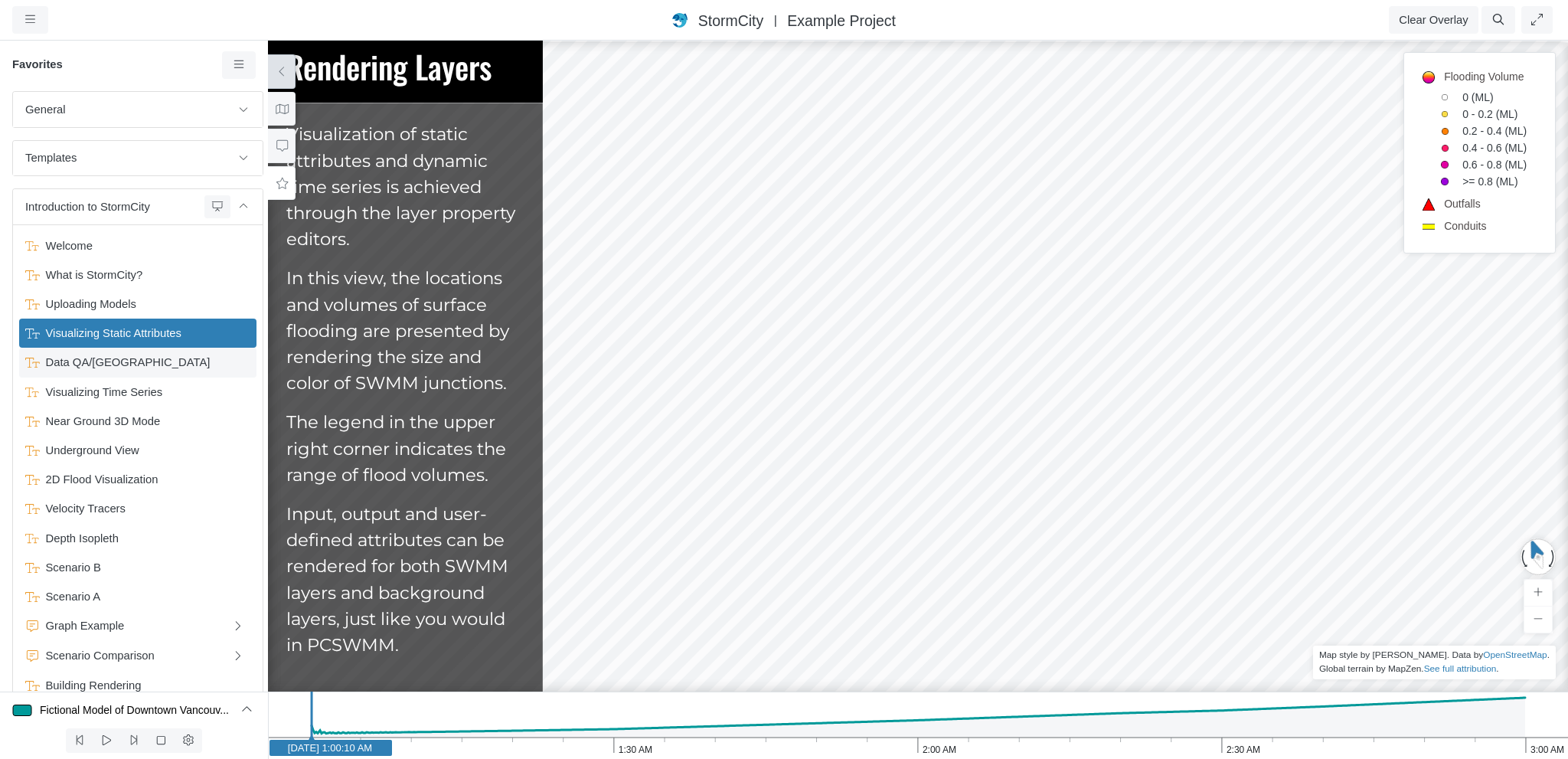
click at [105, 358] on span "Data QA/[GEOGRAPHIC_DATA]" at bounding box center [140, 362] width 199 height 17
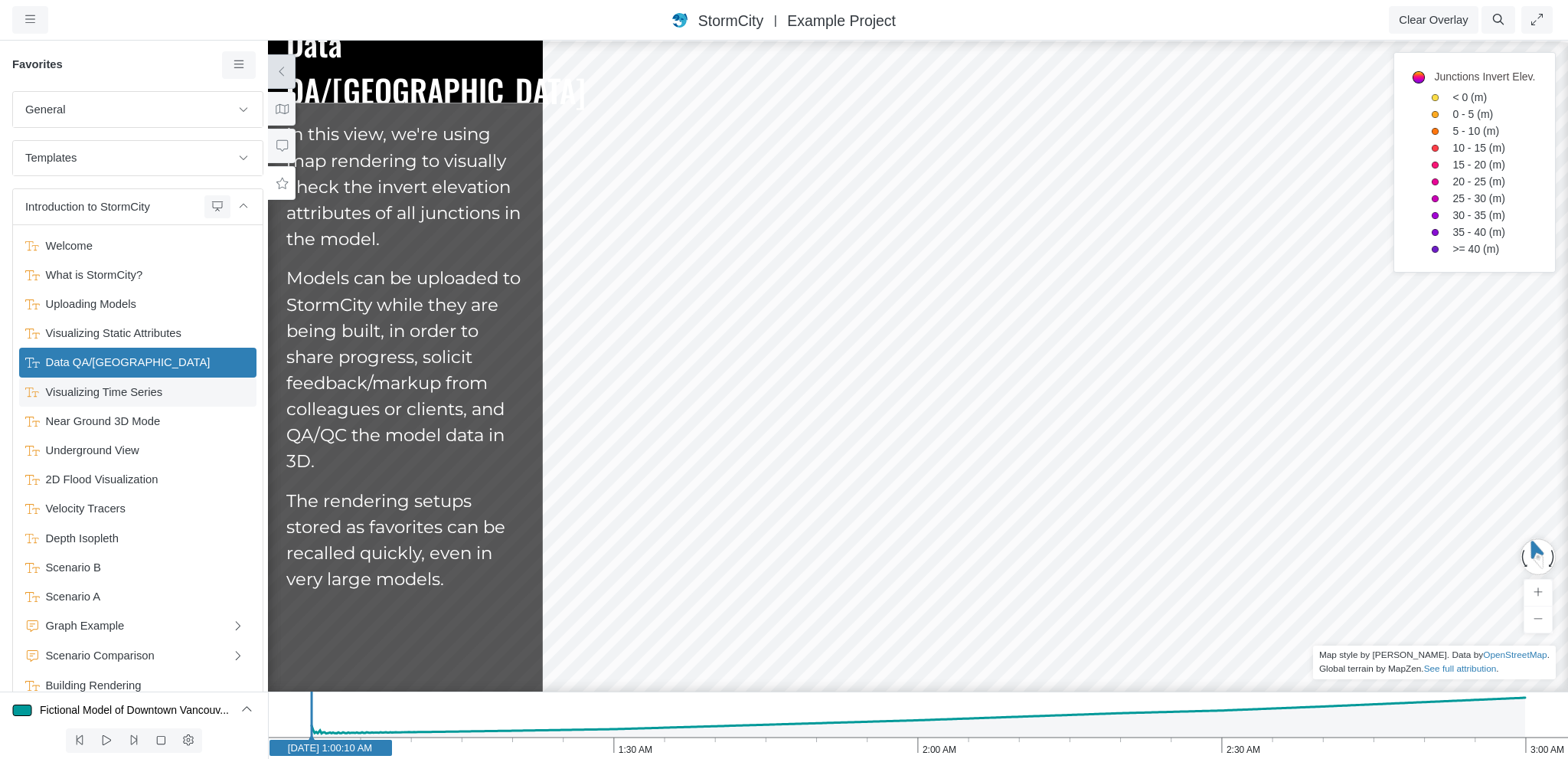
click at [93, 391] on span "Visualizing Time Series" at bounding box center [140, 391] width 199 height 17
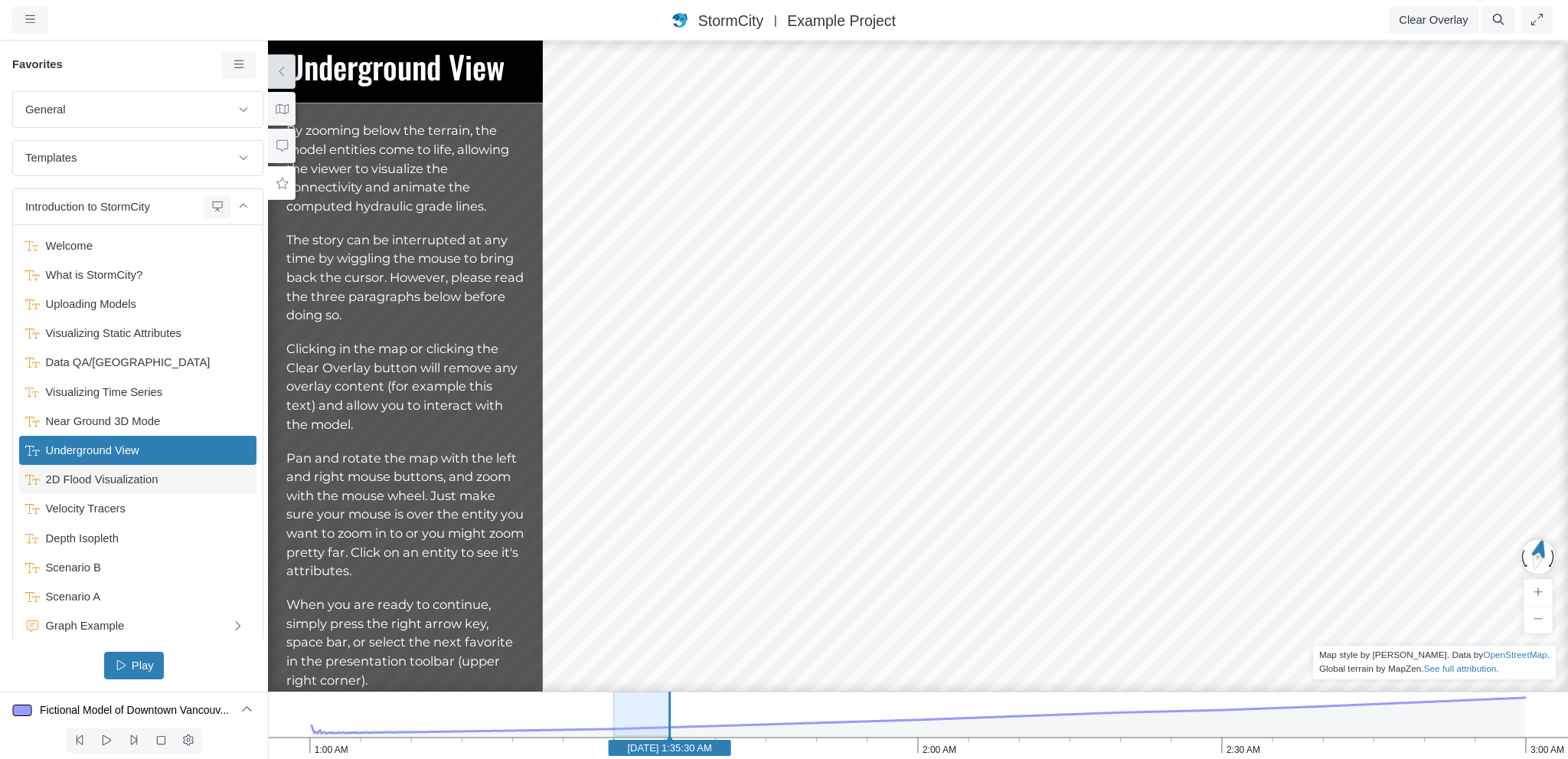
click at [131, 482] on span "2D Flood Visualization" at bounding box center [140, 479] width 199 height 17
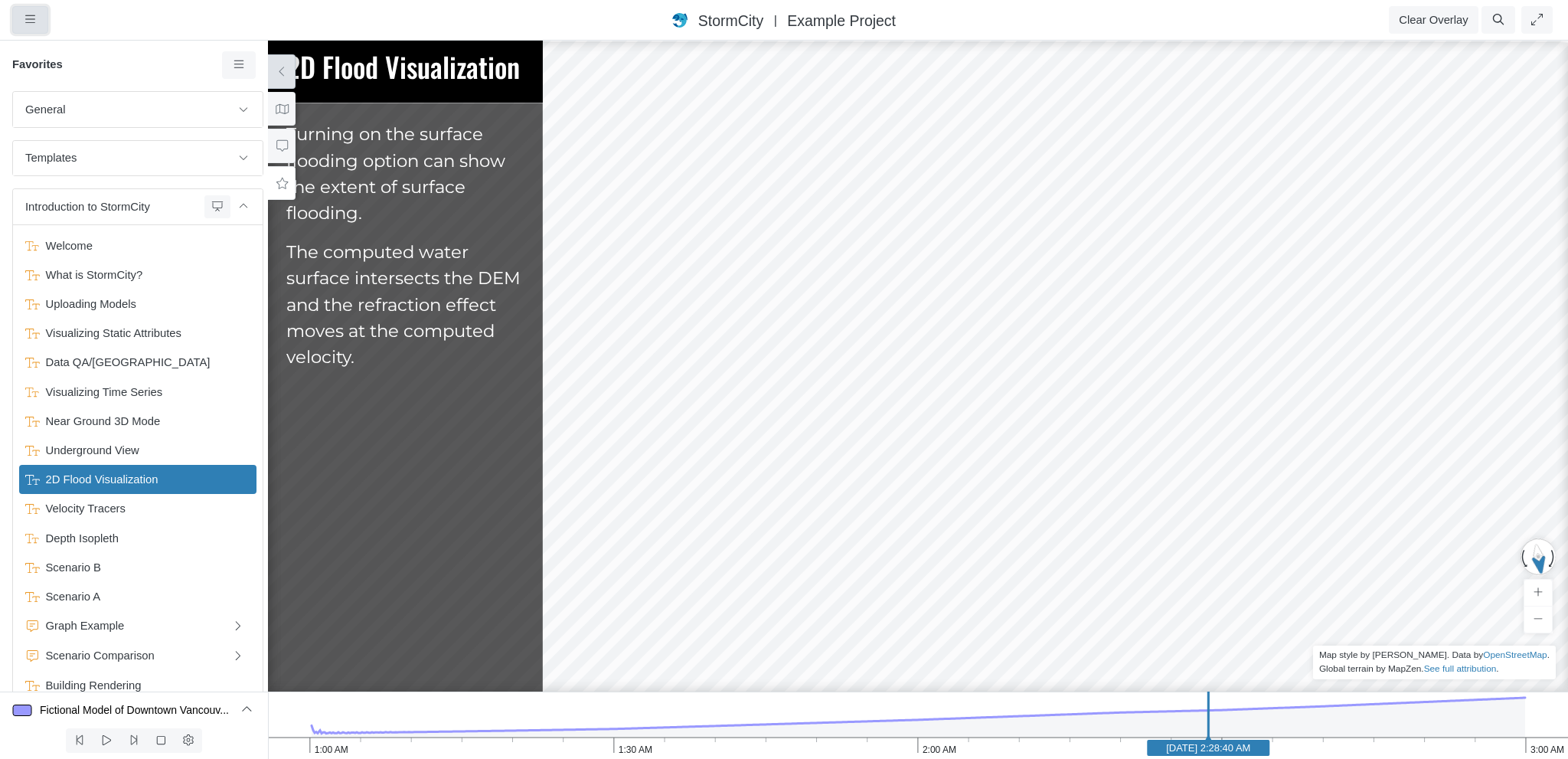
click at [30, 20] on icon "button" at bounding box center [30, 20] width 10 height 12
click at [56, 205] on link "Accounts" at bounding box center [73, 204] width 121 height 23
click at [245, 69] on icon at bounding box center [239, 64] width 15 height 12
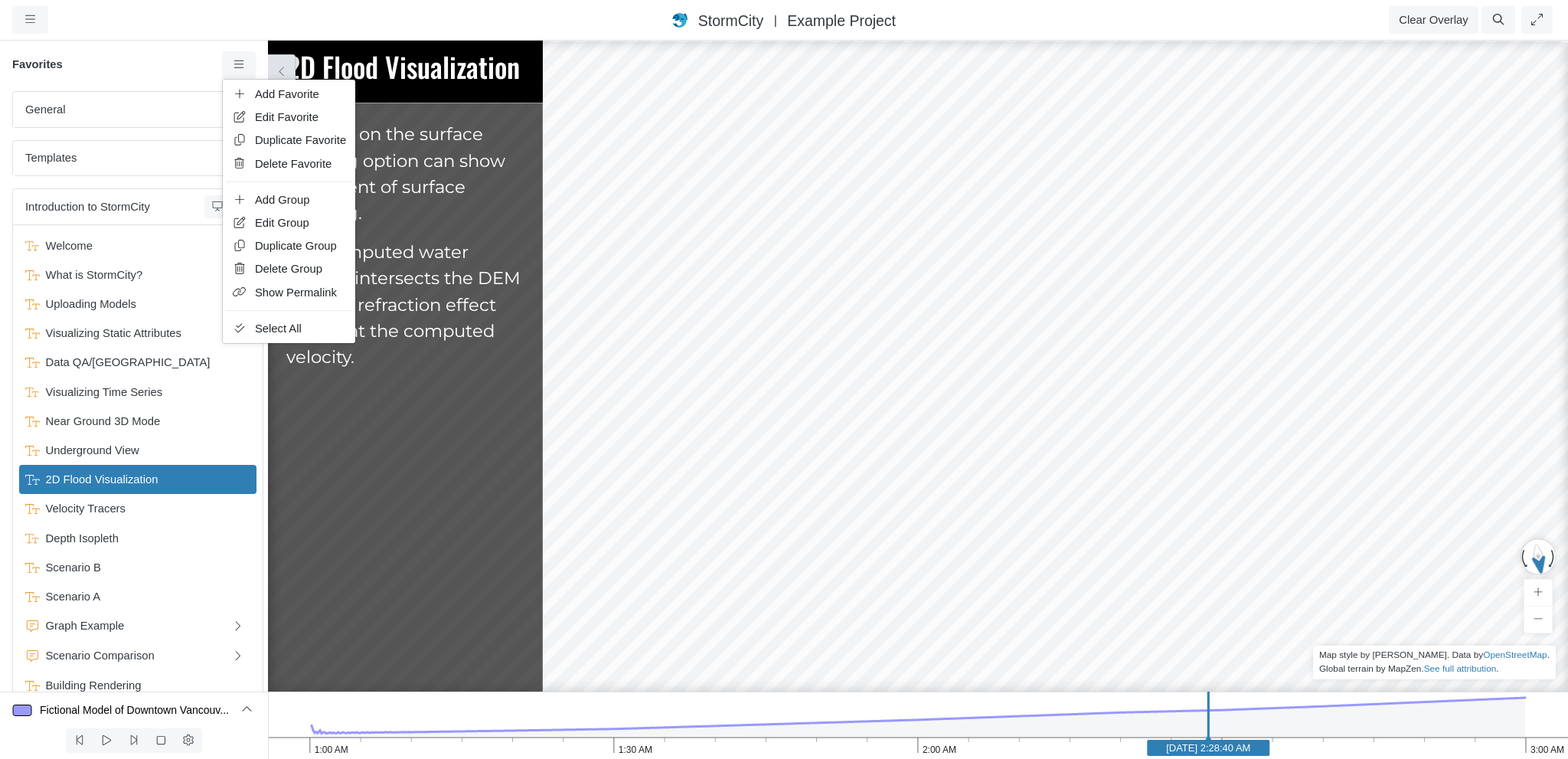
click at [147, 59] on h6 "Favorites" at bounding box center [117, 65] width 210 height 14
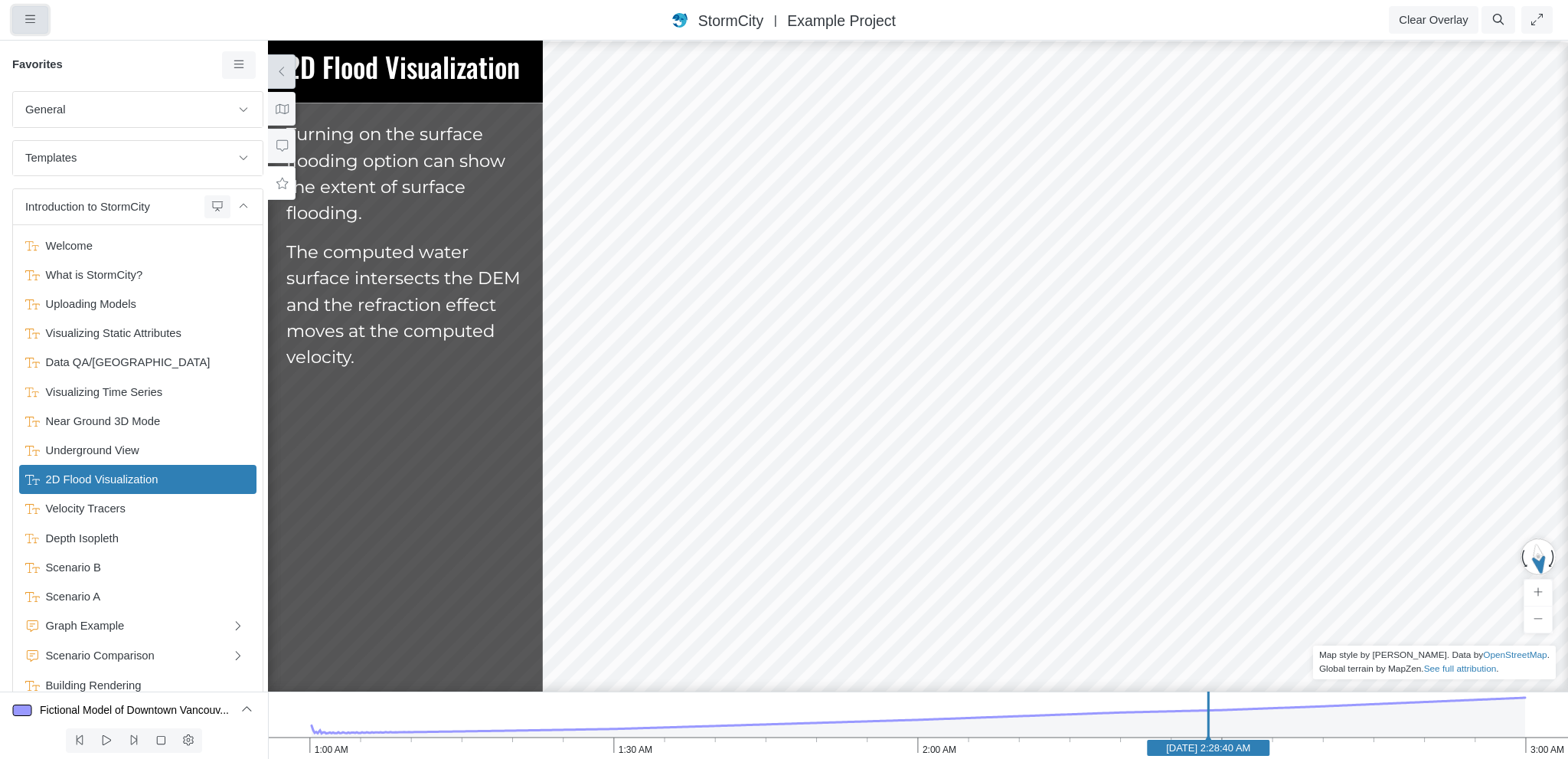
click at [33, 23] on icon "button" at bounding box center [30, 20] width 10 height 12
click at [159, 59] on h6 "Favorites" at bounding box center [117, 65] width 210 height 14
drag, startPoint x: 1130, startPoint y: 468, endPoint x: 1109, endPoint y: 411, distance: 60.7
click at [1109, 411] on div at bounding box center [917, 399] width 1568 height 720
drag, startPoint x: 890, startPoint y: 404, endPoint x: 914, endPoint y: 483, distance: 82.6
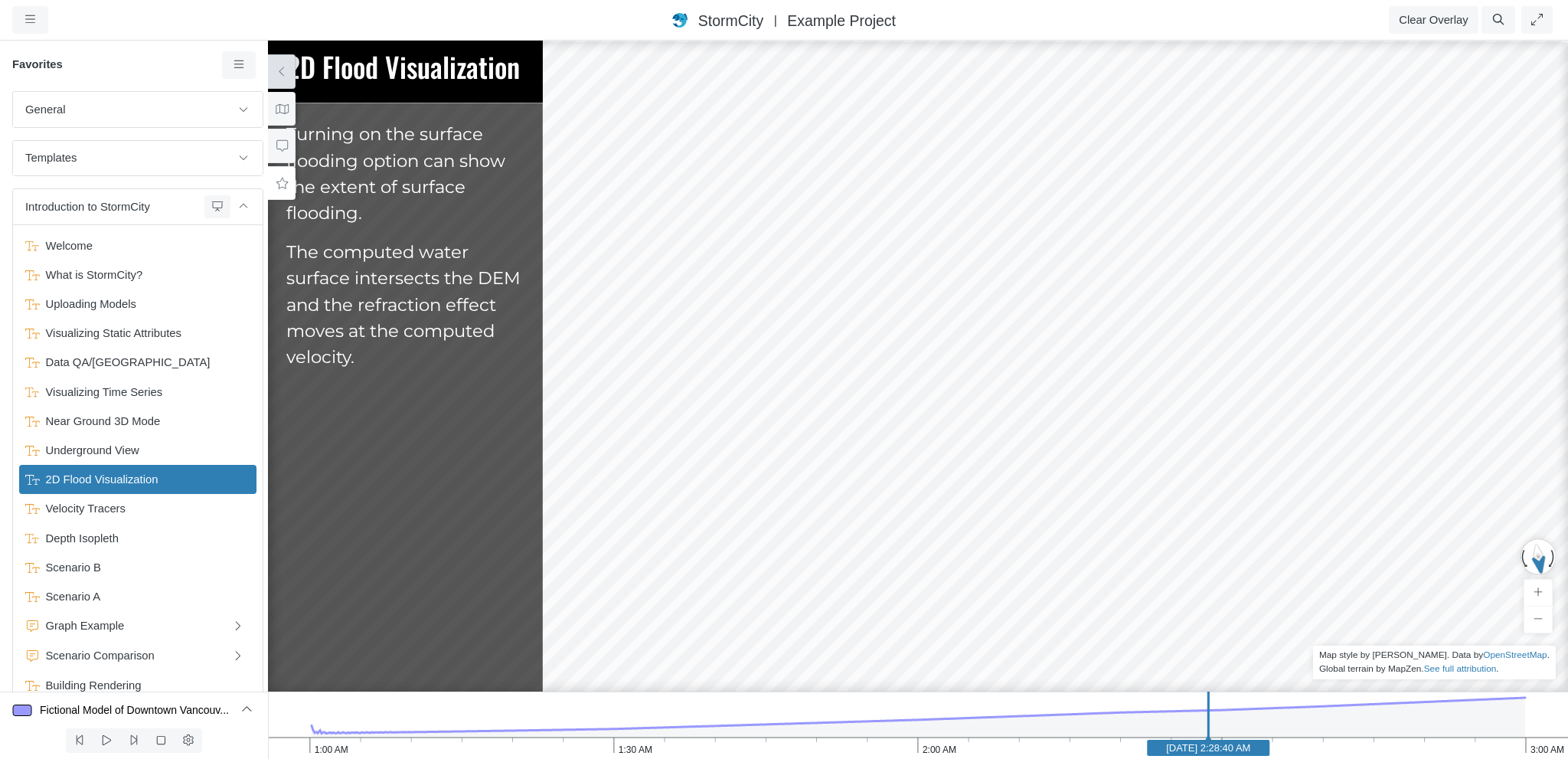
click at [914, 483] on div at bounding box center [917, 399] width 1568 height 720
click at [865, 475] on div at bounding box center [917, 399] width 1568 height 720
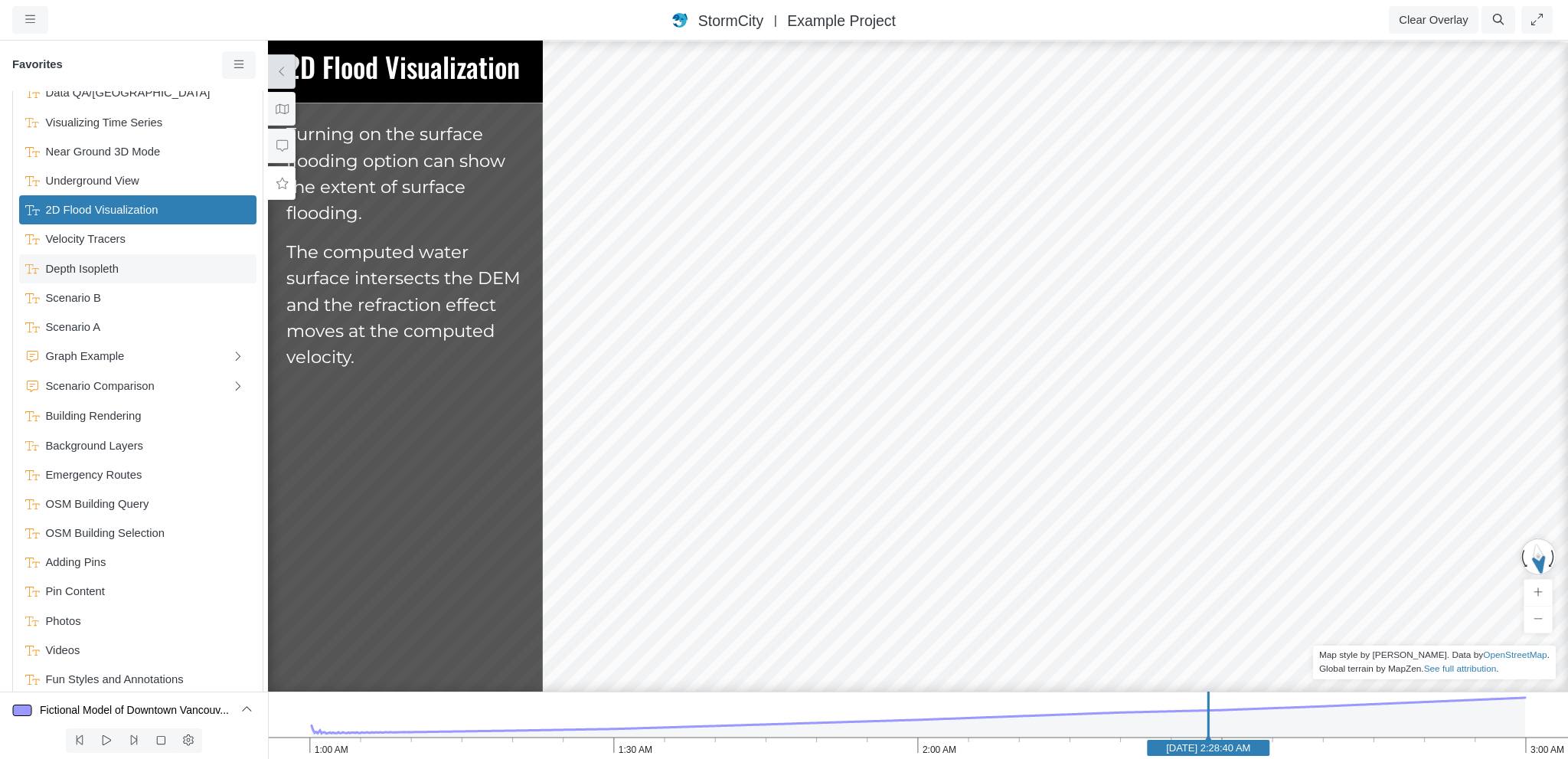
scroll to position [306, 0]
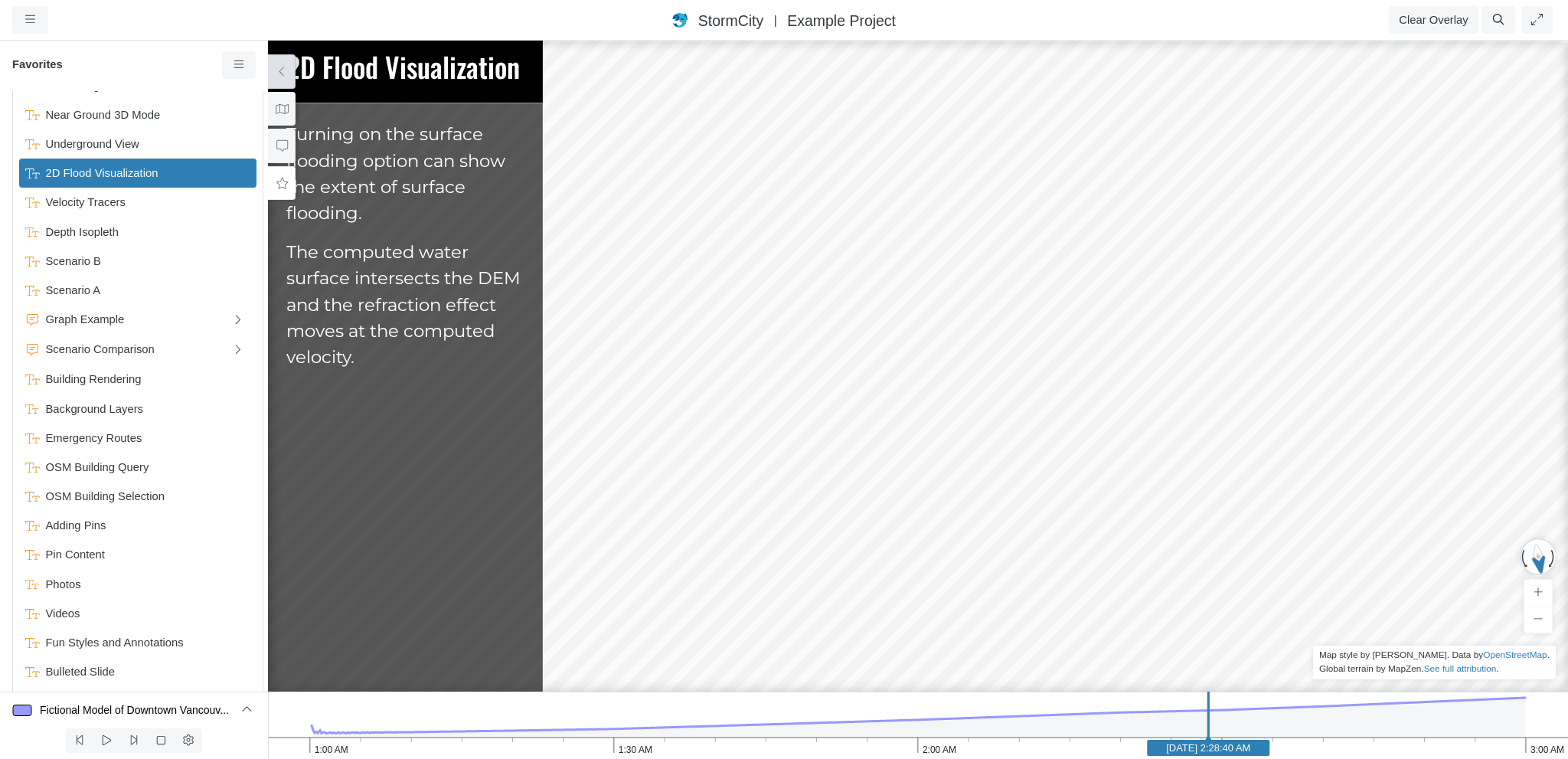
drag, startPoint x: 670, startPoint y: 485, endPoint x: 1102, endPoint y: 594, distance: 445.5
click at [1102, 594] on div at bounding box center [917, 399] width 1568 height 720
drag, startPoint x: 1043, startPoint y: 483, endPoint x: 735, endPoint y: 486, distance: 308.0
click at [735, 486] on div at bounding box center [917, 399] width 1568 height 720
drag, startPoint x: 1017, startPoint y: 619, endPoint x: 877, endPoint y: 644, distance: 142.2
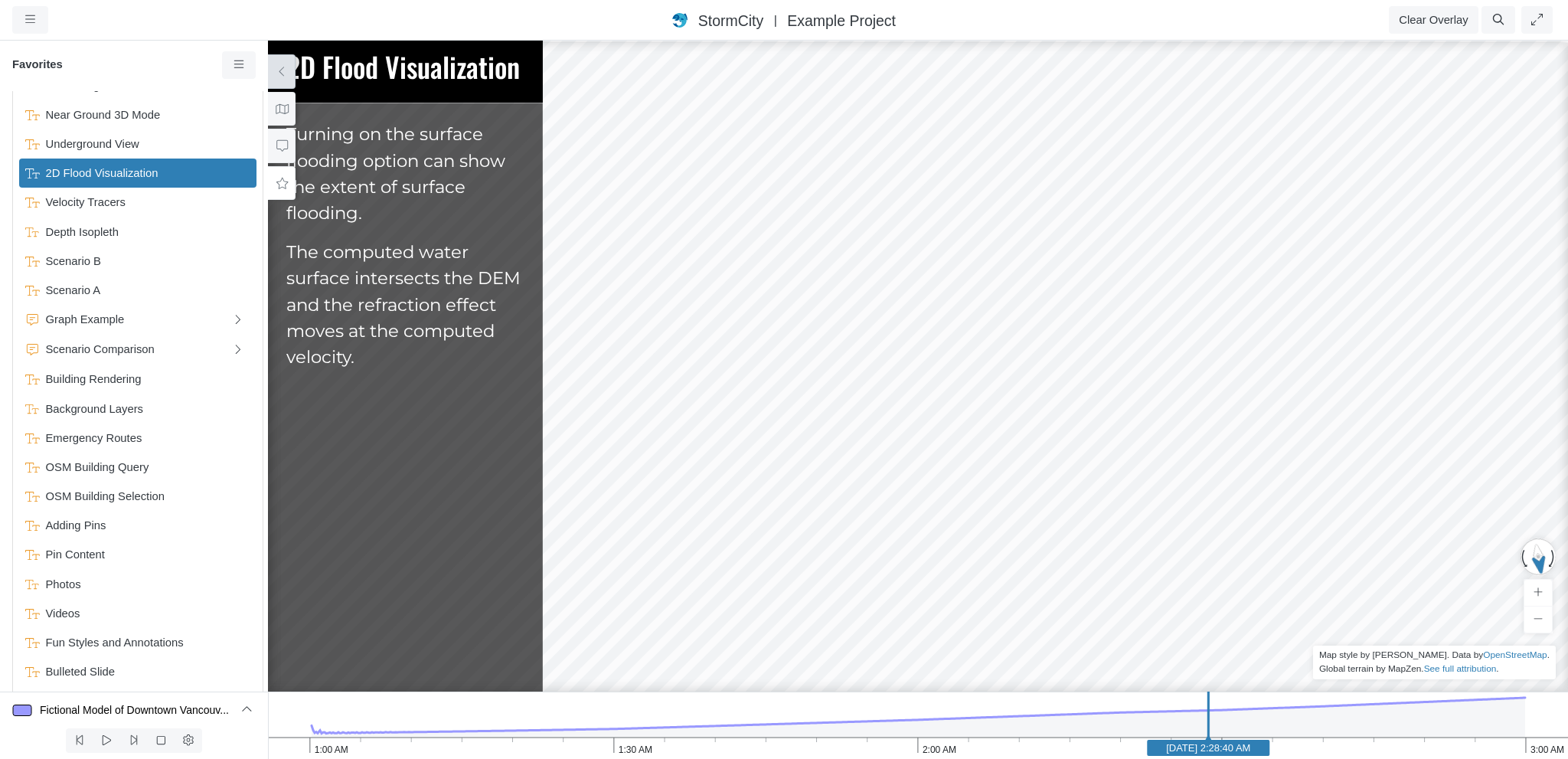
click at [877, 644] on div at bounding box center [917, 399] width 1568 height 720
drag, startPoint x: 849, startPoint y: 405, endPoint x: 1038, endPoint y: 456, distance: 195.8
click at [1038, 456] on div at bounding box center [917, 399] width 1568 height 720
click at [76, 314] on span "Graph Example" at bounding box center [132, 320] width 184 height 18
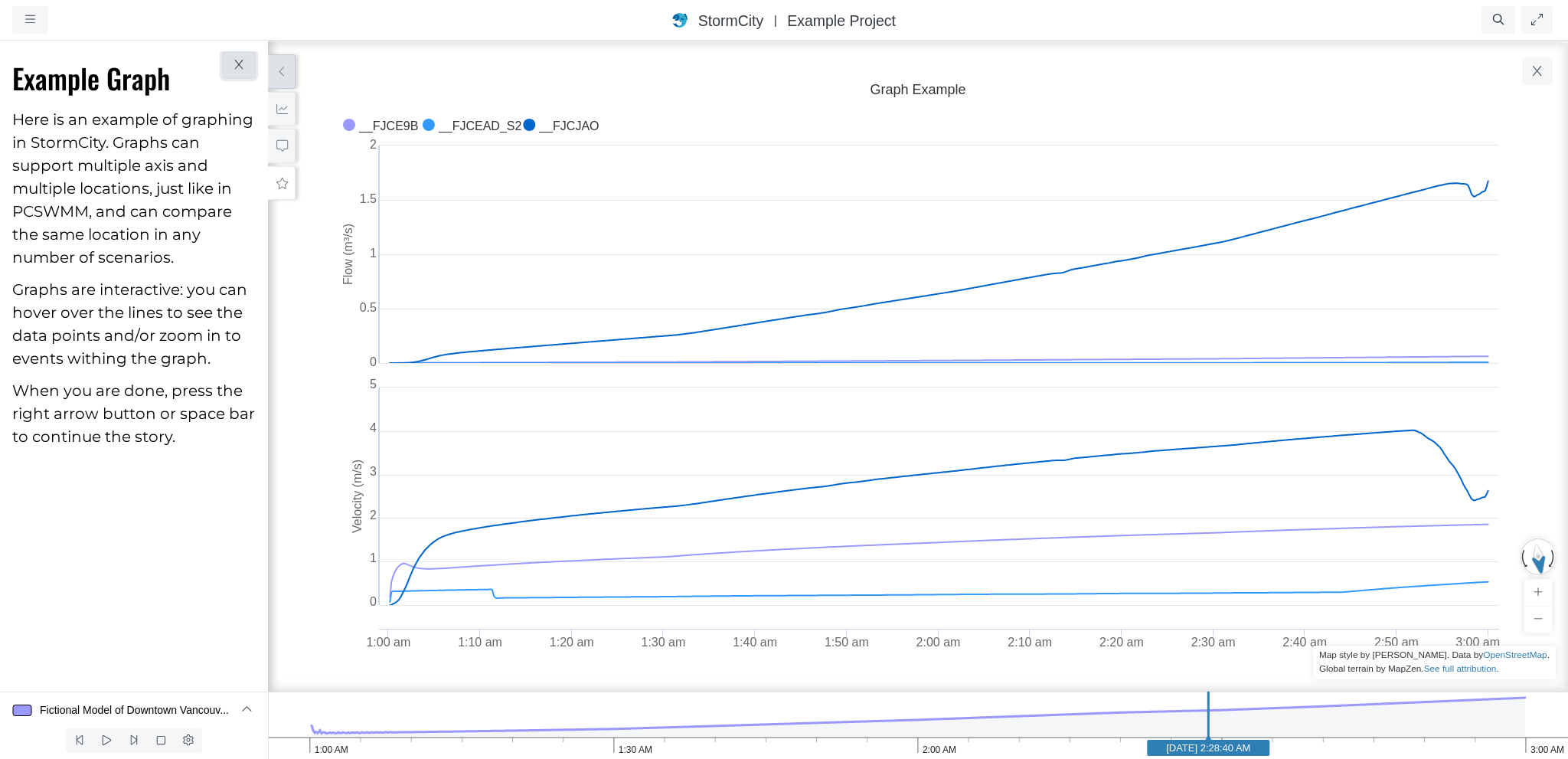
click at [241, 63] on icon "button" at bounding box center [239, 64] width 15 height 12
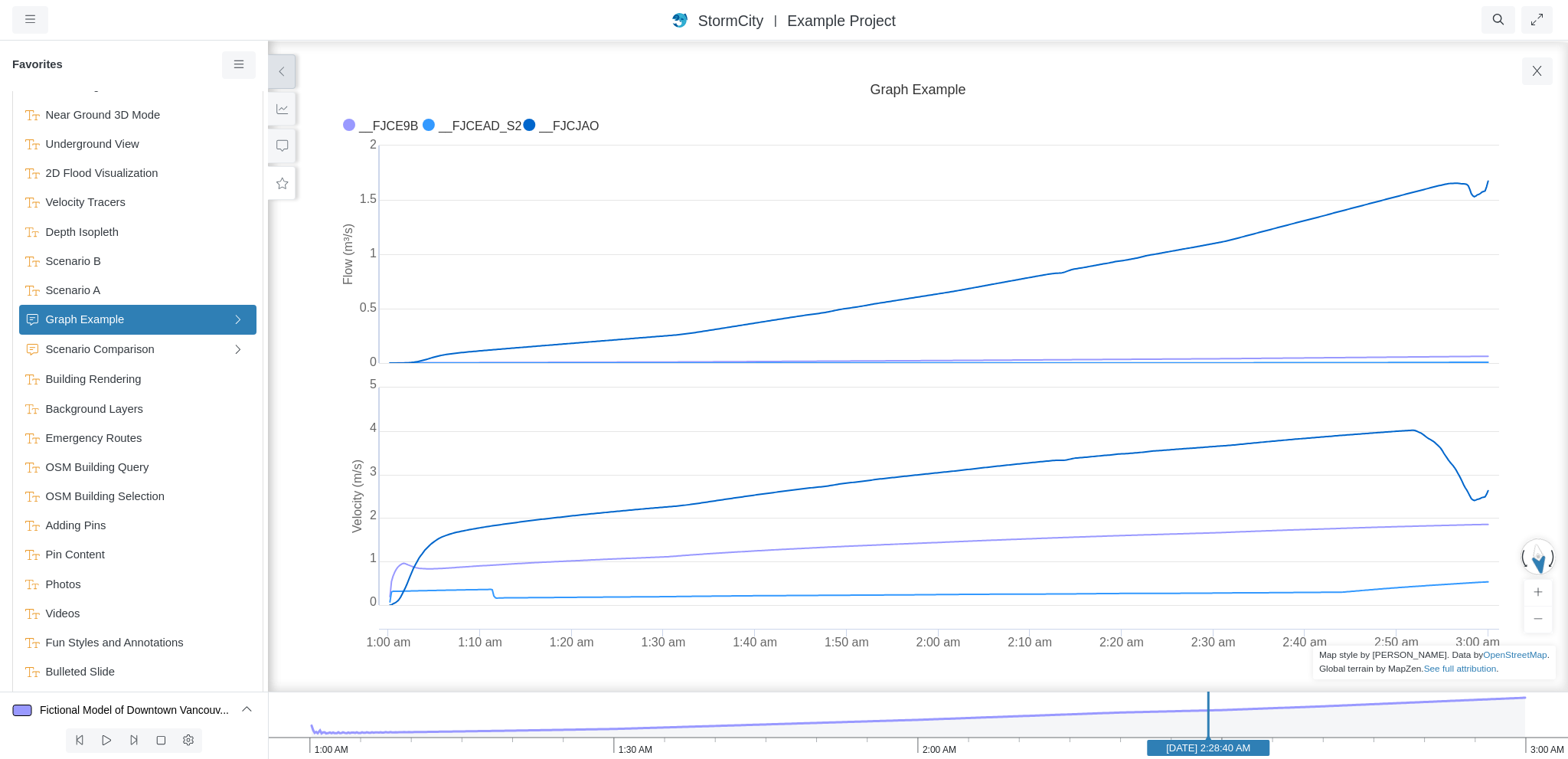
scroll to position [322, 0]
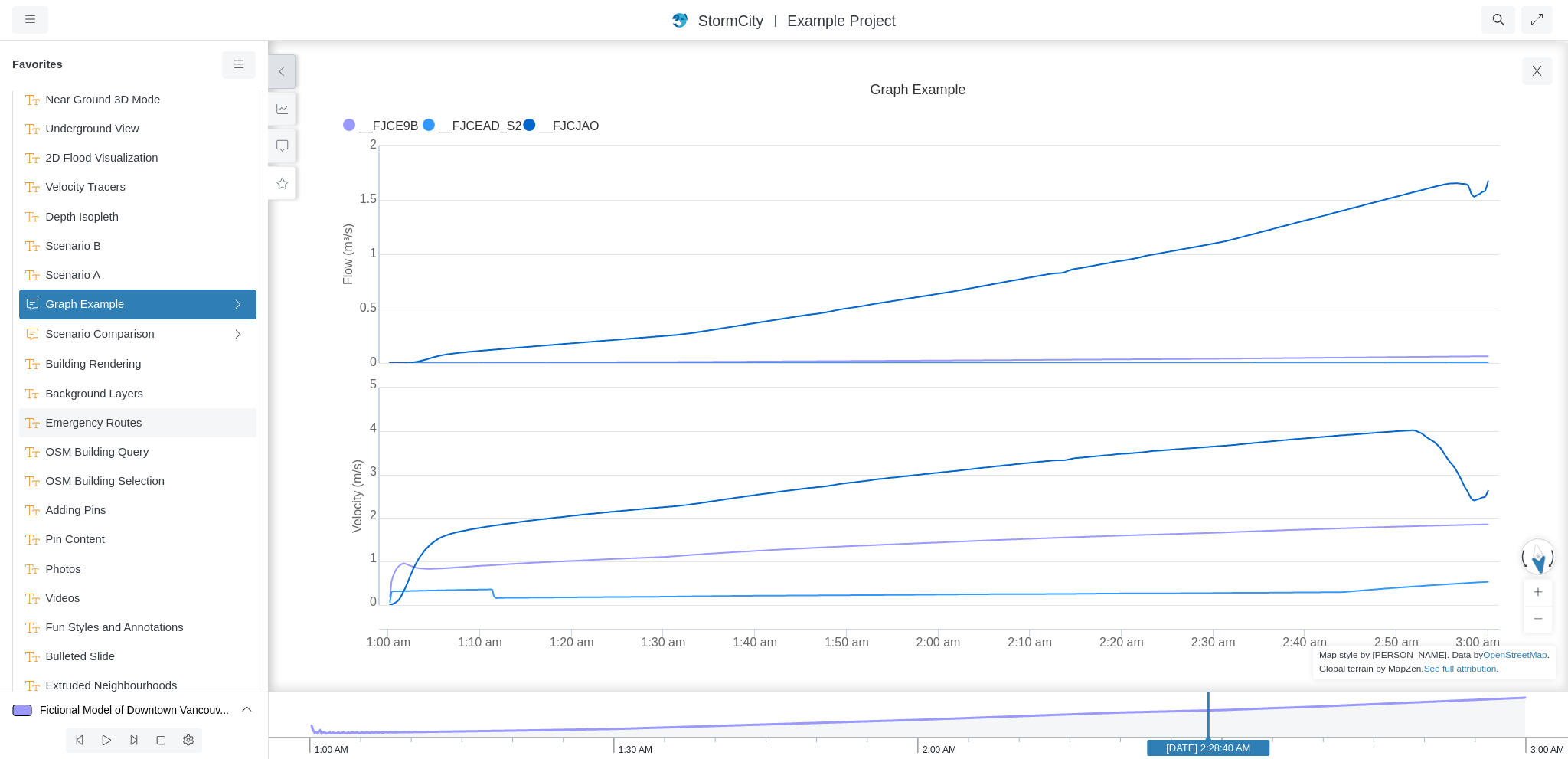
click at [91, 425] on span "Emergency Routes" at bounding box center [140, 422] width 199 height 17
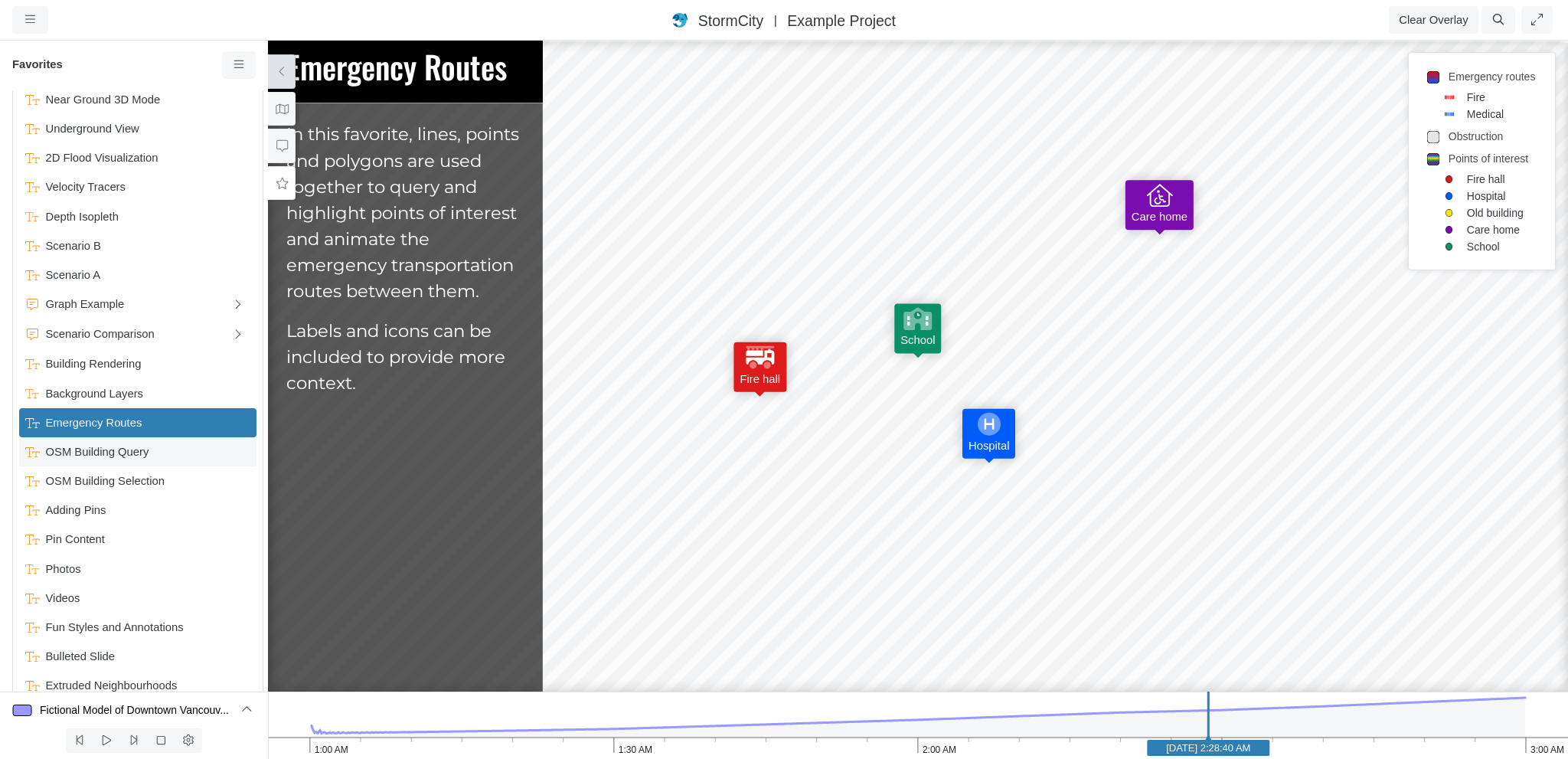
click at [119, 453] on span "OSM Building Query" at bounding box center [140, 451] width 199 height 17
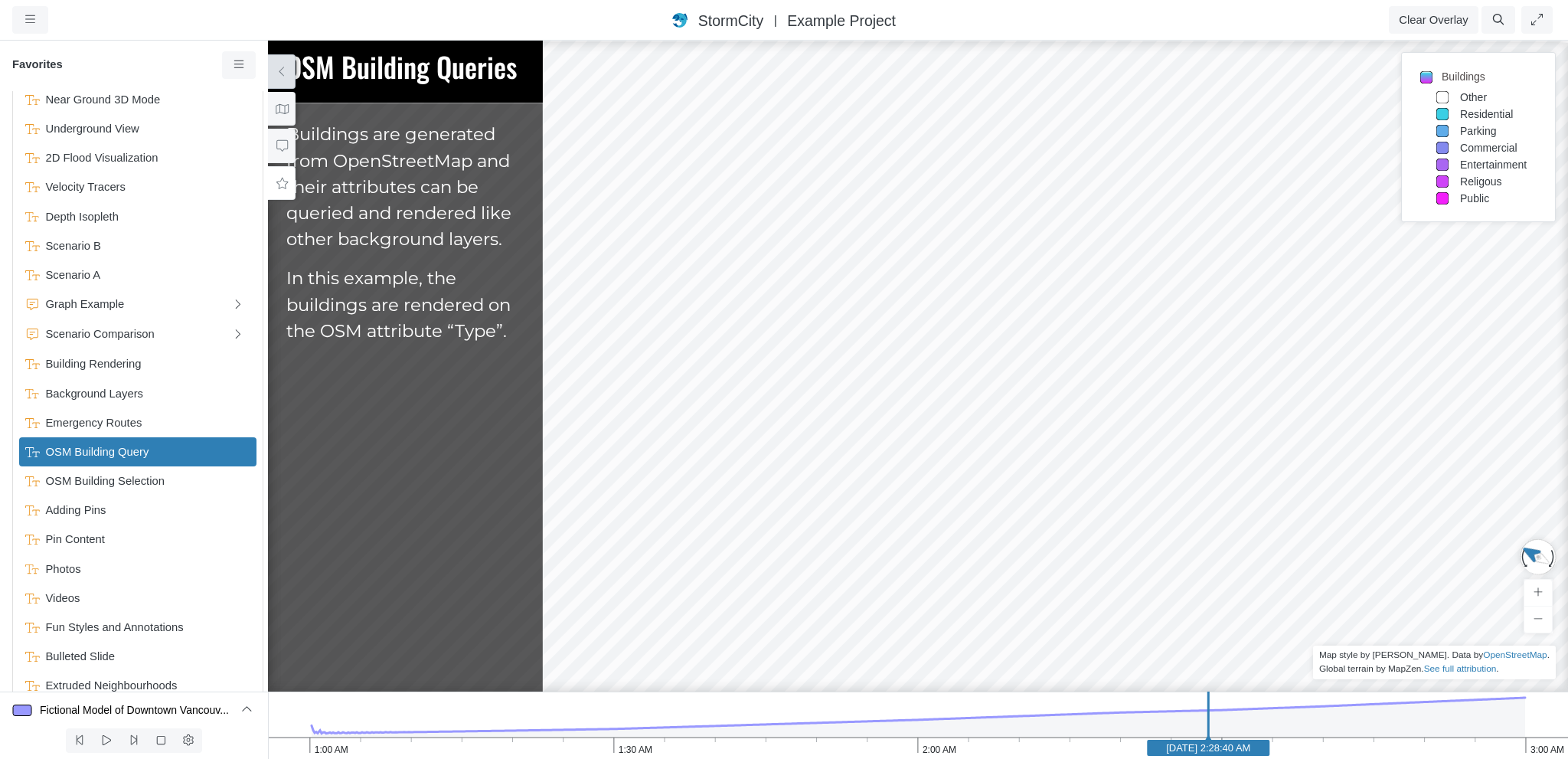
drag, startPoint x: 1064, startPoint y: 546, endPoint x: 1204, endPoint y: 522, distance: 142.0
click at [1204, 522] on div "Fire hall School Old building Fire hall Hospital Care home School" at bounding box center [917, 399] width 1568 height 720
click at [82, 589] on span "Videos" at bounding box center [140, 597] width 199 height 17
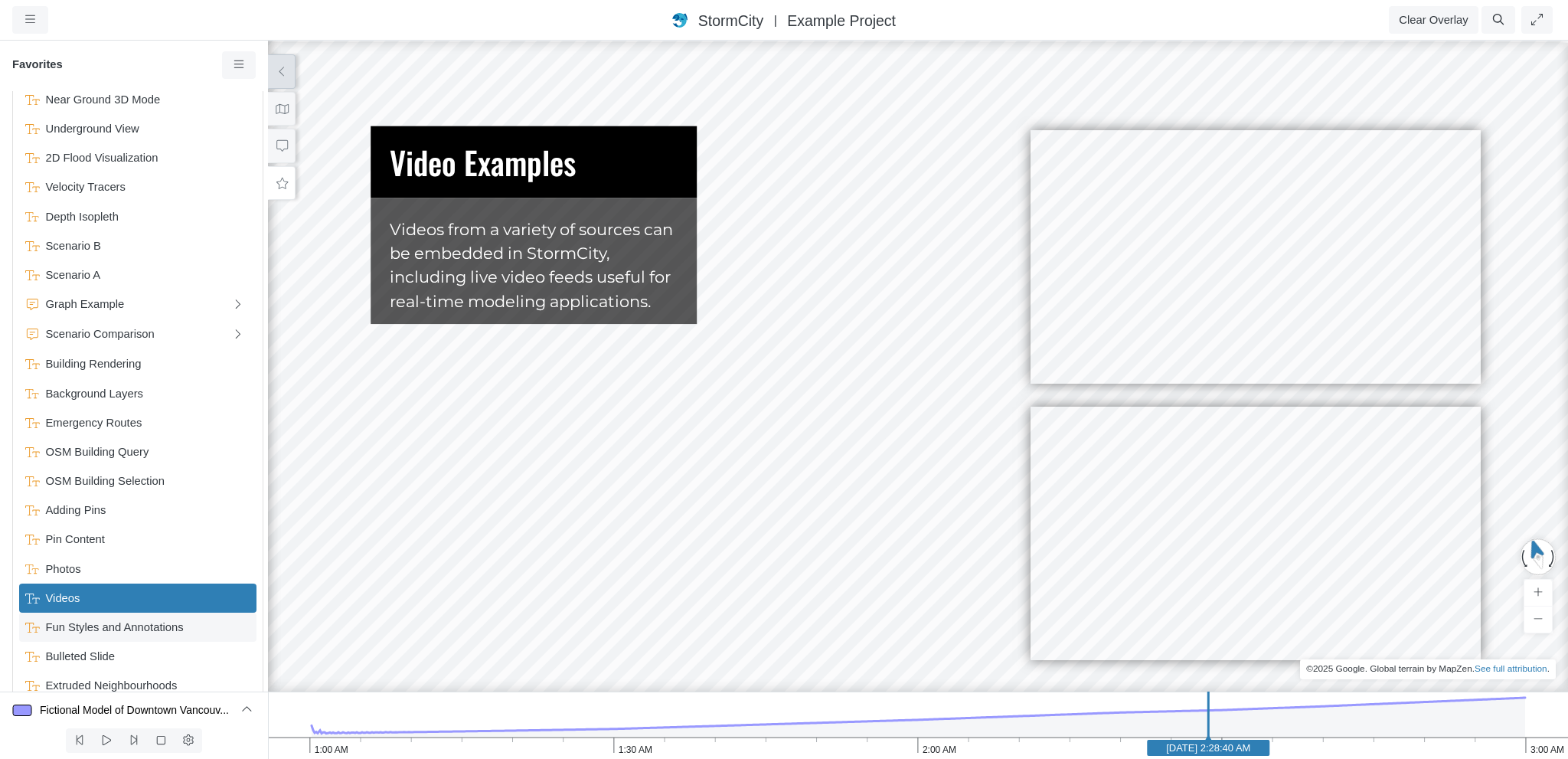
click at [131, 623] on span "Fun Styles and Annotations" at bounding box center [140, 626] width 199 height 17
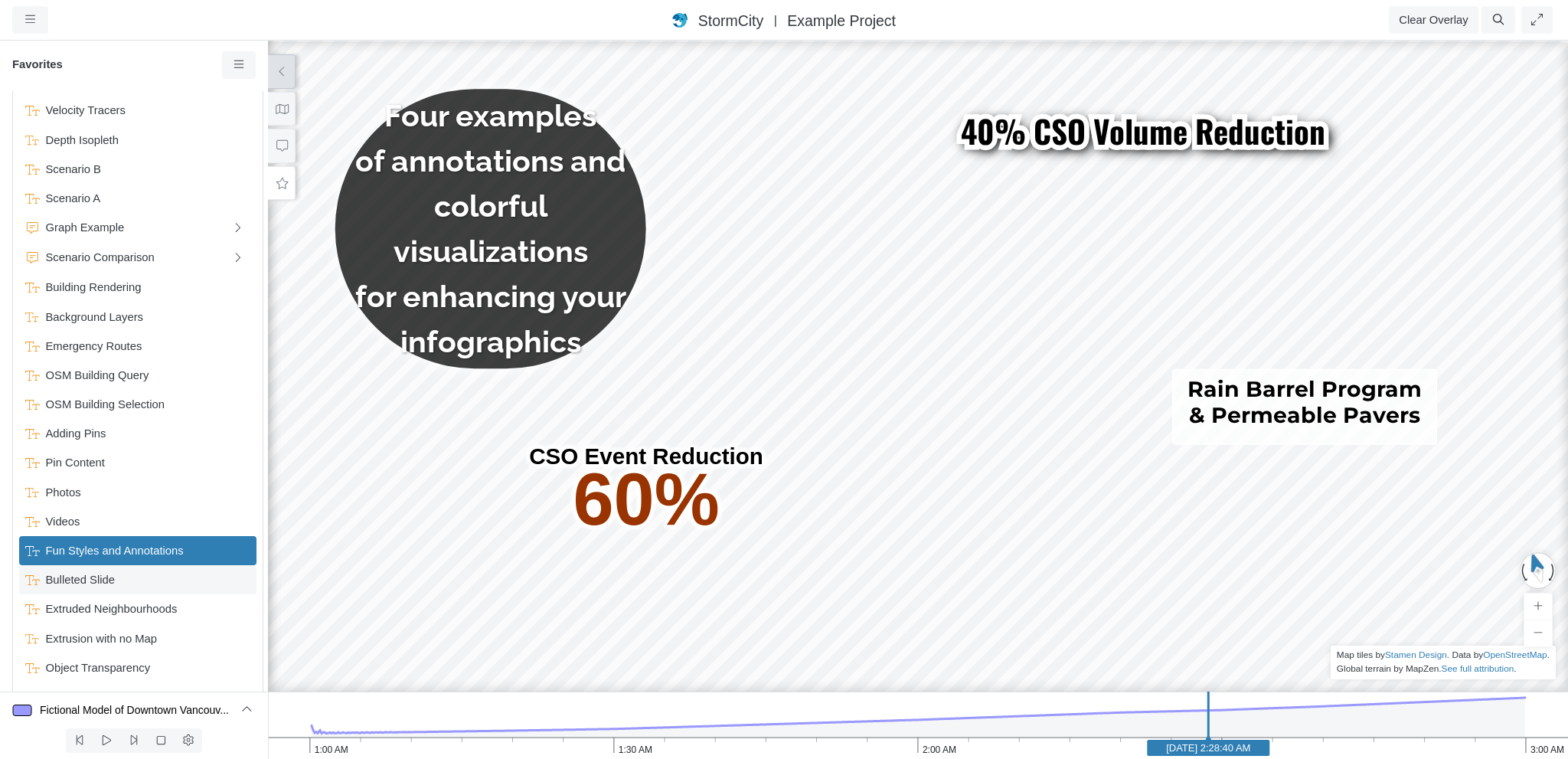
scroll to position [475, 0]
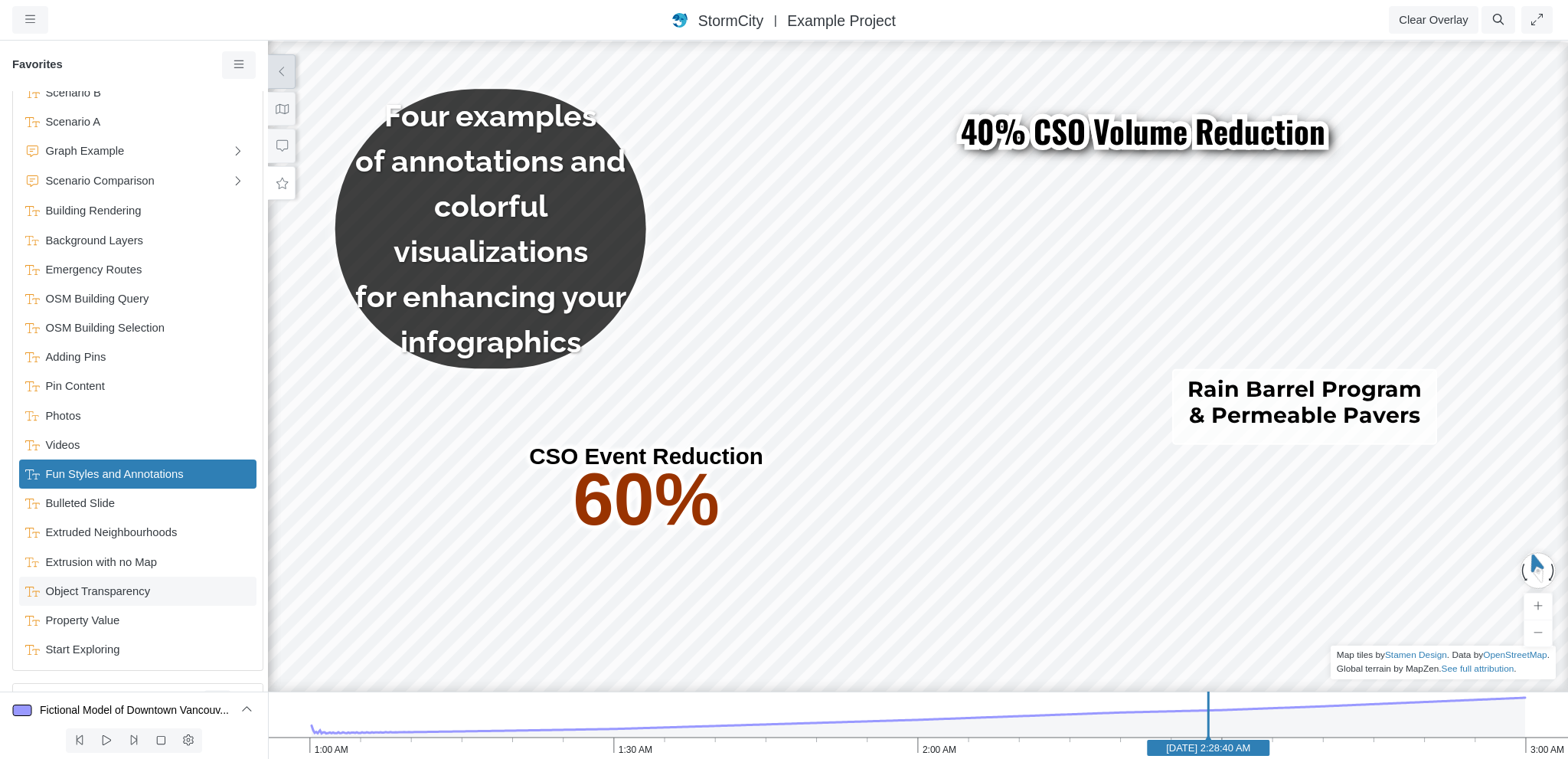
click at [95, 590] on span "Object Transparency" at bounding box center [140, 590] width 199 height 17
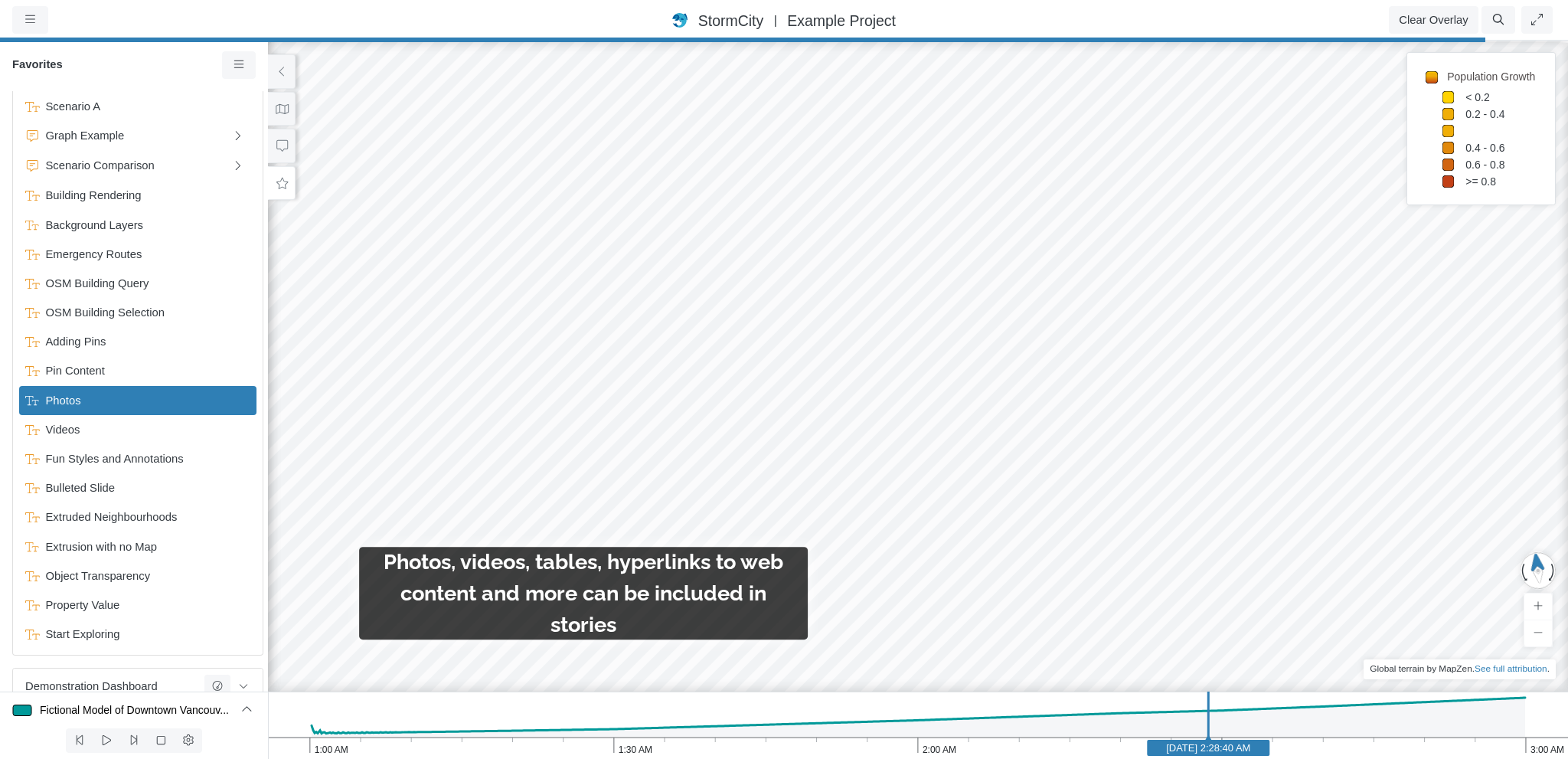
scroll to position [414, 0]
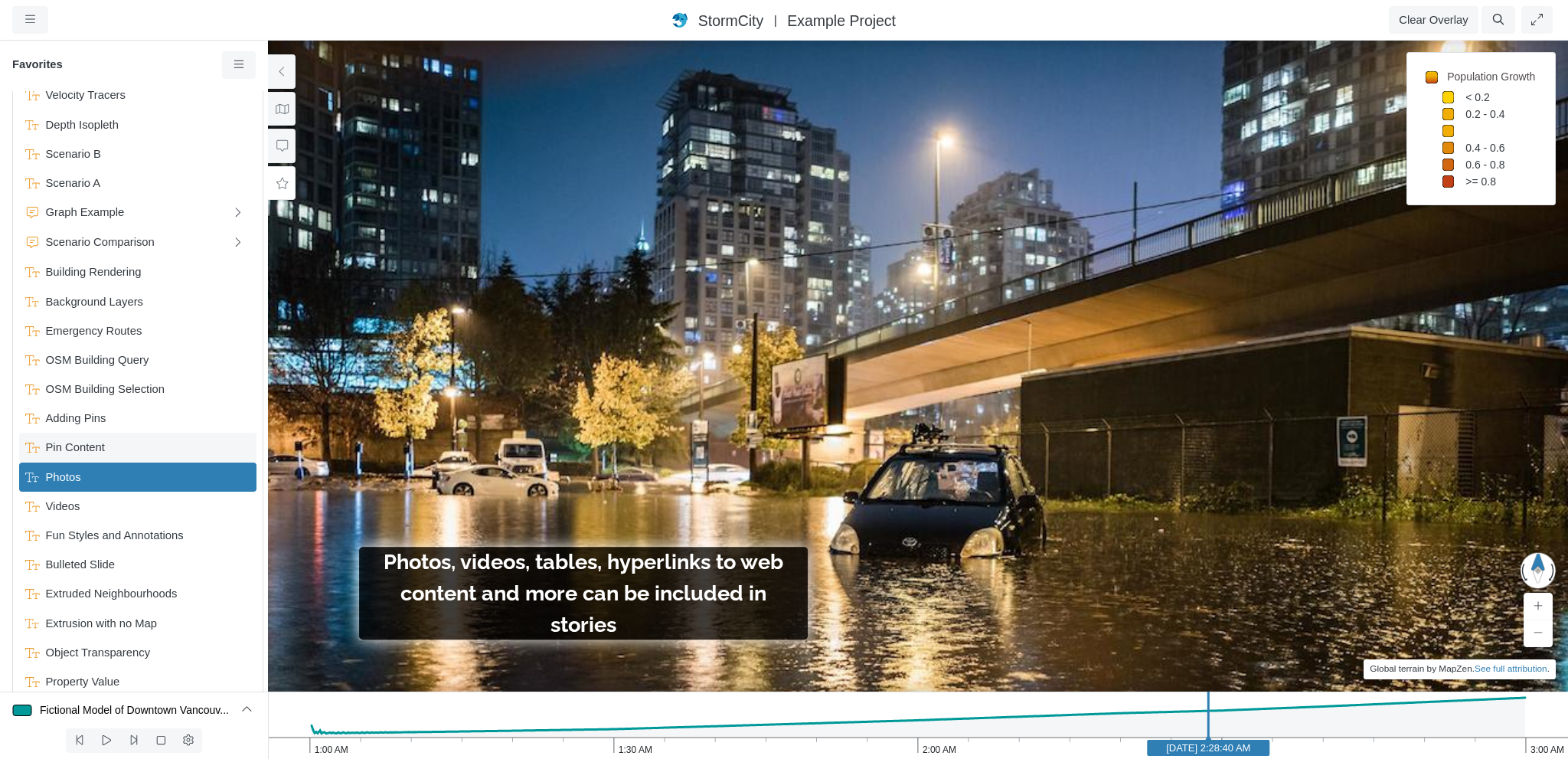
click at [80, 440] on span "Pin Content" at bounding box center [140, 447] width 199 height 17
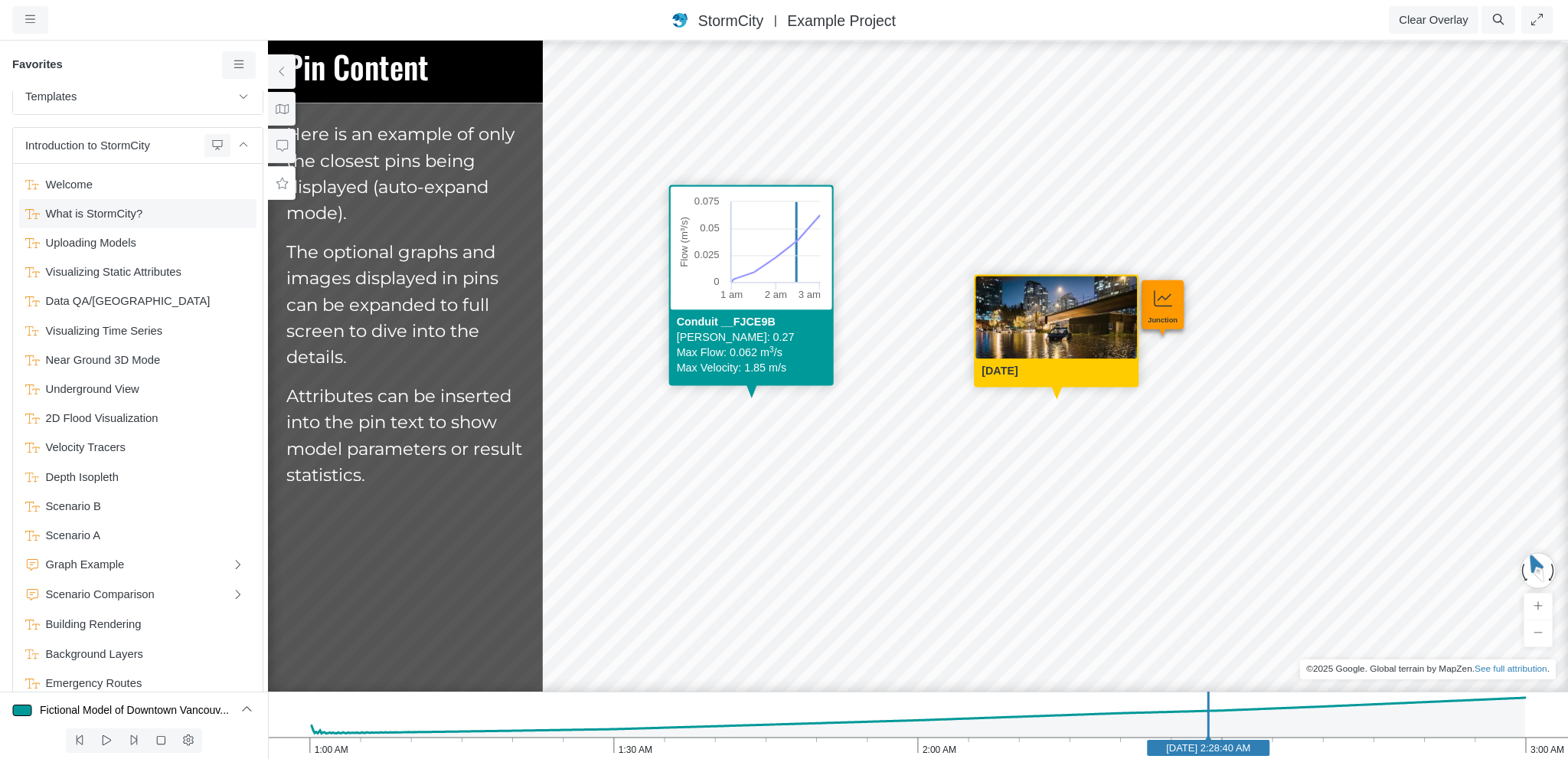
scroll to position [0, 0]
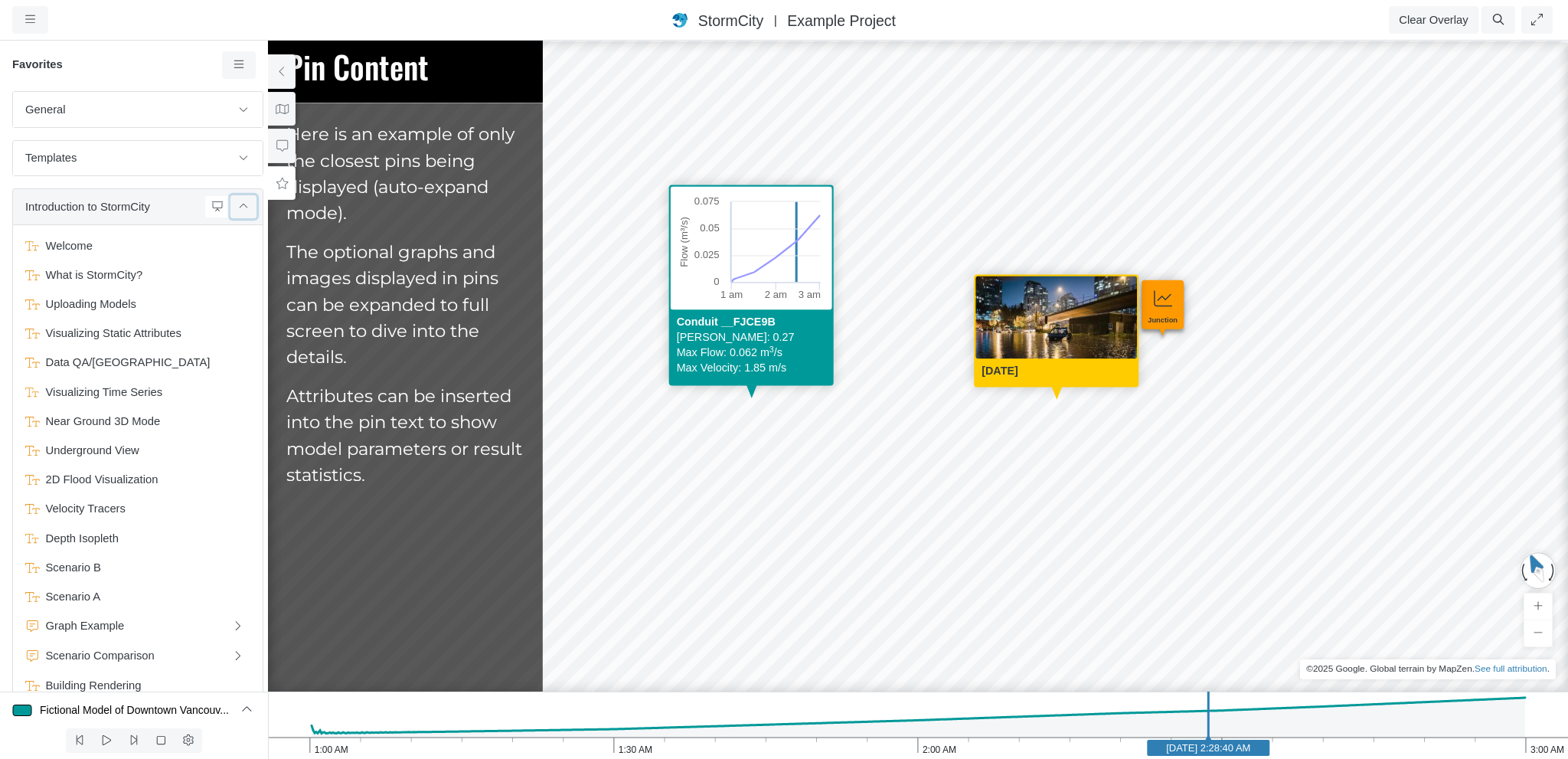
click at [240, 210] on button at bounding box center [243, 206] width 26 height 22
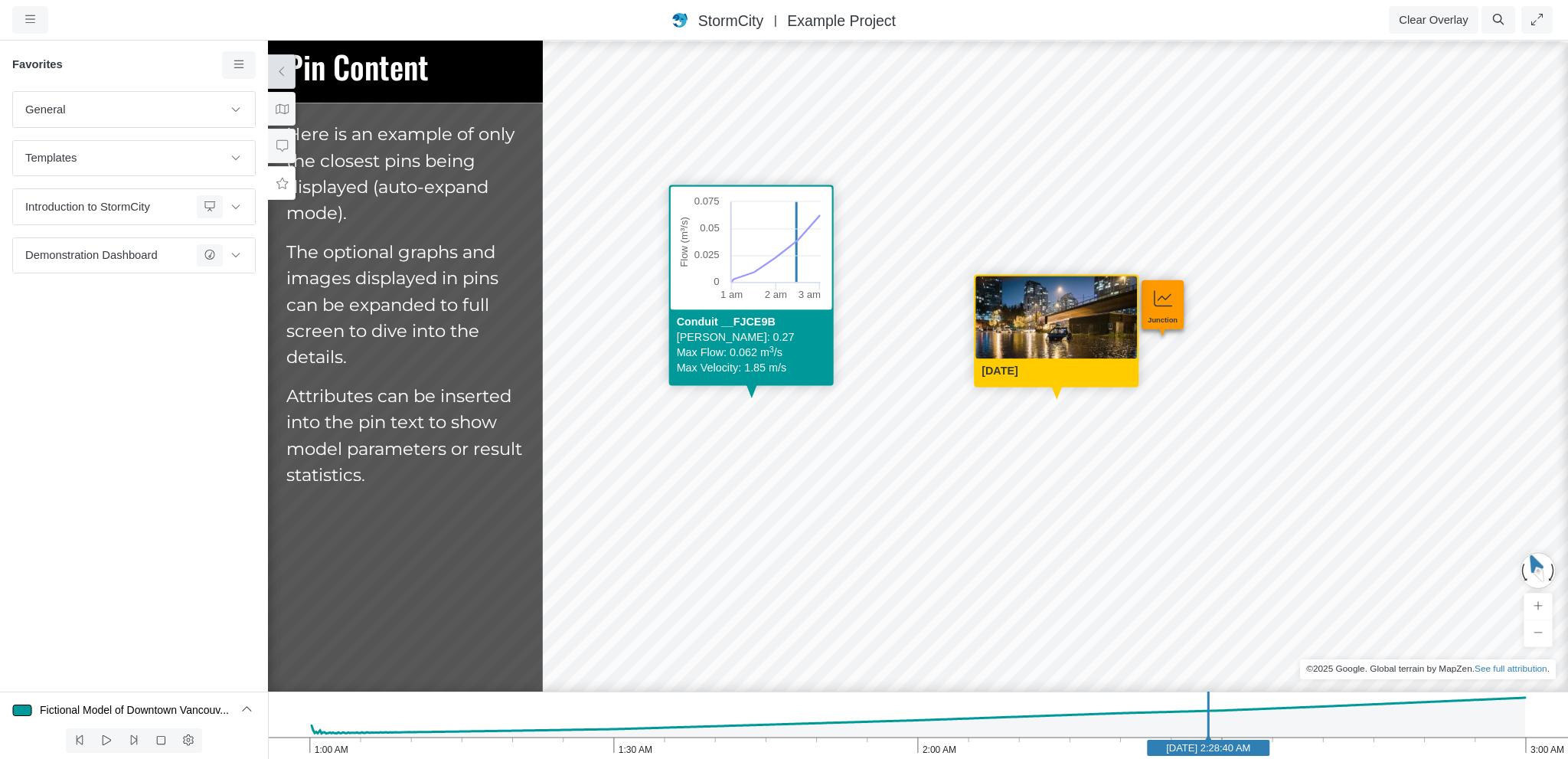
click at [286, 75] on icon at bounding box center [282, 71] width 15 height 12
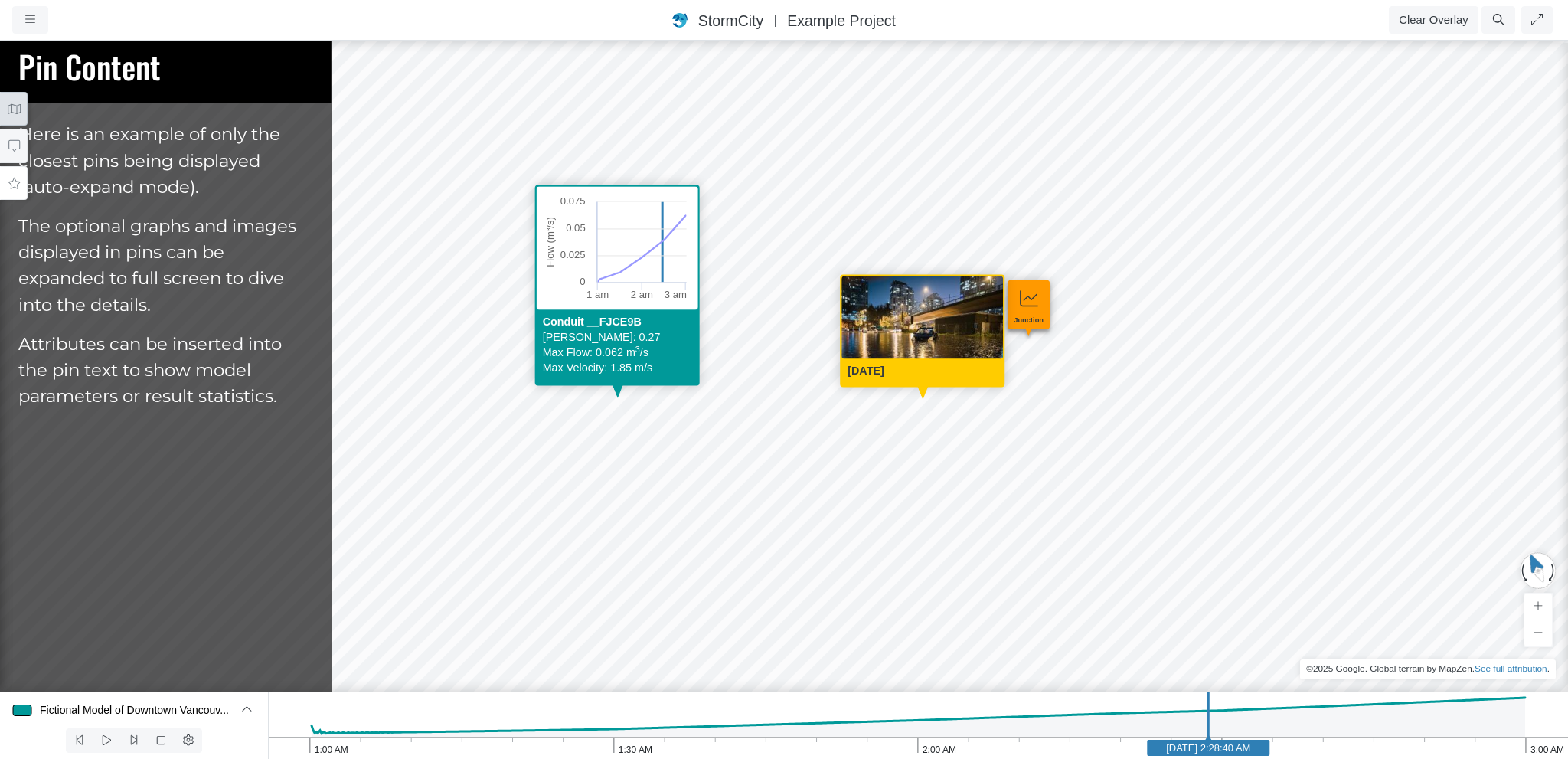
click at [13, 103] on icon at bounding box center [14, 109] width 15 height 12
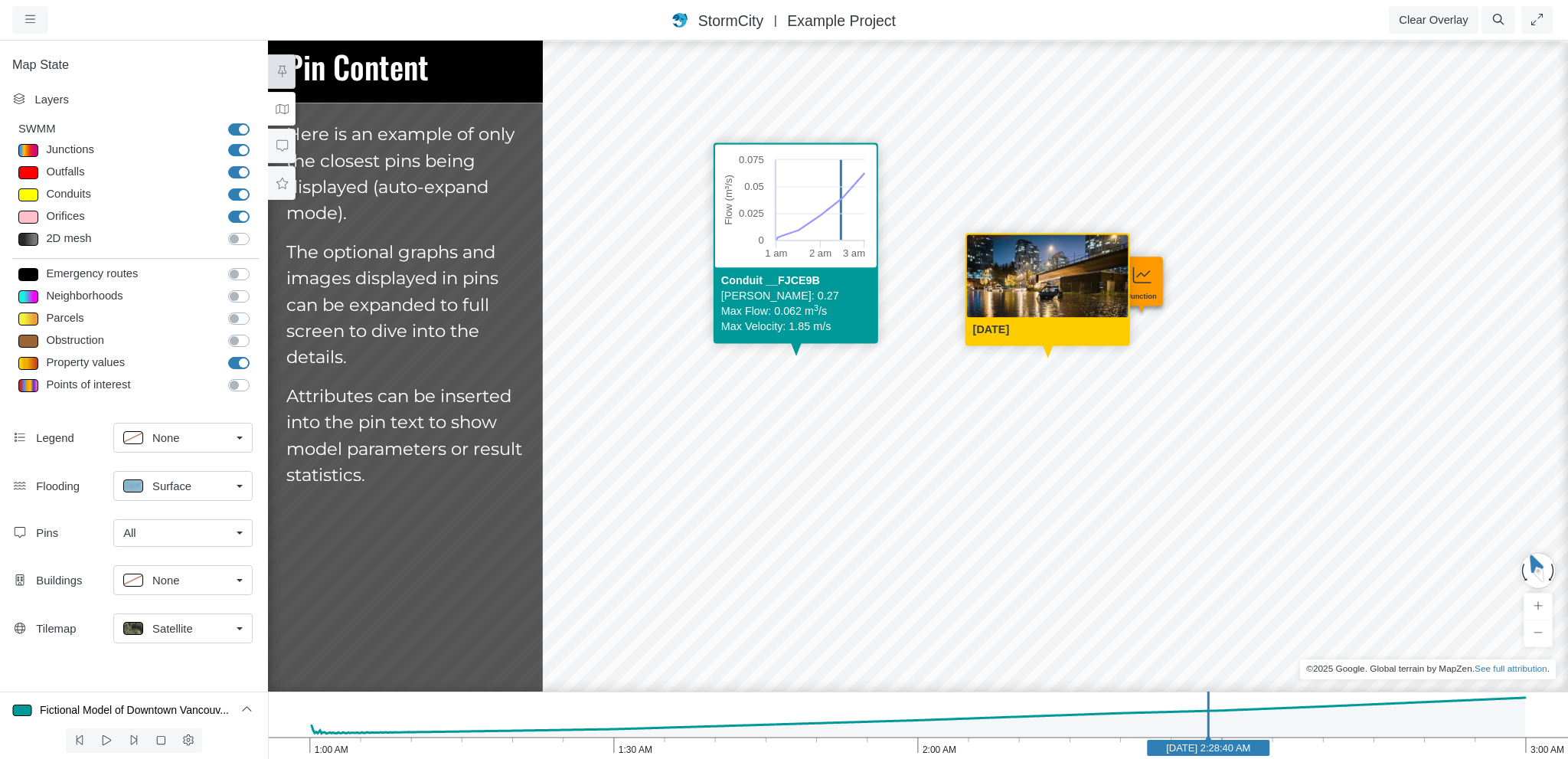
drag, startPoint x: 883, startPoint y: 447, endPoint x: 999, endPoint y: 352, distance: 149.9
click at [999, 352] on div "[GEOGRAPHIC_DATA] [GEOGRAPHIC_DATA] Care home School Created with Highcharts 9.…" at bounding box center [917, 399] width 1568 height 720
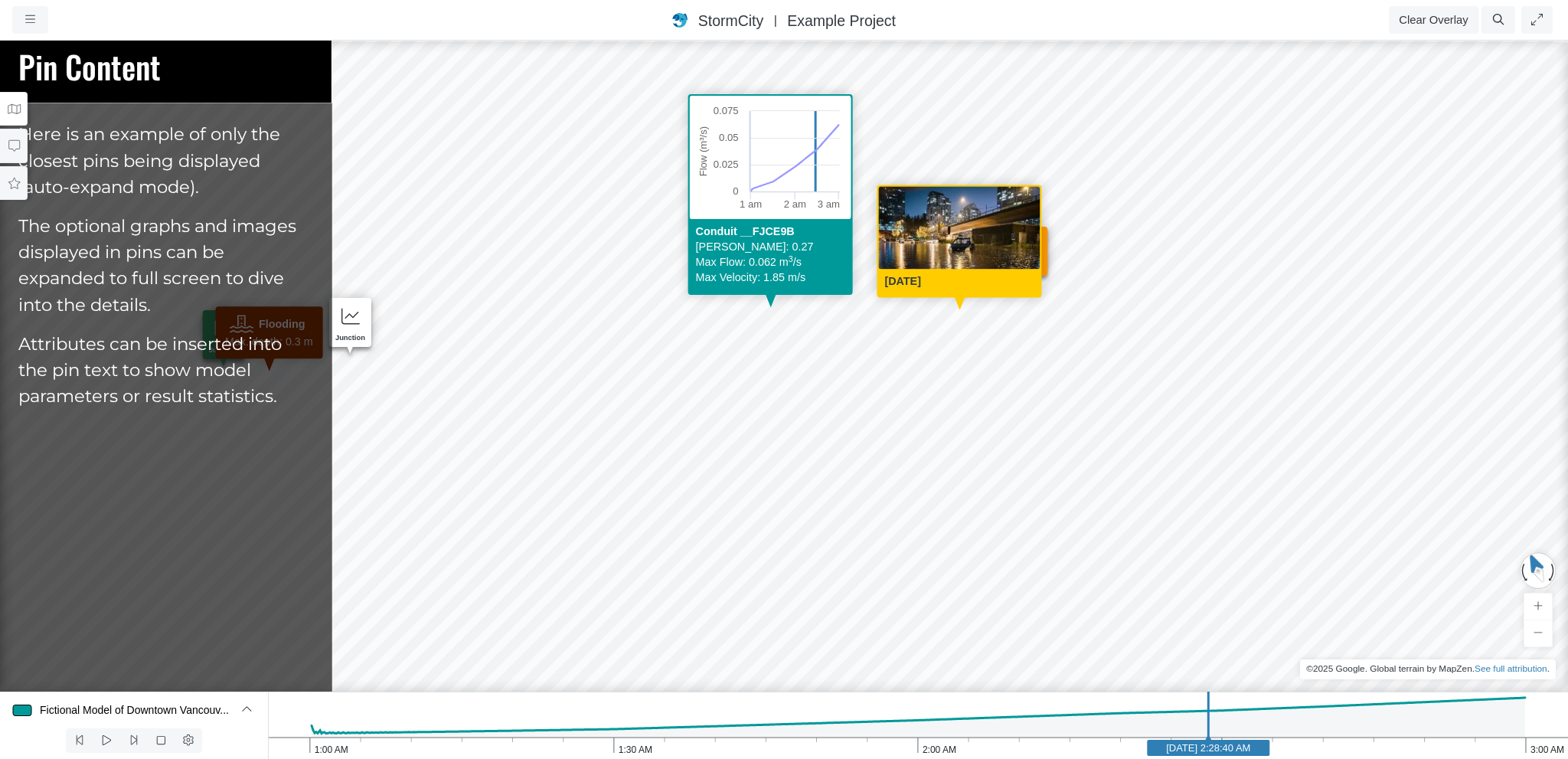
click at [3, 111] on button at bounding box center [14, 108] width 27 height 34
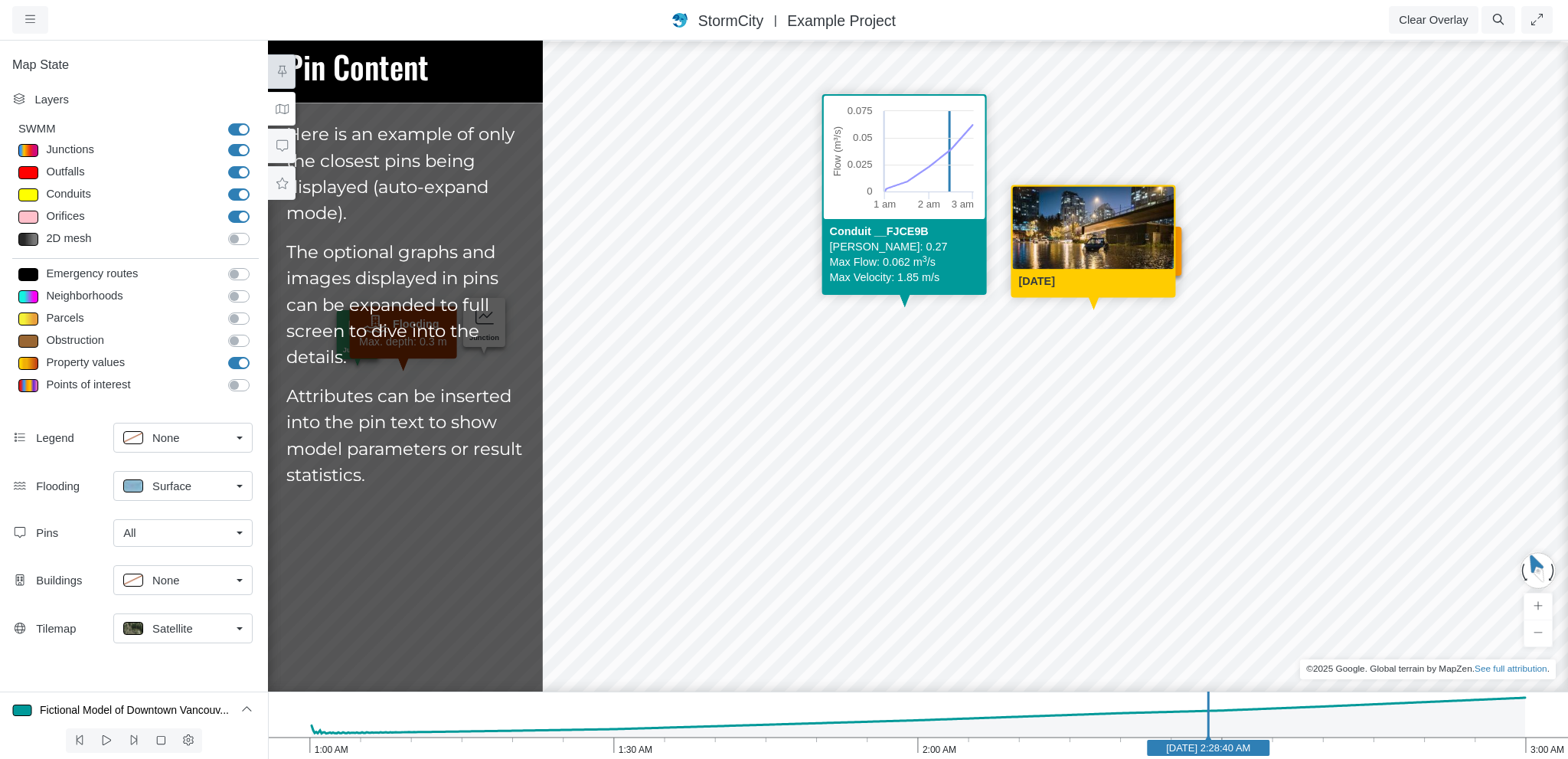
click at [59, 106] on div "Layers" at bounding box center [143, 99] width 219 height 17
click at [281, 108] on icon at bounding box center [282, 109] width 15 height 12
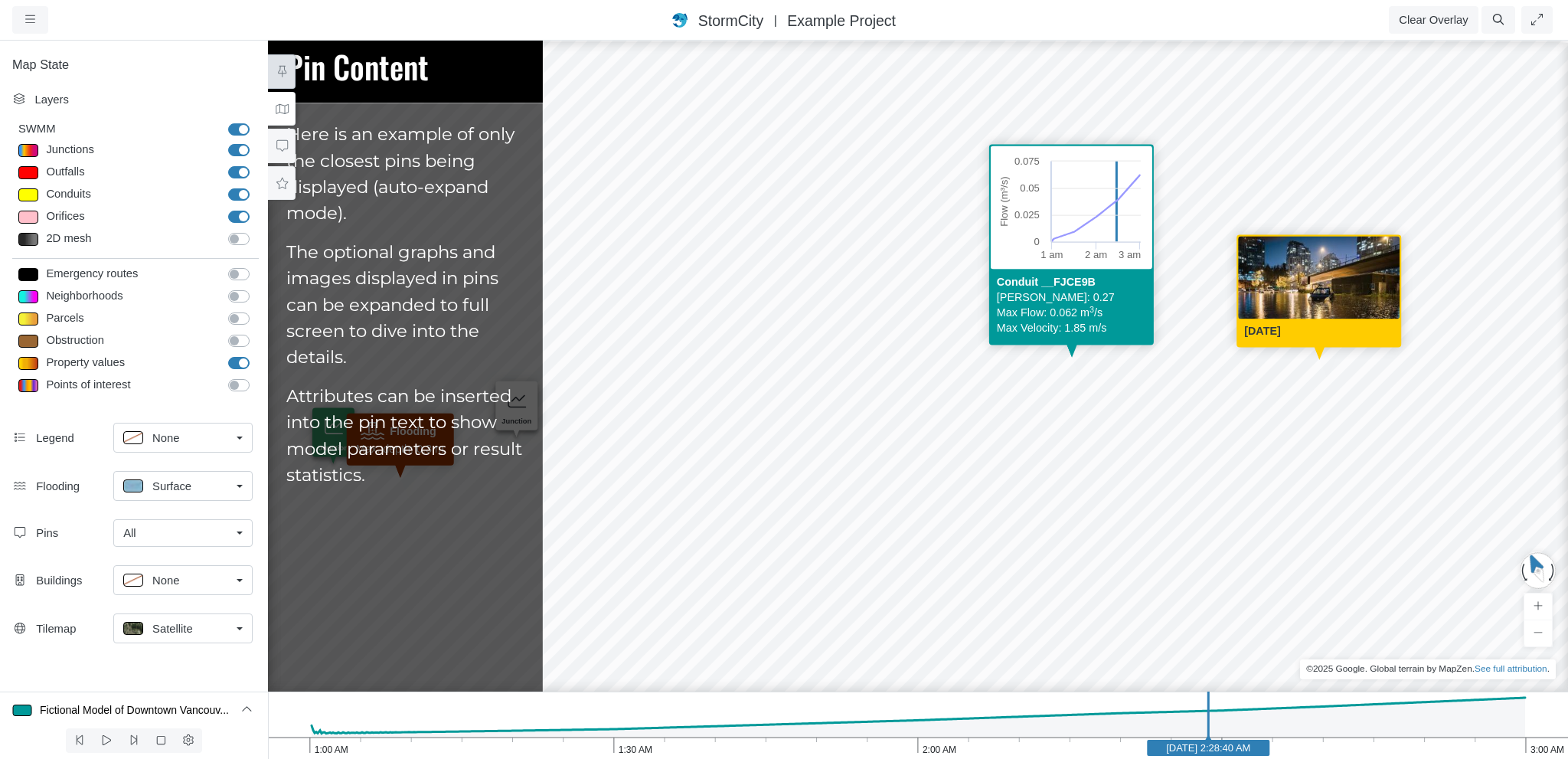
drag, startPoint x: 906, startPoint y: 500, endPoint x: 928, endPoint y: 437, distance: 66.7
click at [928, 437] on div "[GEOGRAPHIC_DATA] [GEOGRAPHIC_DATA] Care home School Created with Highcharts 9.…" at bounding box center [917, 399] width 1568 height 720
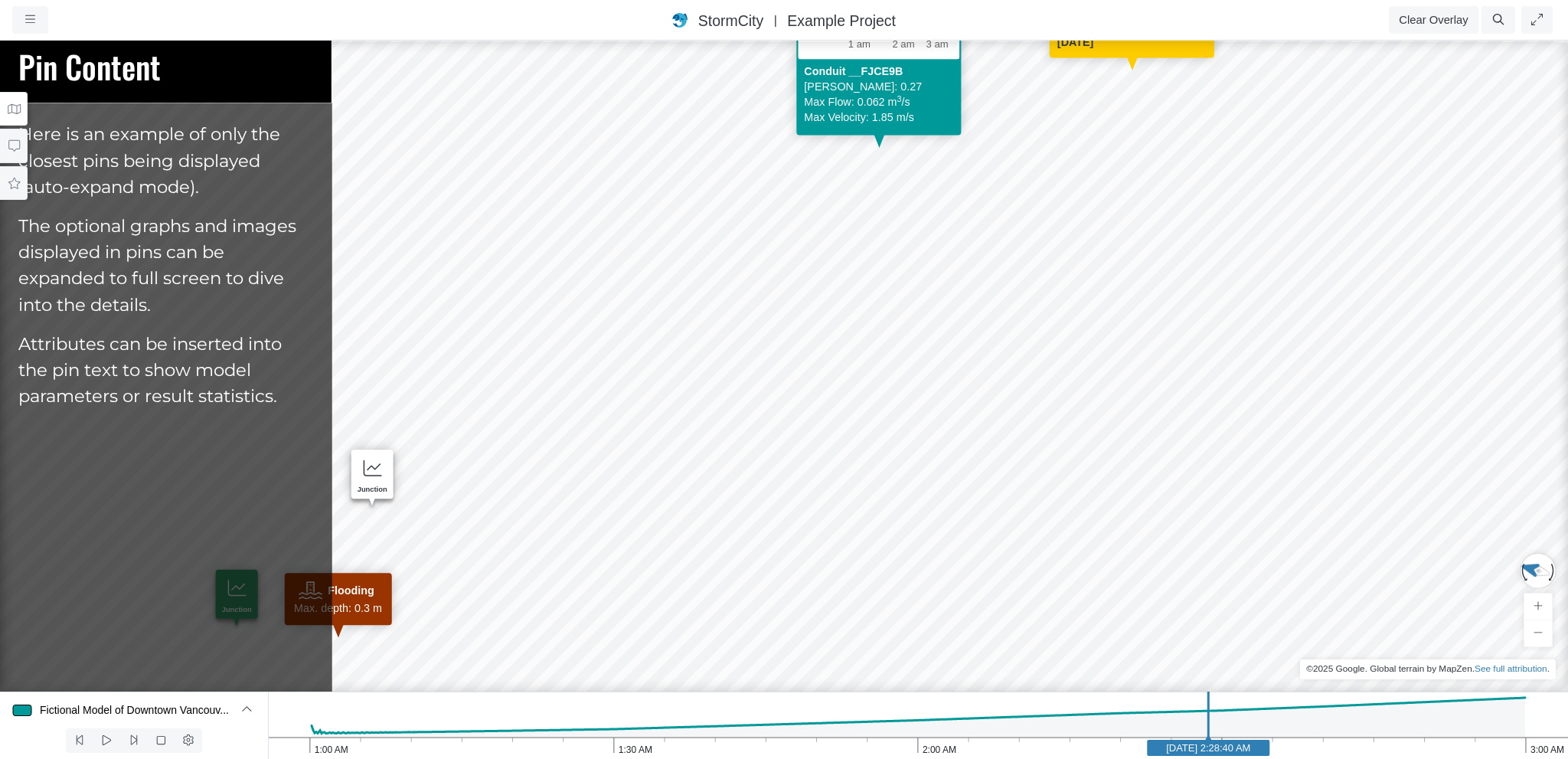
drag, startPoint x: 826, startPoint y: 431, endPoint x: 981, endPoint y: 636, distance: 257.0
click at [981, 636] on div "[GEOGRAPHIC_DATA] [GEOGRAPHIC_DATA] Care home School Created with Highcharts 9.…" at bounding box center [784, 399] width 1568 height 720
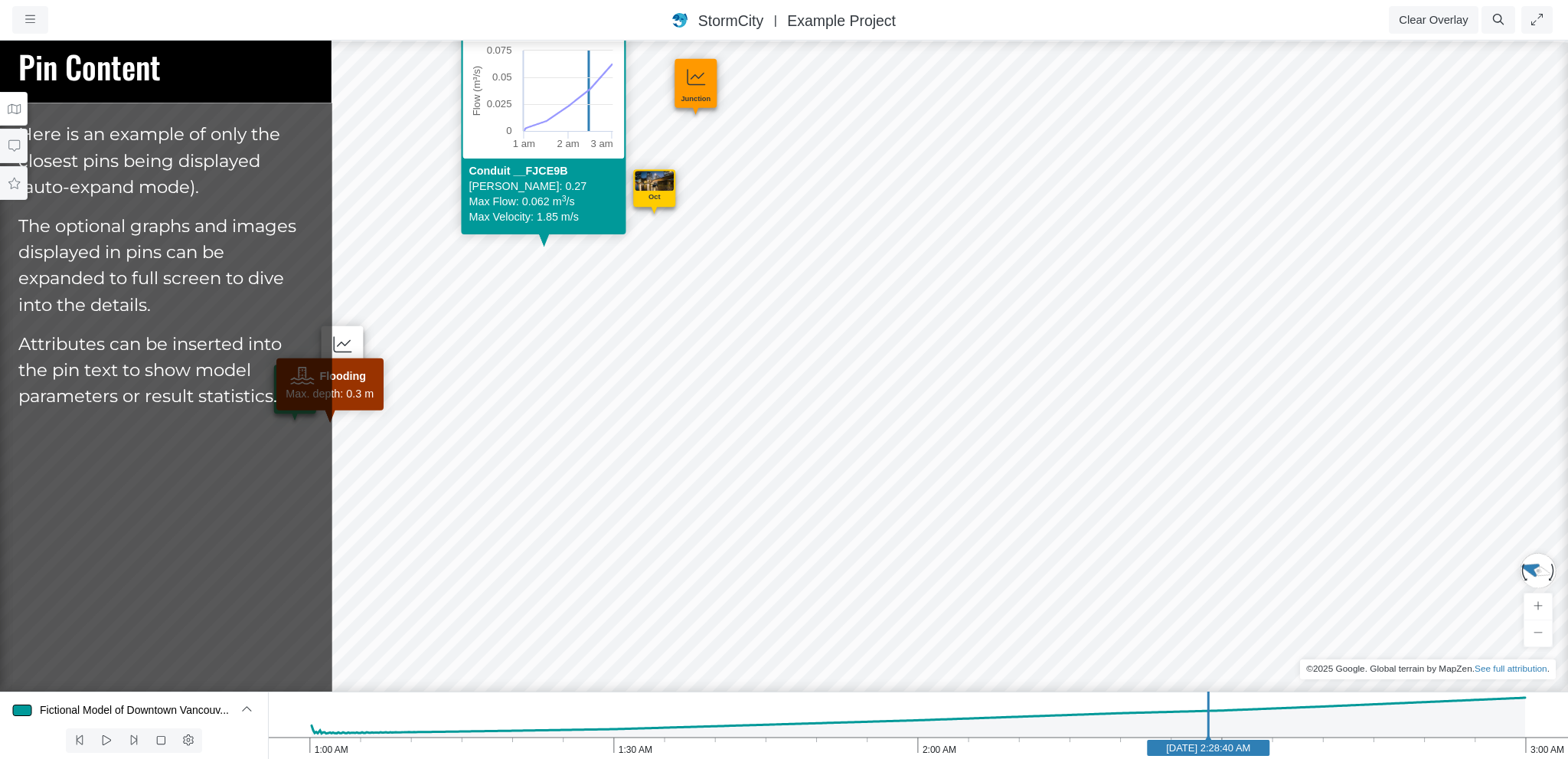
drag, startPoint x: 681, startPoint y: 419, endPoint x: 662, endPoint y: 380, distance: 43.4
click at [662, 380] on div "[GEOGRAPHIC_DATA] [GEOGRAPHIC_DATA] Care home School Created with Highcharts 9.…" at bounding box center [784, 399] width 1568 height 720
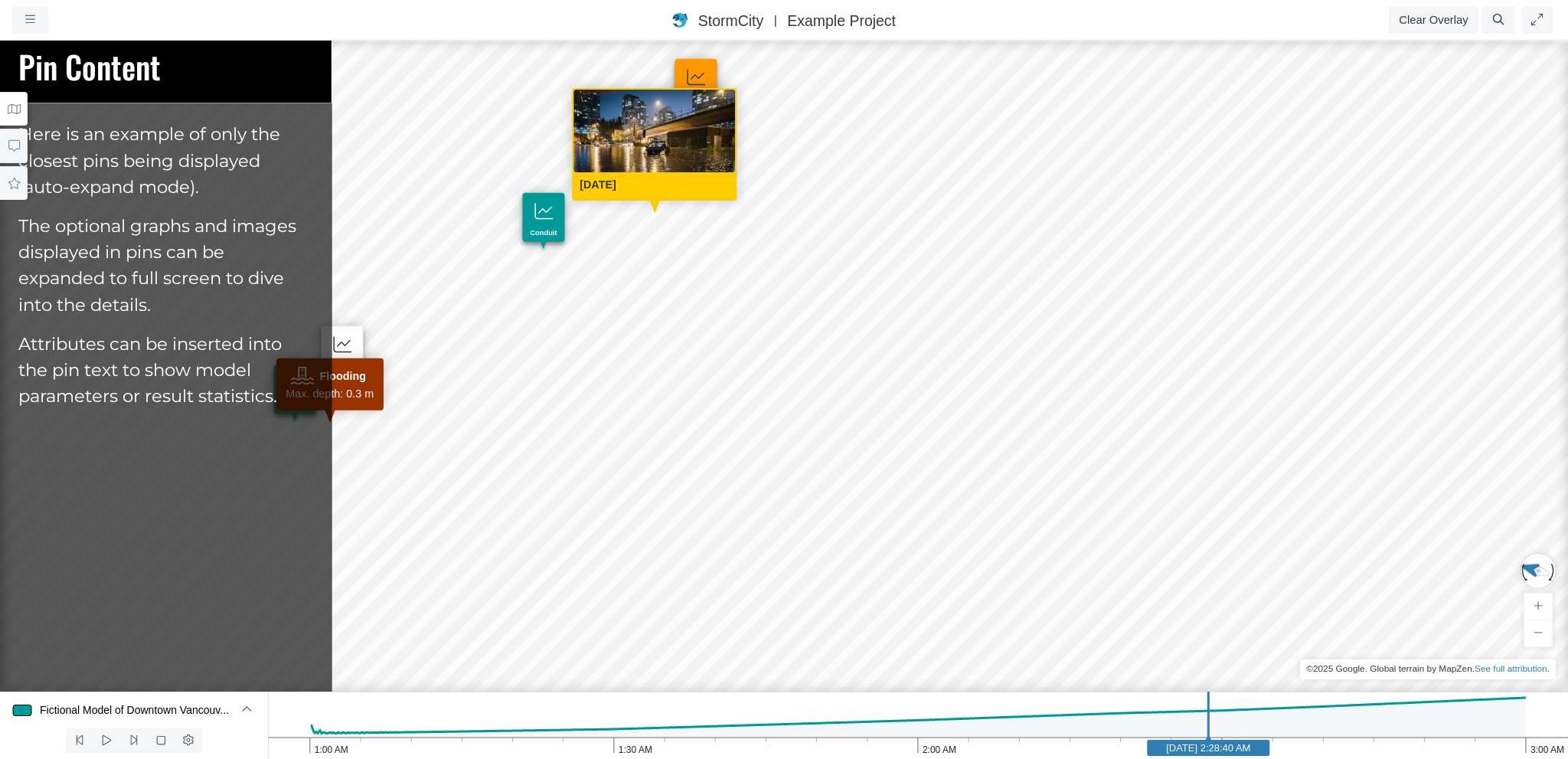
click at [10, 108] on icon at bounding box center [14, 109] width 15 height 12
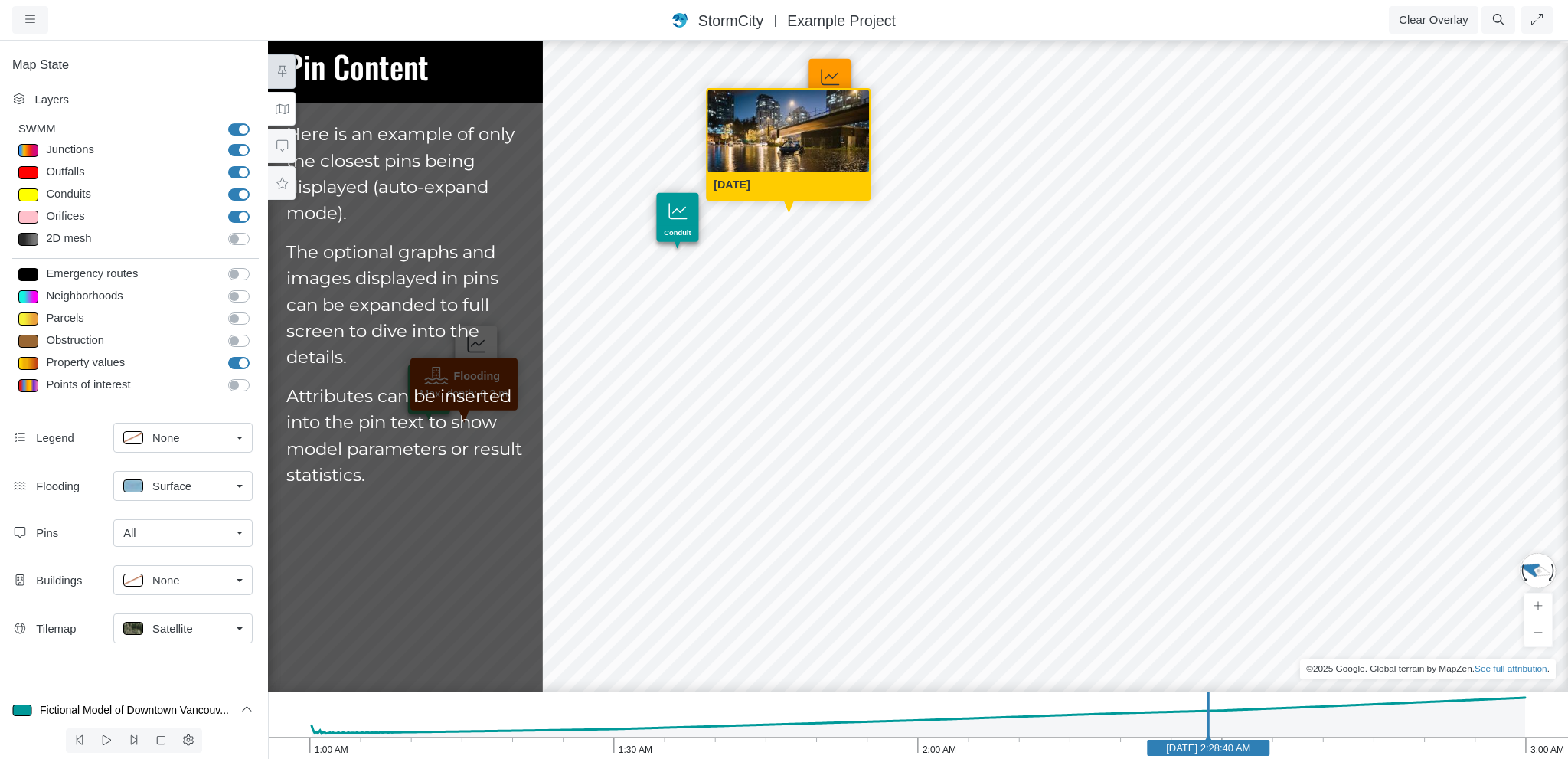
click at [20, 98] on icon at bounding box center [20, 100] width 12 height 12
click at [285, 108] on icon at bounding box center [282, 109] width 13 height 10
click at [256, 354] on label "Property values" at bounding box center [256, 354] width 0 height 0
click at [240, 364] on input "Property values" at bounding box center [234, 361] width 13 height 15
checkbox input "false"
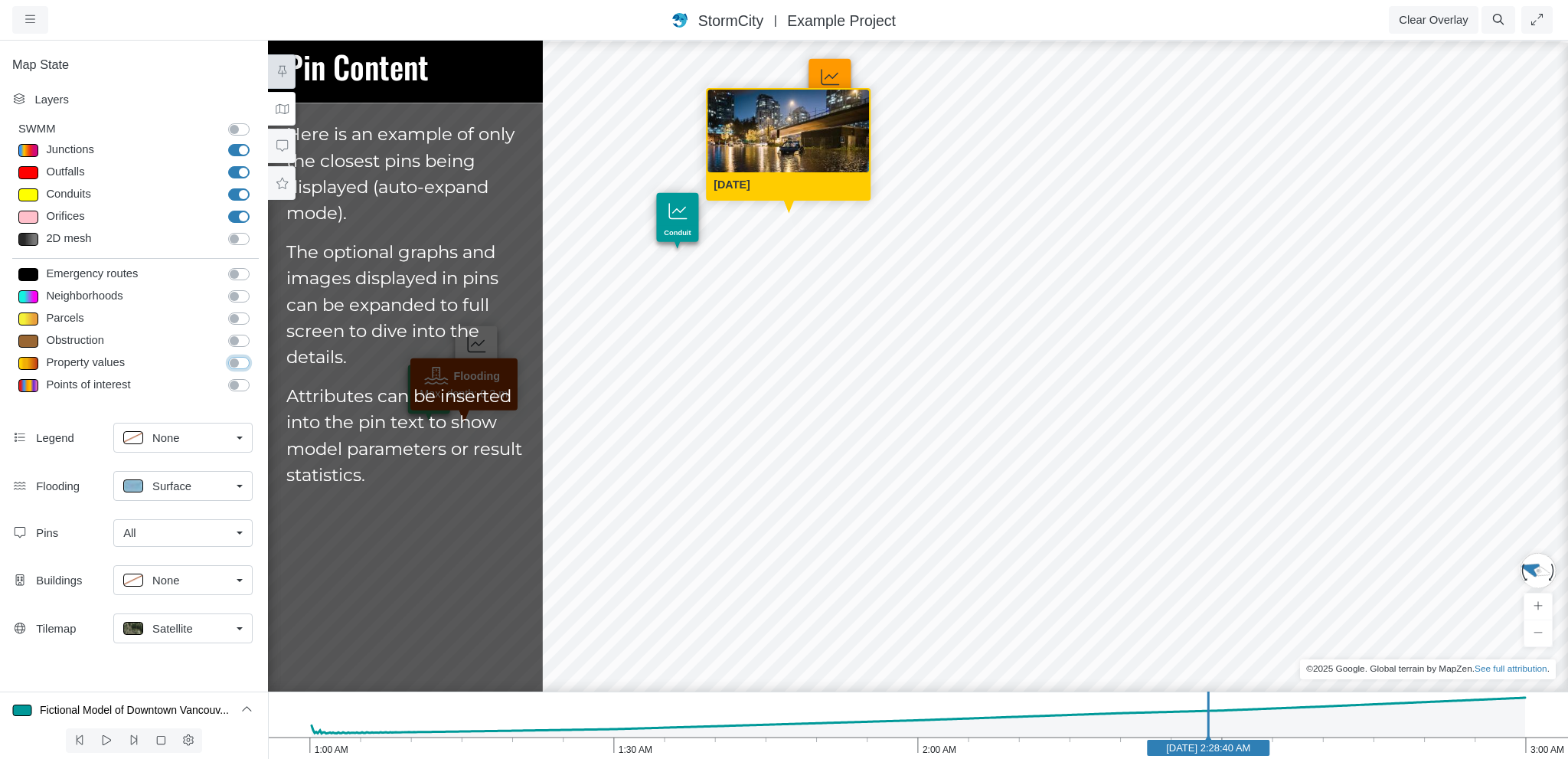
checkbox input "false"
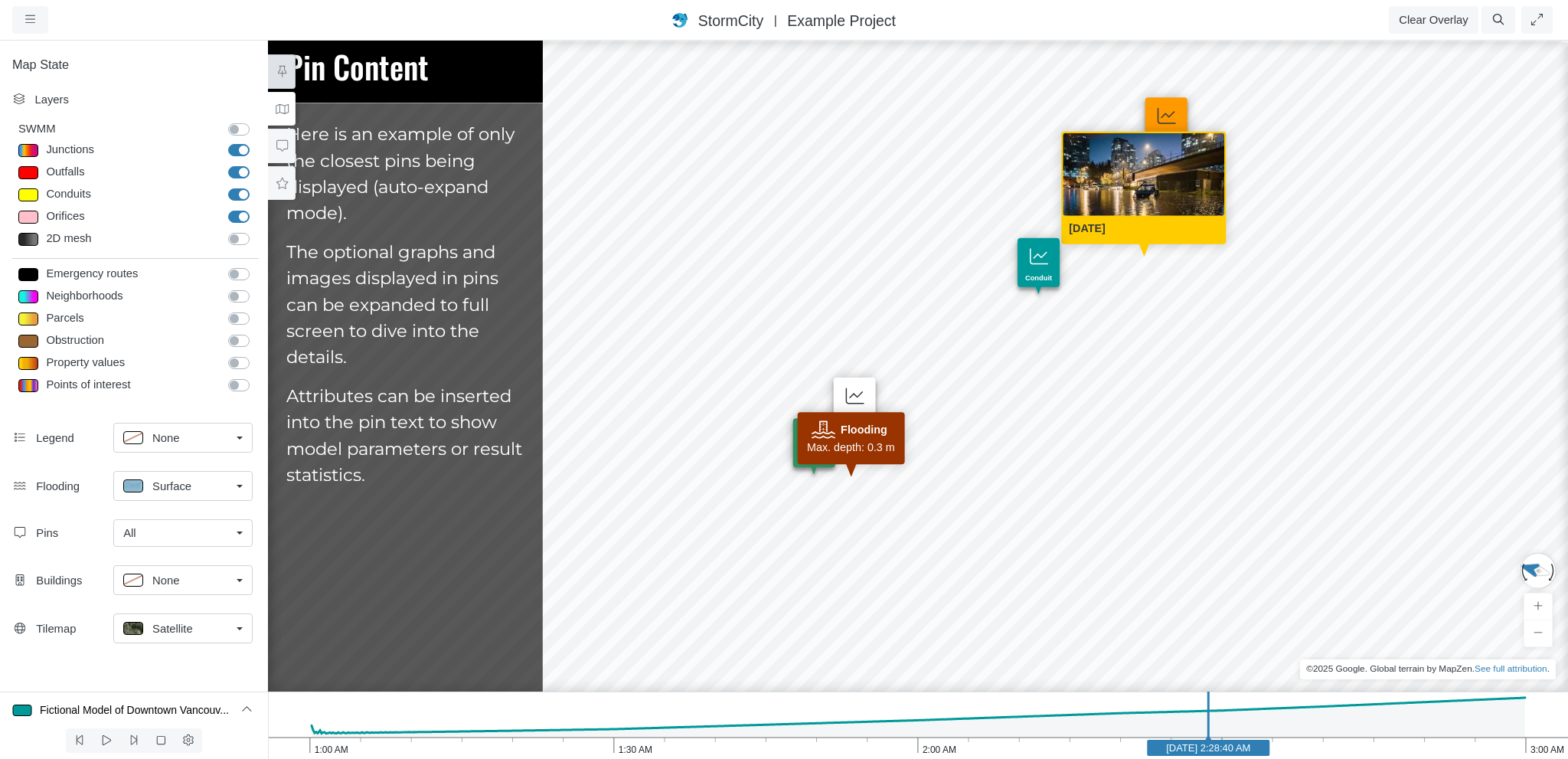
drag, startPoint x: 726, startPoint y: 417, endPoint x: 1124, endPoint y: 471, distance: 401.6
click at [1124, 471] on div "[GEOGRAPHIC_DATA] [GEOGRAPHIC_DATA] Care home School Created with Highcharts 9.…" at bounding box center [917, 399] width 1568 height 720
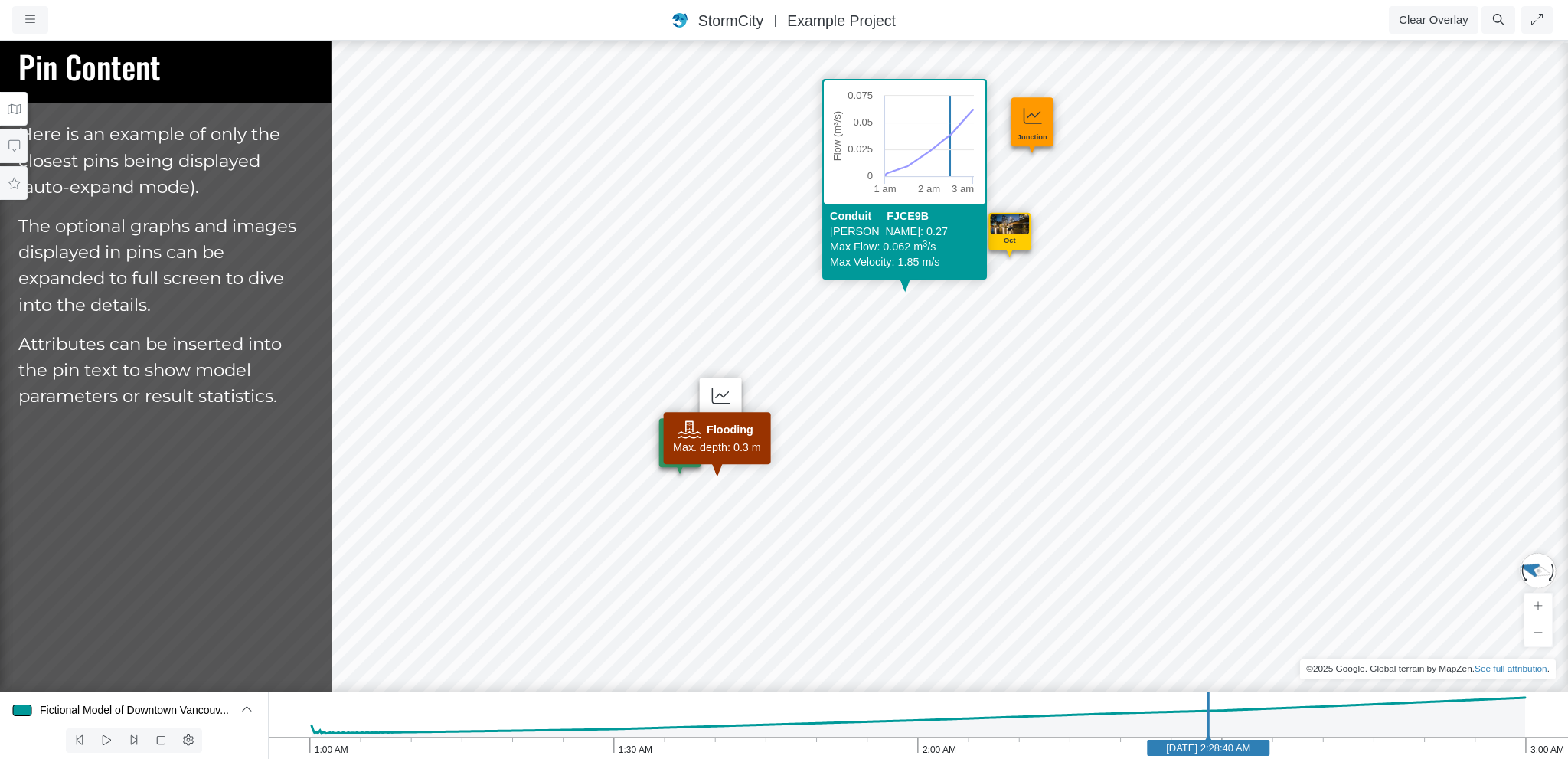
click at [18, 108] on icon at bounding box center [14, 109] width 15 height 12
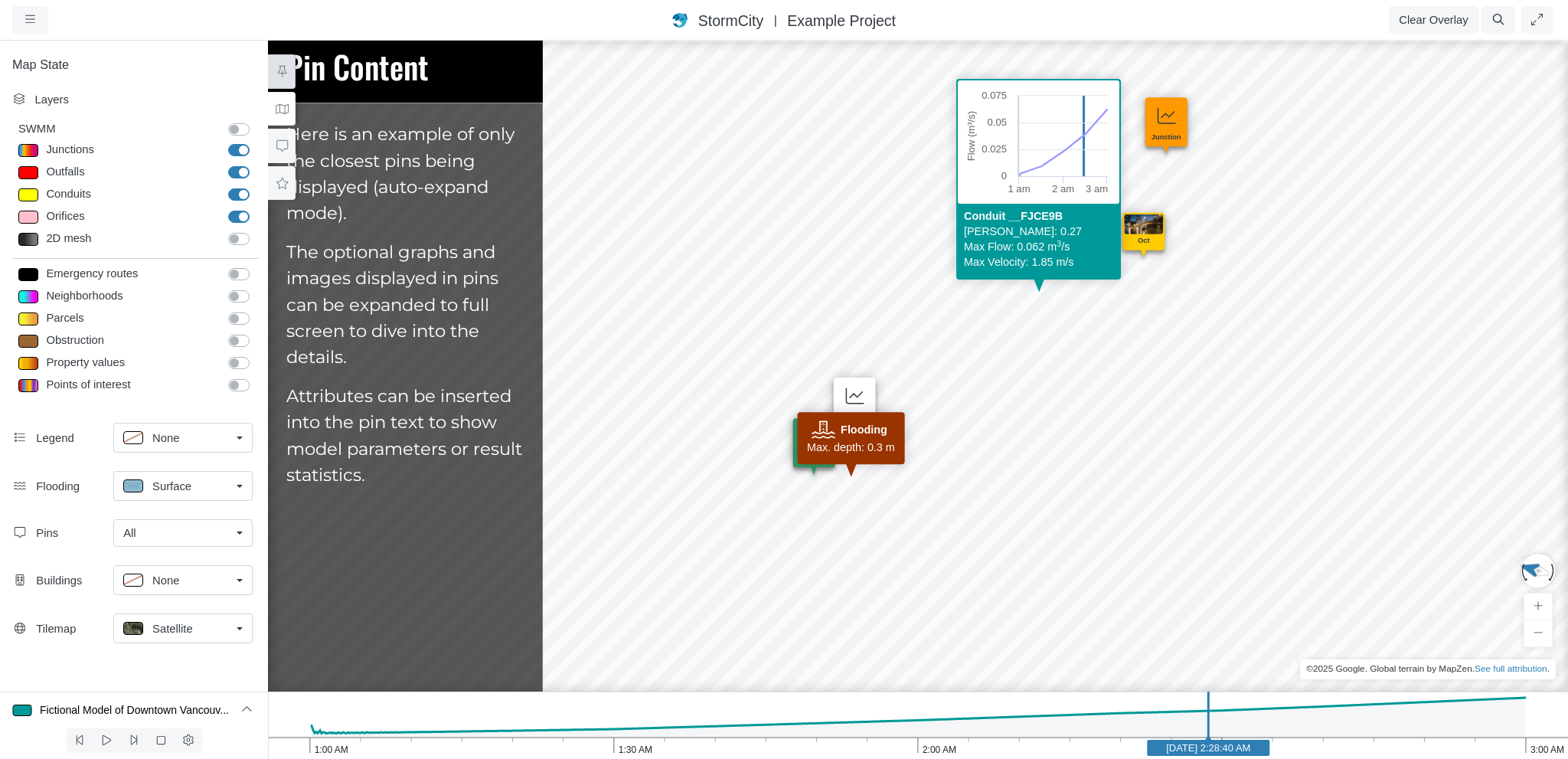
click at [280, 112] on icon at bounding box center [282, 109] width 15 height 12
click at [285, 141] on icon at bounding box center [282, 146] width 15 height 12
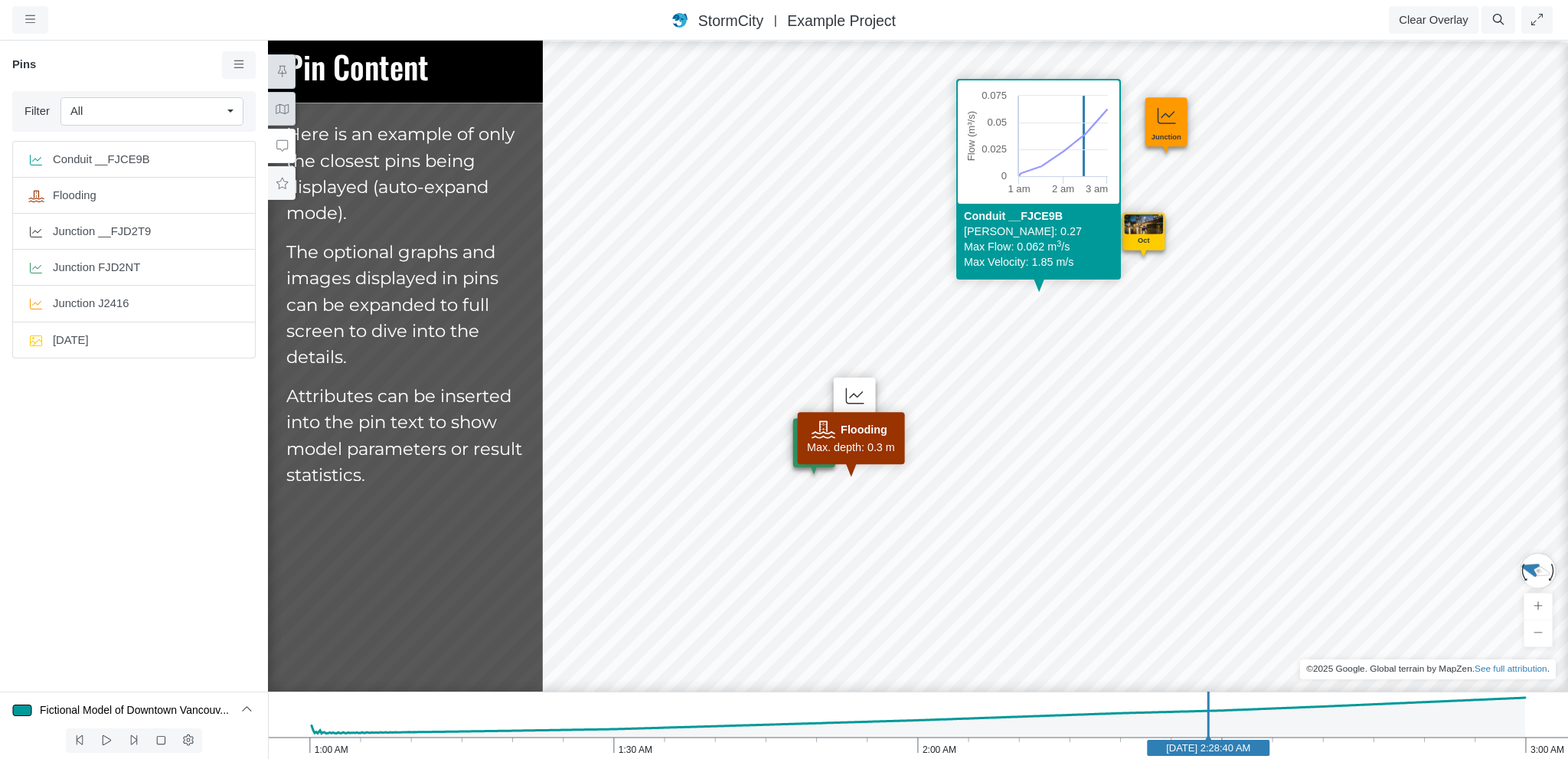
click at [277, 111] on icon at bounding box center [282, 109] width 15 height 12
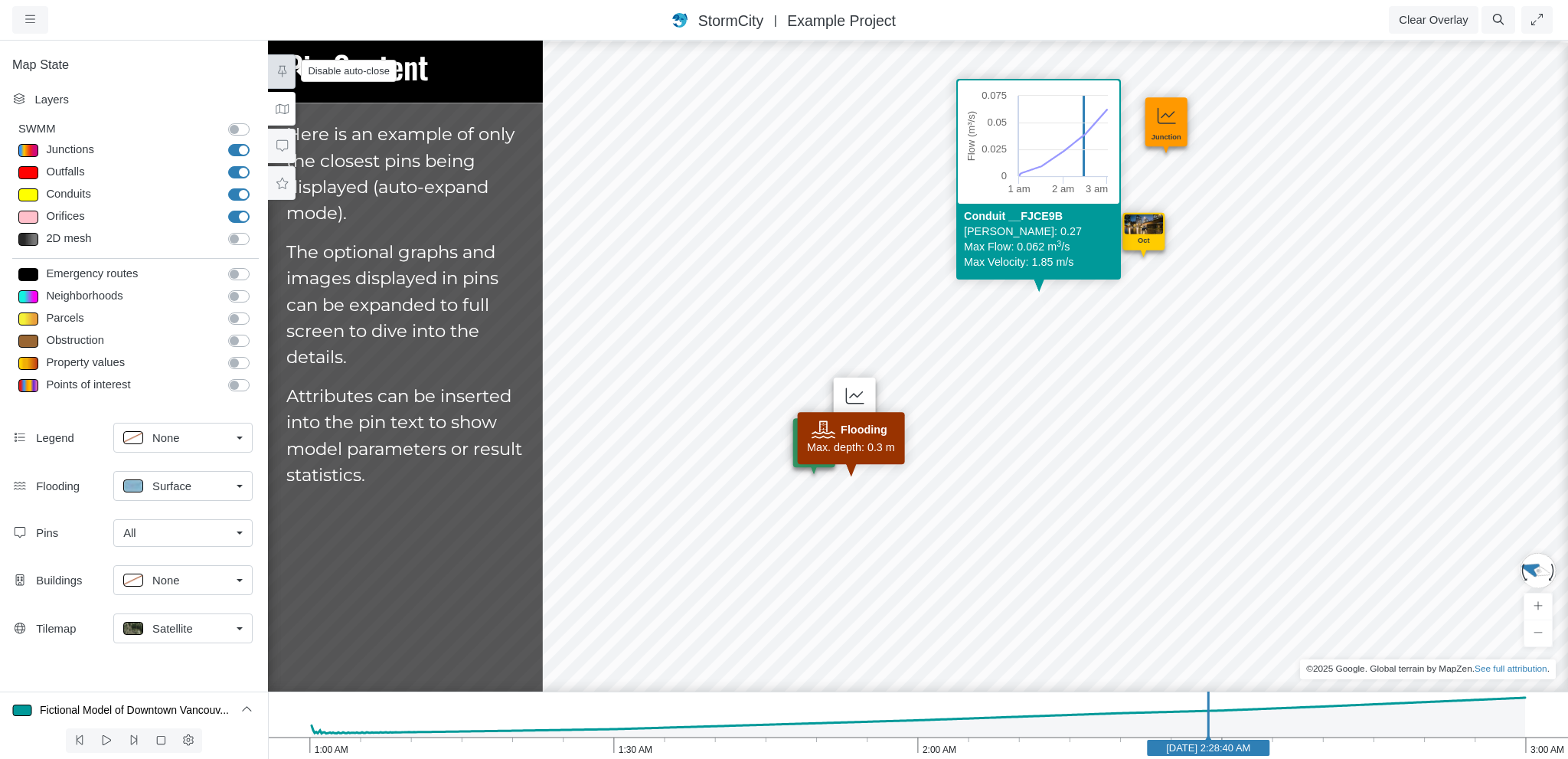
click at [36, 102] on div "Layers" at bounding box center [143, 99] width 219 height 17
click at [281, 155] on button at bounding box center [282, 145] width 27 height 34
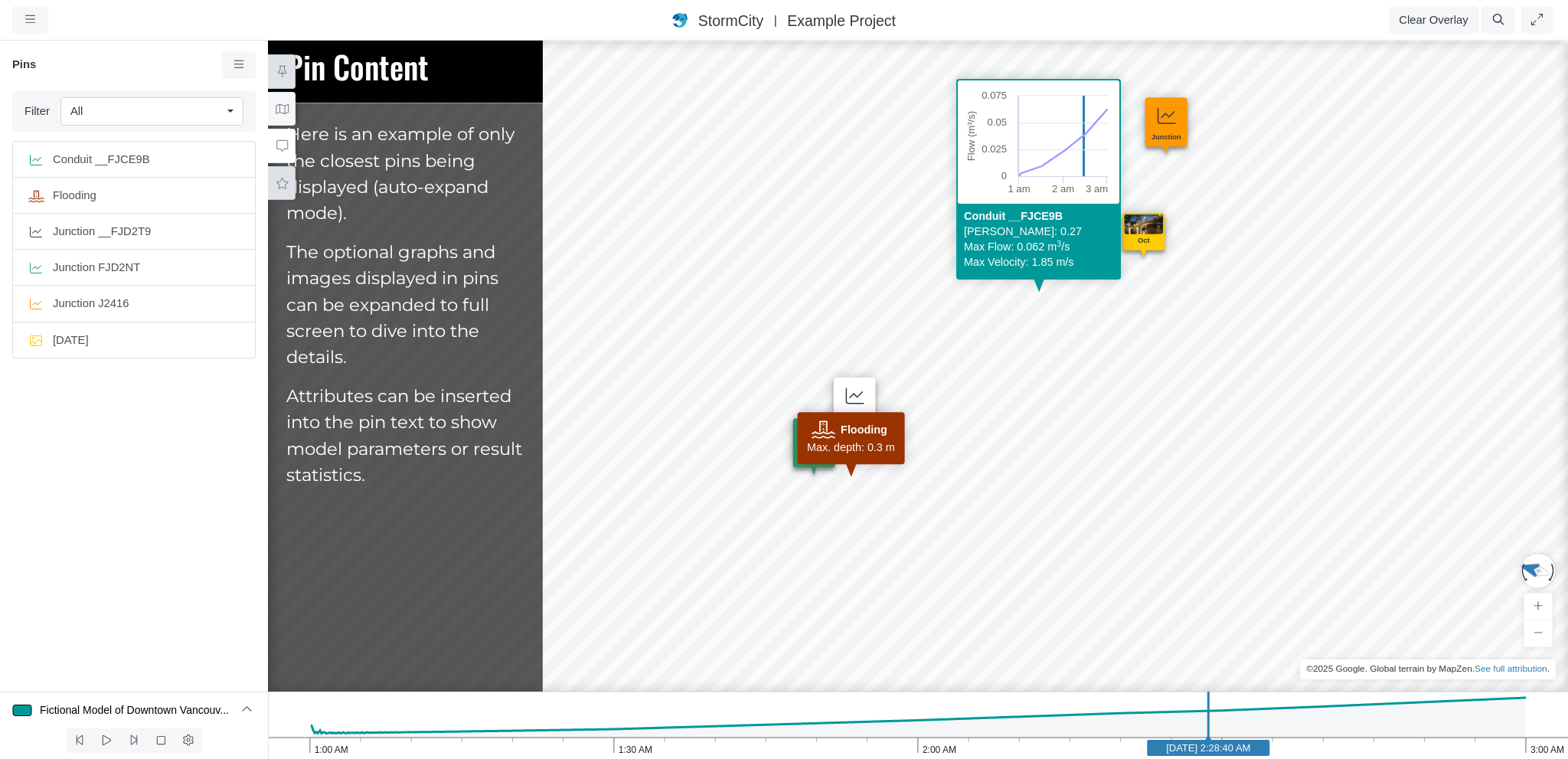
click at [279, 183] on icon at bounding box center [282, 183] width 15 height 12
click at [239, 63] on icon at bounding box center [239, 64] width 15 height 12
click at [181, 55] on div "Favorites" at bounding box center [134, 71] width 268 height 40
click at [57, 70] on h6 "Favorites" at bounding box center [117, 65] width 210 height 14
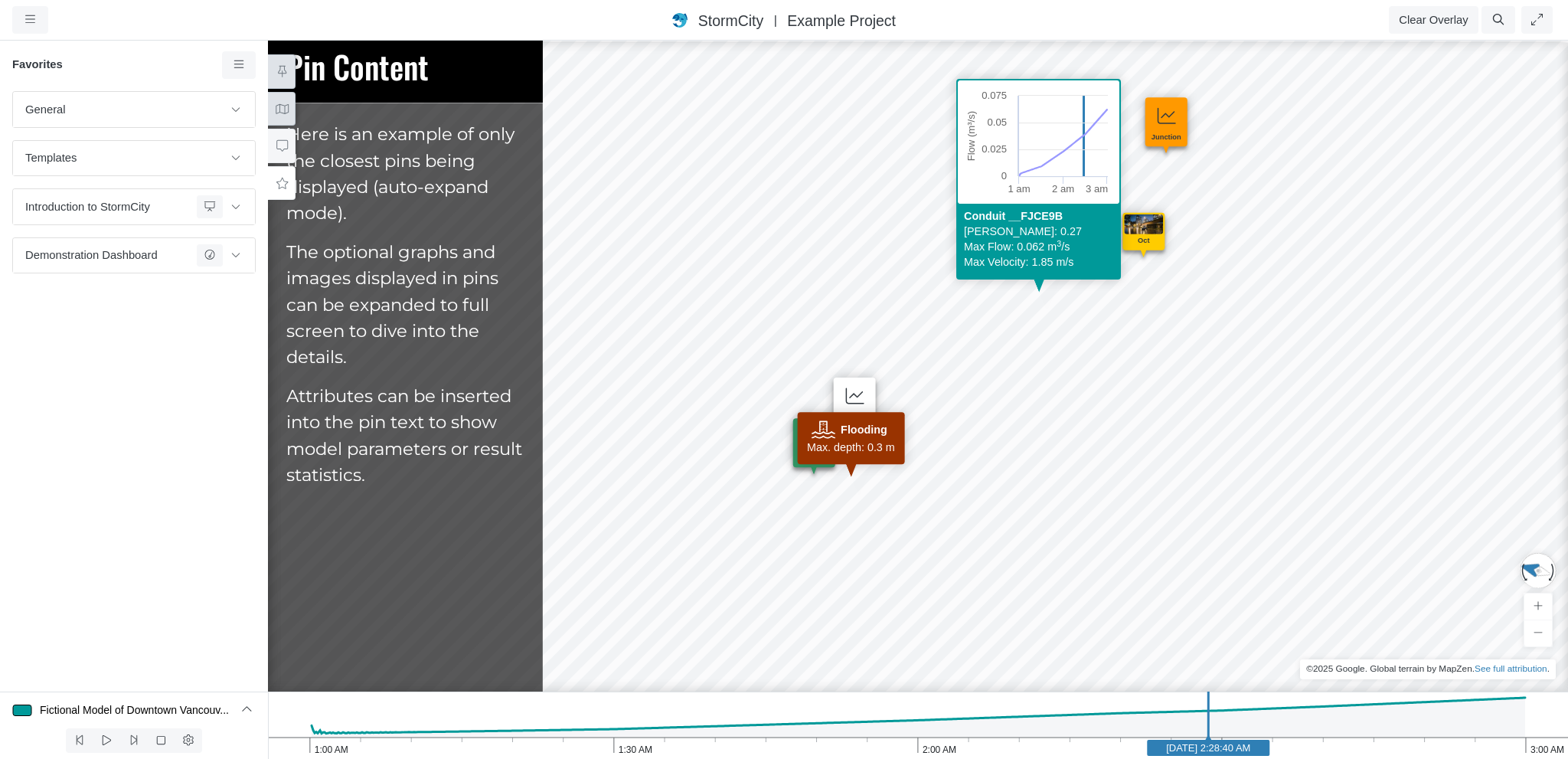
click at [276, 106] on button at bounding box center [282, 108] width 27 height 34
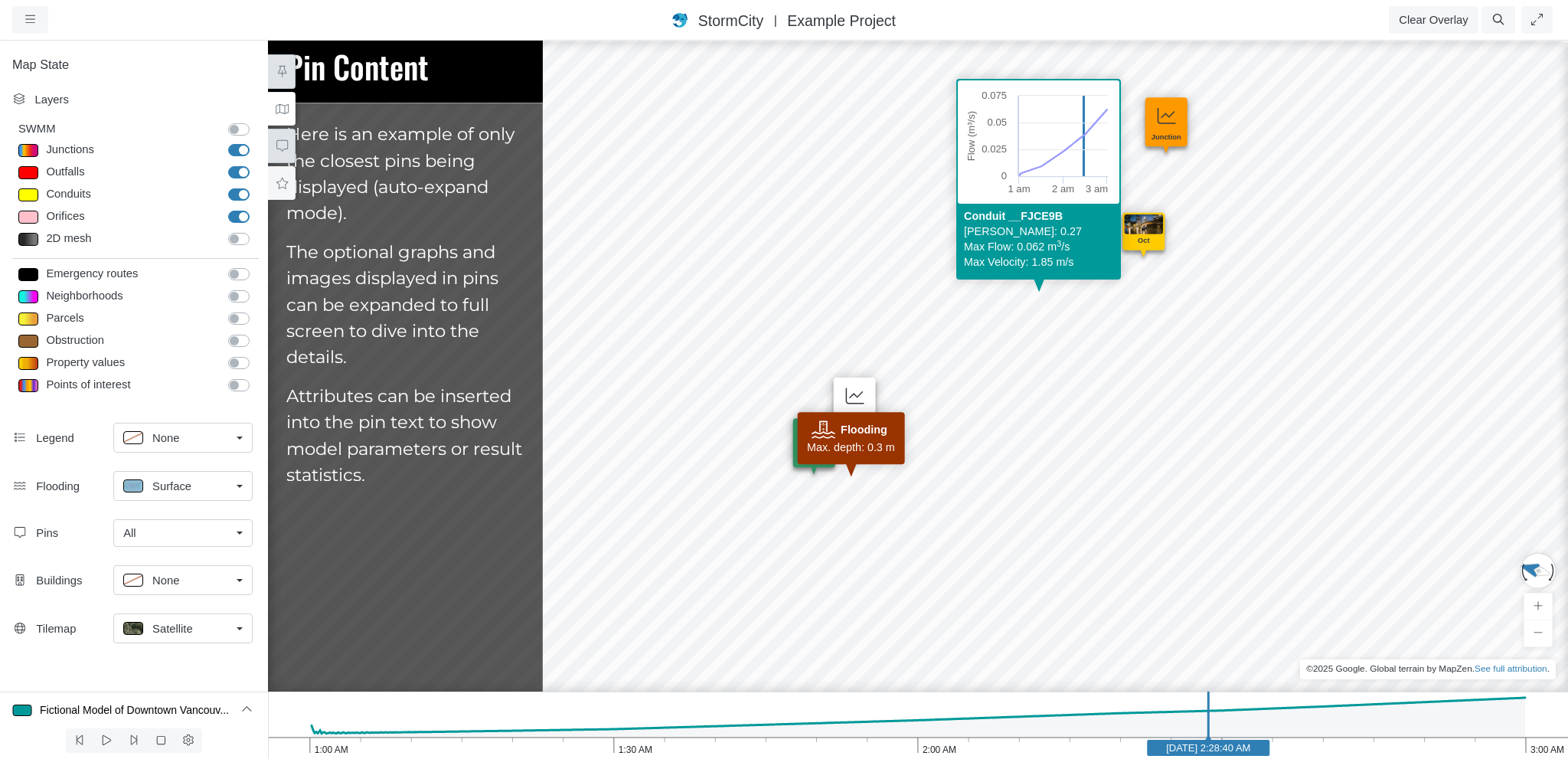
click at [285, 140] on icon at bounding box center [282, 146] width 15 height 12
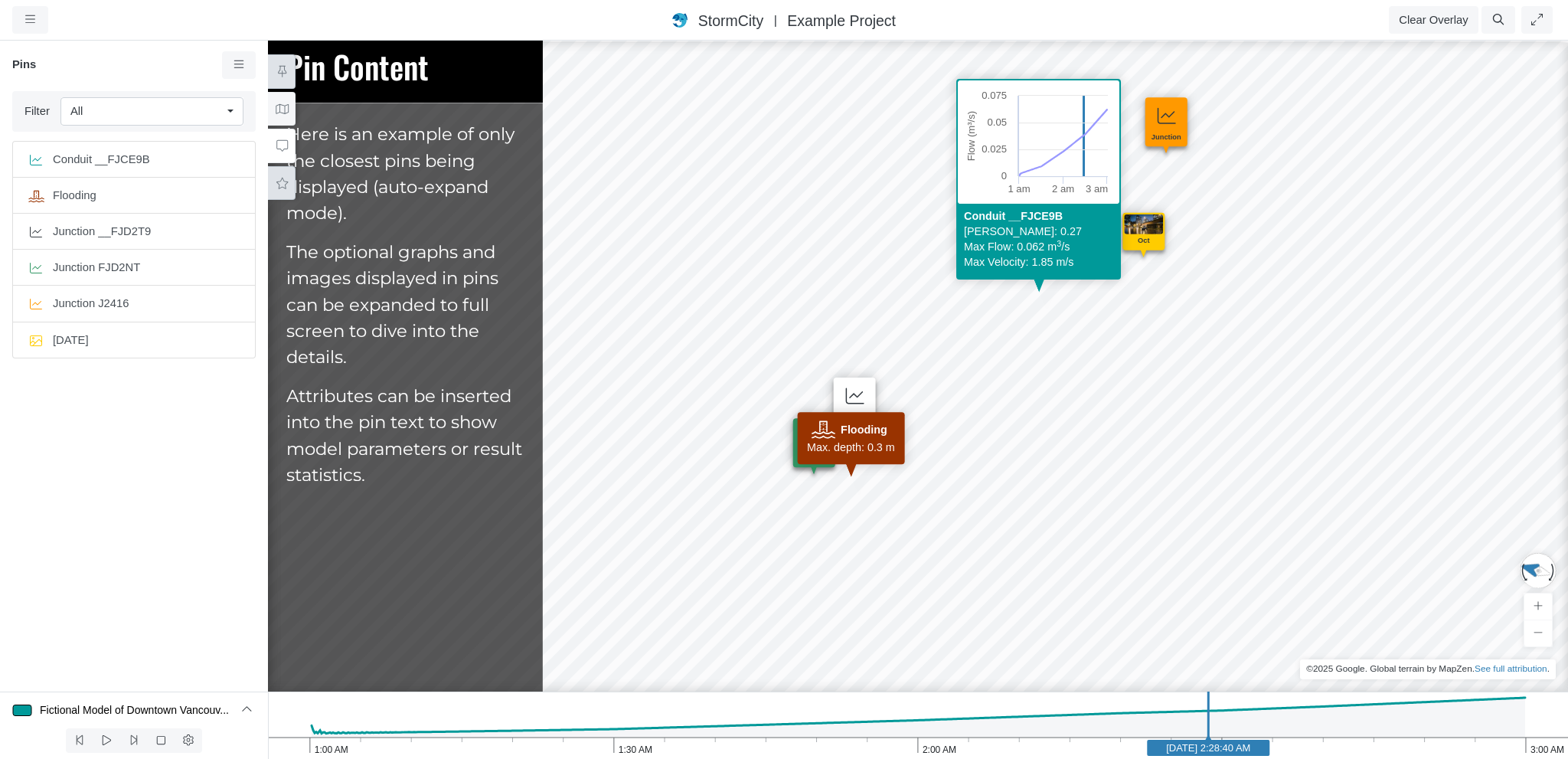
click at [276, 189] on button at bounding box center [282, 182] width 27 height 34
click at [188, 207] on span "Introduction to StormCity" at bounding box center [108, 206] width 166 height 17
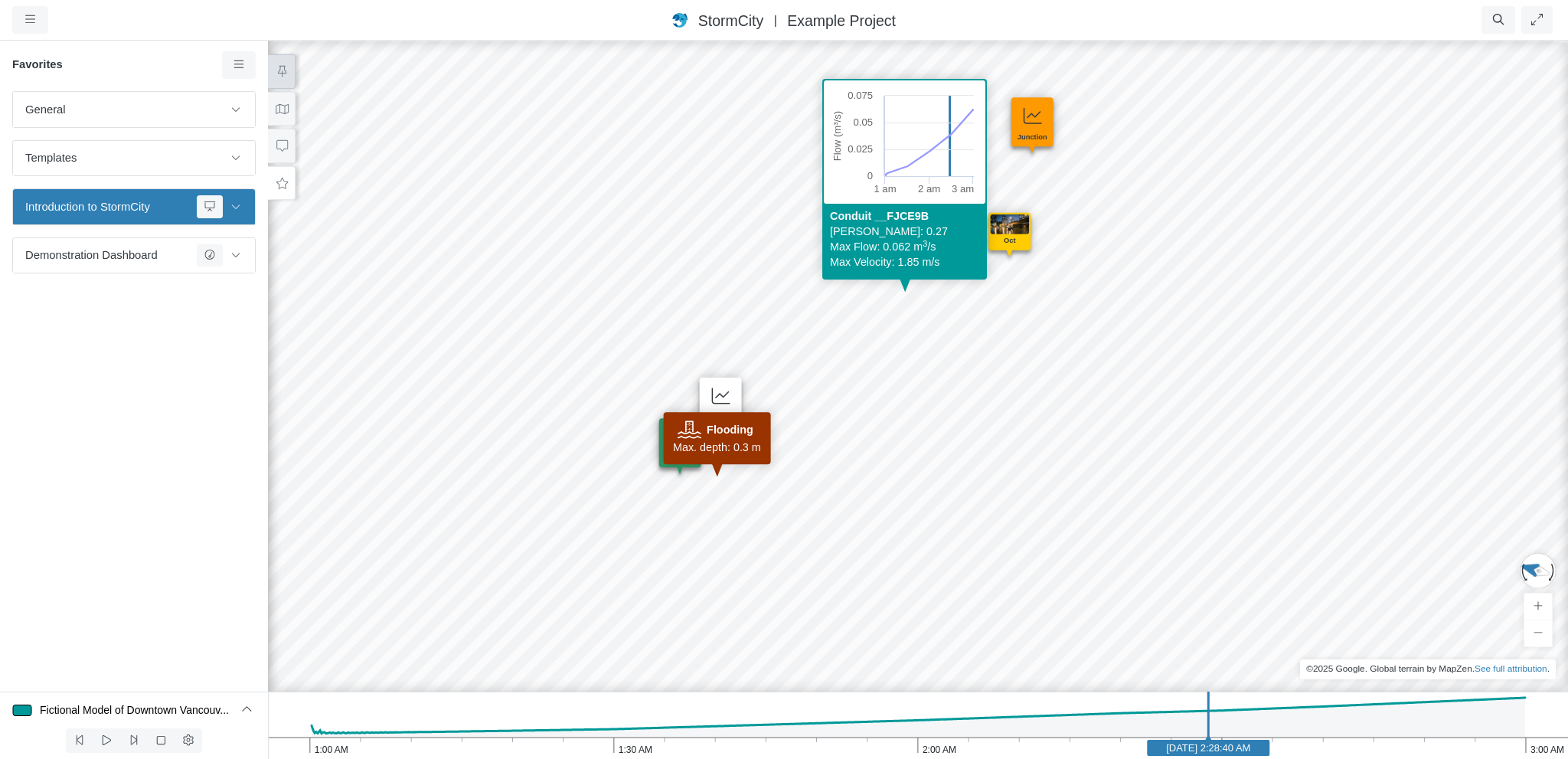
click at [188, 207] on span "Introduction to StormCity" at bounding box center [108, 206] width 166 height 17
click at [236, 250] on icon at bounding box center [235, 255] width 13 height 10
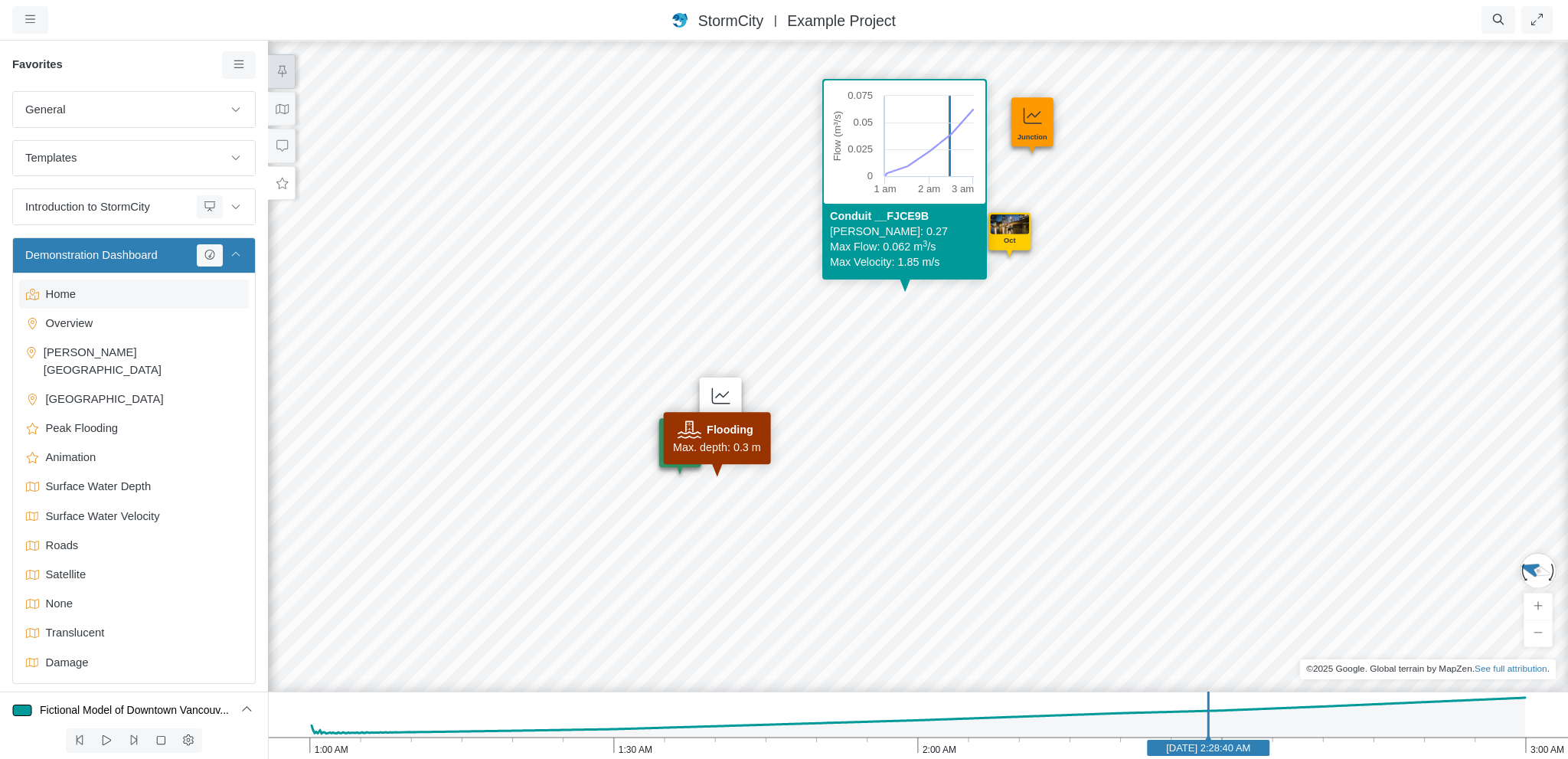
click at [93, 296] on span "Home" at bounding box center [136, 294] width 191 height 17
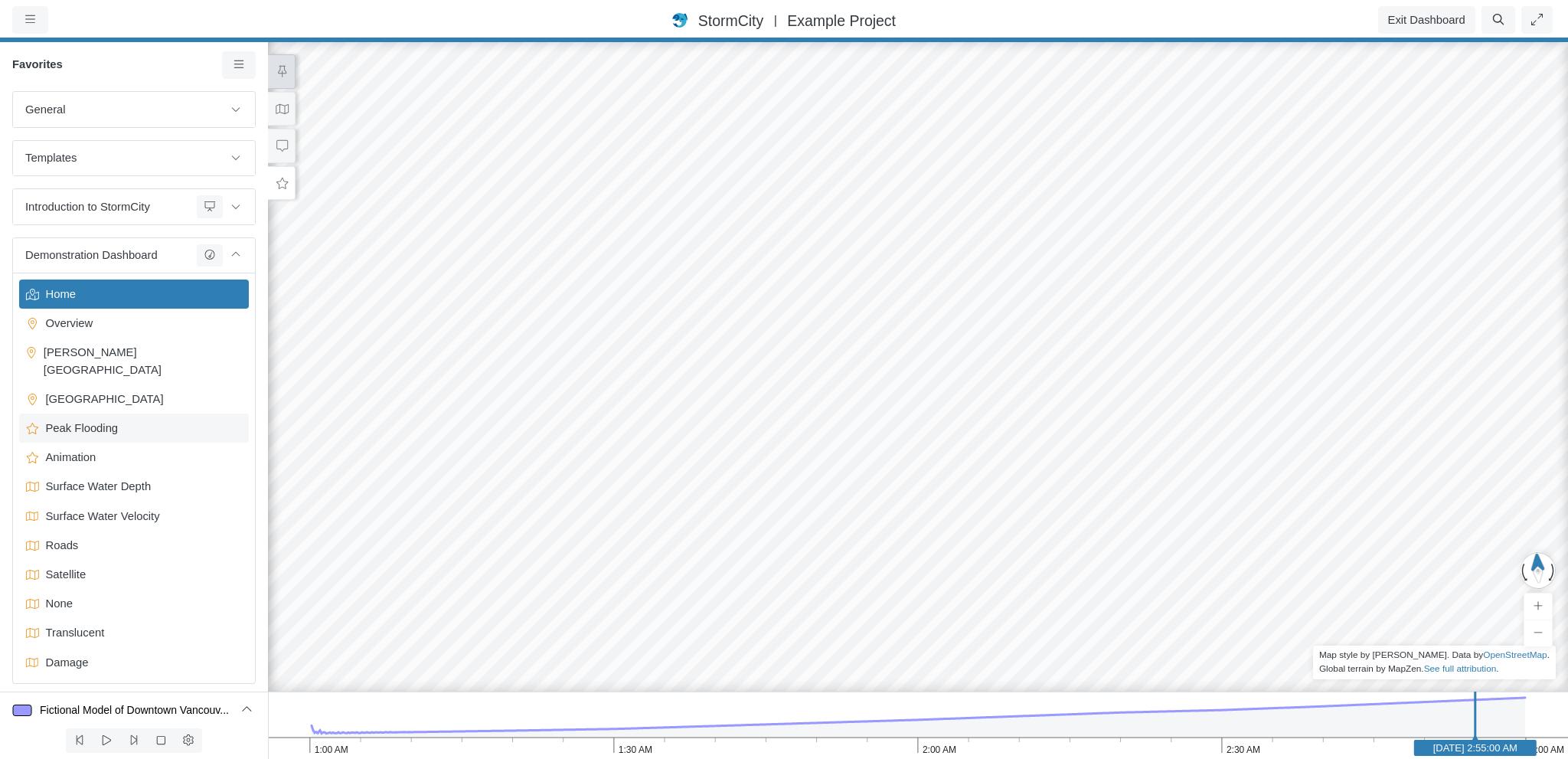
click at [95, 419] on span "Peak Flooding" at bounding box center [136, 427] width 191 height 17
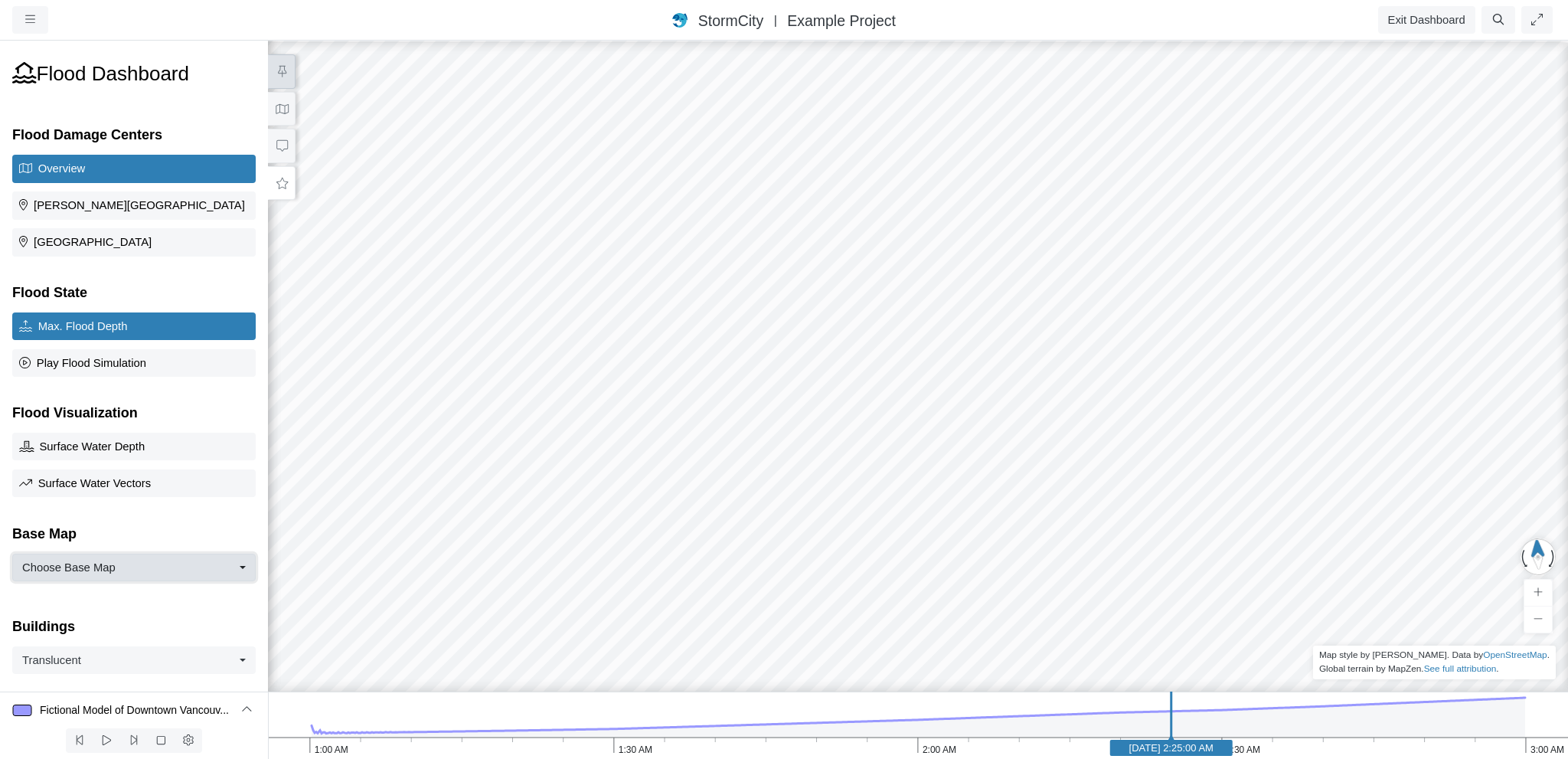
click at [155, 563] on button "Choose Base Map" at bounding box center [135, 567] width 244 height 27
click at [86, 614] on span "Satellite" at bounding box center [88, 621] width 56 height 17
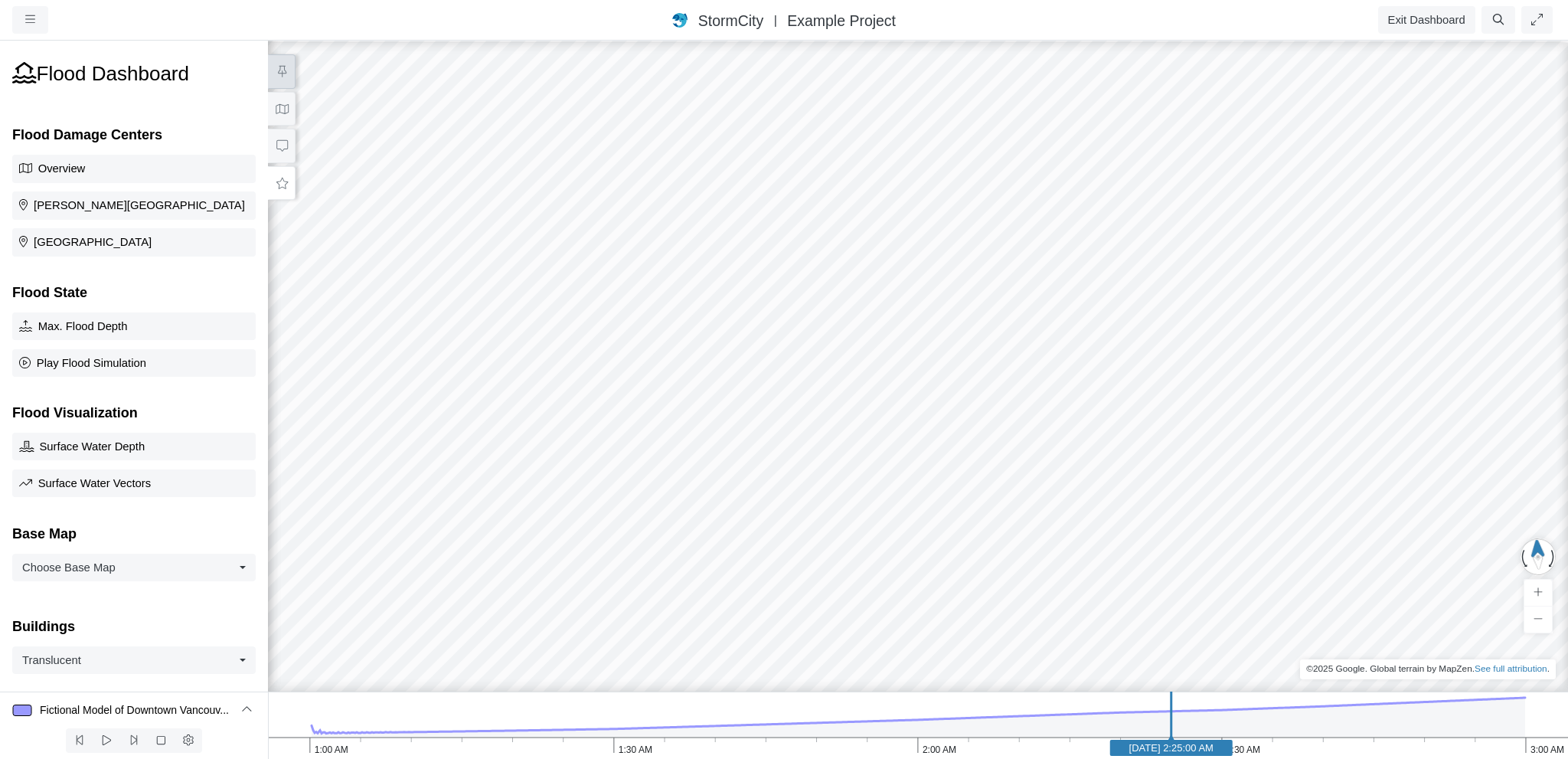
drag, startPoint x: 414, startPoint y: 504, endPoint x: 427, endPoint y: 257, distance: 247.3
click at [427, 257] on div "[GEOGRAPHIC_DATA] [GEOGRAPHIC_DATA] Care home School Created with Highcharts 9.…" at bounding box center [917, 399] width 1568 height 720
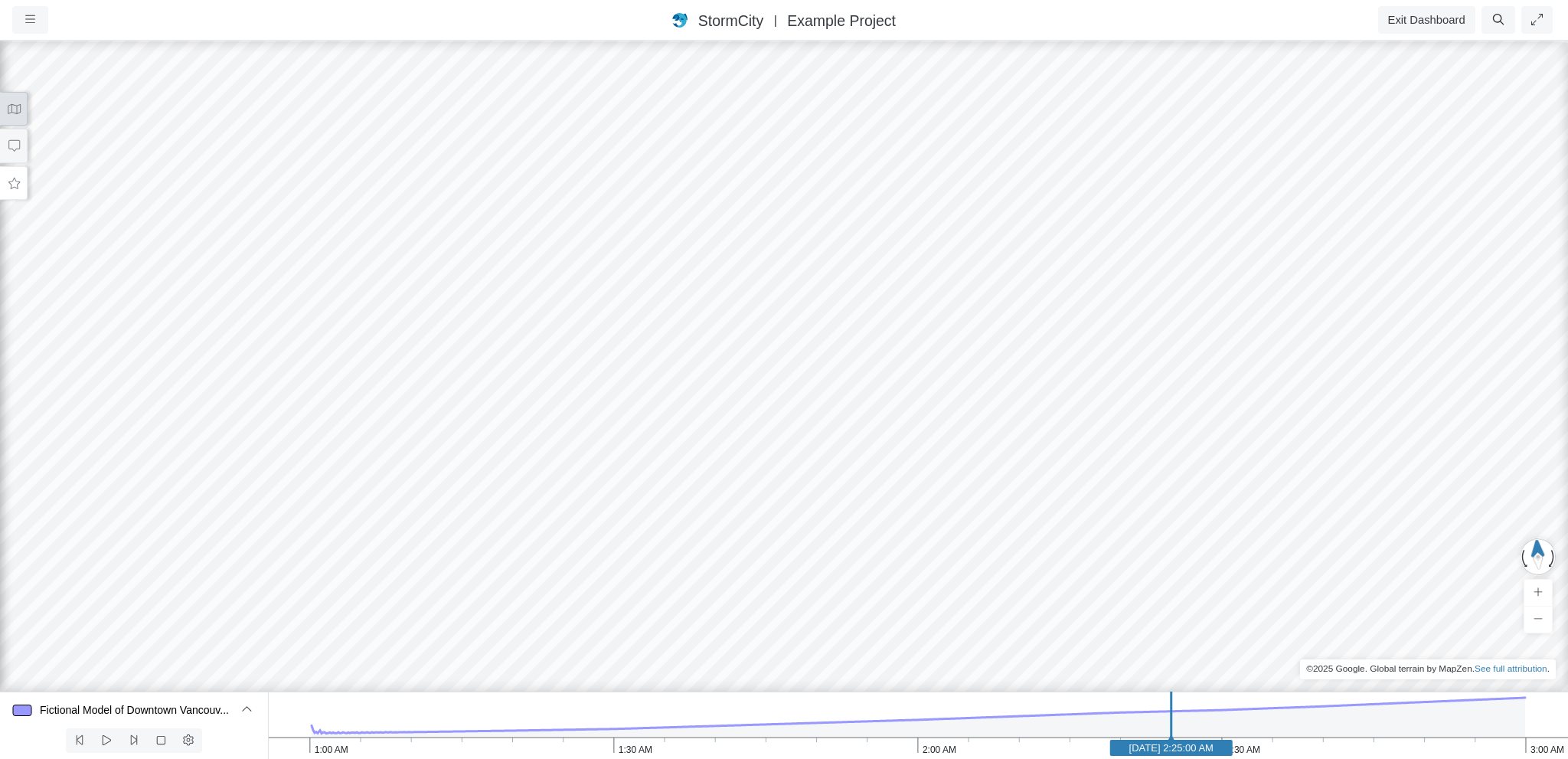
click at [13, 103] on icon at bounding box center [14, 109] width 15 height 12
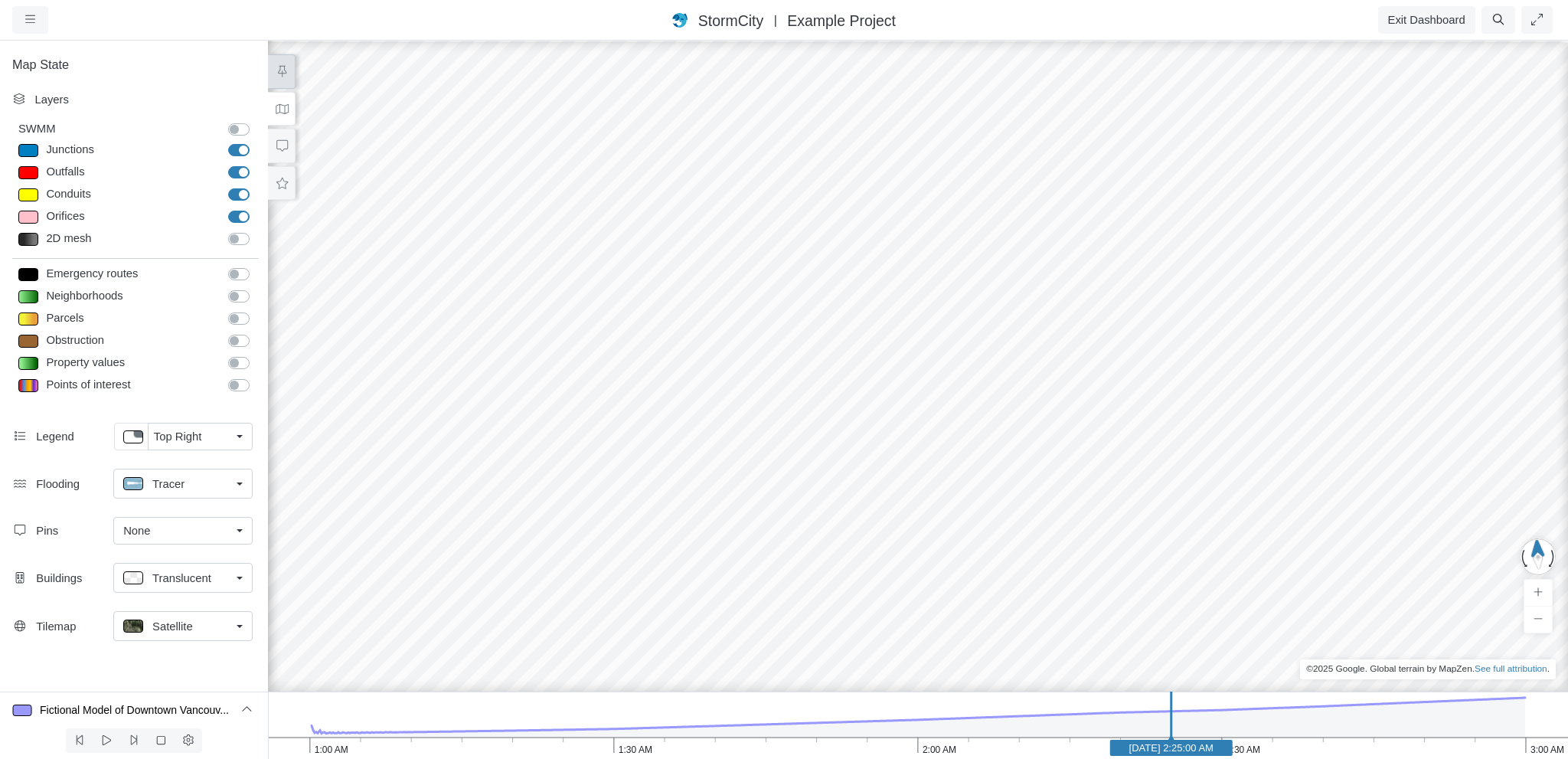
click at [276, 69] on icon at bounding box center [282, 71] width 15 height 12
click at [236, 489] on link "Tracer" at bounding box center [182, 483] width 140 height 30
drag, startPoint x: 389, startPoint y: 480, endPoint x: 668, endPoint y: 428, distance: 283.8
click at [668, 428] on div "[GEOGRAPHIC_DATA] [GEOGRAPHIC_DATA] Care home School Created with Highcharts 9.…" at bounding box center [917, 399] width 1568 height 720
click at [720, 522] on div "[GEOGRAPHIC_DATA] [GEOGRAPHIC_DATA] Care home School Created with Highcharts 9.…" at bounding box center [917, 399] width 1568 height 720
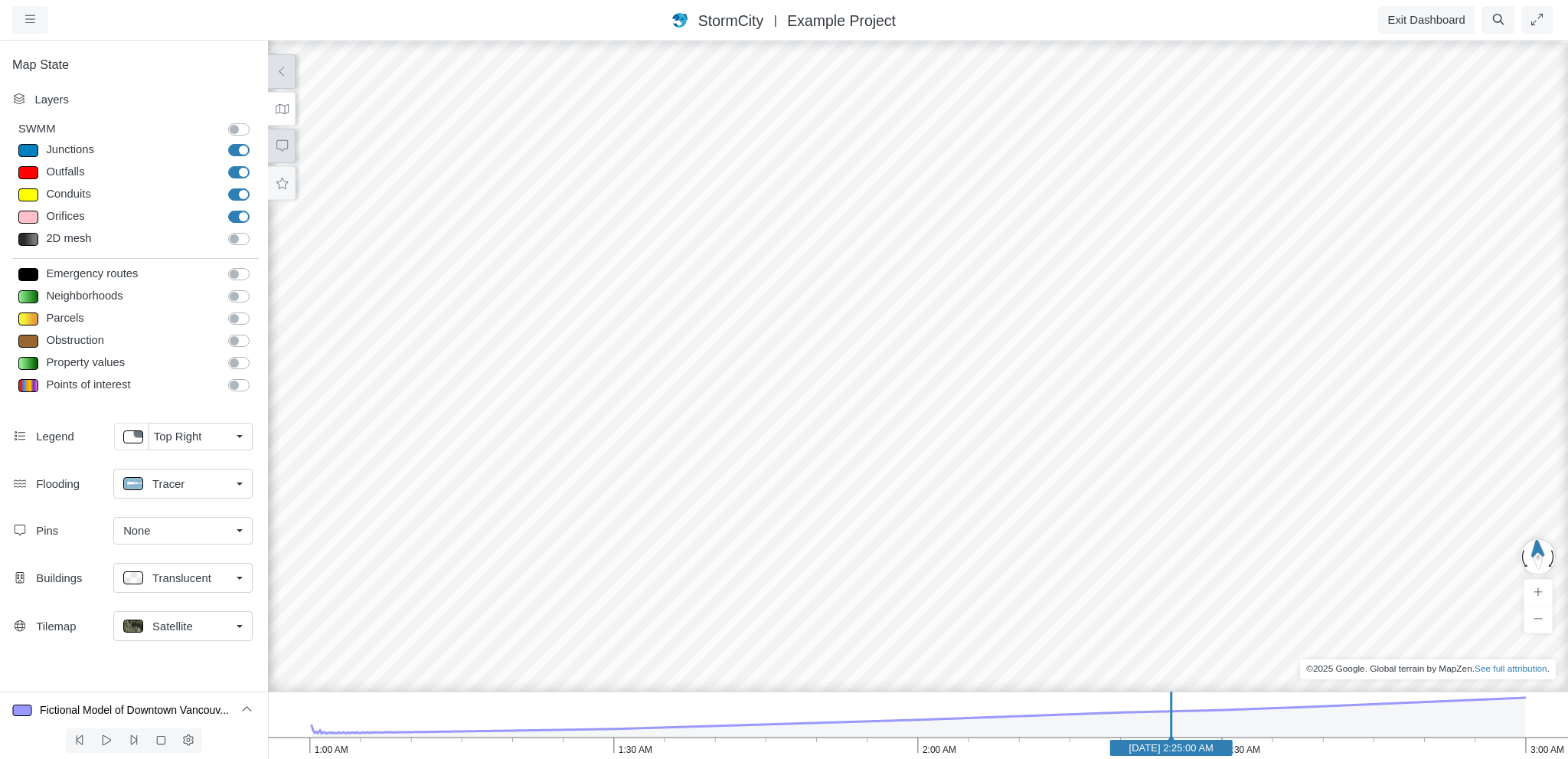
click at [280, 146] on icon at bounding box center [282, 146] width 15 height 12
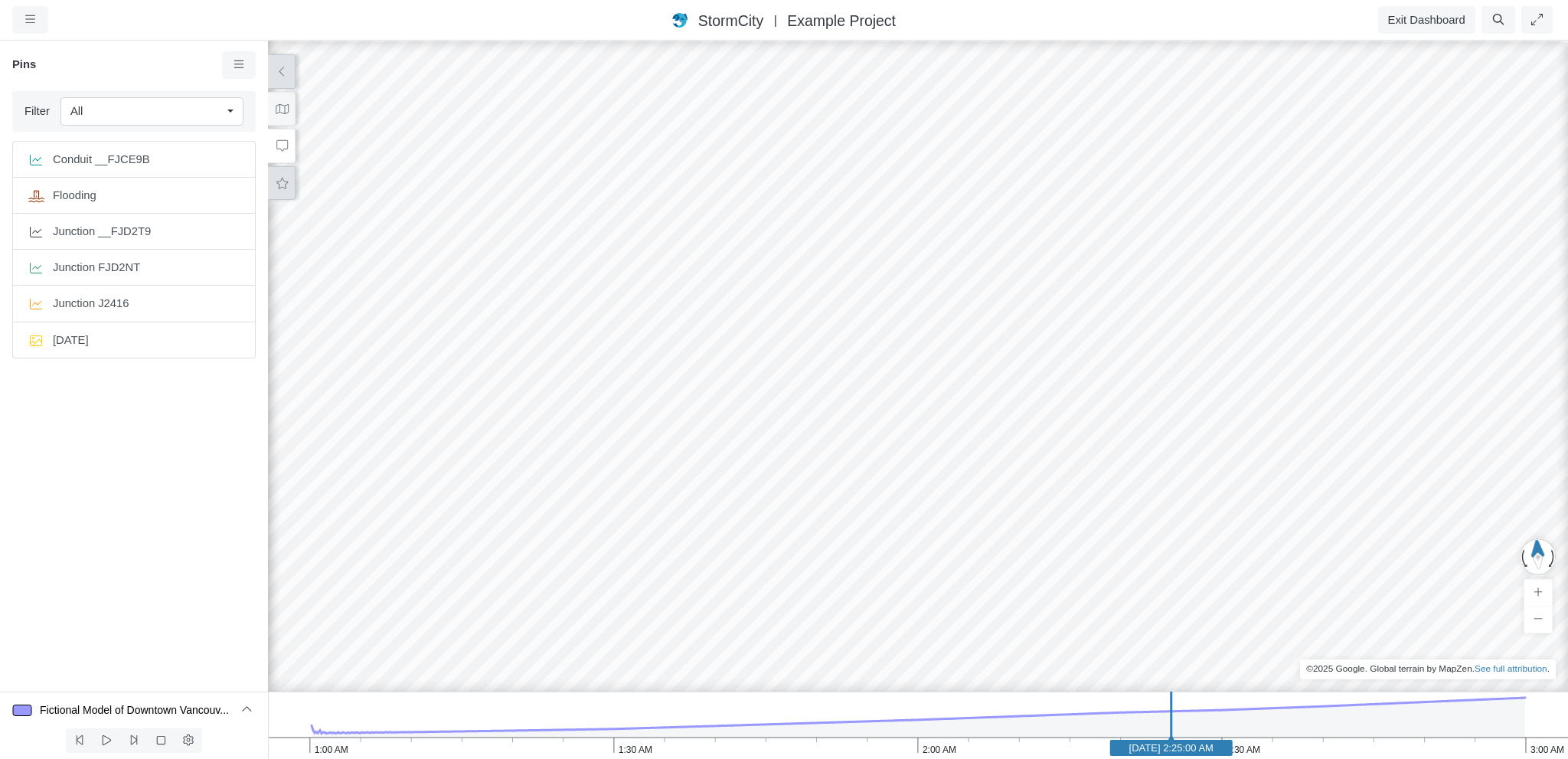
click at [280, 186] on icon at bounding box center [282, 183] width 15 height 12
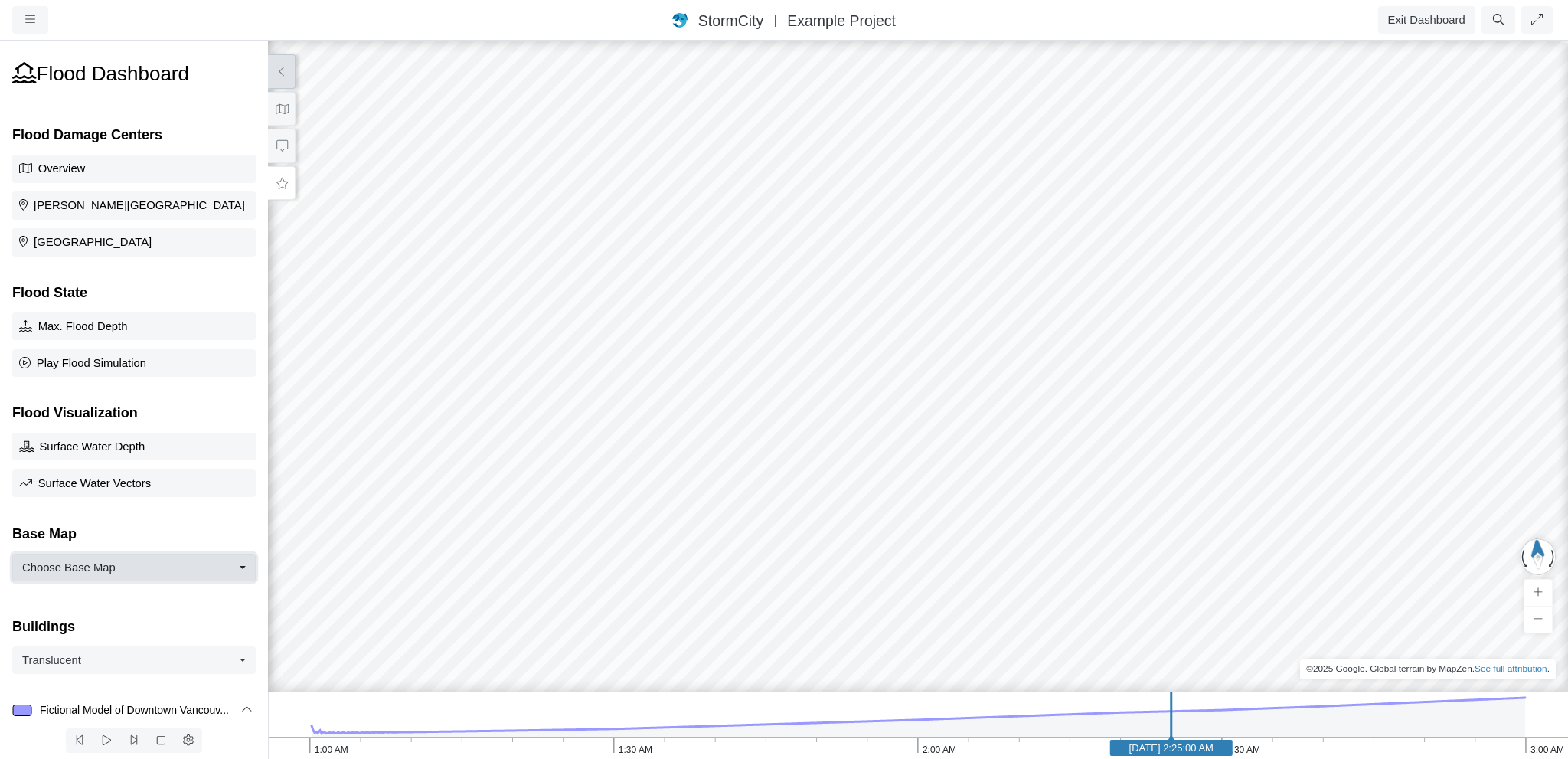
click at [96, 572] on button "Choose Base Map" at bounding box center [135, 567] width 244 height 27
click at [95, 534] on p "Base Map" at bounding box center [135, 525] width 244 height 37
